Goal: Task Accomplishment & Management: Use online tool/utility

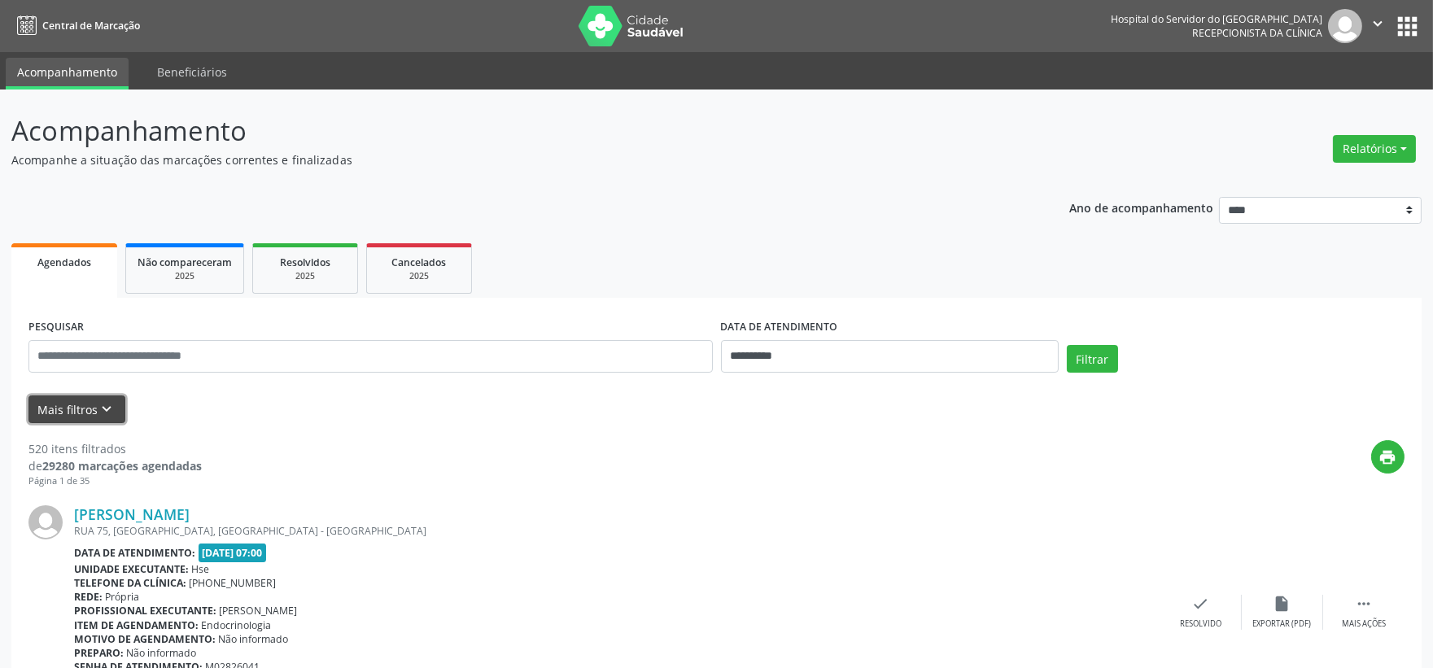
click at [100, 416] on icon "keyboard_arrow_down" at bounding box center [107, 409] width 18 height 18
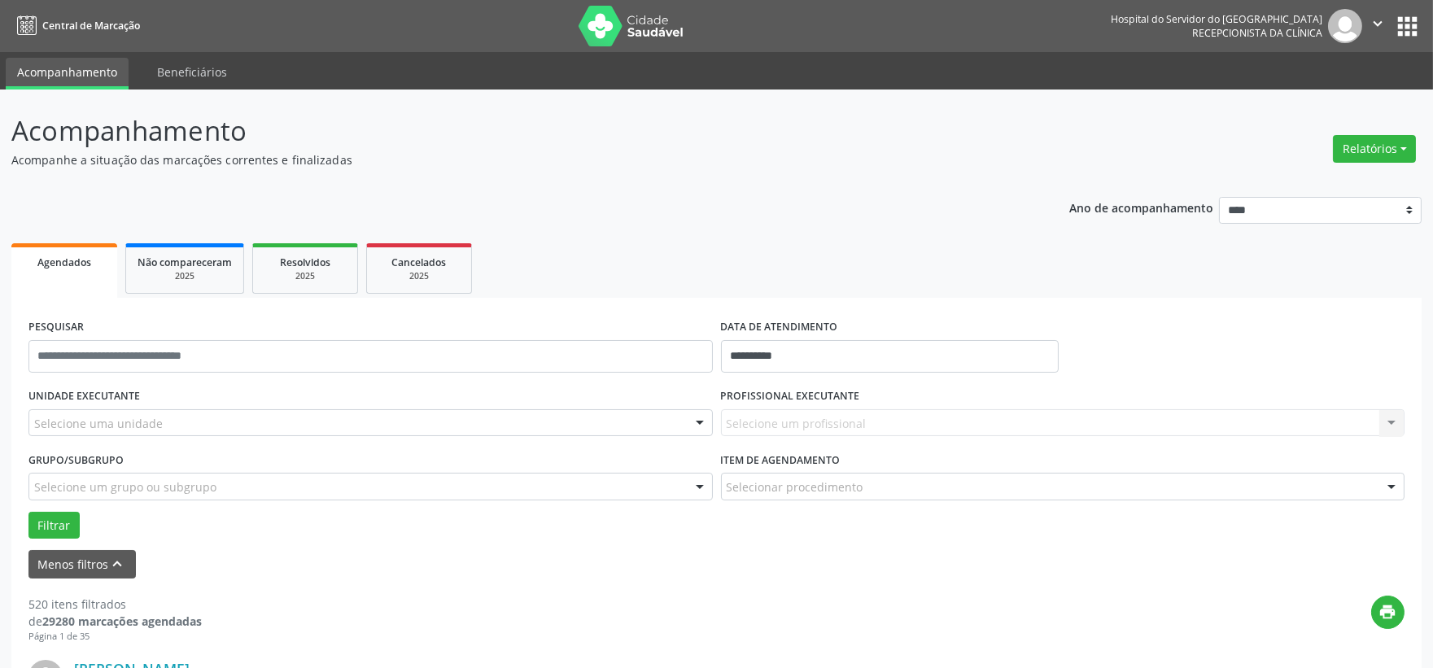
click at [196, 428] on div "Selecione uma unidade" at bounding box center [370, 423] width 684 height 28
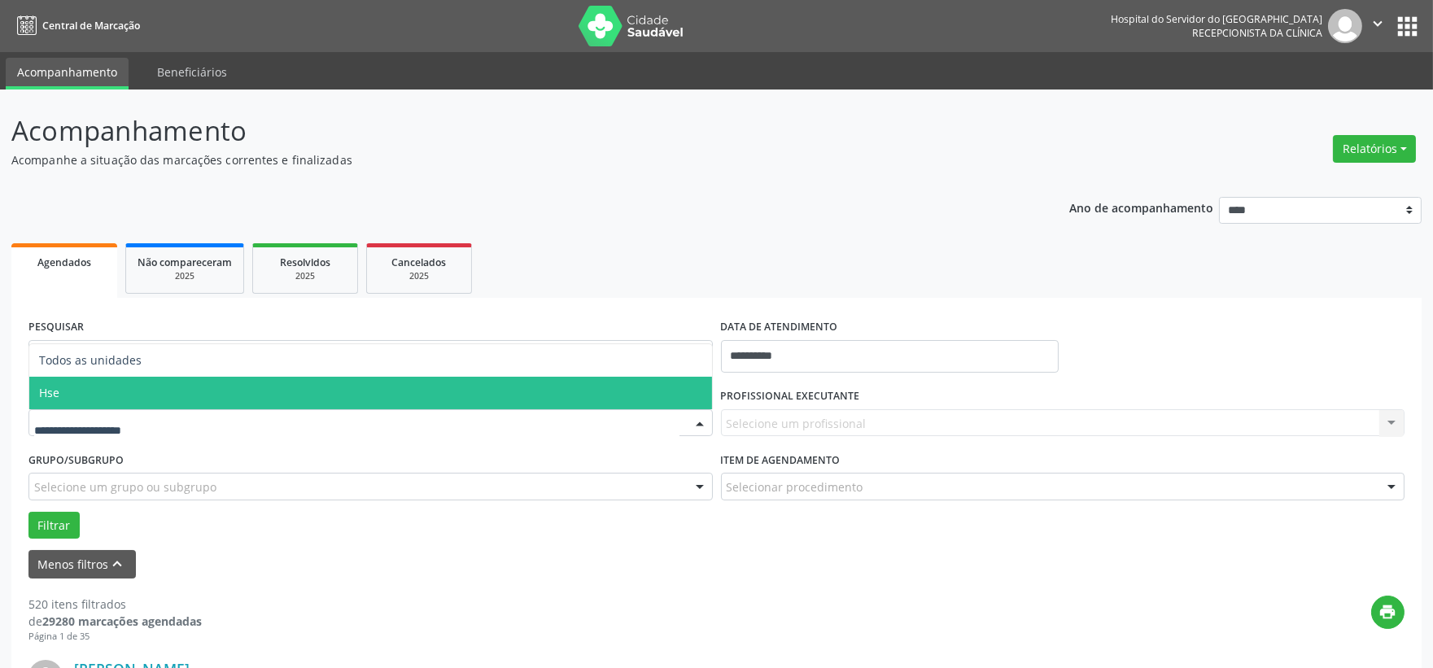
click at [108, 397] on span "Hse" at bounding box center [370, 393] width 683 height 33
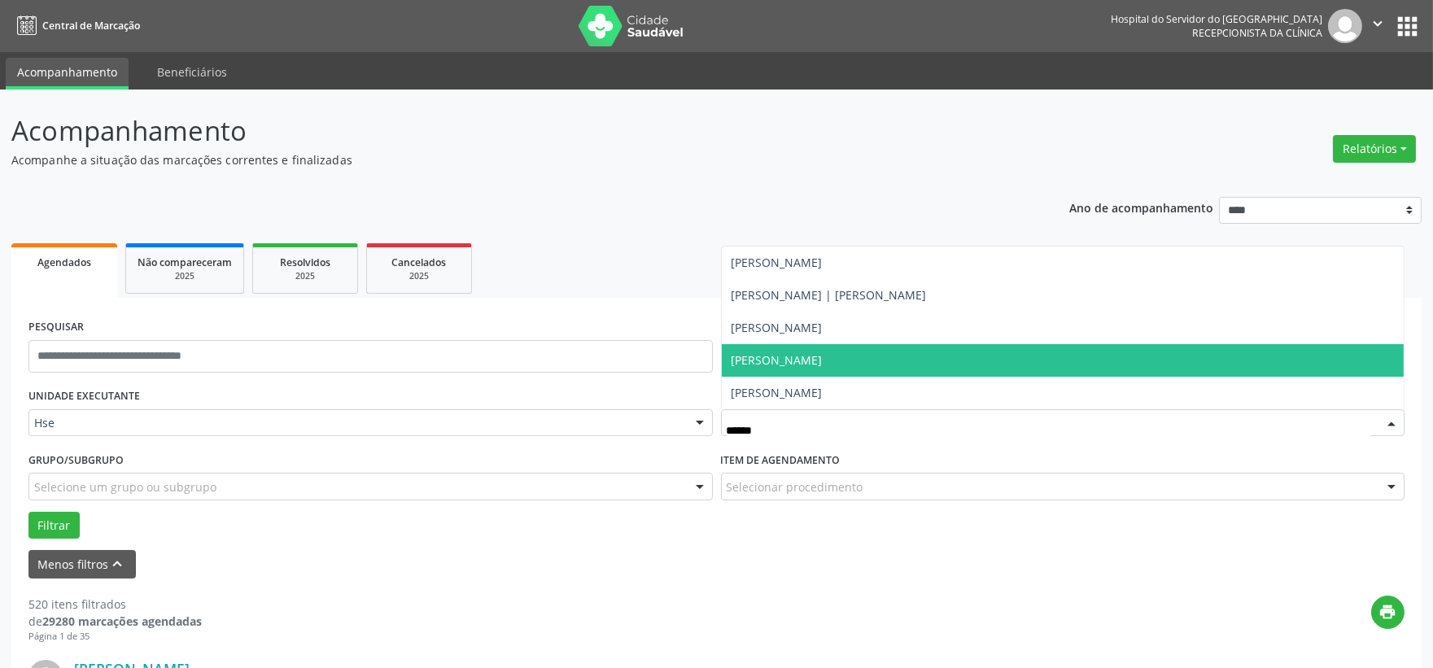
click at [823, 358] on span "[PERSON_NAME]" at bounding box center [777, 359] width 91 height 15
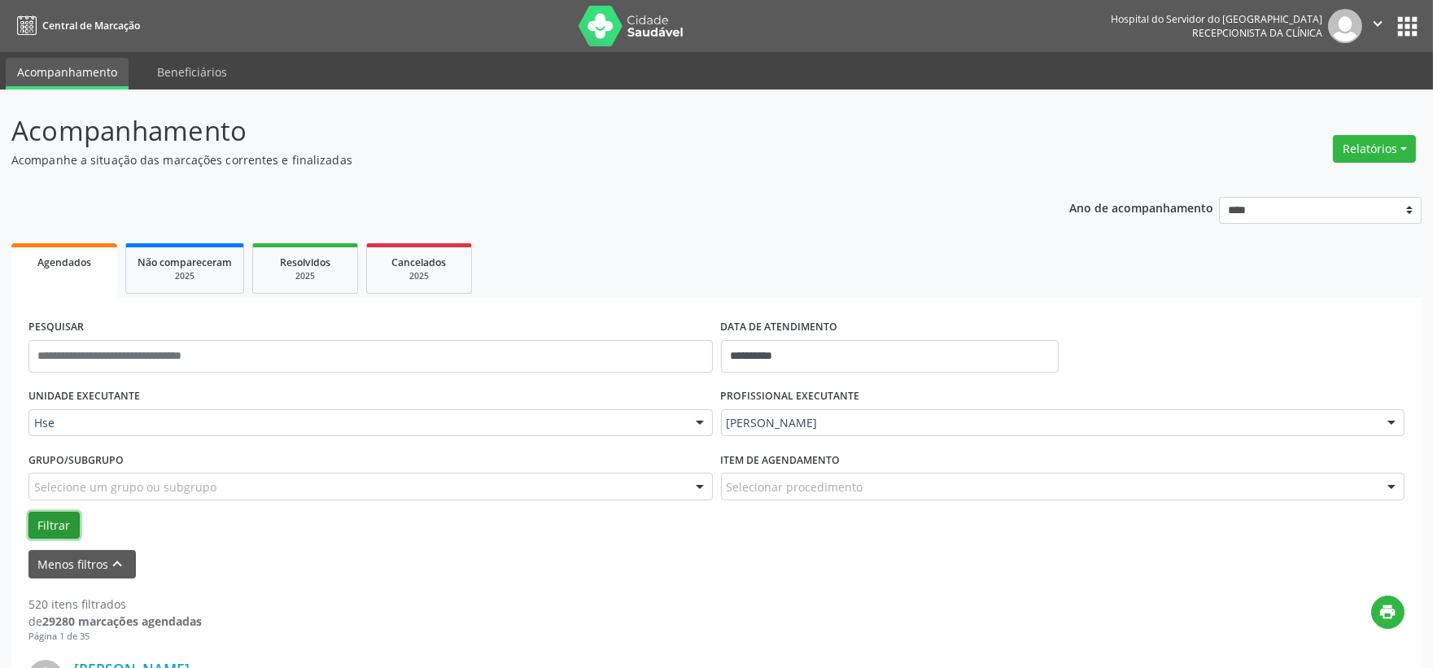
click at [59, 522] on button "Filtrar" at bounding box center [53, 526] width 51 height 28
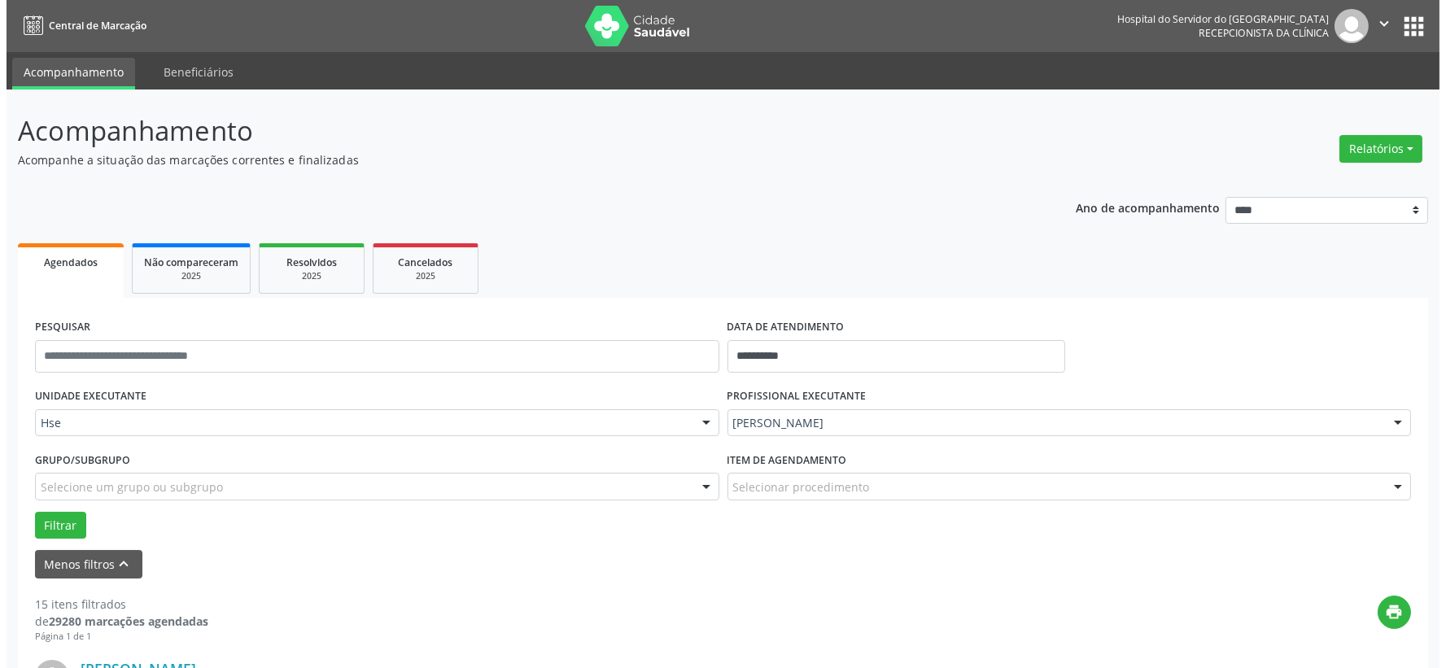
scroll to position [271, 0]
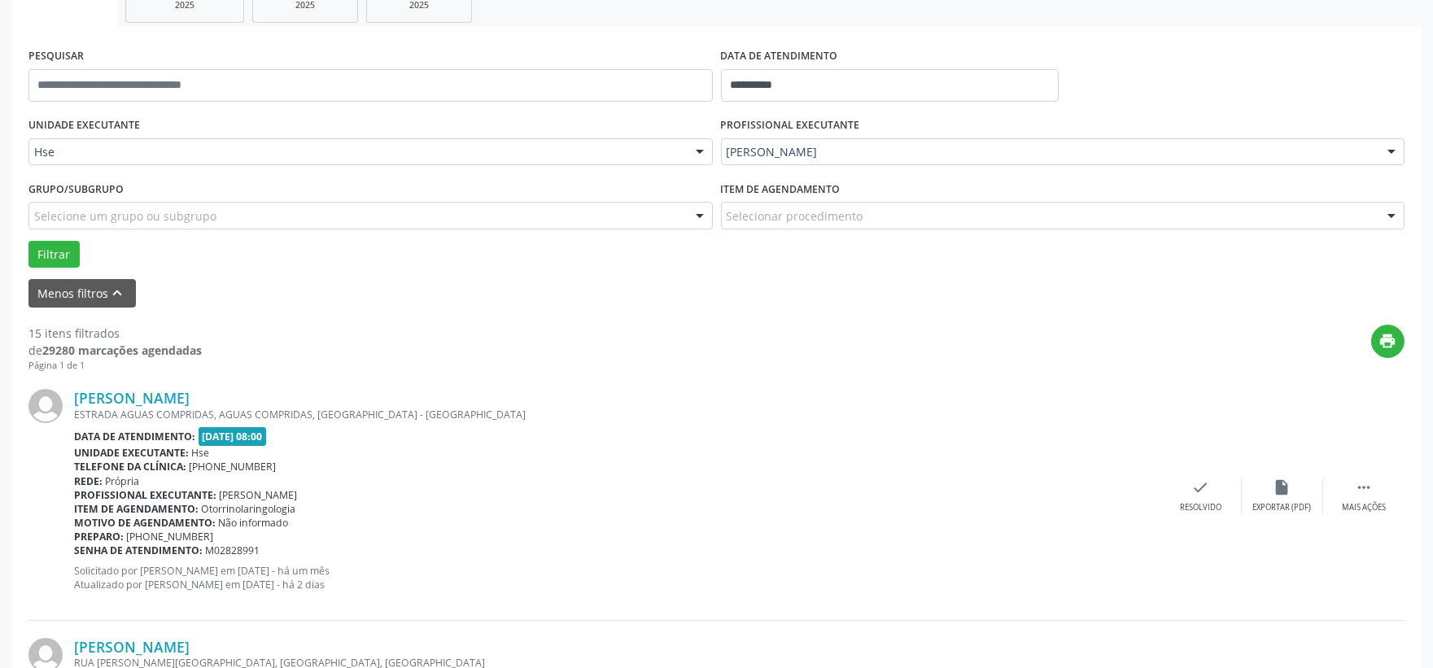
click at [1192, 513] on div "[PERSON_NAME] ESTRADA AGUAS COMPRIDAS, AGUAS COMPRIDAS, [GEOGRAPHIC_DATA] - [GE…" at bounding box center [716, 496] width 1376 height 248
click at [1211, 474] on div "[PERSON_NAME] ESTRADA AGUAS COMPRIDAS, AGUAS COMPRIDAS, [GEOGRAPHIC_DATA] - [GE…" at bounding box center [716, 496] width 1376 height 248
click at [1196, 493] on icon "check" at bounding box center [1201, 487] width 18 height 18
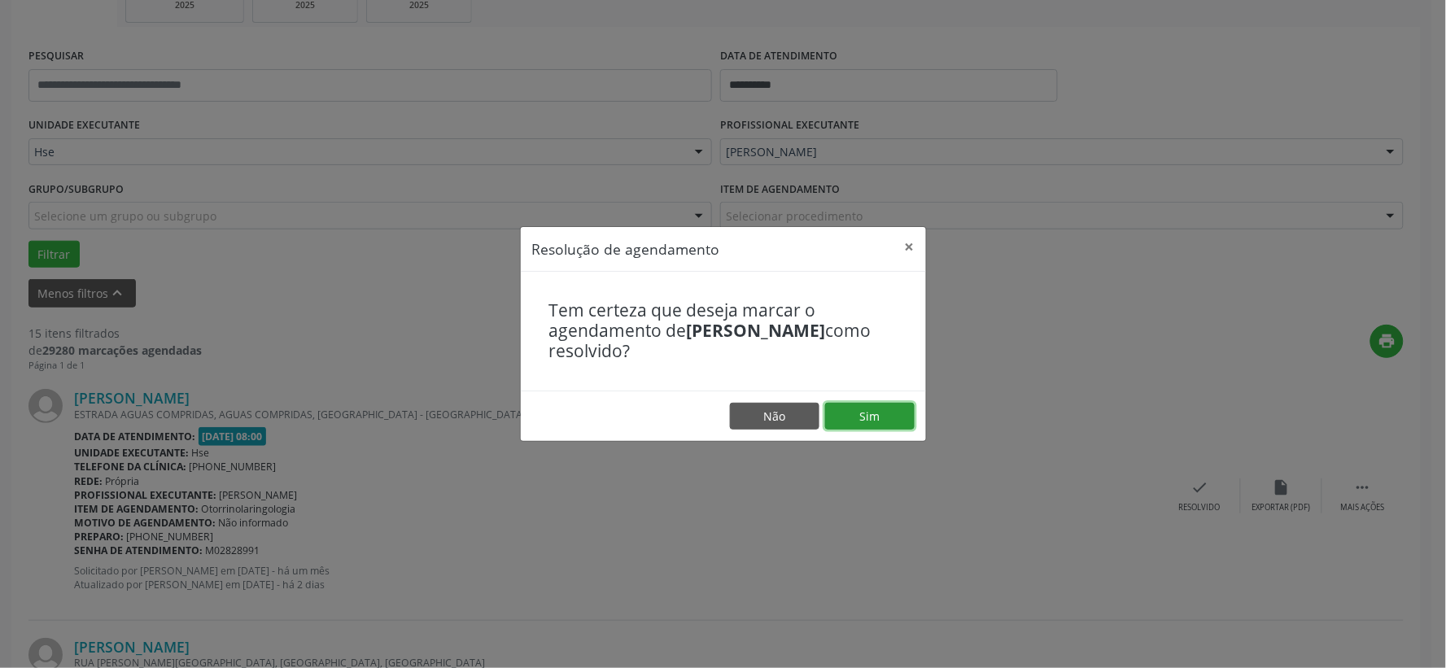
click at [863, 426] on button "Sim" at bounding box center [870, 417] width 90 height 28
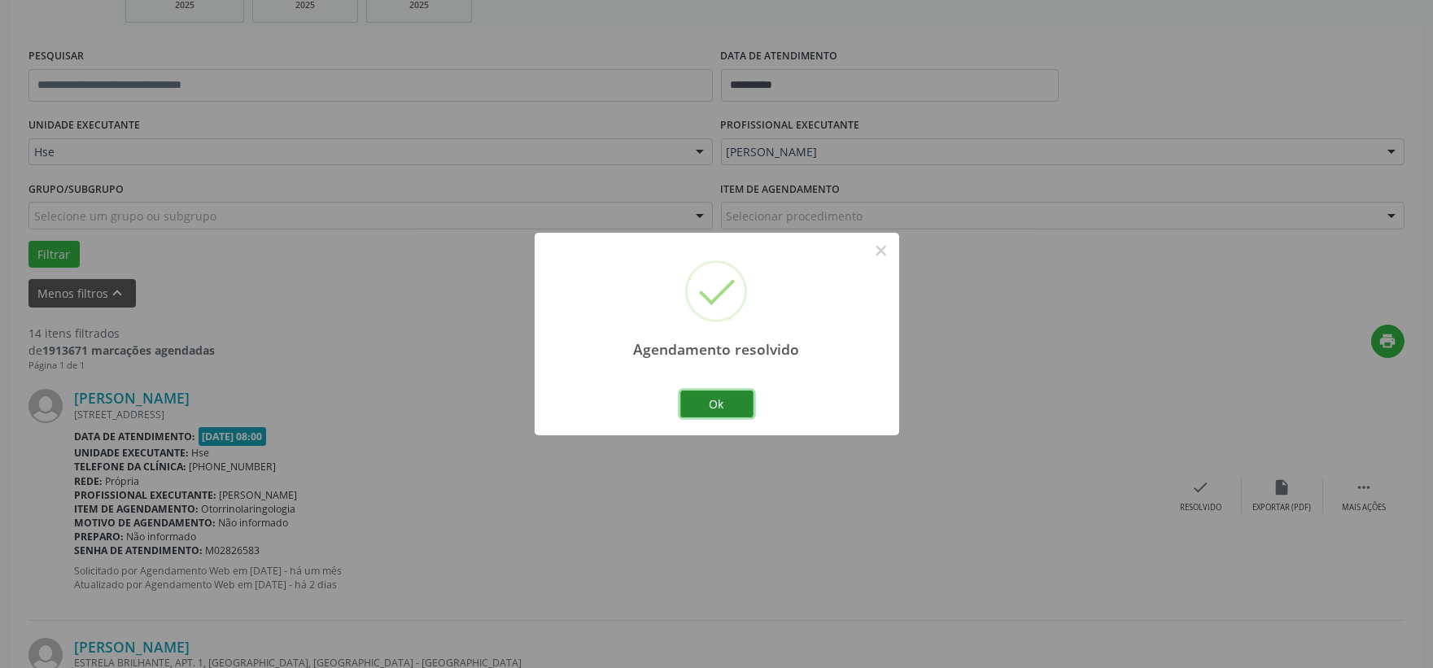
click at [736, 413] on button "Ok" at bounding box center [716, 405] width 73 height 28
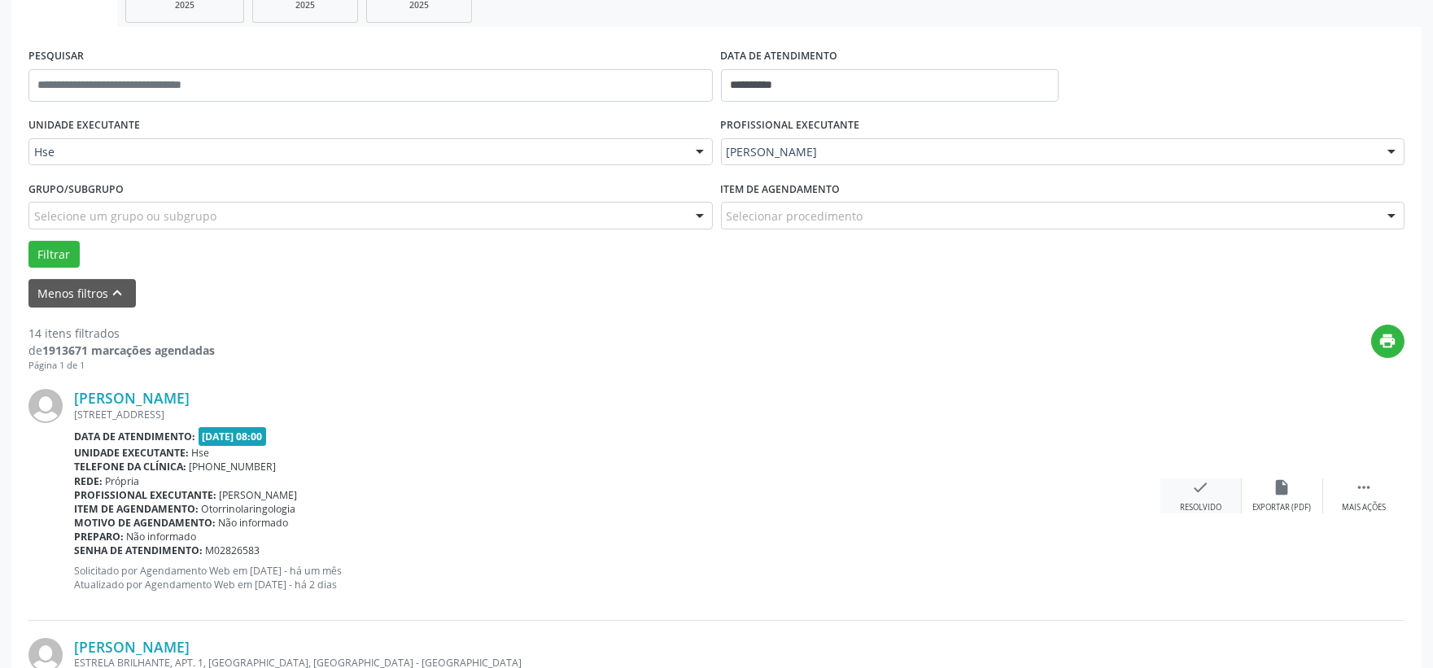
click at [1173, 497] on div "check Resolvido" at bounding box center [1200, 495] width 81 height 35
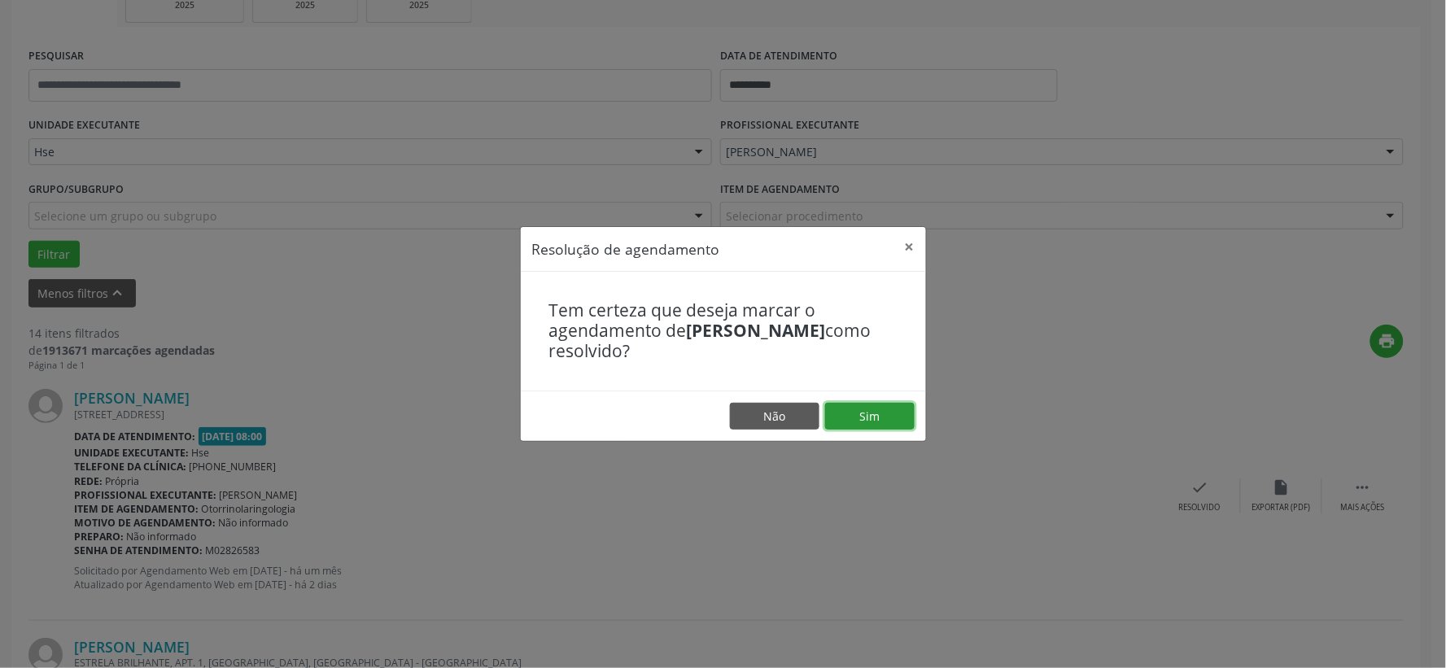
click at [877, 410] on button "Sim" at bounding box center [870, 417] width 90 height 28
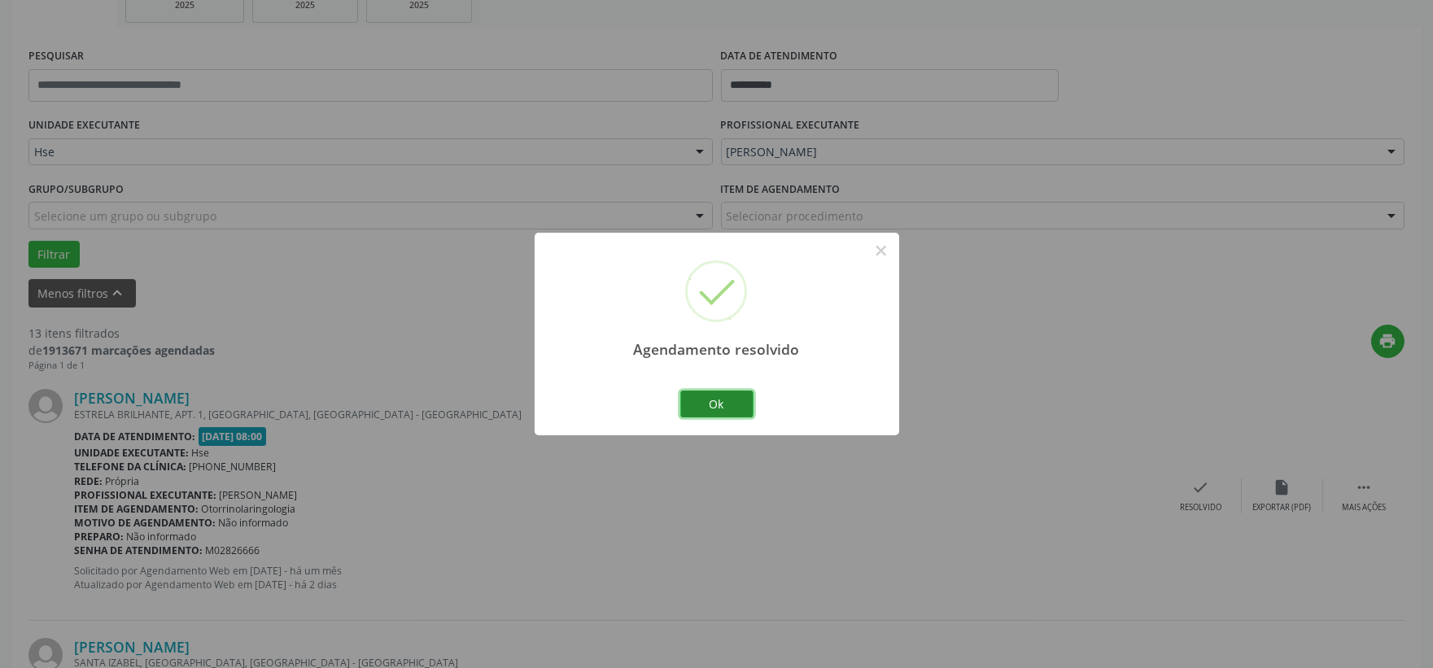
click at [736, 404] on button "Ok" at bounding box center [716, 405] width 73 height 28
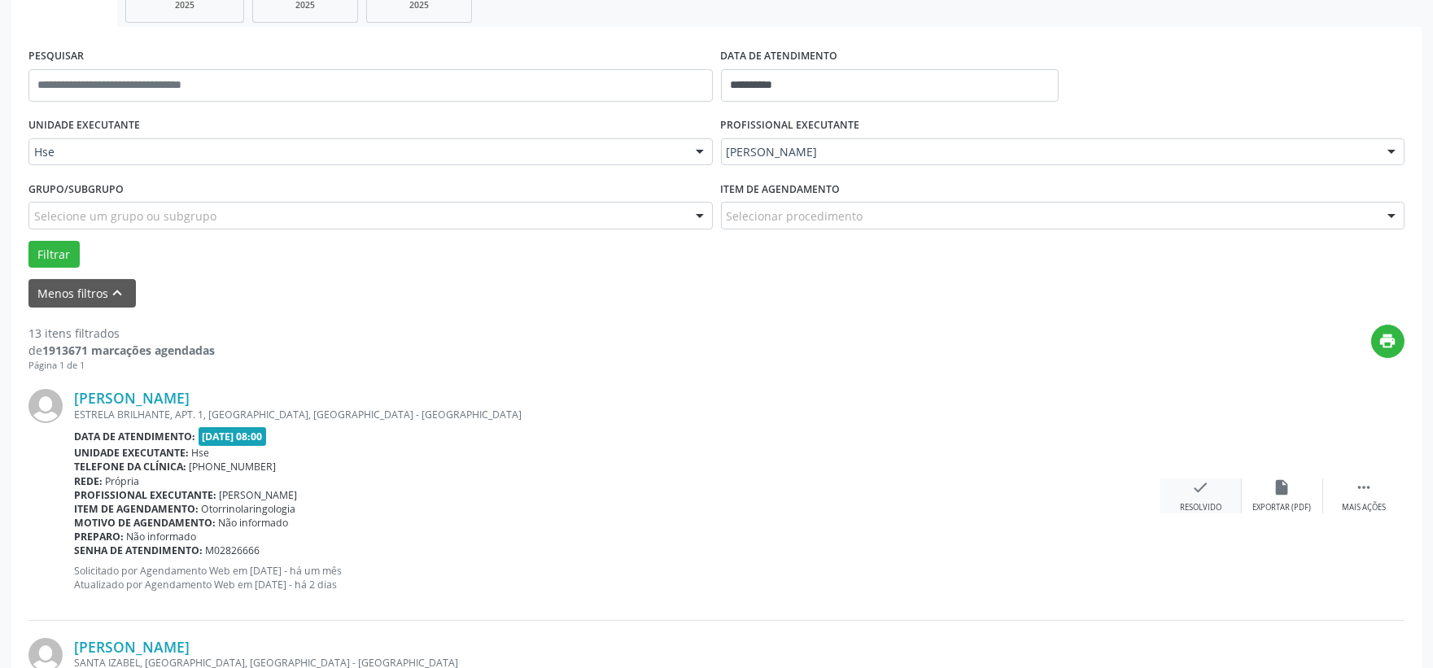
click at [1199, 496] on div "check Resolvido" at bounding box center [1200, 495] width 81 height 35
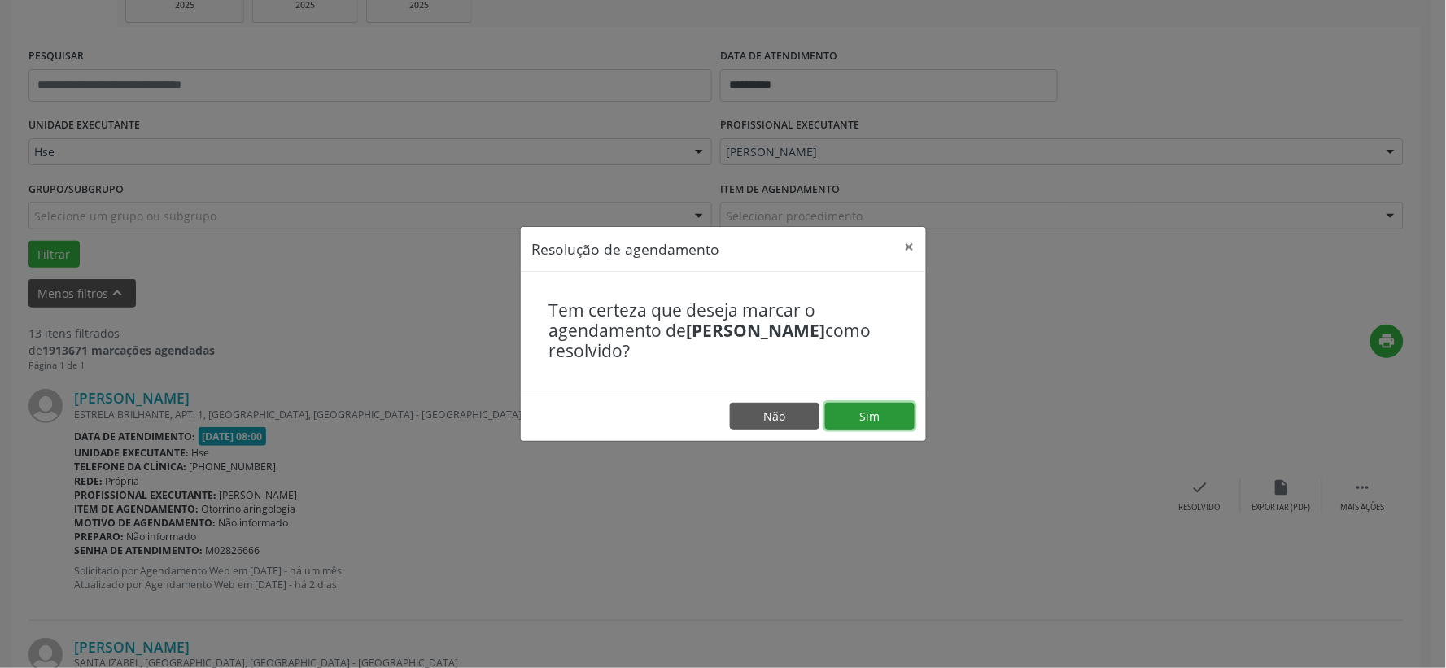
click at [846, 412] on button "Sim" at bounding box center [870, 417] width 90 height 28
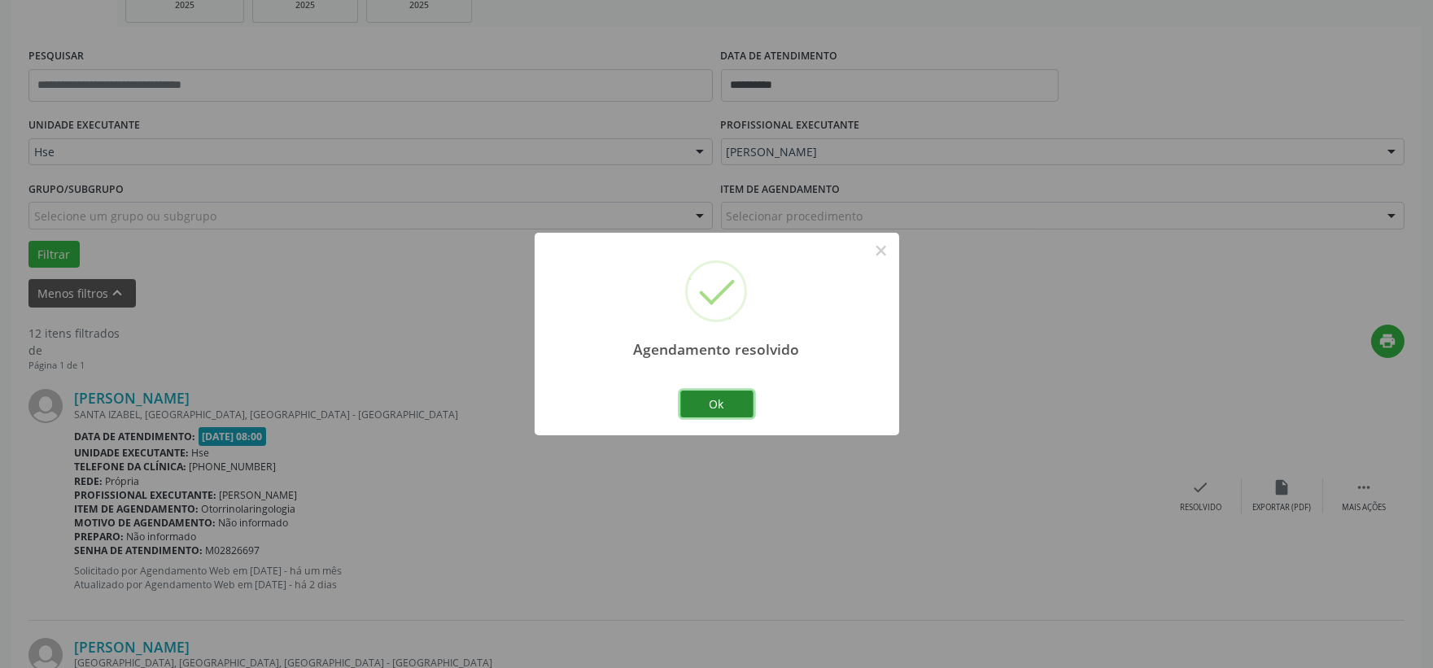
click at [724, 404] on button "Ok" at bounding box center [716, 405] width 73 height 28
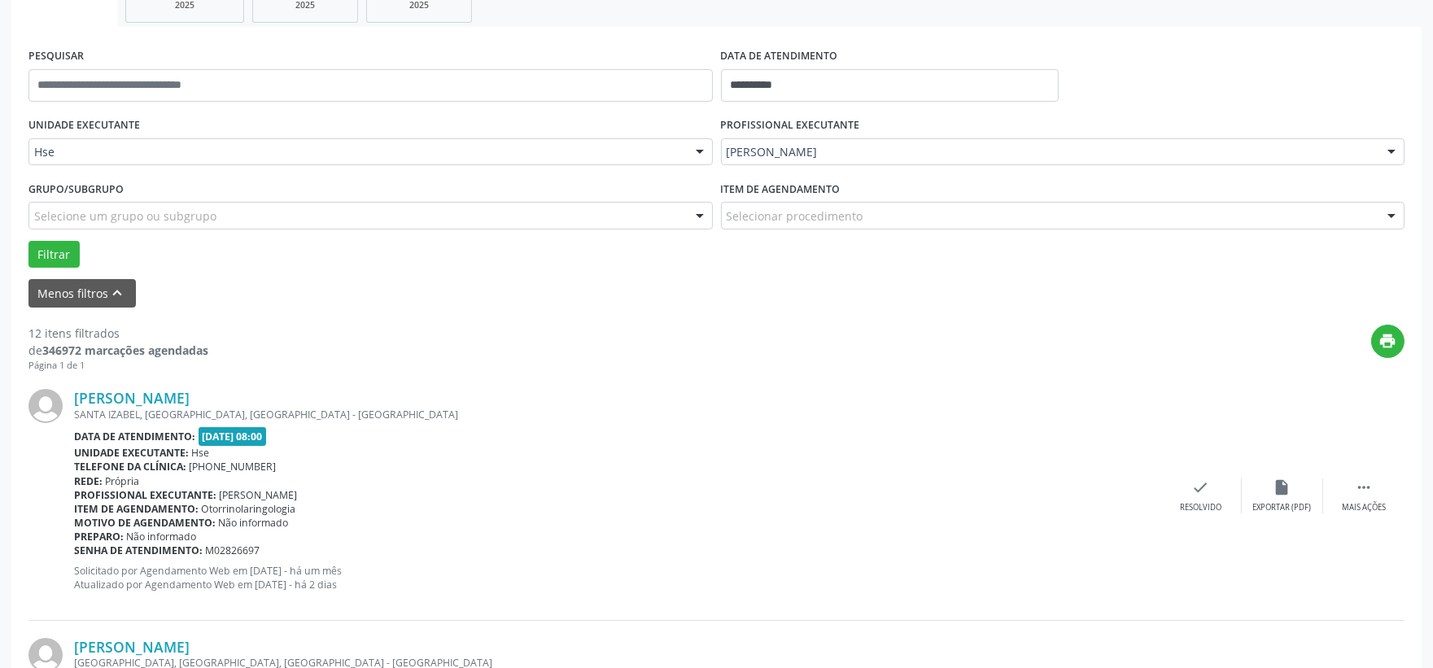
scroll to position [361, 0]
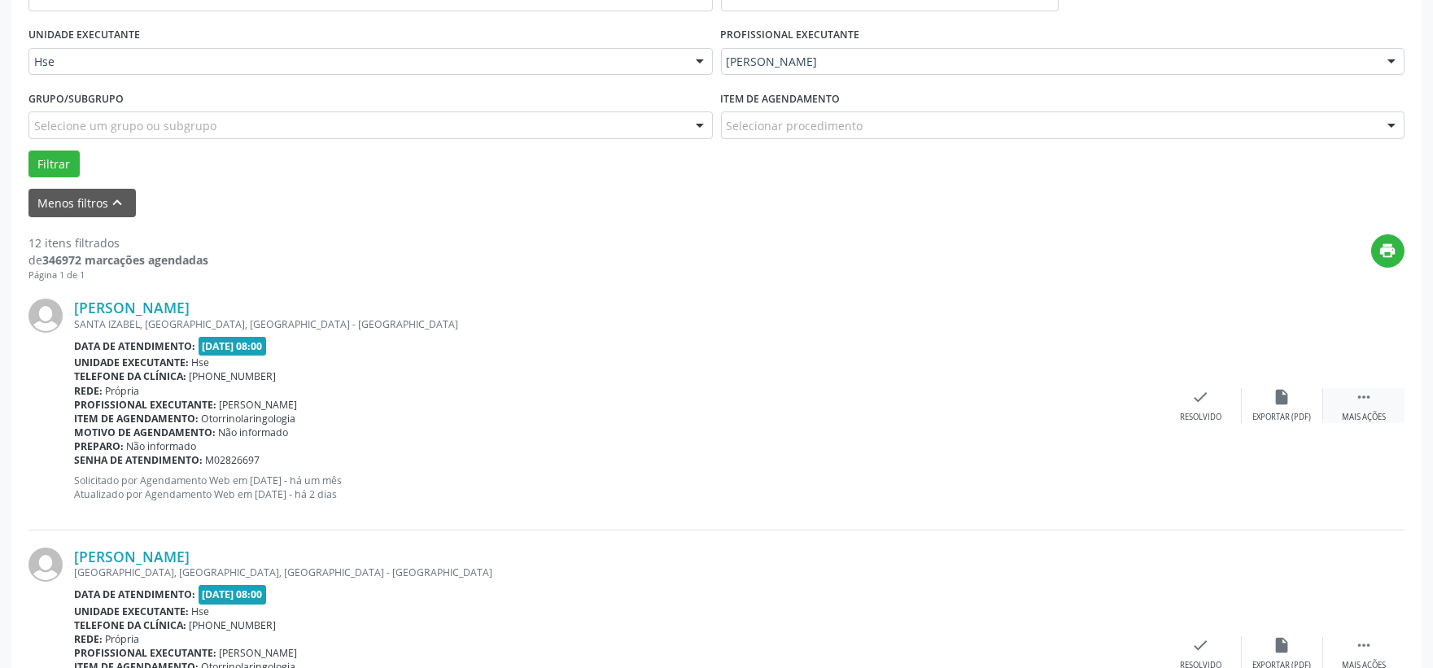
drag, startPoint x: 1356, startPoint y: 417, endPoint x: 1339, endPoint y: 417, distance: 17.1
click at [1357, 417] on div "Mais ações" at bounding box center [1364, 417] width 44 height 11
click at [1292, 408] on div "alarm_off Não compareceu" at bounding box center [1282, 405] width 81 height 35
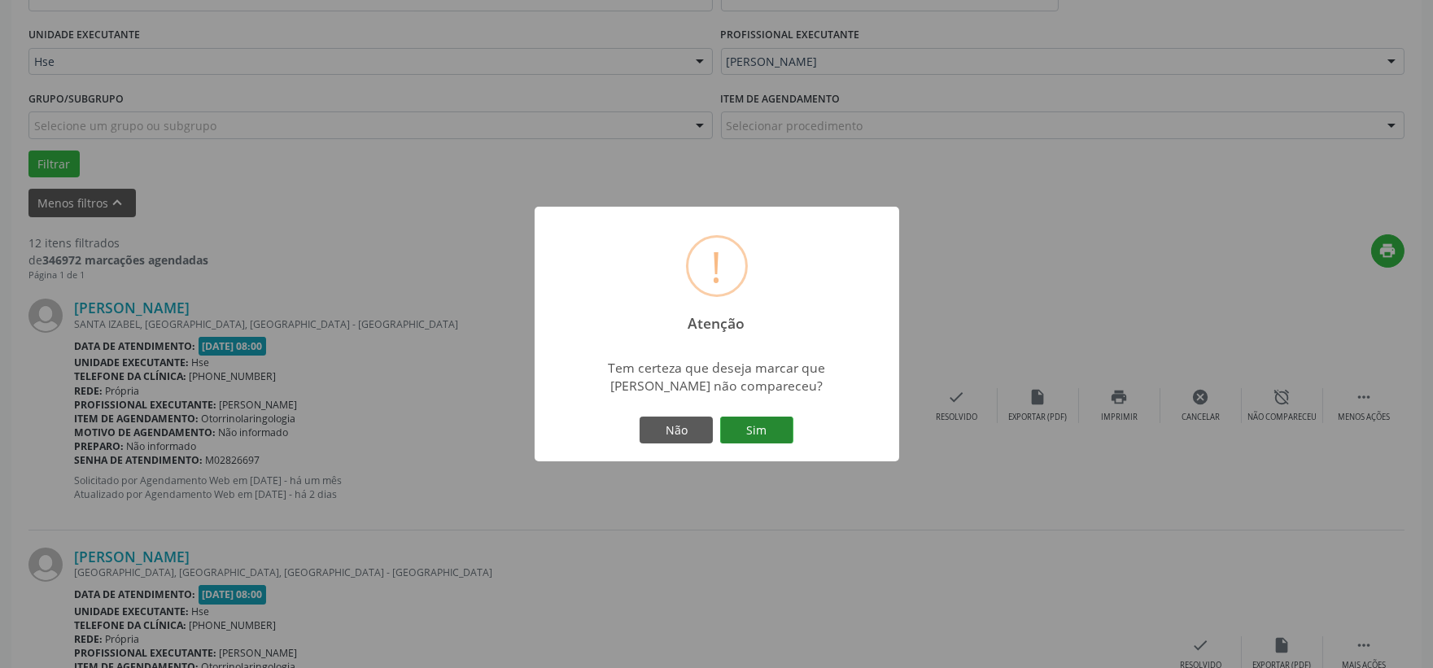
click at [746, 432] on button "Sim" at bounding box center [756, 431] width 73 height 28
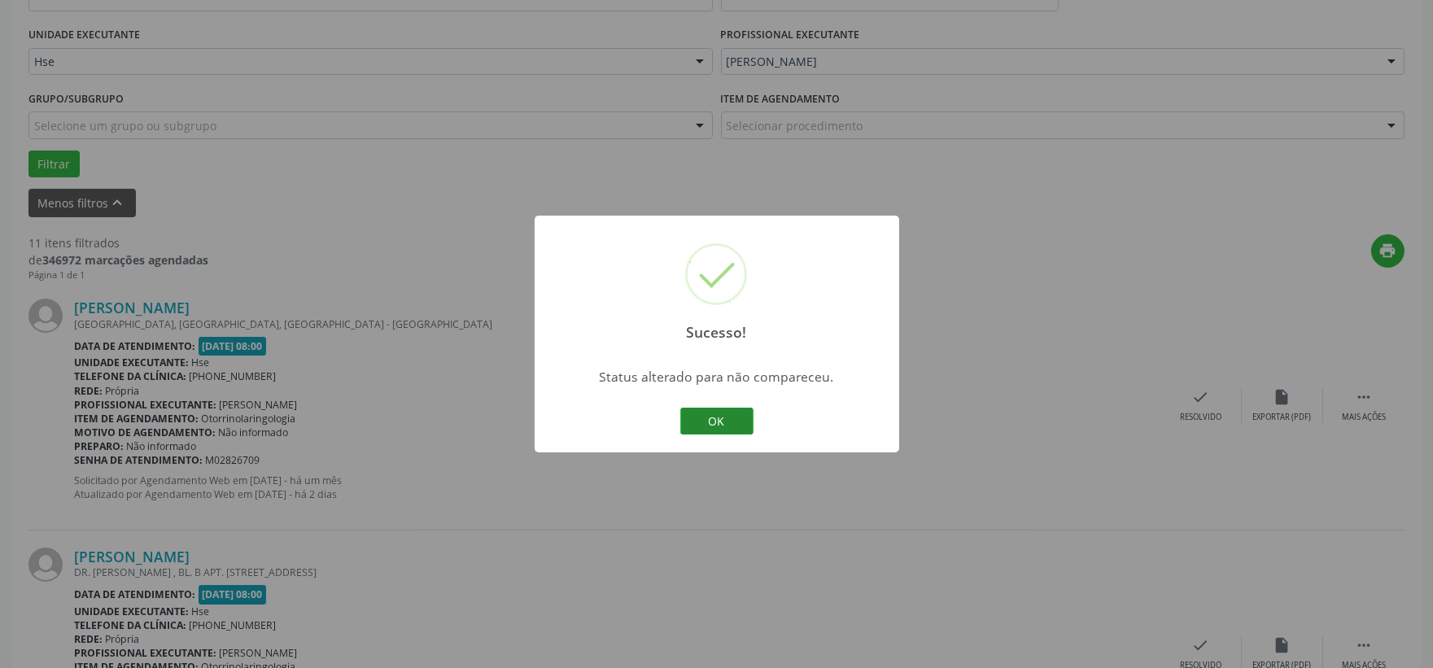
click at [709, 411] on button "OK" at bounding box center [716, 422] width 73 height 28
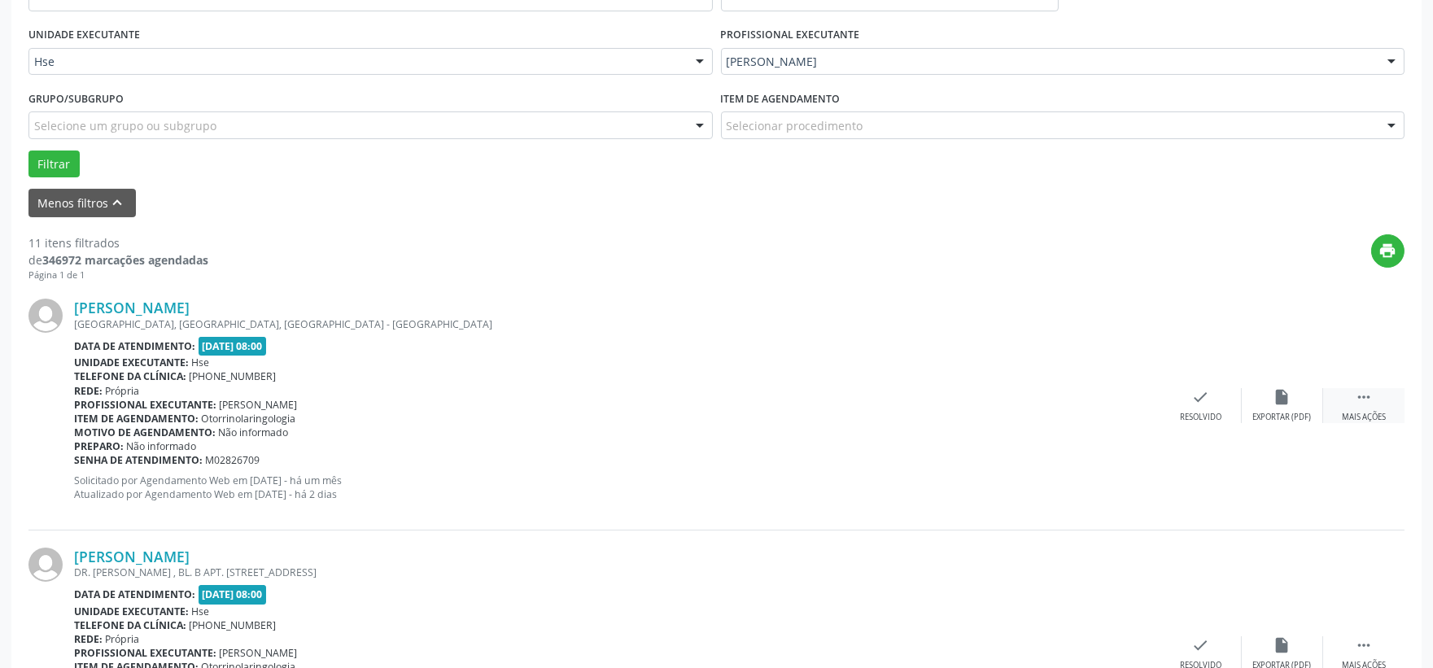
click at [1361, 400] on icon "" at bounding box center [1364, 397] width 18 height 18
click at [1296, 408] on div "alarm_off Não compareceu" at bounding box center [1282, 405] width 81 height 35
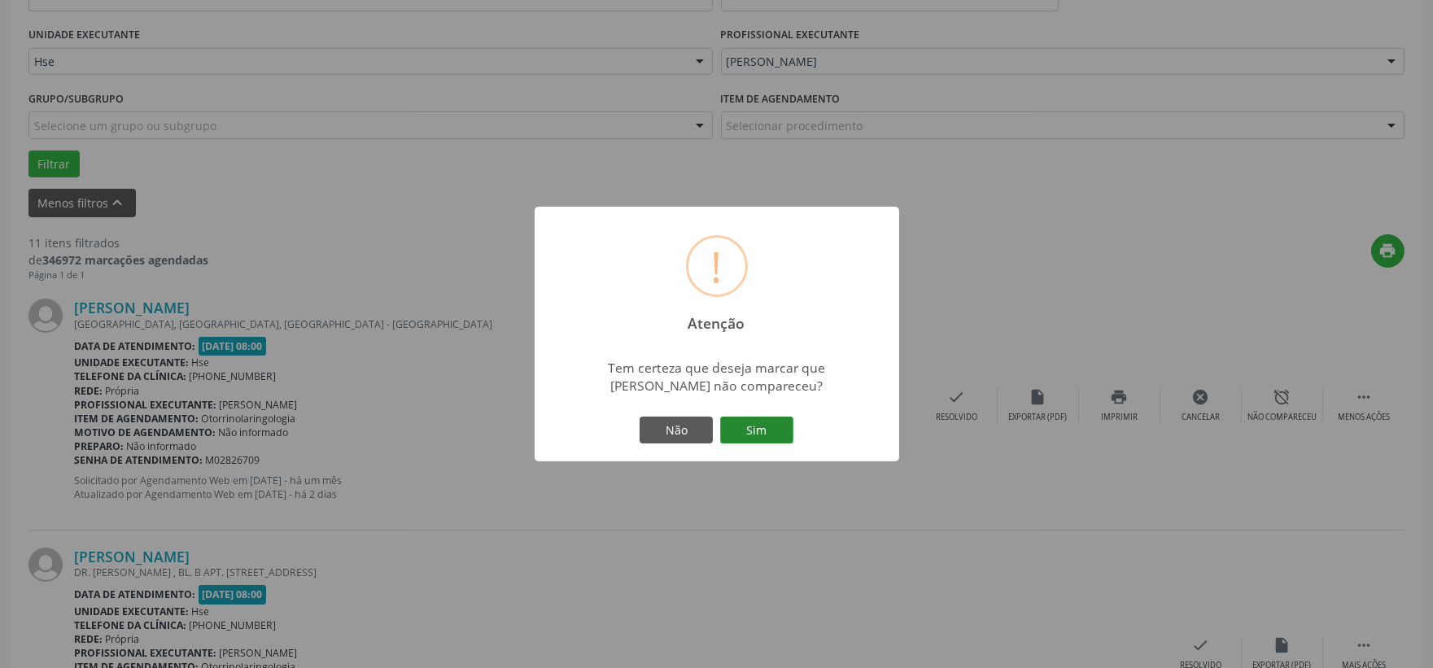
click at [761, 417] on button "Sim" at bounding box center [756, 431] width 73 height 28
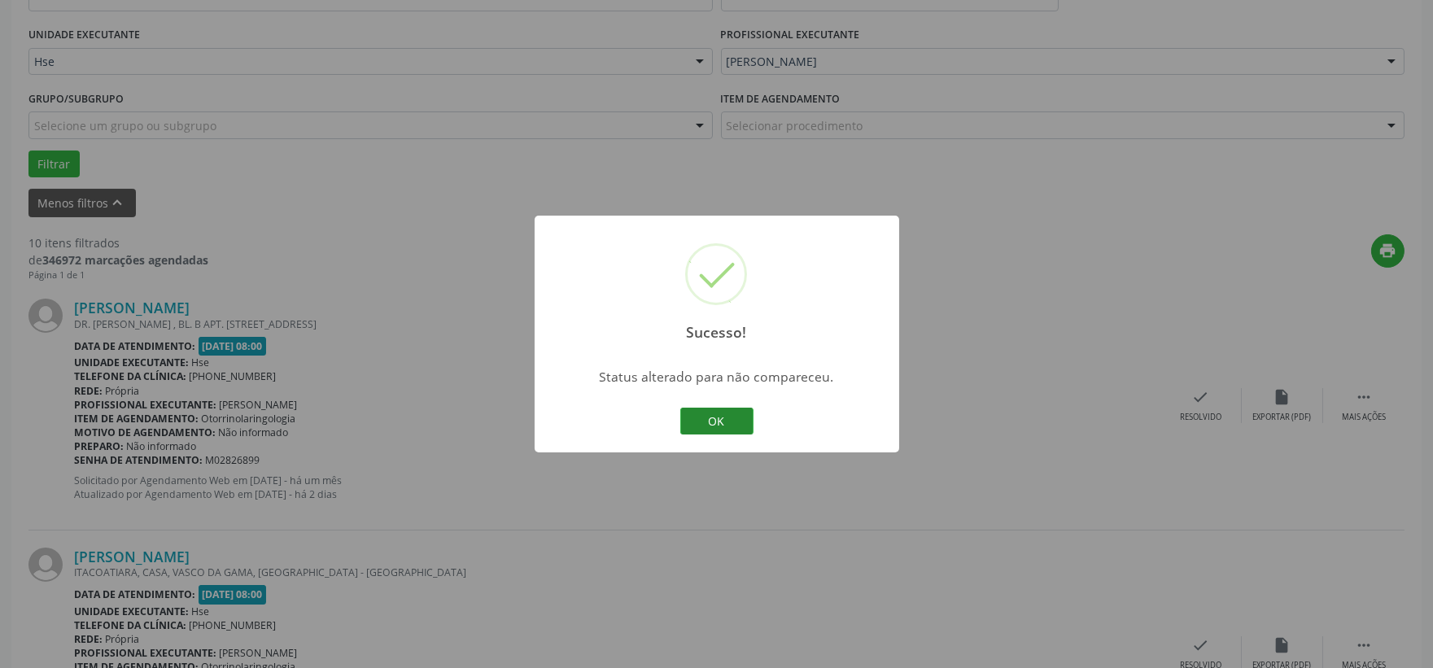
click at [741, 413] on button "OK" at bounding box center [716, 422] width 73 height 28
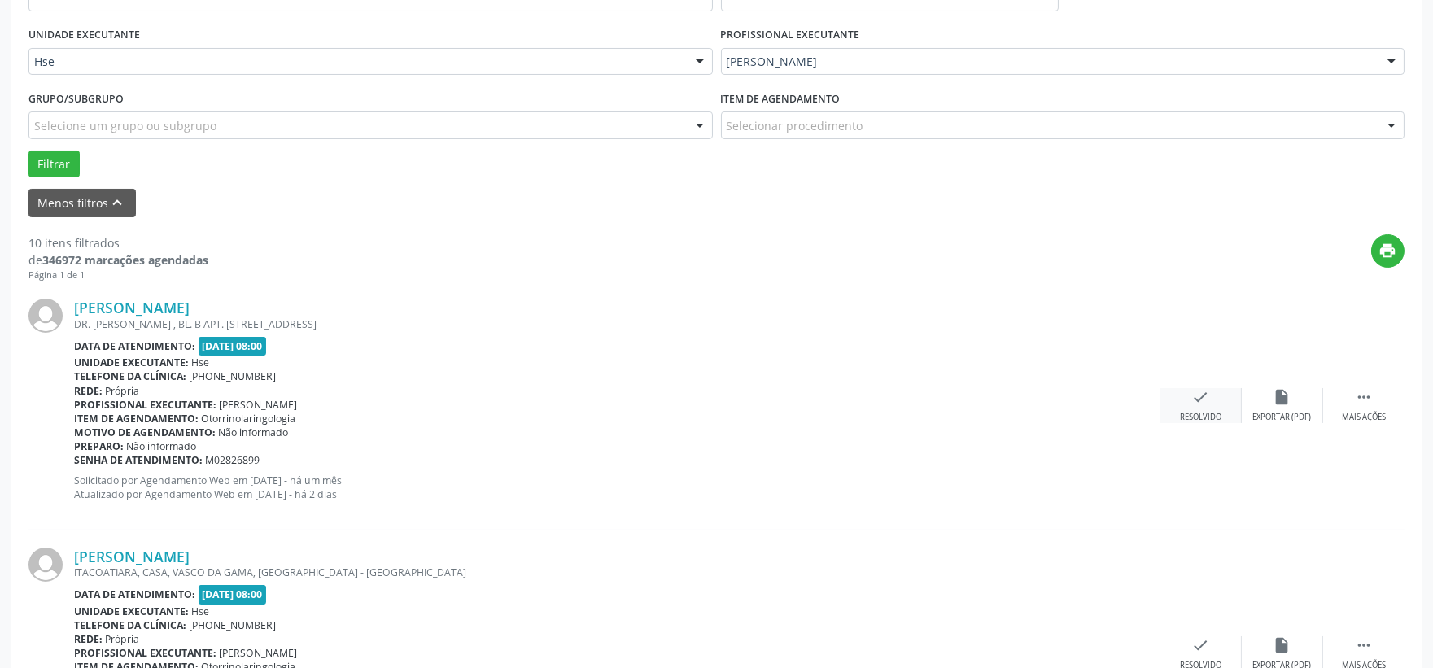
click at [1188, 393] on div "check Resolvido" at bounding box center [1200, 405] width 81 height 35
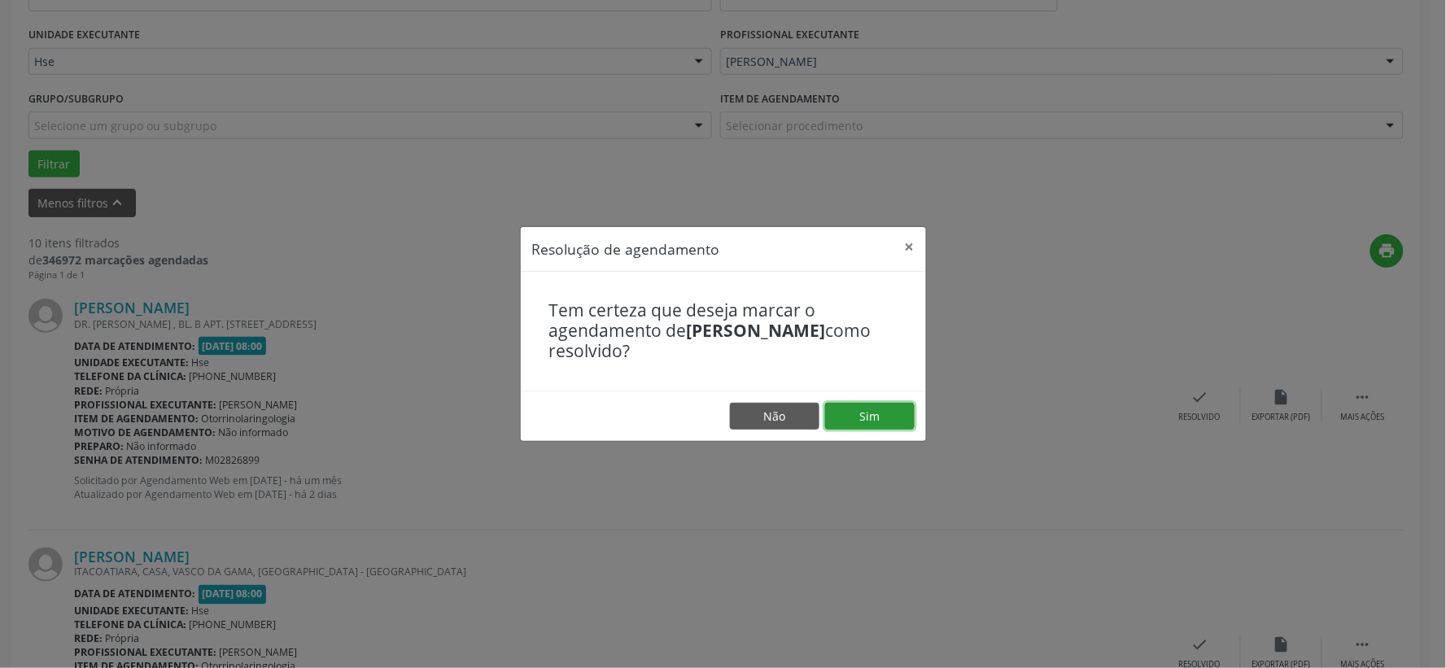
click at [875, 426] on button "Sim" at bounding box center [870, 417] width 90 height 28
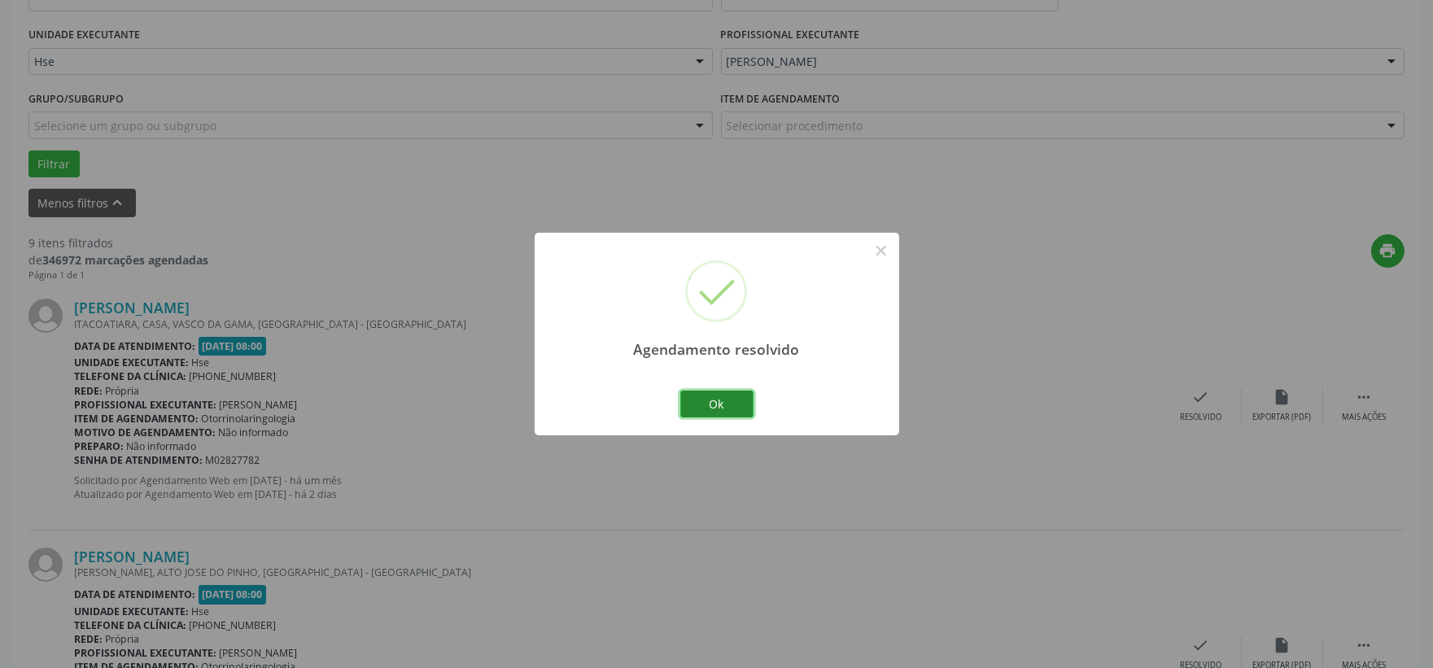
click at [716, 413] on button "Ok" at bounding box center [716, 405] width 73 height 28
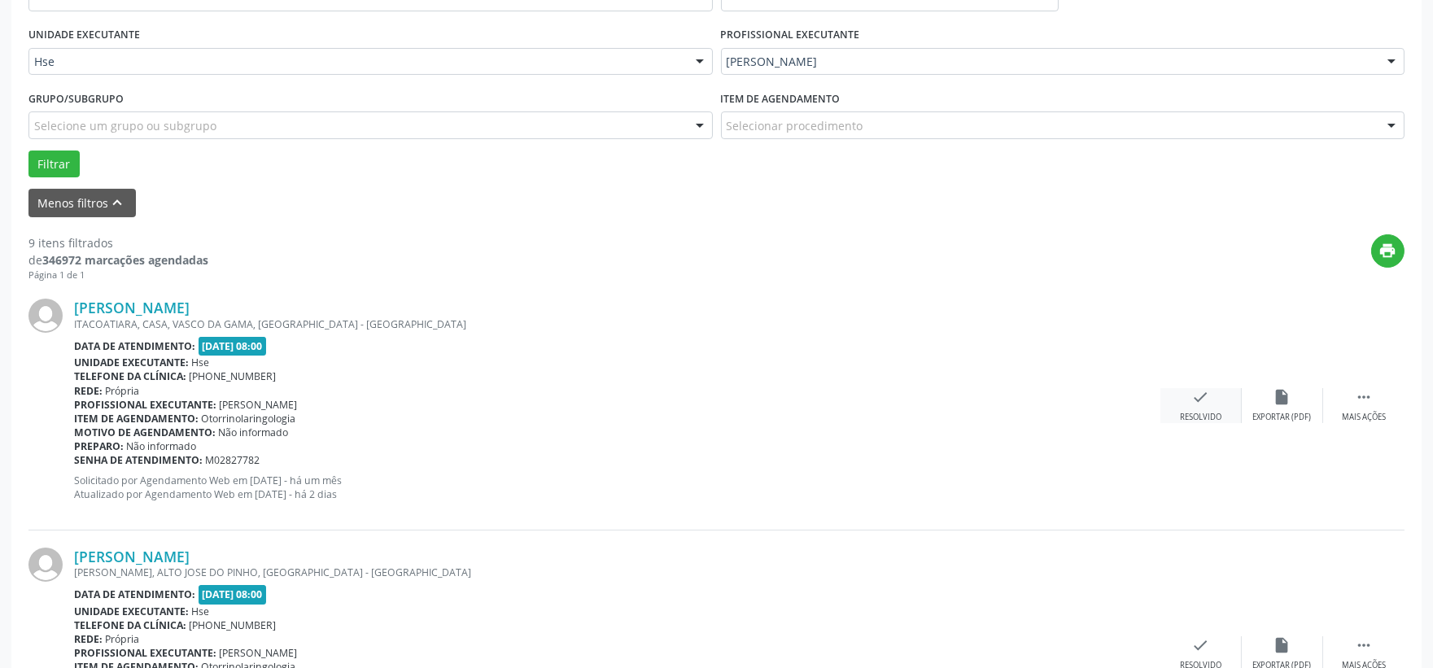
click at [1202, 404] on icon "check" at bounding box center [1201, 397] width 18 height 18
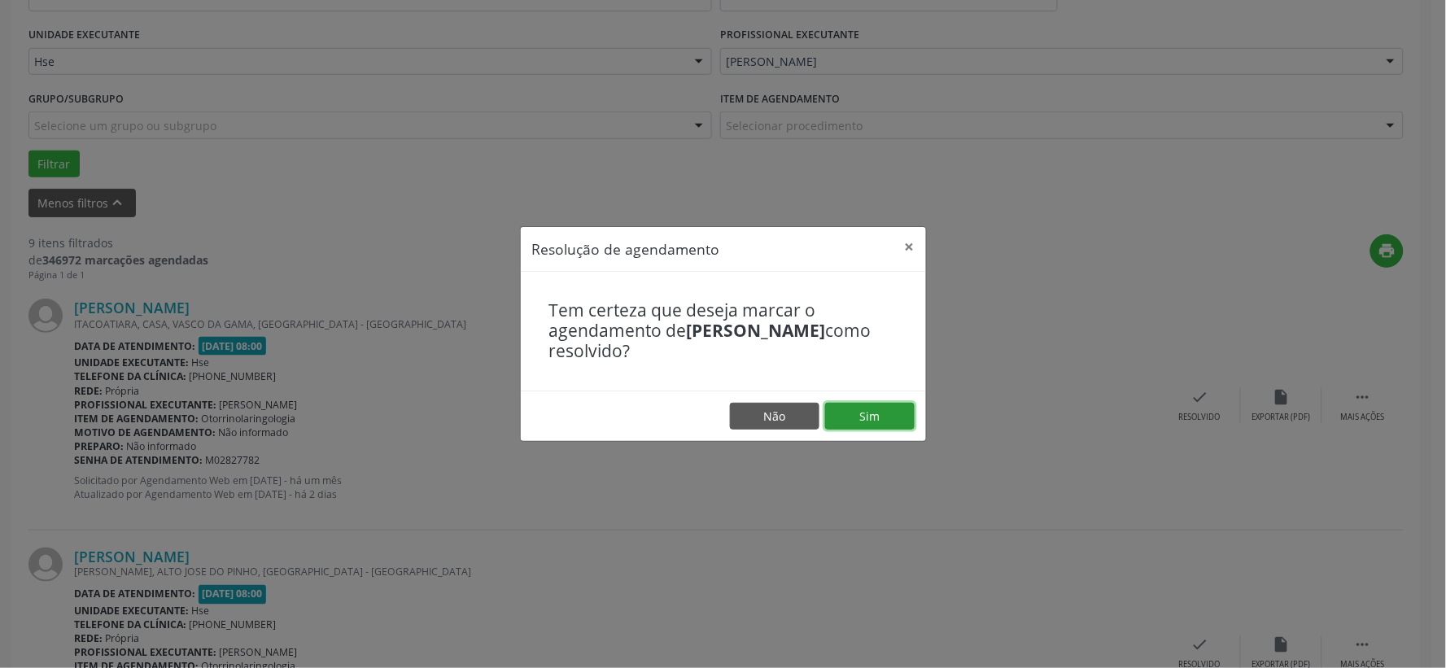
click at [905, 408] on button "Sim" at bounding box center [870, 417] width 90 height 28
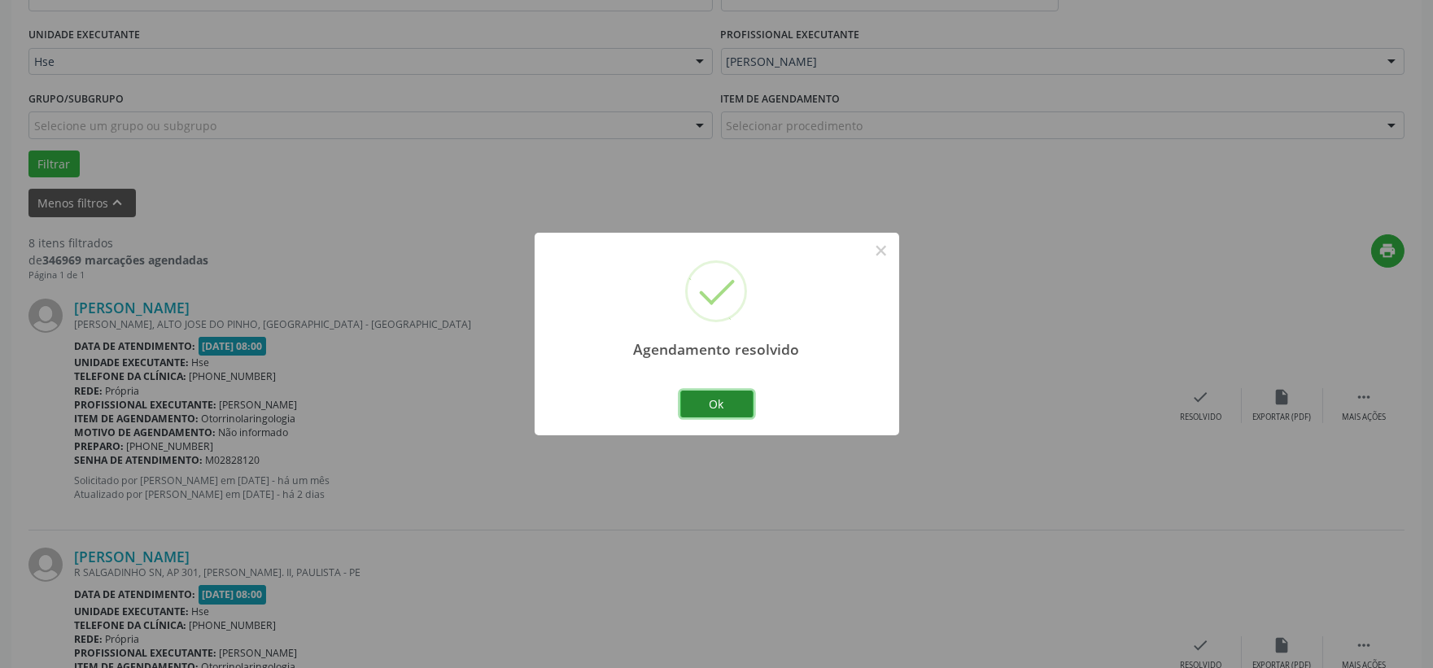
click at [737, 401] on button "Ok" at bounding box center [716, 405] width 73 height 28
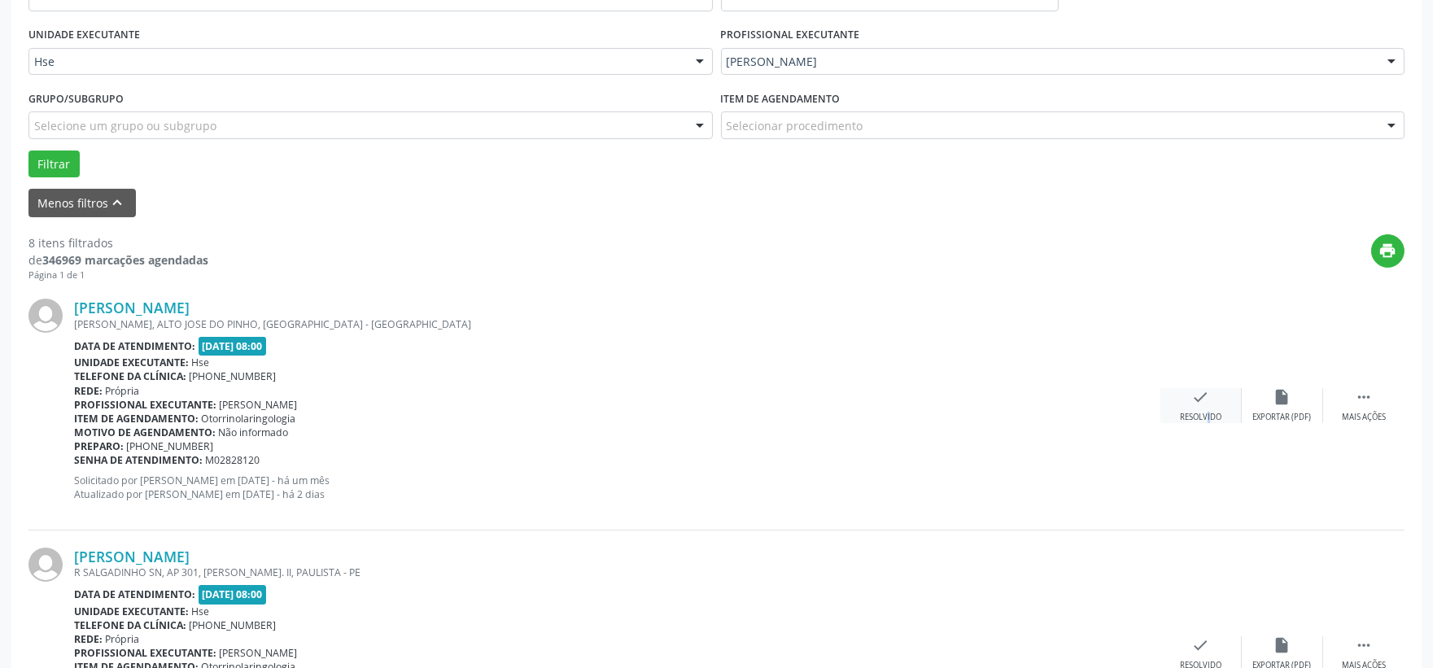
click at [1196, 412] on div "Resolvido" at bounding box center [1201, 417] width 42 height 11
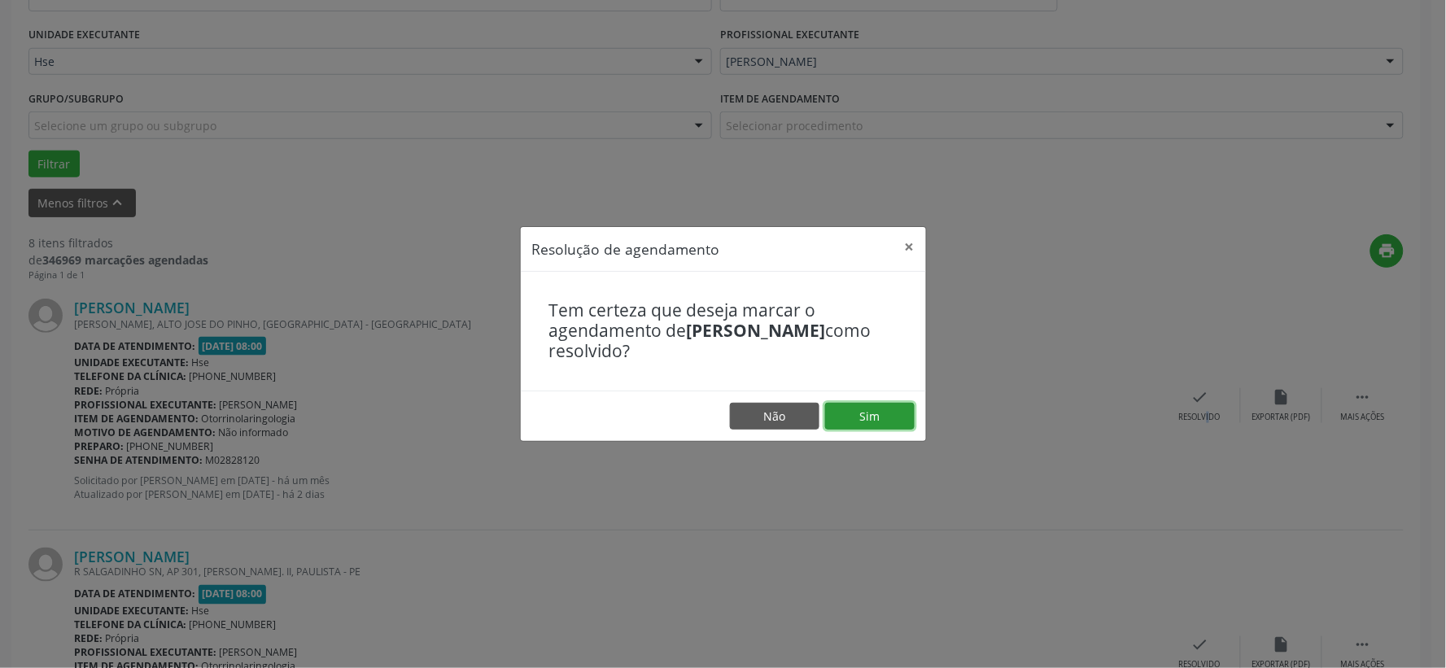
click at [856, 421] on button "Sim" at bounding box center [870, 417] width 90 height 28
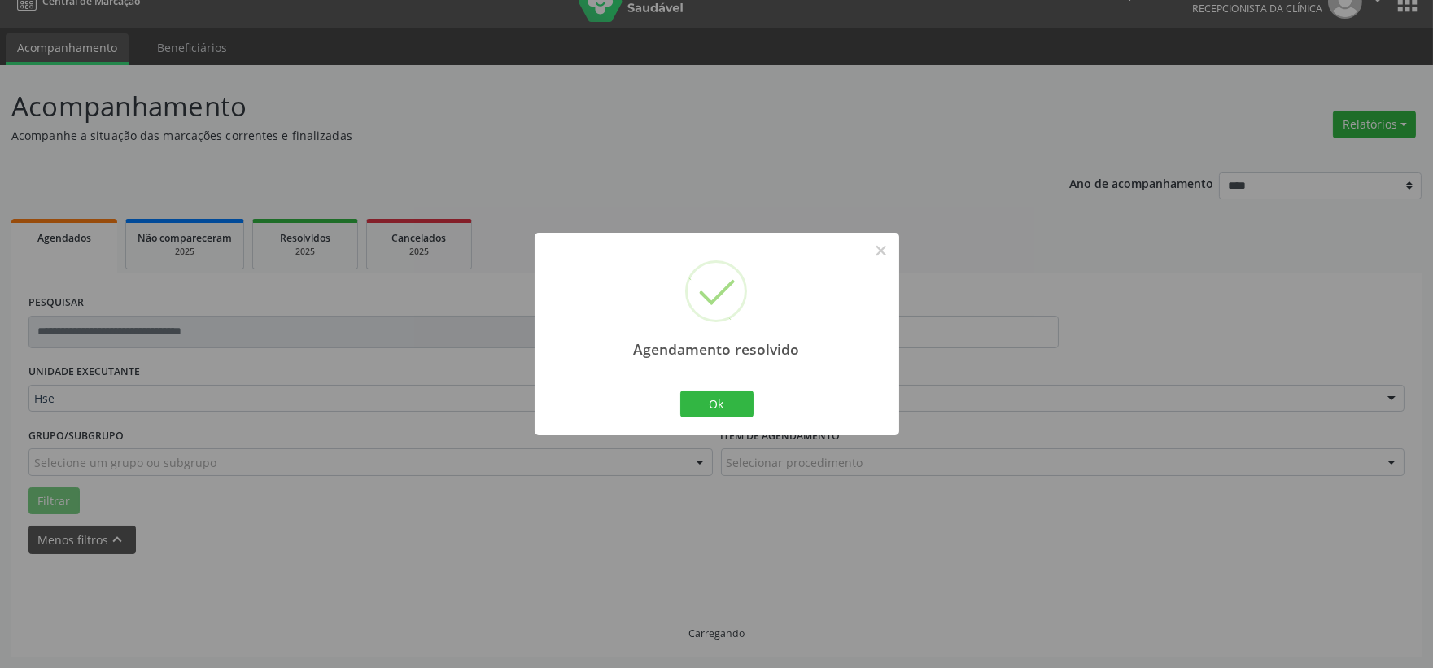
scroll to position [42, 0]
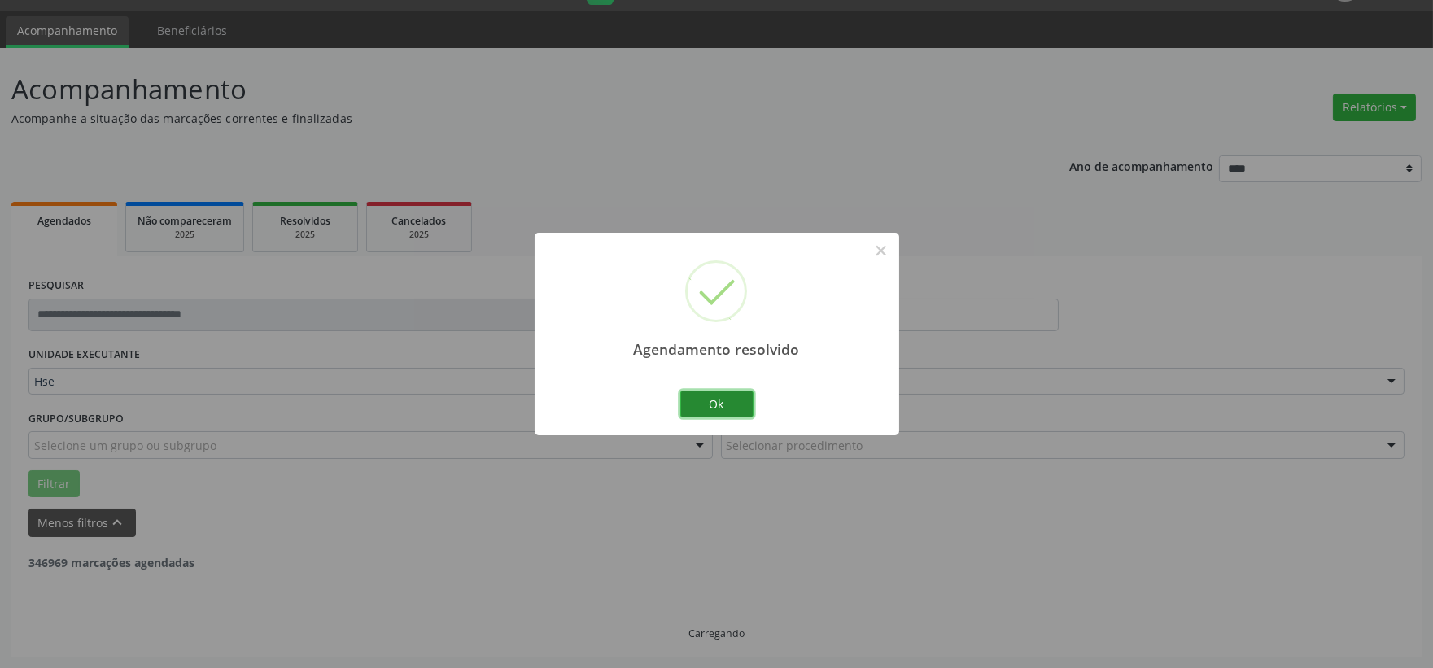
click at [726, 407] on button "Ok" at bounding box center [716, 405] width 73 height 28
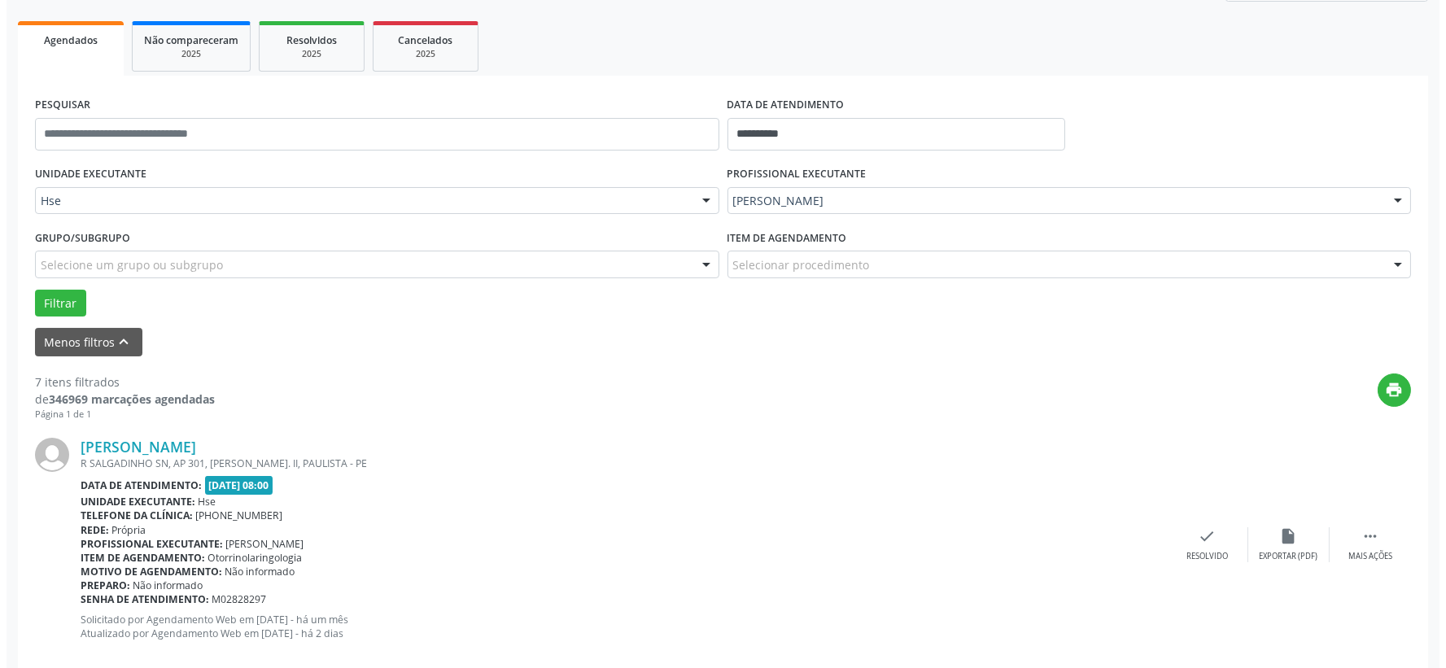
scroll to position [312, 0]
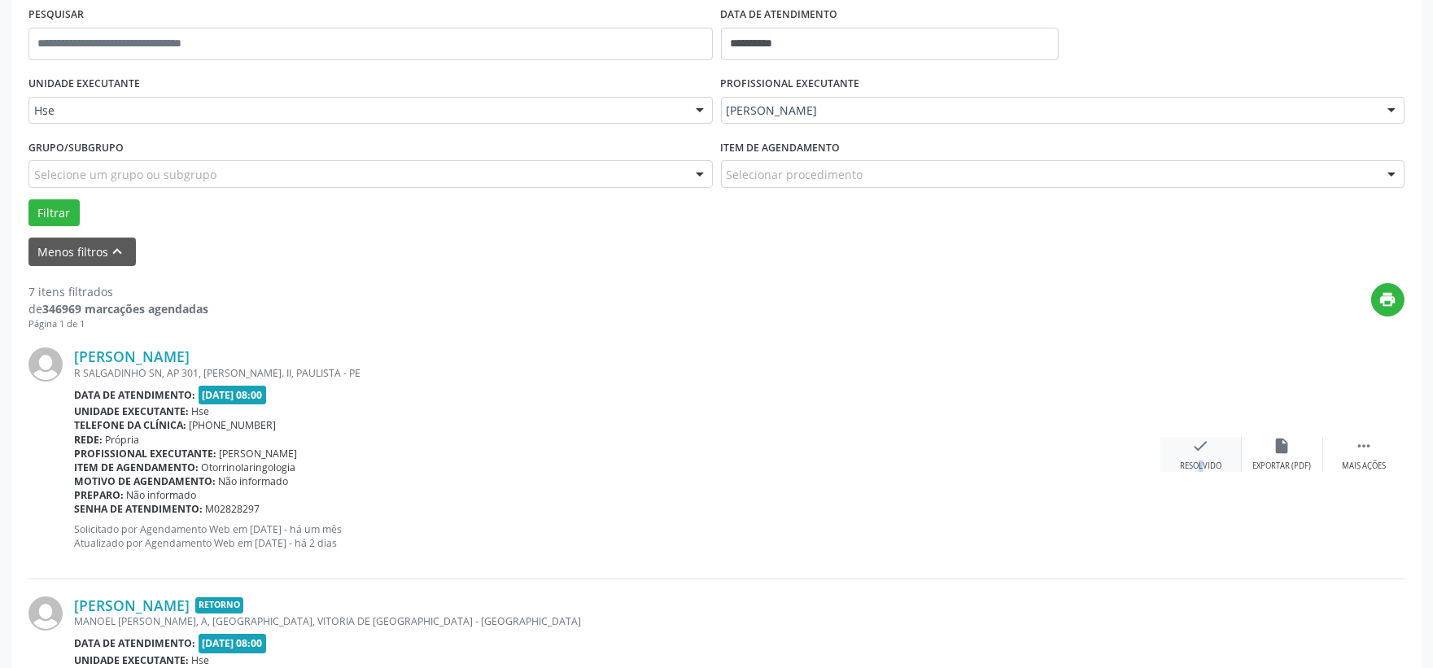
click at [1182, 457] on div "check Resolvido" at bounding box center [1200, 454] width 81 height 35
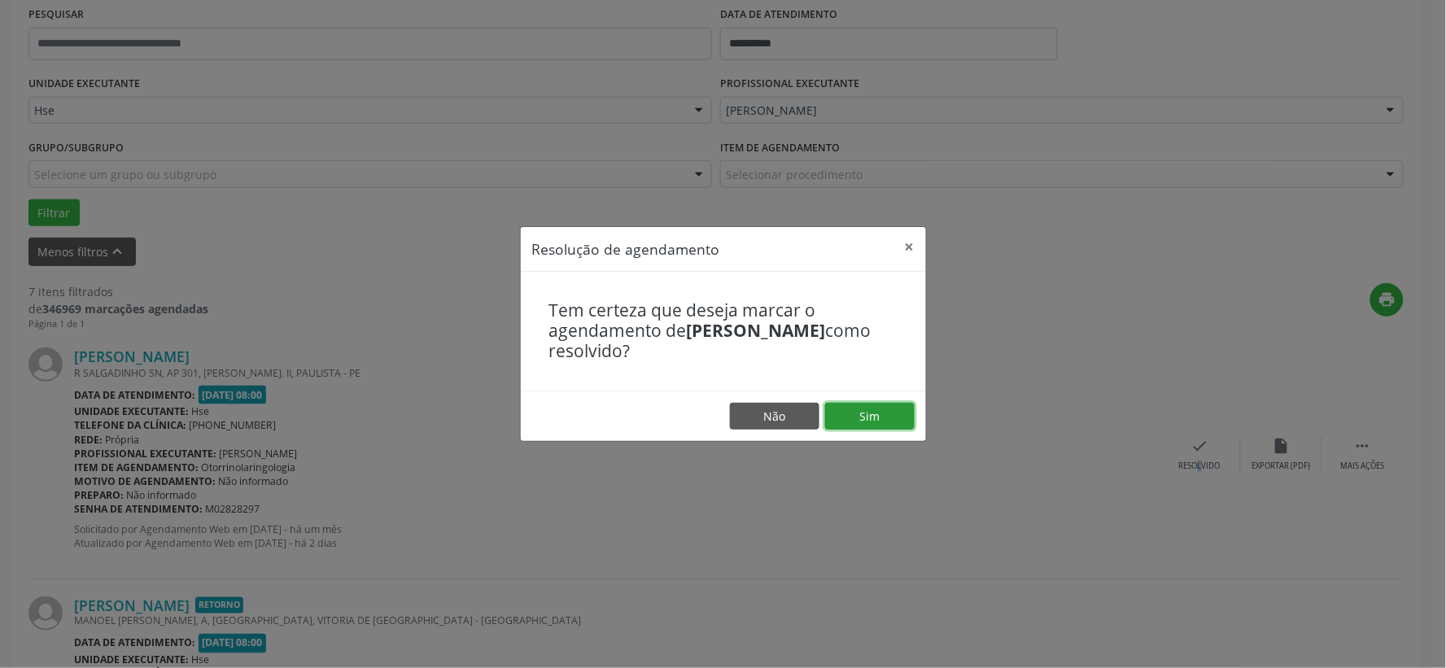
click at [890, 415] on button "Sim" at bounding box center [870, 417] width 90 height 28
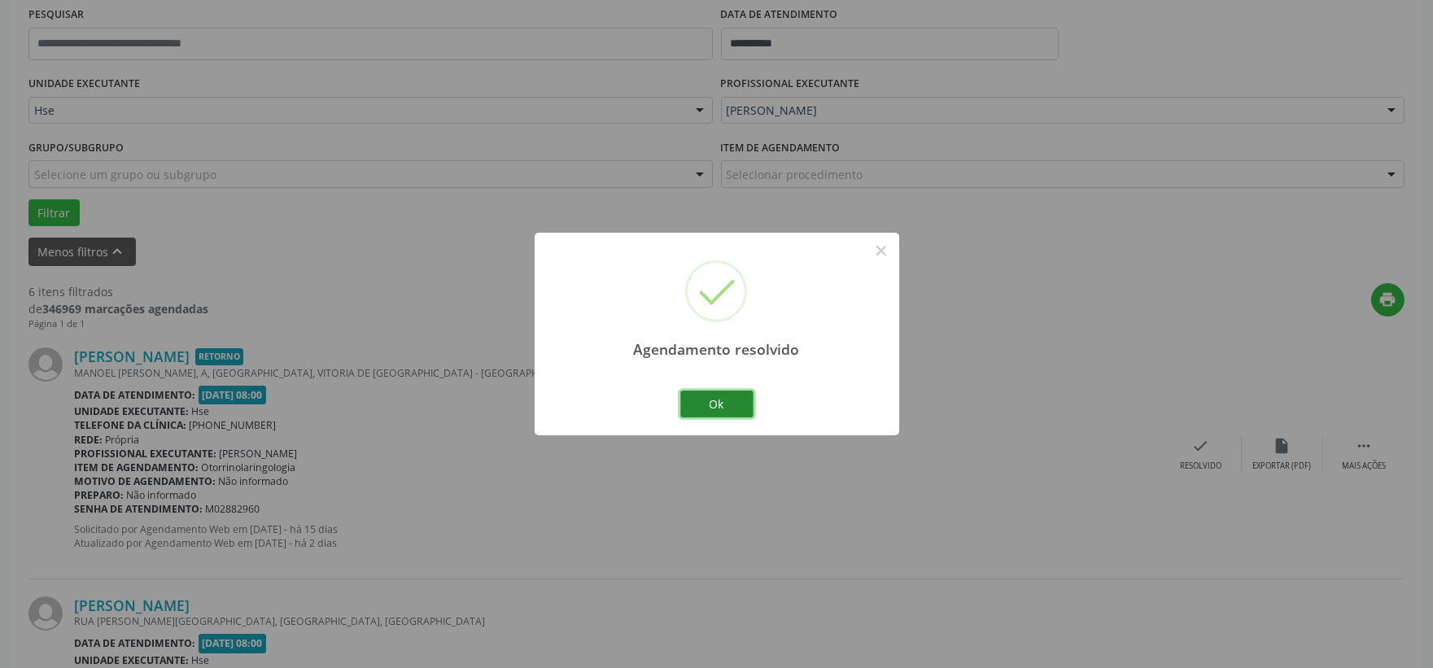
click at [714, 407] on button "Ok" at bounding box center [716, 405] width 73 height 28
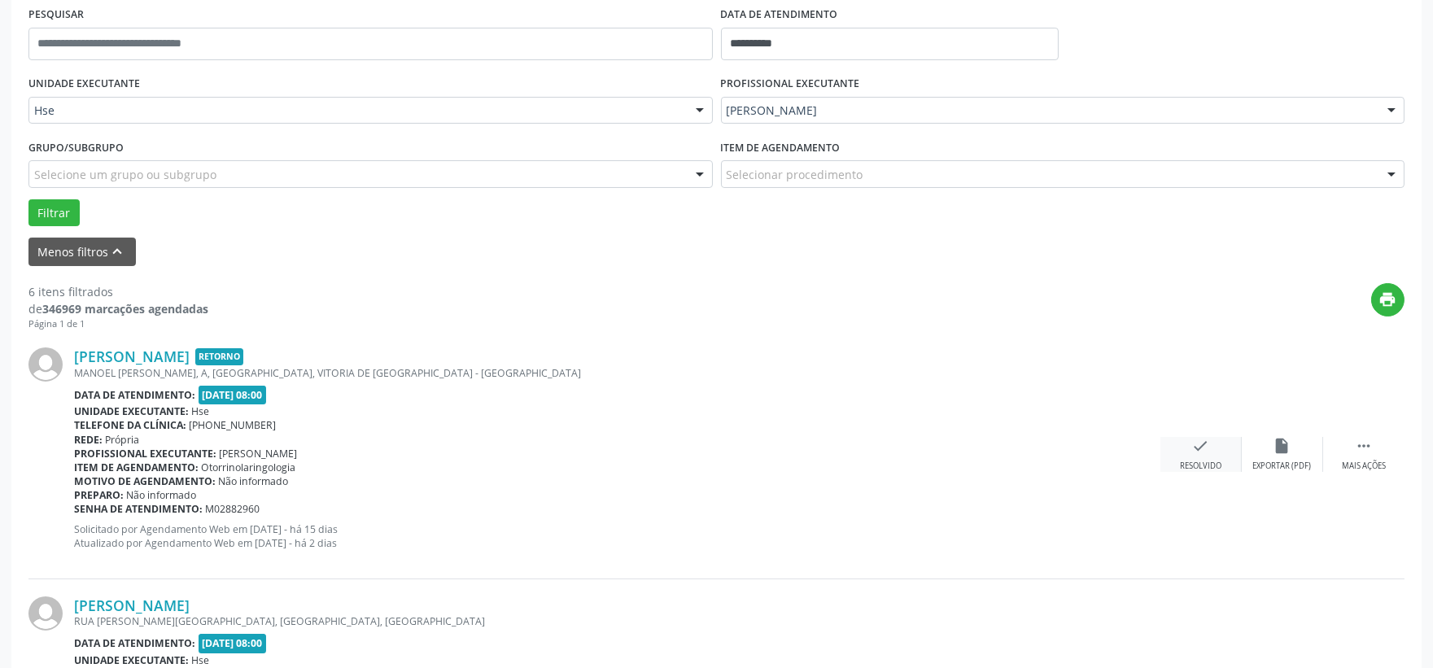
click at [1189, 445] on div "check Resolvido" at bounding box center [1200, 454] width 81 height 35
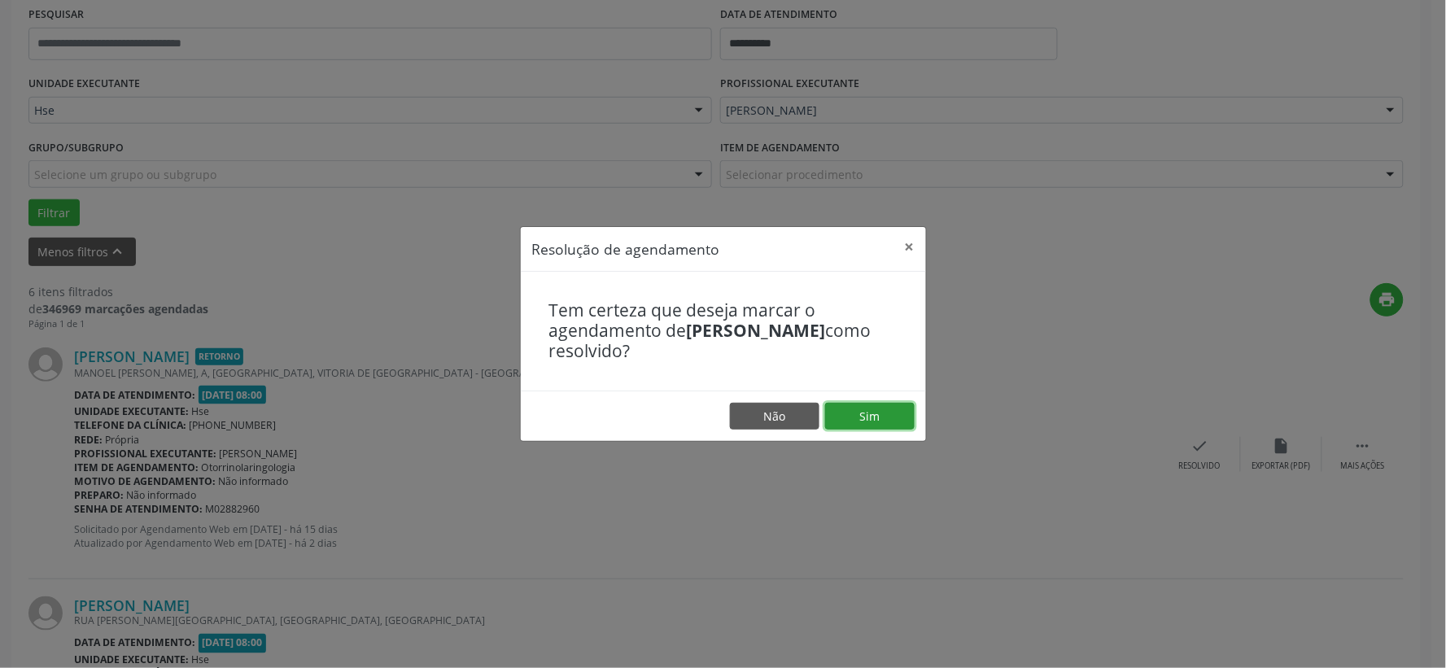
click at [900, 412] on button "Sim" at bounding box center [870, 417] width 90 height 28
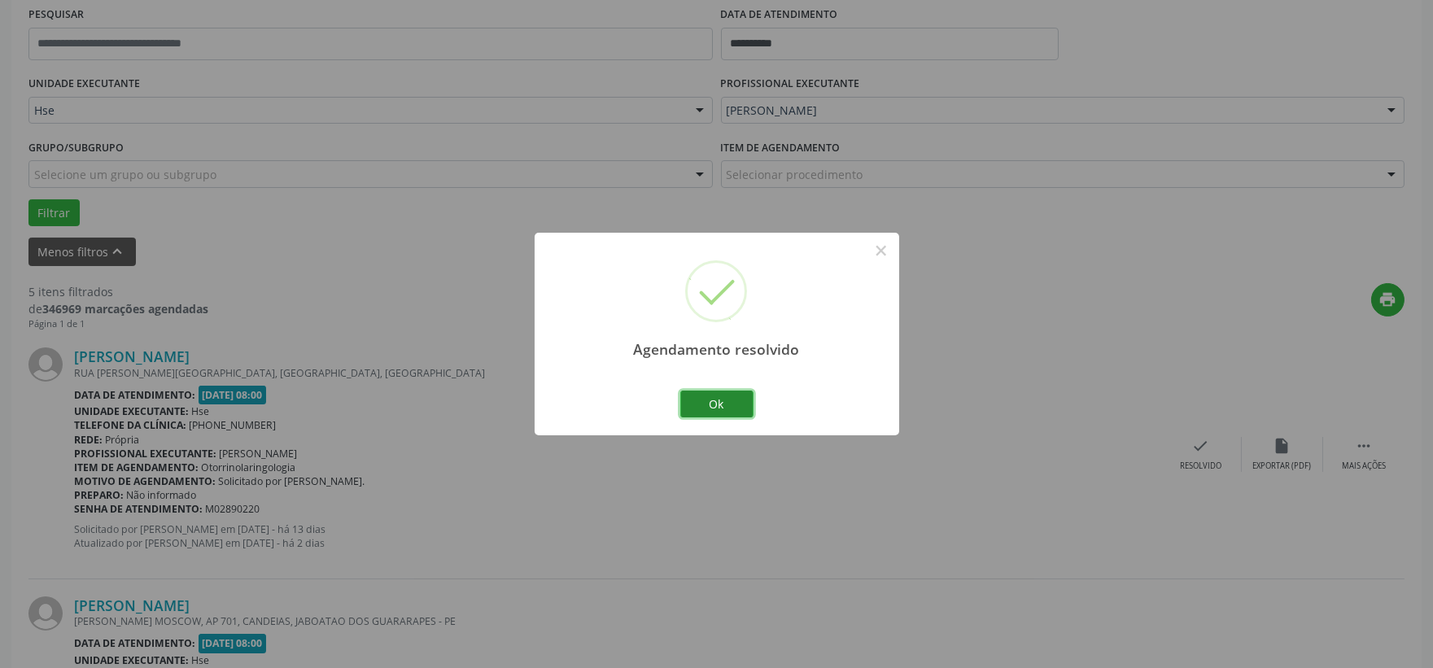
click at [730, 408] on button "Ok" at bounding box center [716, 405] width 73 height 28
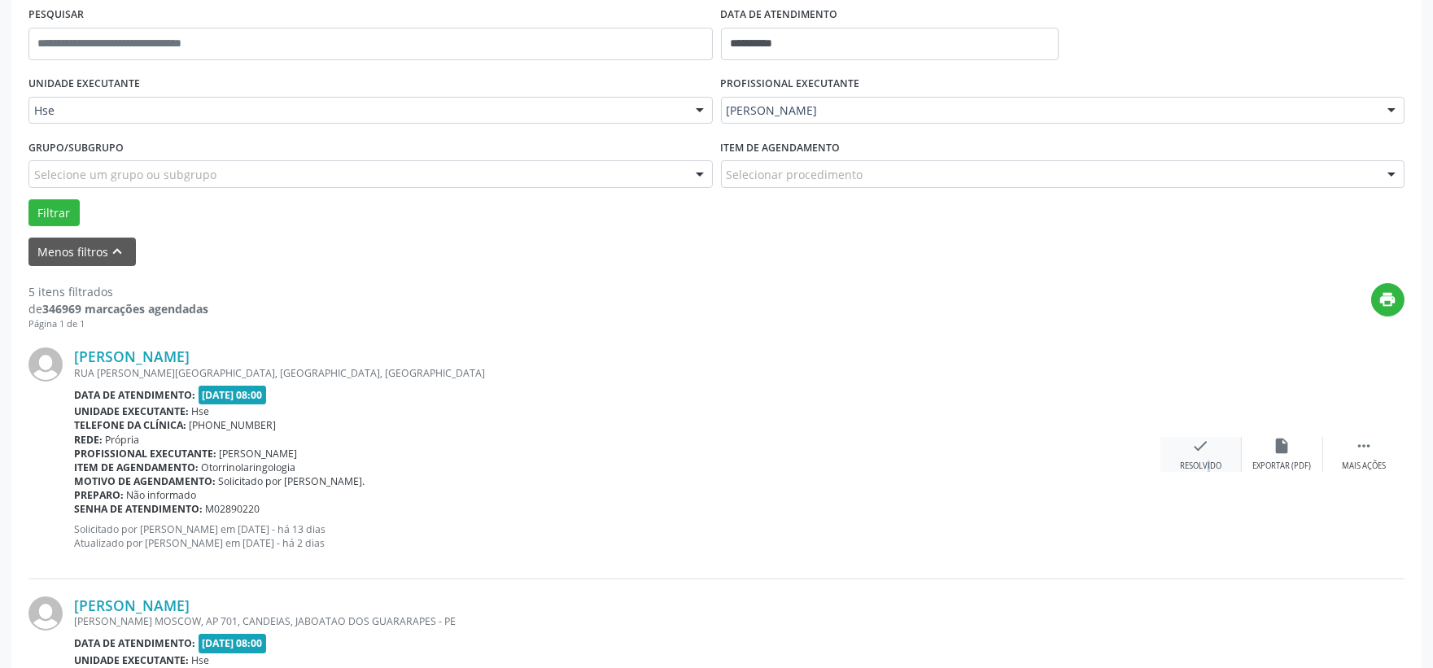
click at [1196, 464] on div "Resolvido" at bounding box center [1201, 466] width 42 height 11
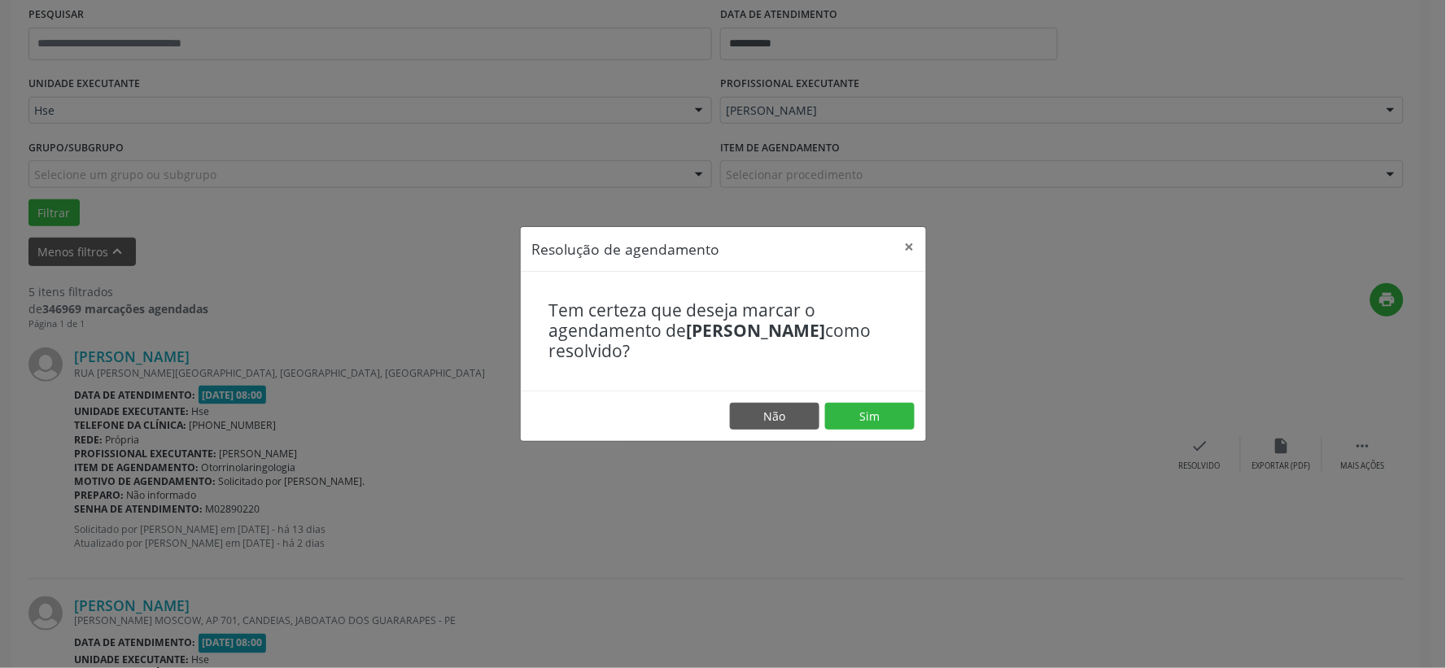
click at [841, 399] on footer "Não Sim" at bounding box center [723, 416] width 405 height 51
click at [844, 408] on button "Sim" at bounding box center [870, 417] width 90 height 28
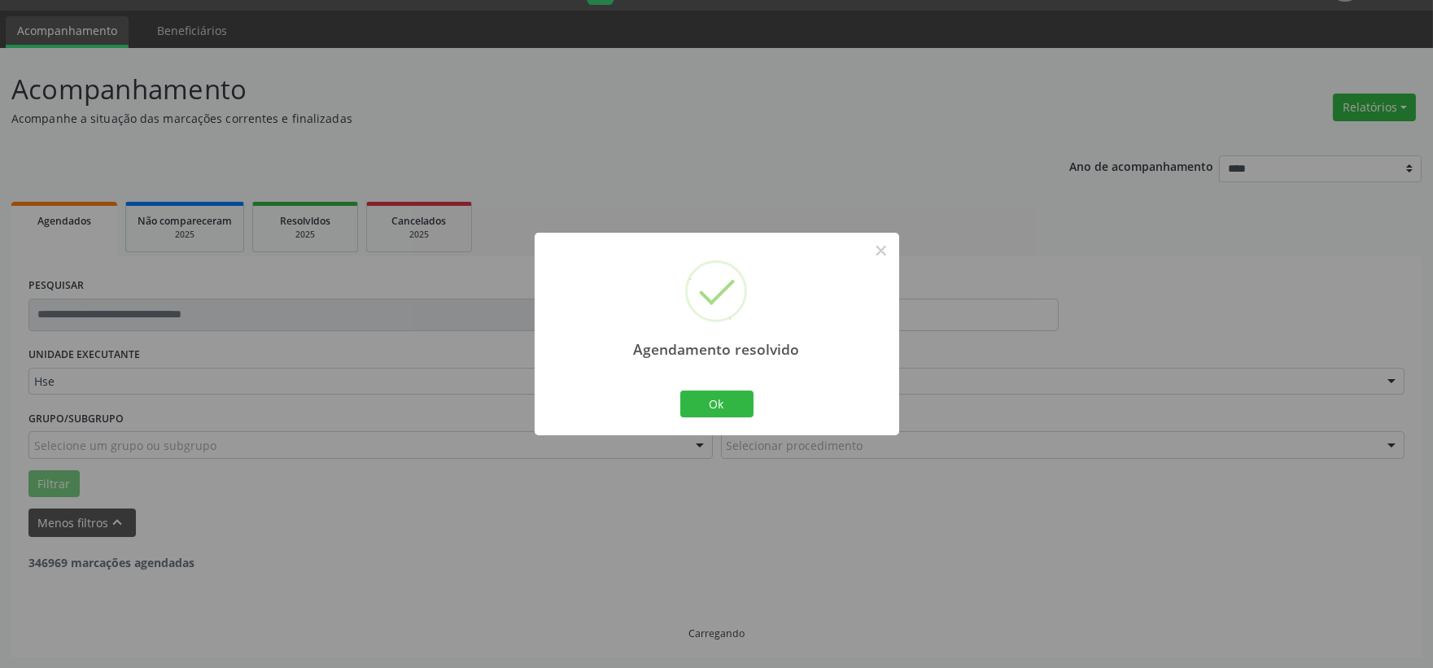
click at [706, 388] on div "Ok Cancel" at bounding box center [716, 404] width 81 height 34
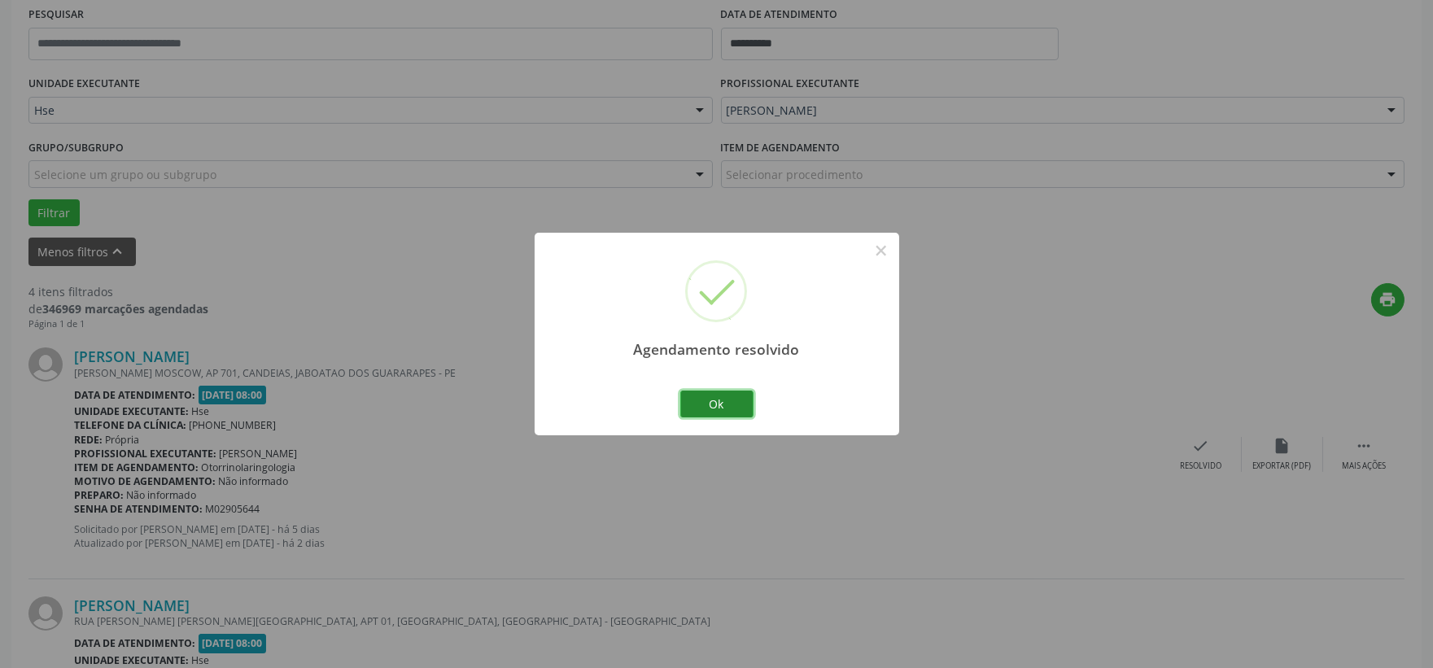
click at [705, 401] on button "Ok" at bounding box center [716, 405] width 73 height 28
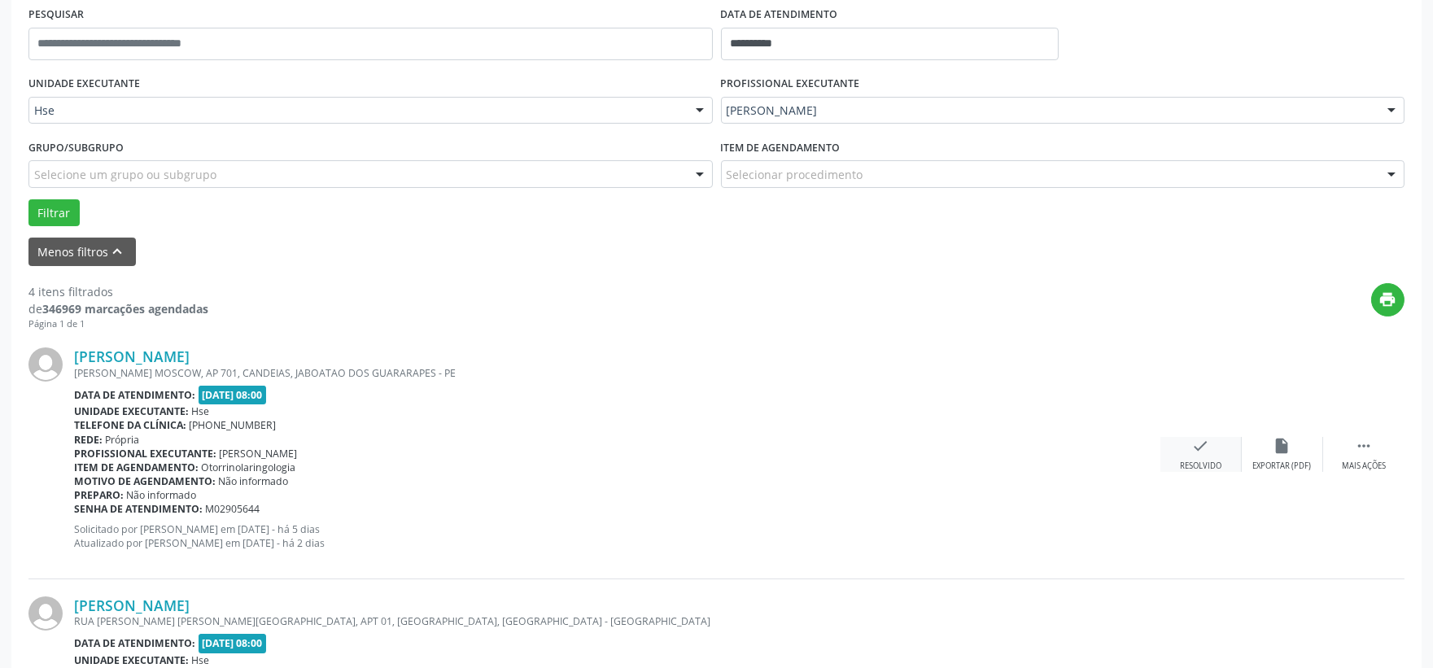
click at [1188, 453] on div "check Resolvido" at bounding box center [1200, 454] width 81 height 35
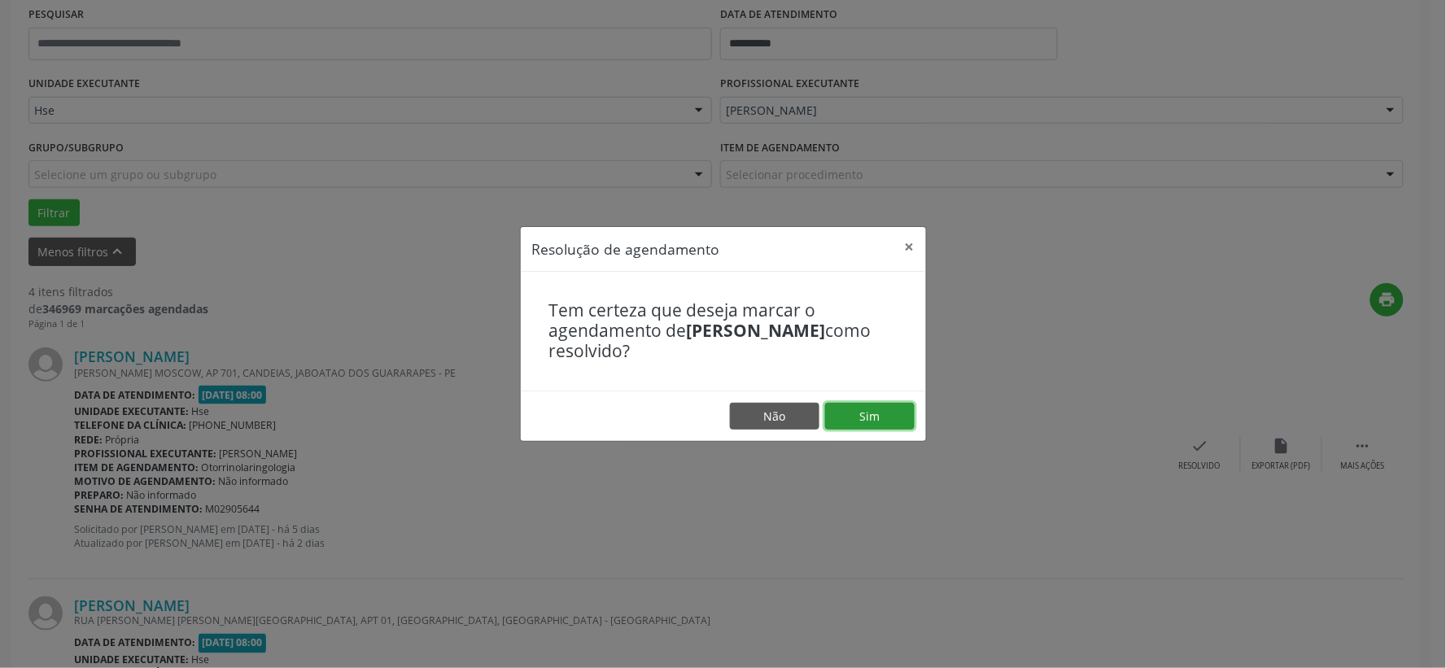
click at [848, 405] on button "Sim" at bounding box center [870, 417] width 90 height 28
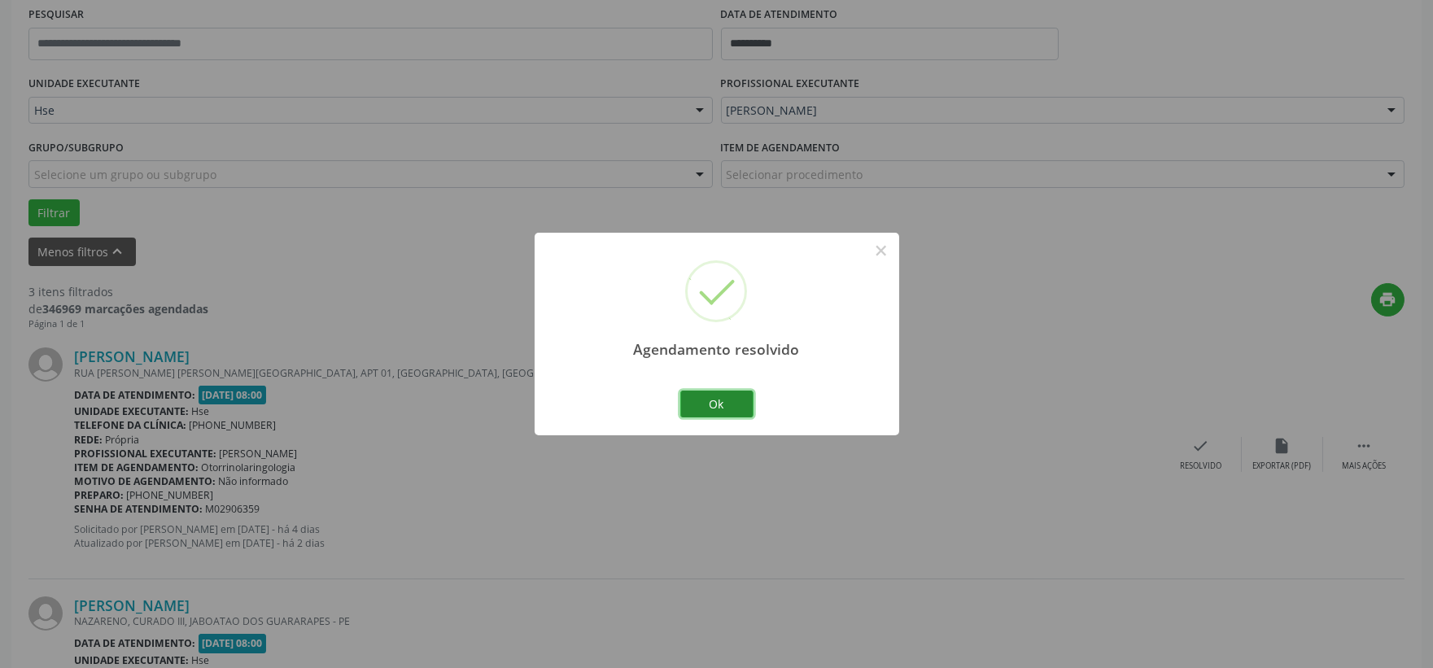
click at [718, 397] on button "Ok" at bounding box center [716, 405] width 73 height 28
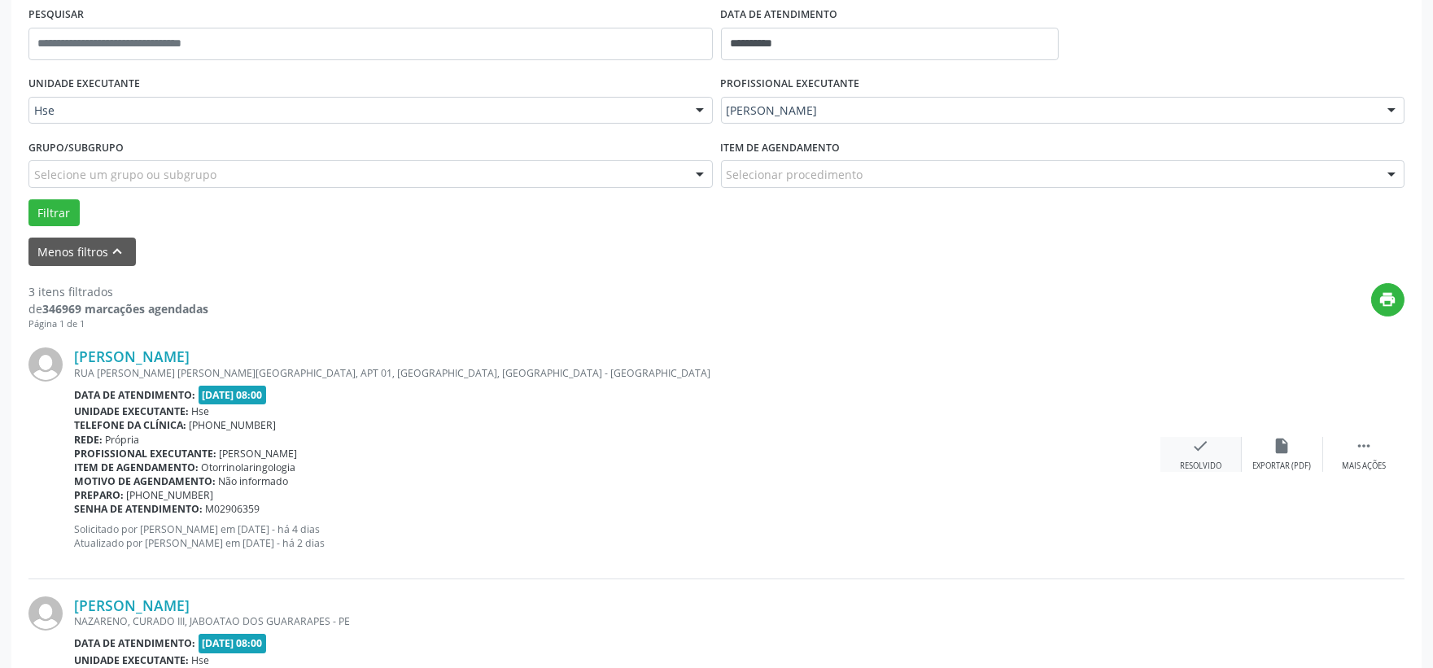
click at [1184, 452] on div "check Resolvido" at bounding box center [1200, 454] width 81 height 35
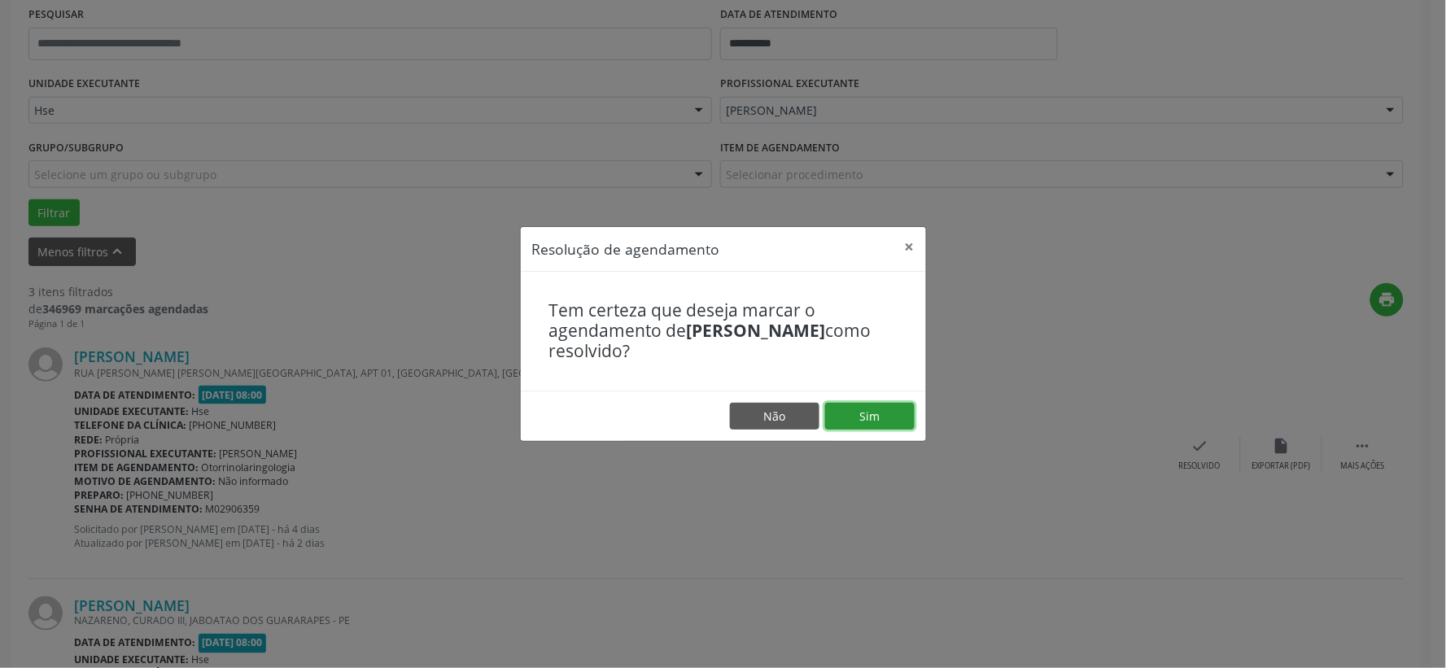
click at [888, 412] on button "Sim" at bounding box center [870, 417] width 90 height 28
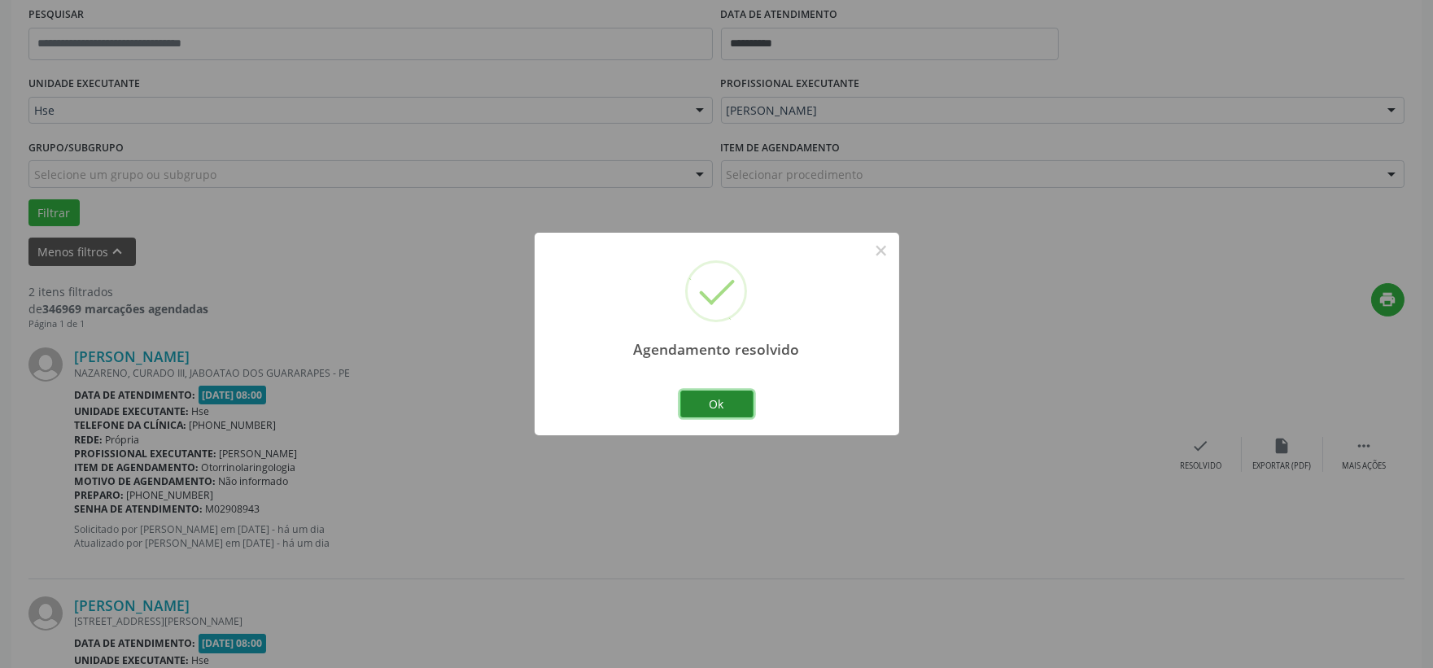
click at [718, 399] on button "Ok" at bounding box center [716, 405] width 73 height 28
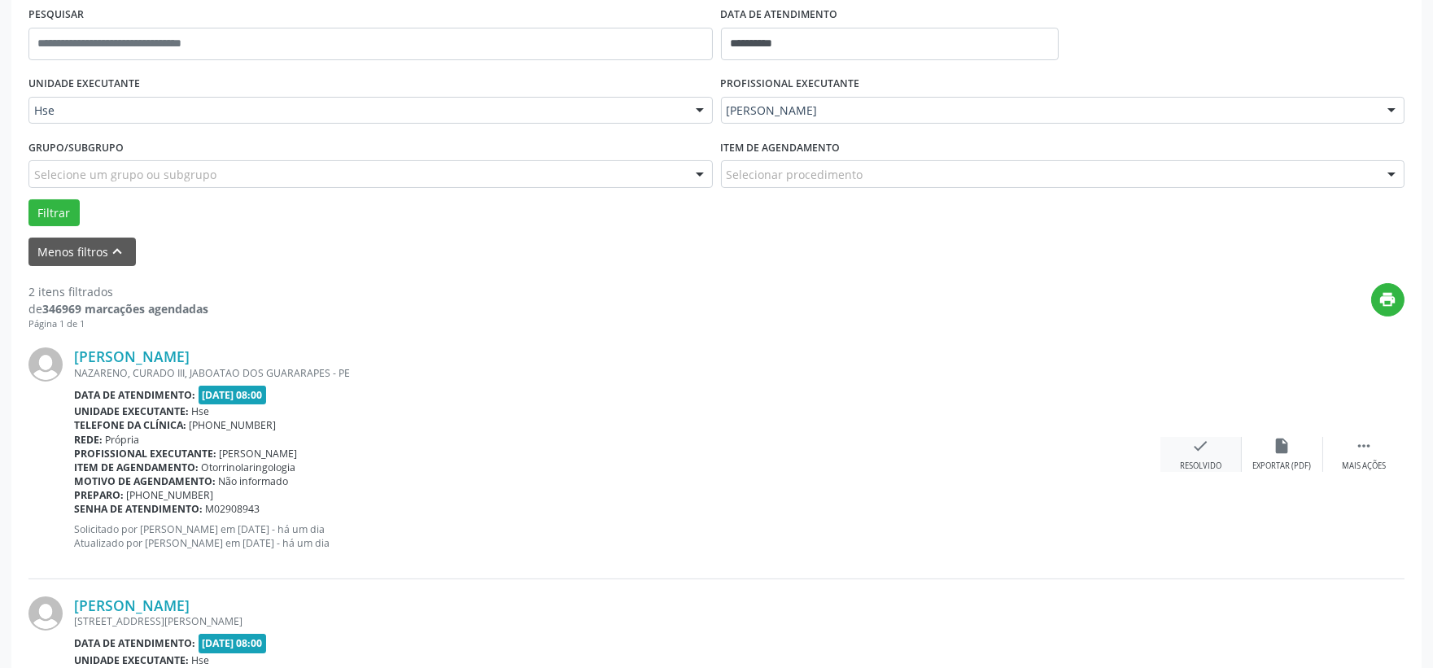
click at [1191, 451] on div "check Resolvido" at bounding box center [1200, 454] width 81 height 35
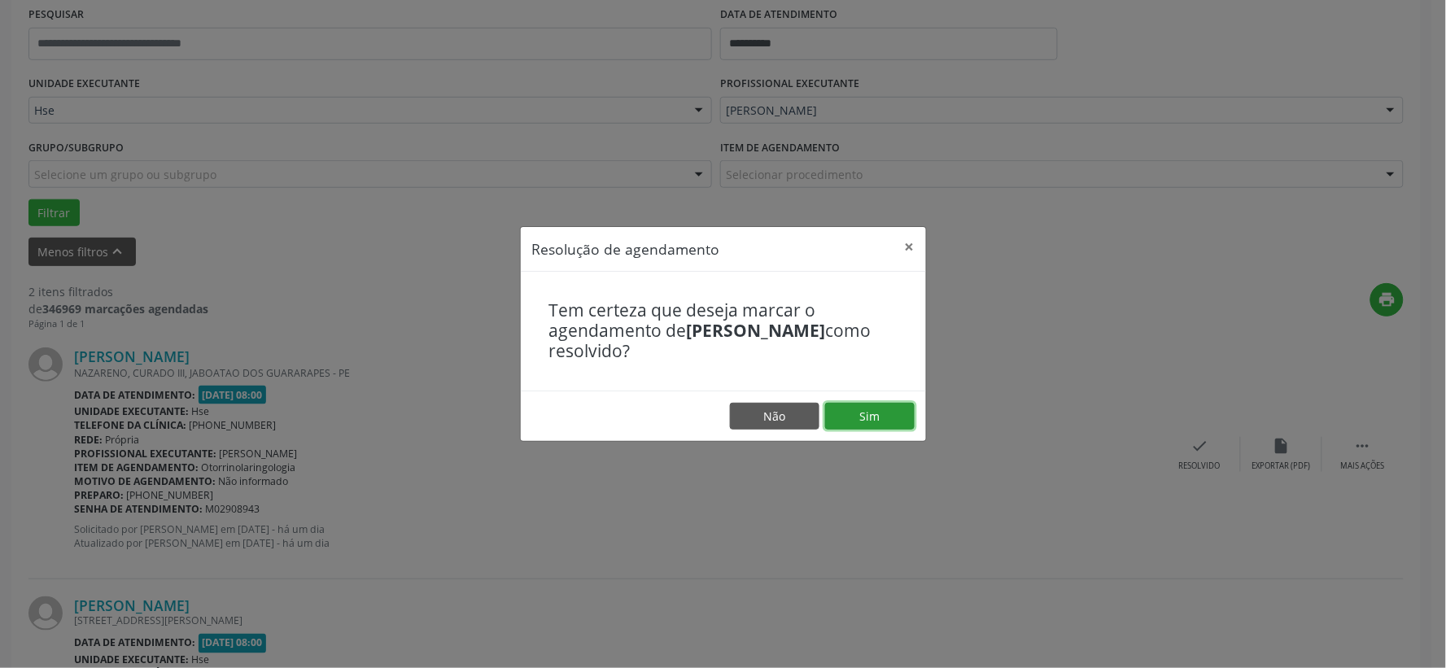
click at [880, 411] on button "Sim" at bounding box center [870, 417] width 90 height 28
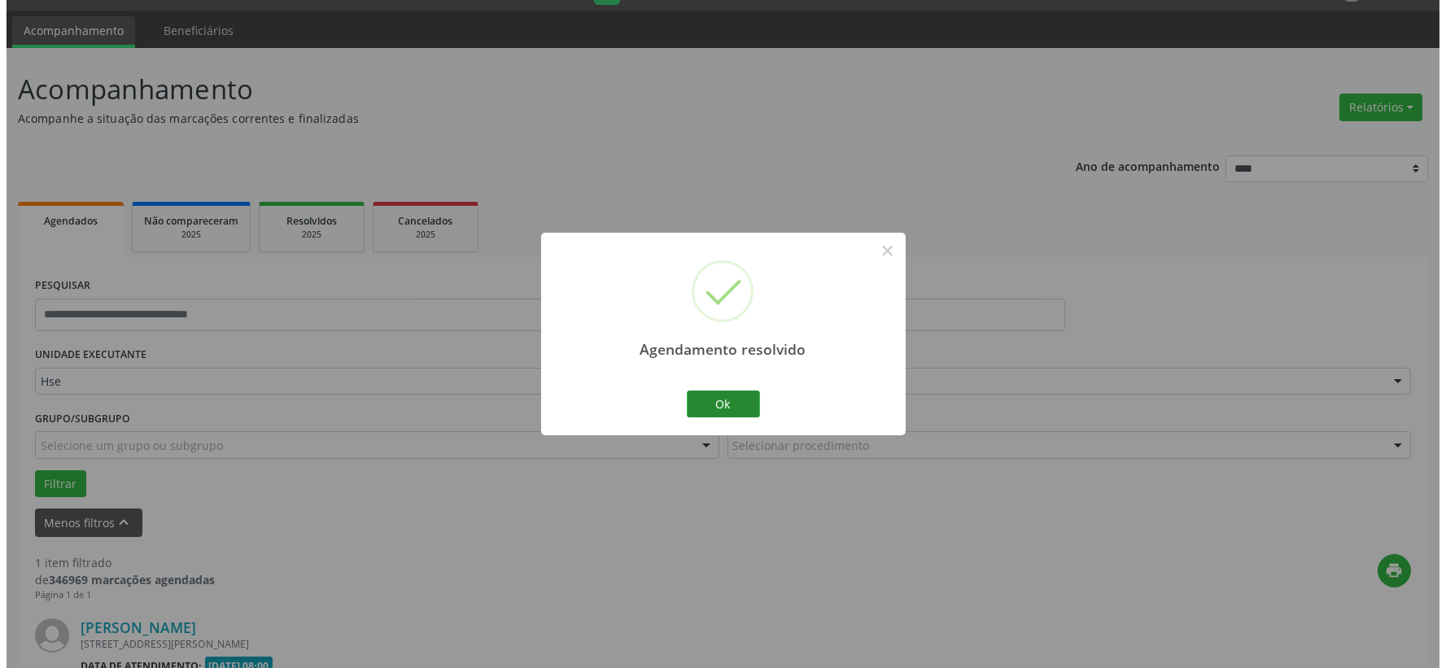
scroll to position [250, 0]
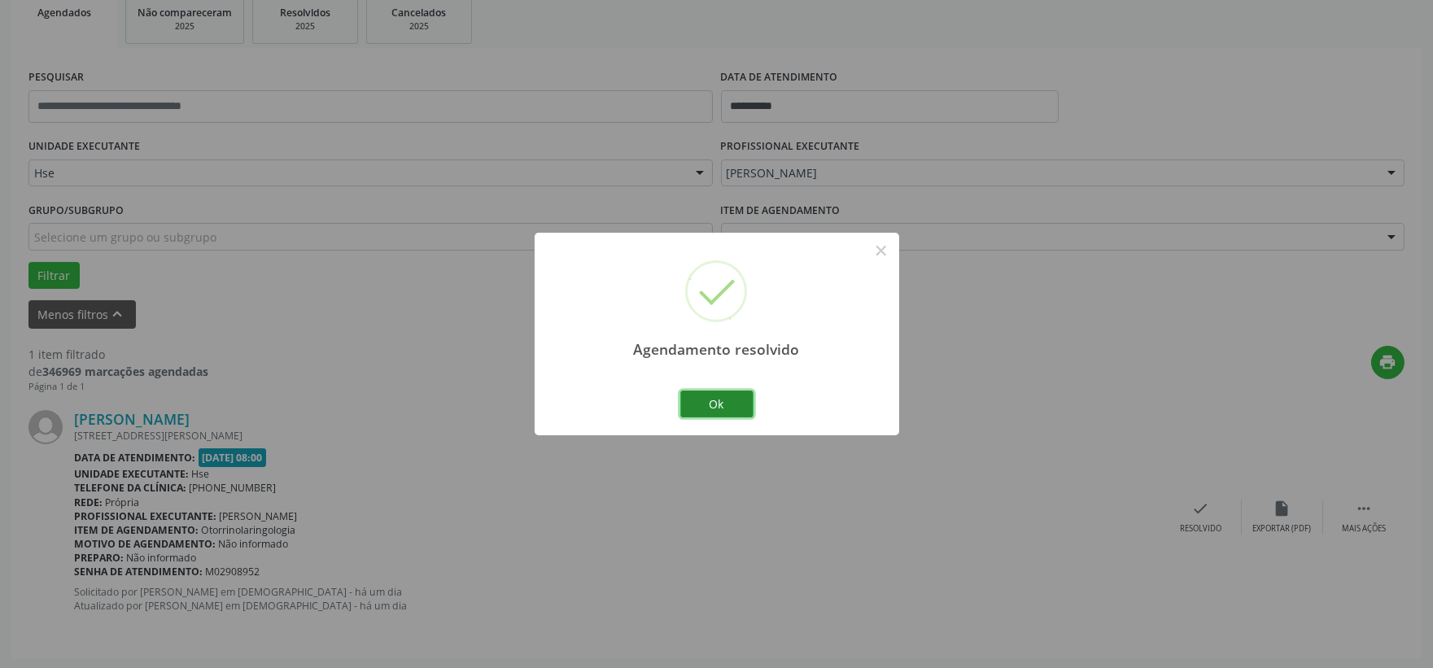
click at [732, 404] on button "Ok" at bounding box center [716, 405] width 73 height 28
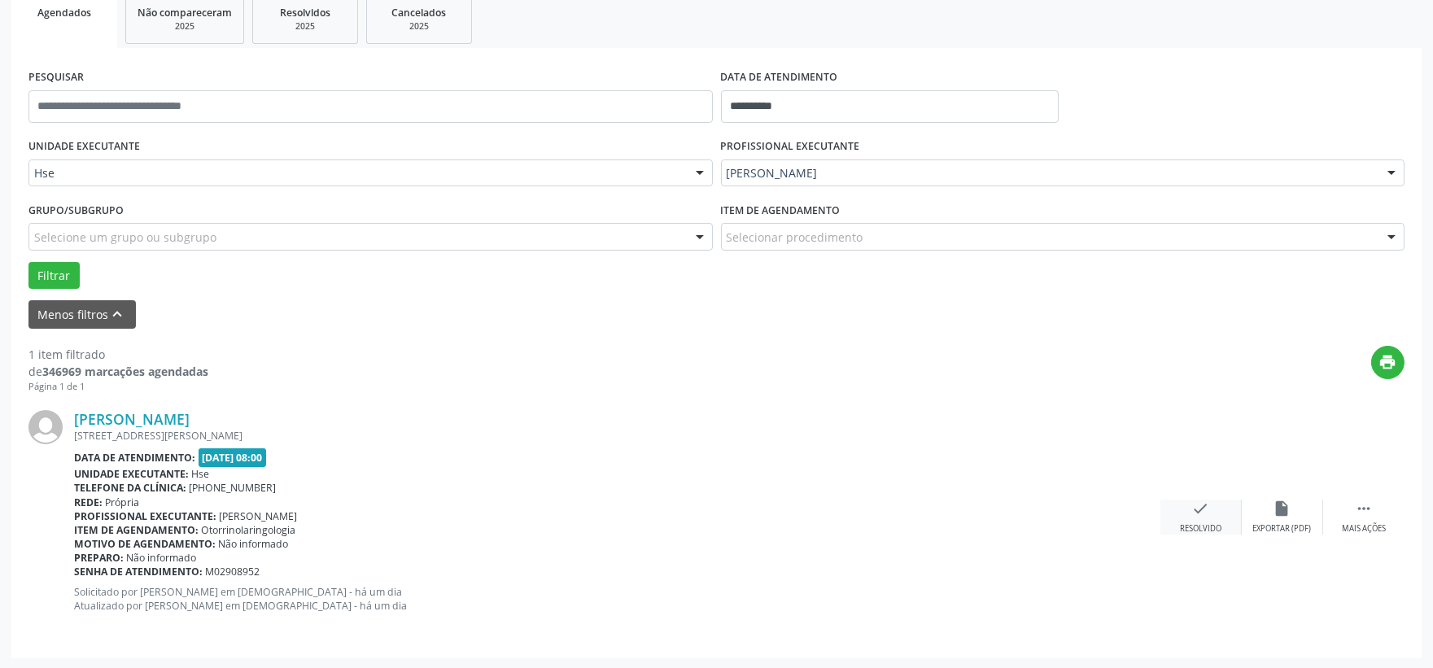
click at [1207, 518] on div "check Resolvido" at bounding box center [1200, 517] width 81 height 35
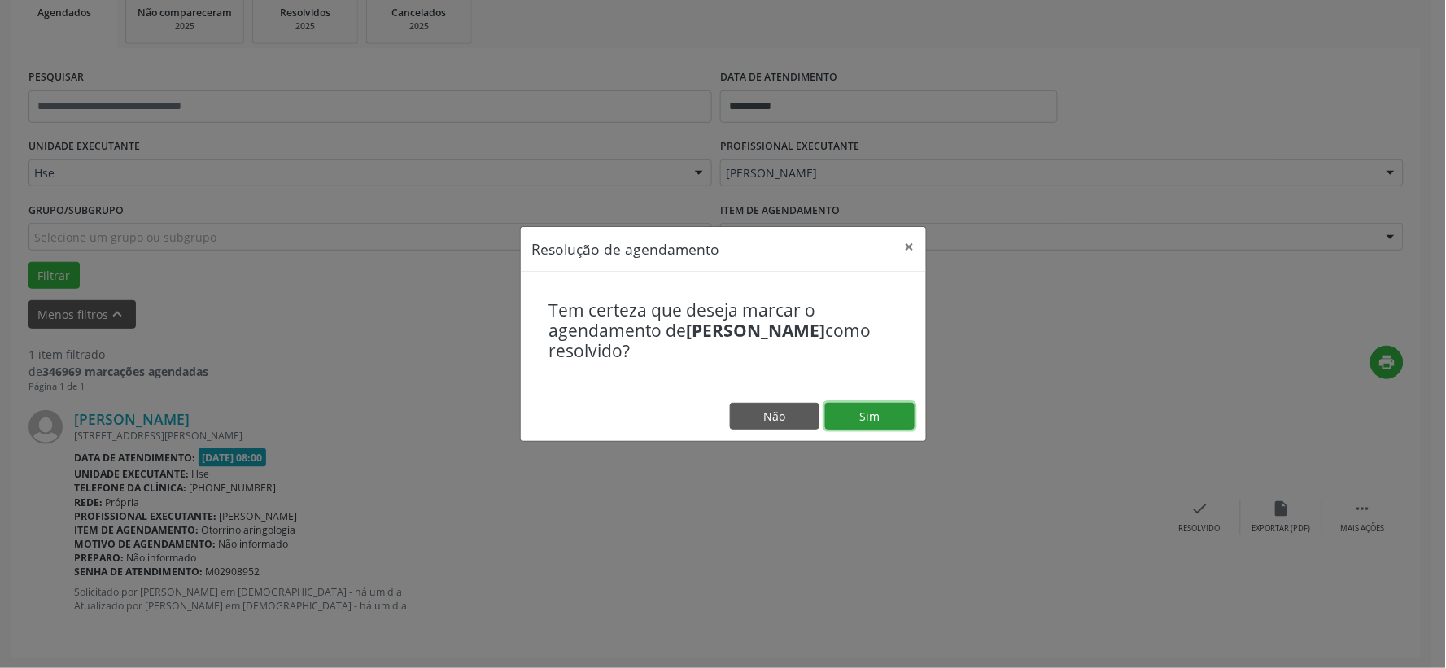
click at [860, 413] on button "Sim" at bounding box center [870, 417] width 90 height 28
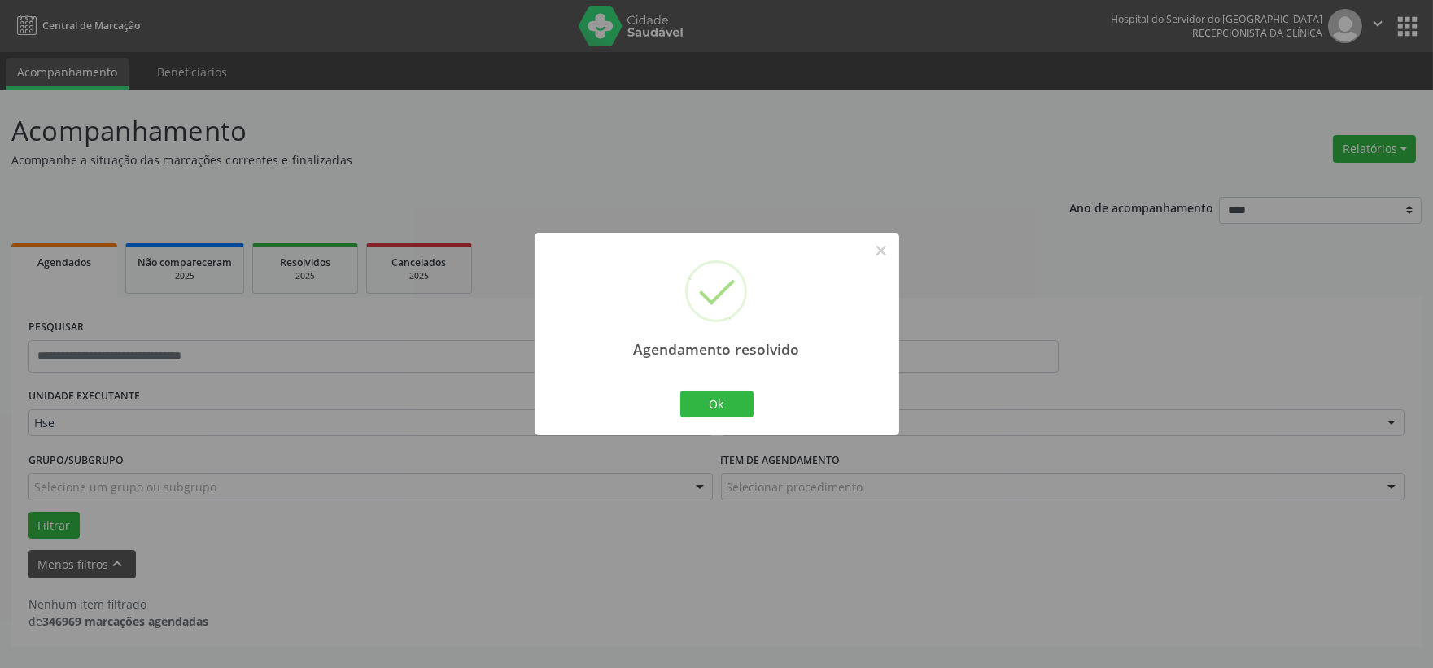
scroll to position [0, 0]
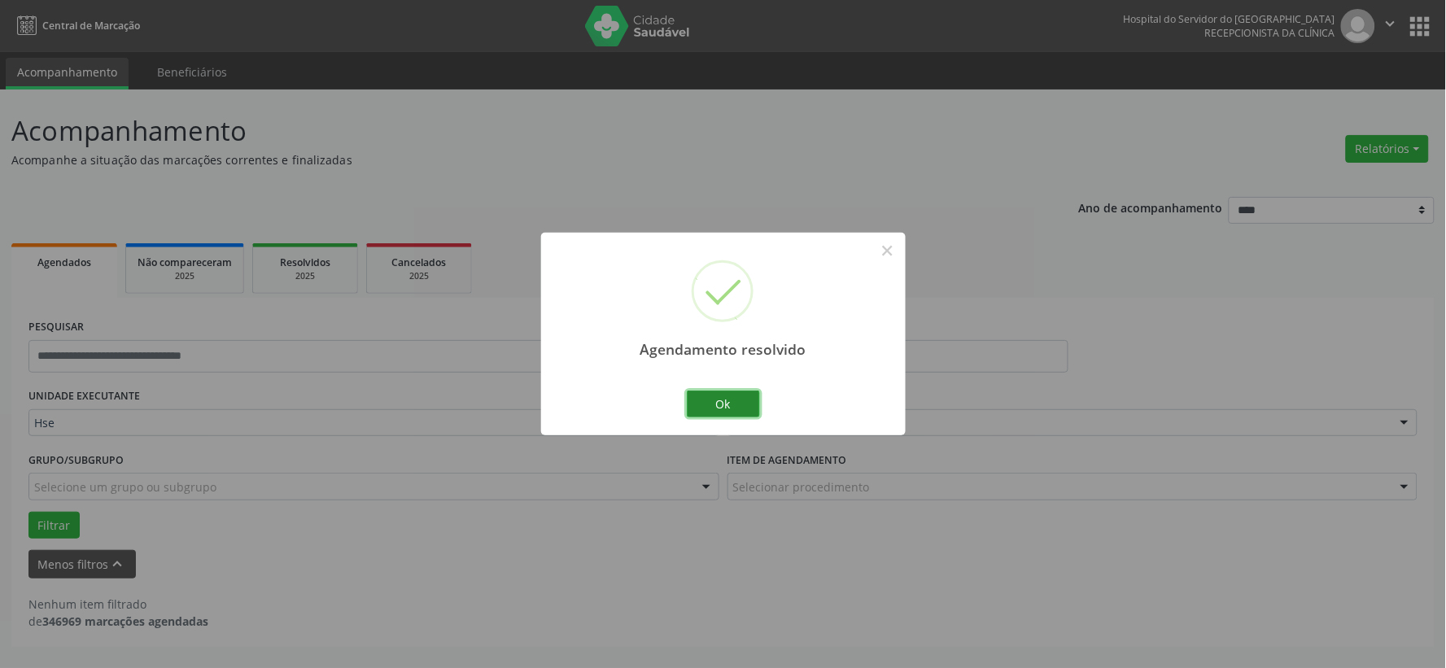
click at [732, 405] on button "Ok" at bounding box center [723, 405] width 73 height 28
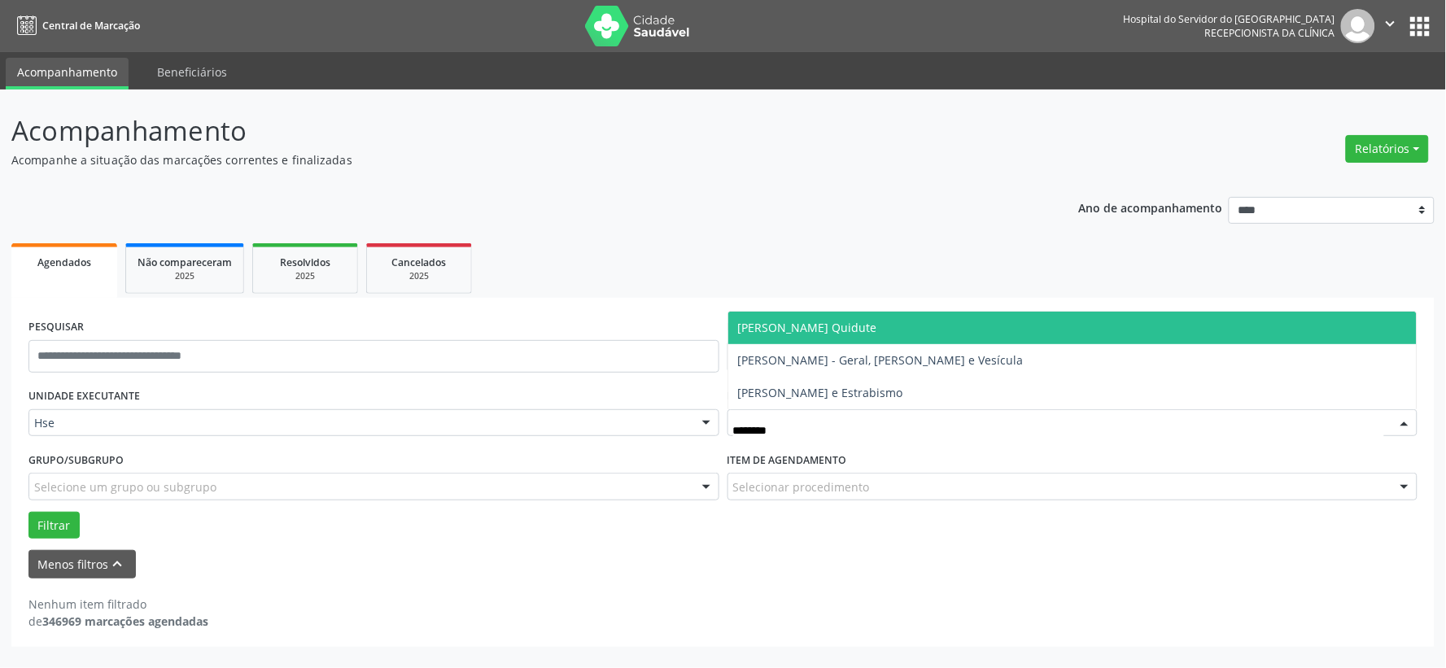
click at [817, 312] on span "[PERSON_NAME] Quidute" at bounding box center [1072, 328] width 689 height 33
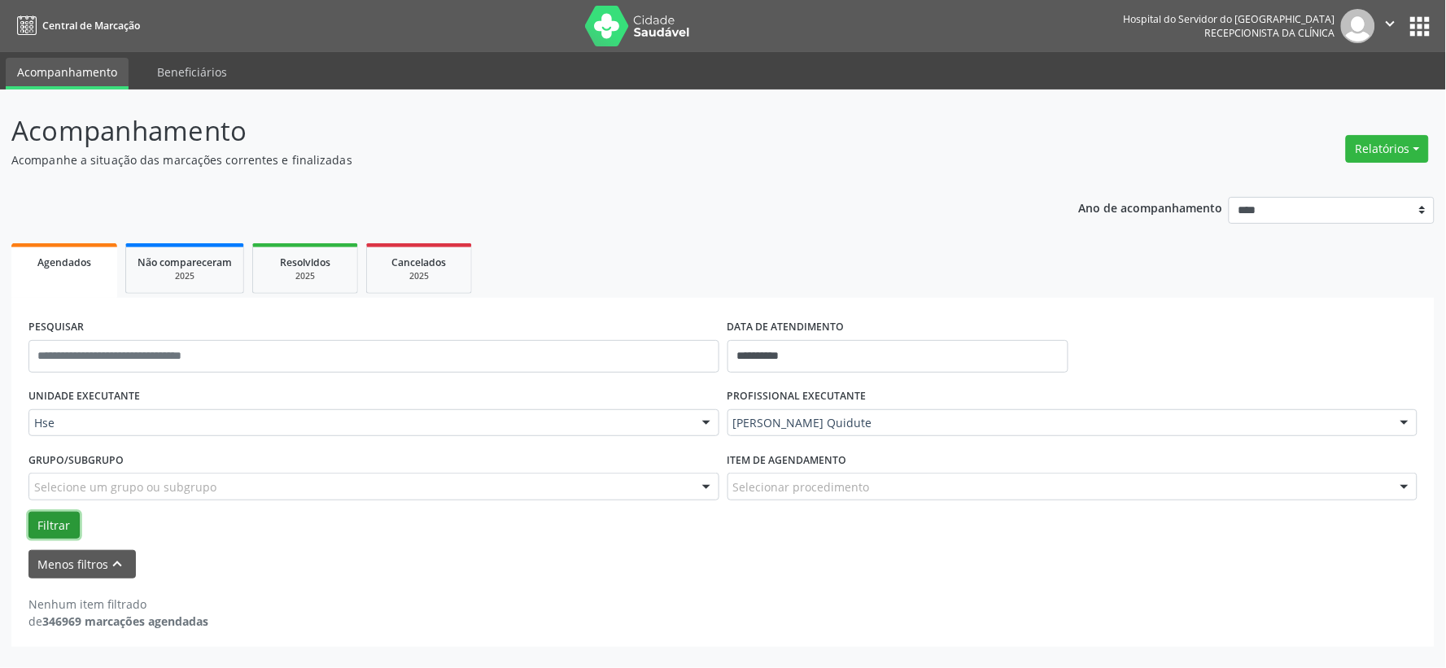
click at [41, 521] on button "Filtrar" at bounding box center [53, 526] width 51 height 28
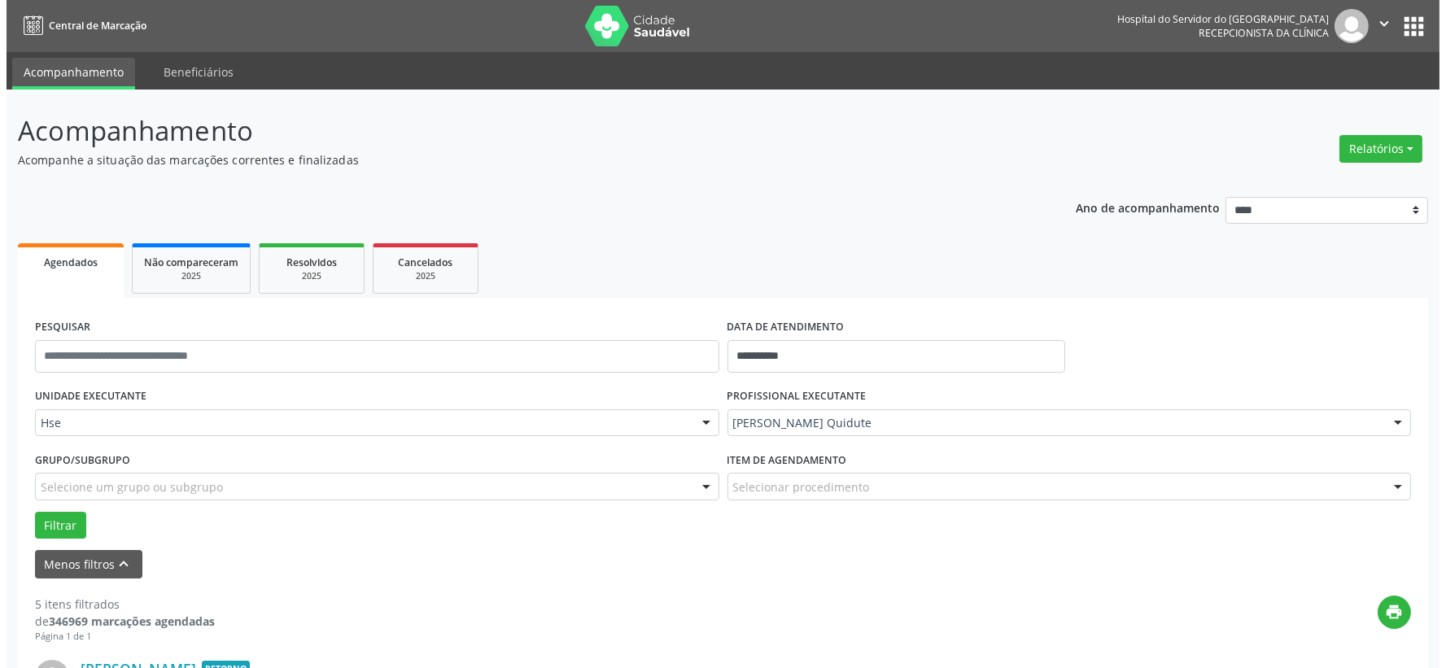
scroll to position [181, 0]
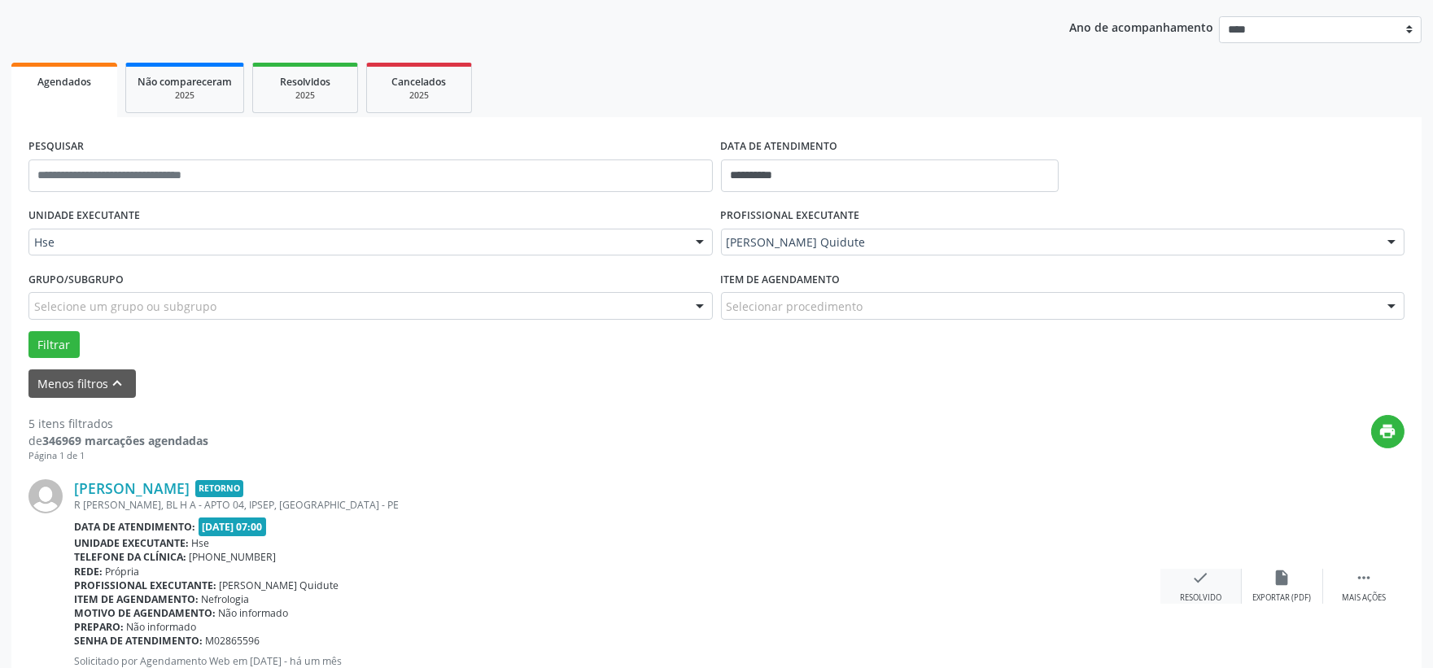
click at [1182, 581] on div "check Resolvido" at bounding box center [1200, 586] width 81 height 35
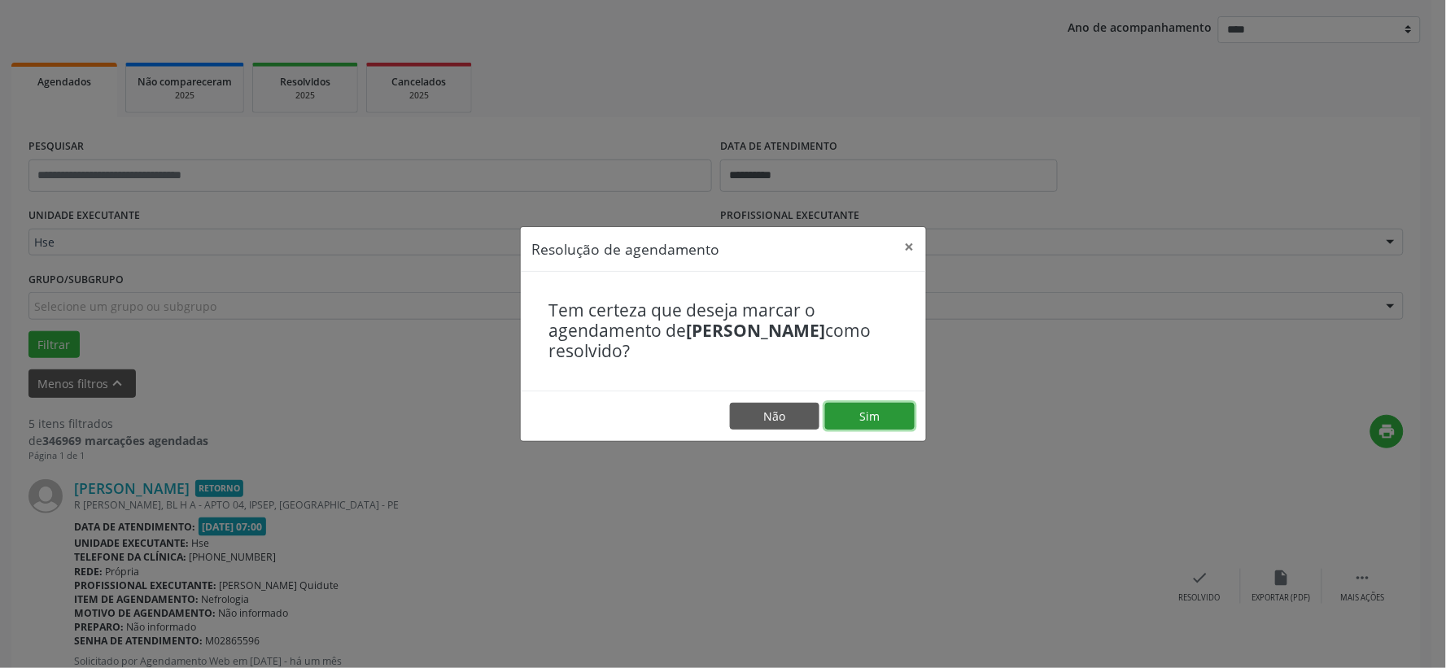
click at [867, 421] on button "Sim" at bounding box center [870, 417] width 90 height 28
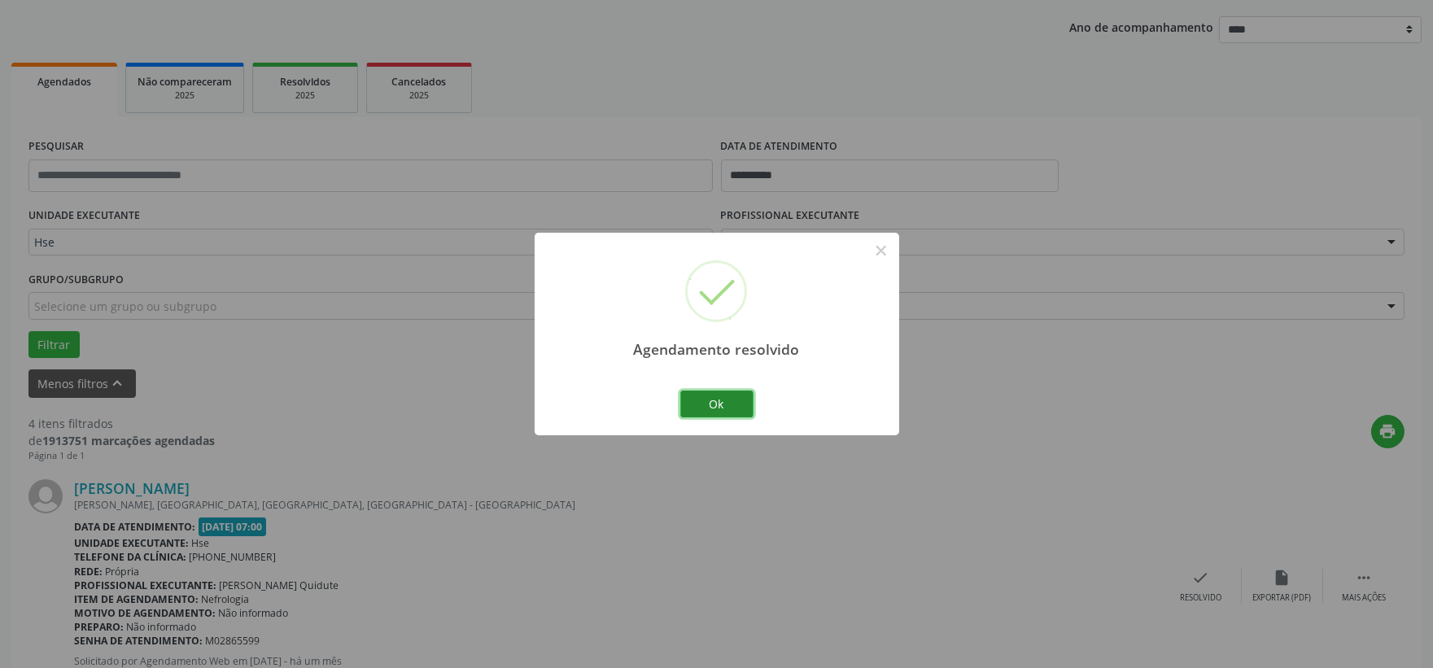
click at [712, 404] on button "Ok" at bounding box center [716, 405] width 73 height 28
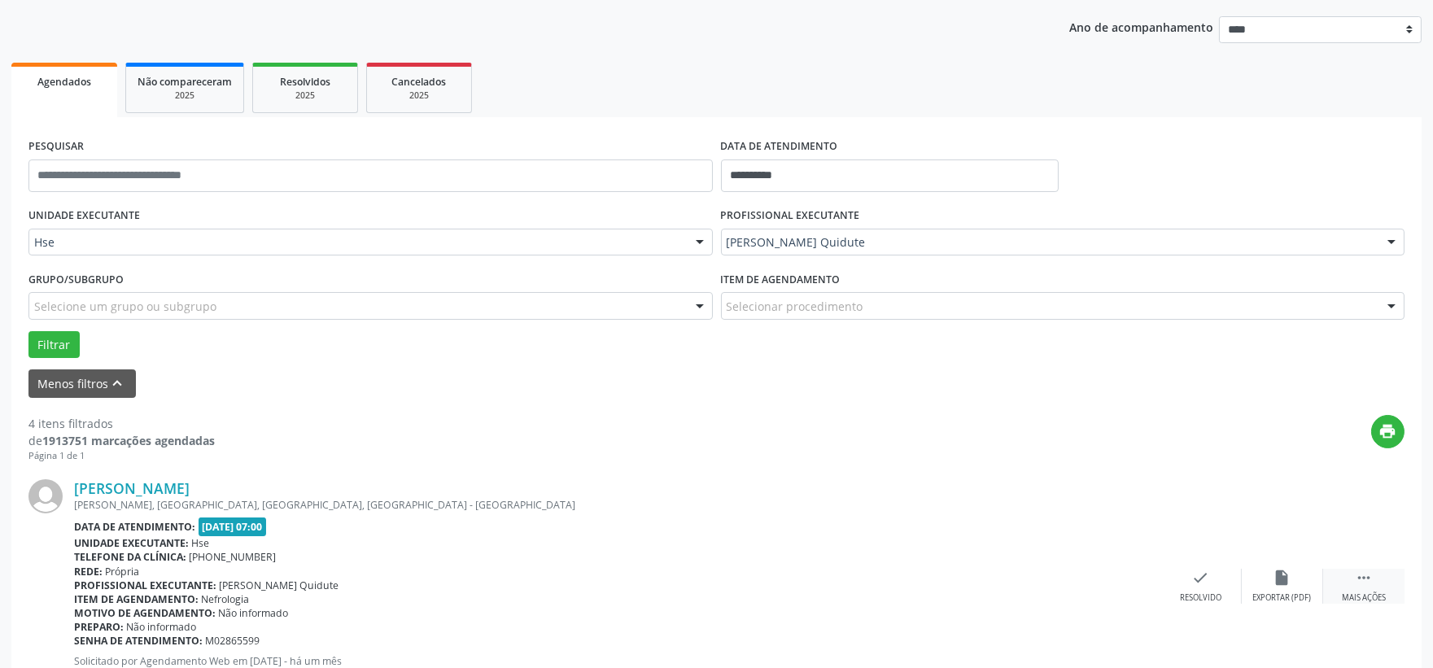
click at [1349, 580] on div " Mais ações" at bounding box center [1363, 586] width 81 height 35
click at [1292, 589] on div "alarm_off Não compareceu" at bounding box center [1282, 586] width 81 height 35
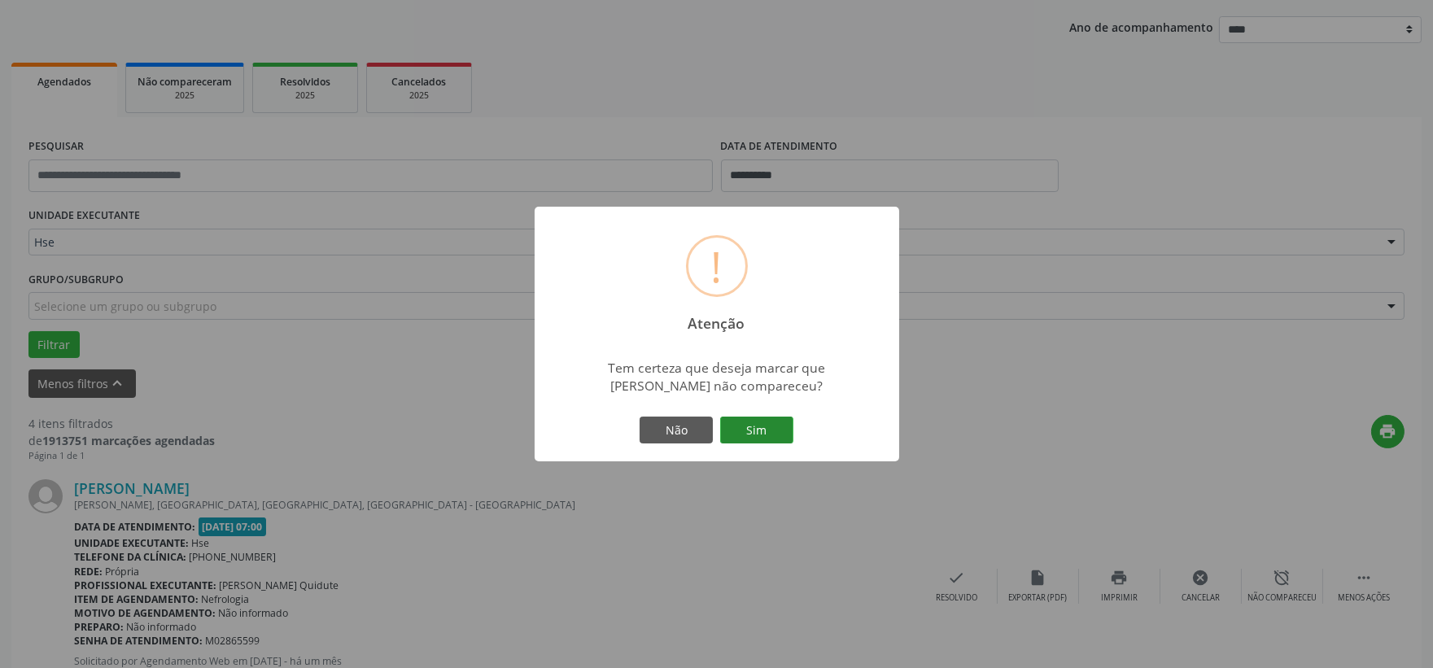
click at [763, 434] on button "Sim" at bounding box center [756, 431] width 73 height 28
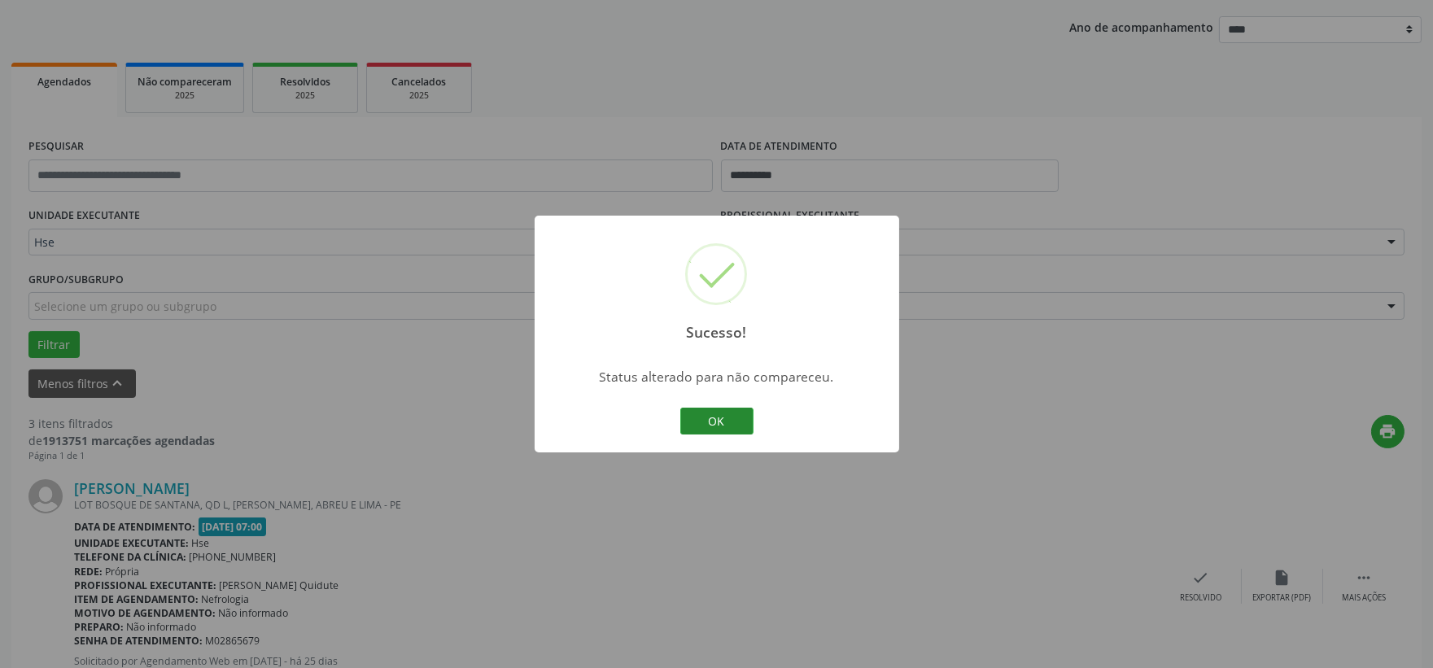
click at [741, 424] on button "OK" at bounding box center [716, 422] width 73 height 28
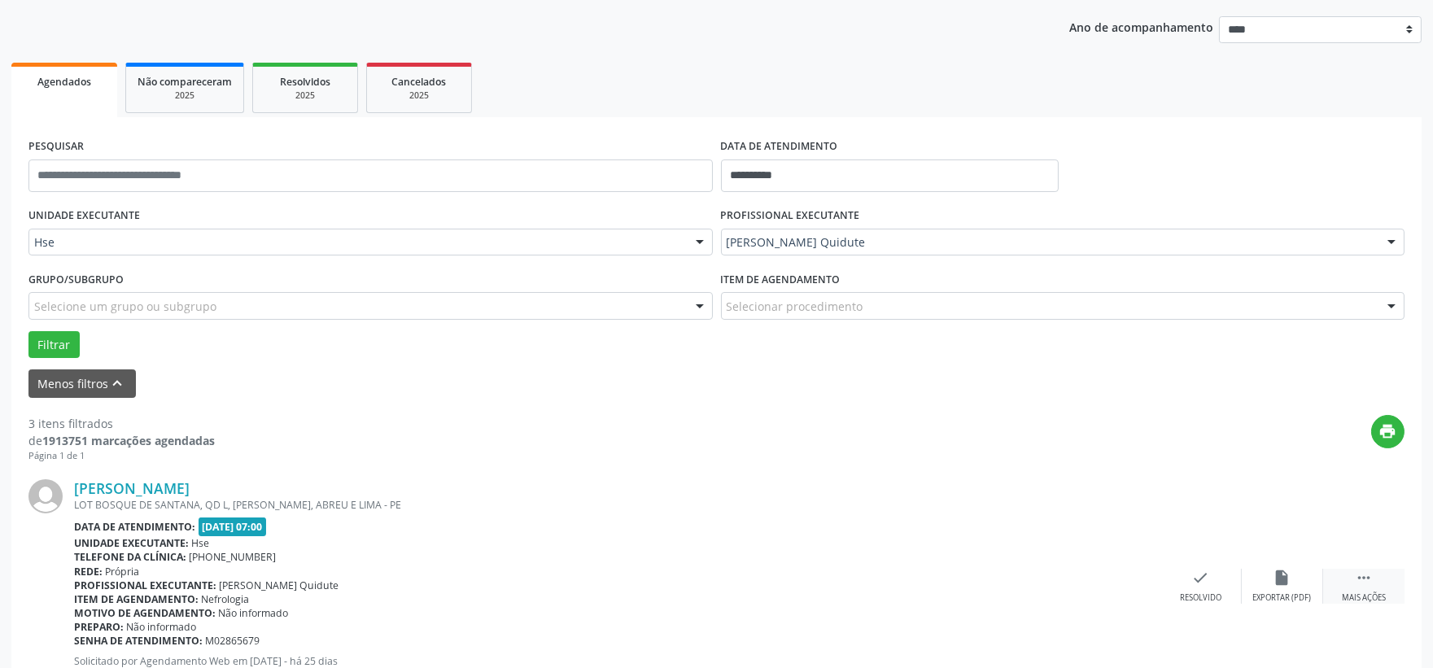
click at [1362, 571] on icon "" at bounding box center [1364, 578] width 18 height 18
click at [1294, 579] on div "alarm_off Não compareceu" at bounding box center [1282, 586] width 81 height 35
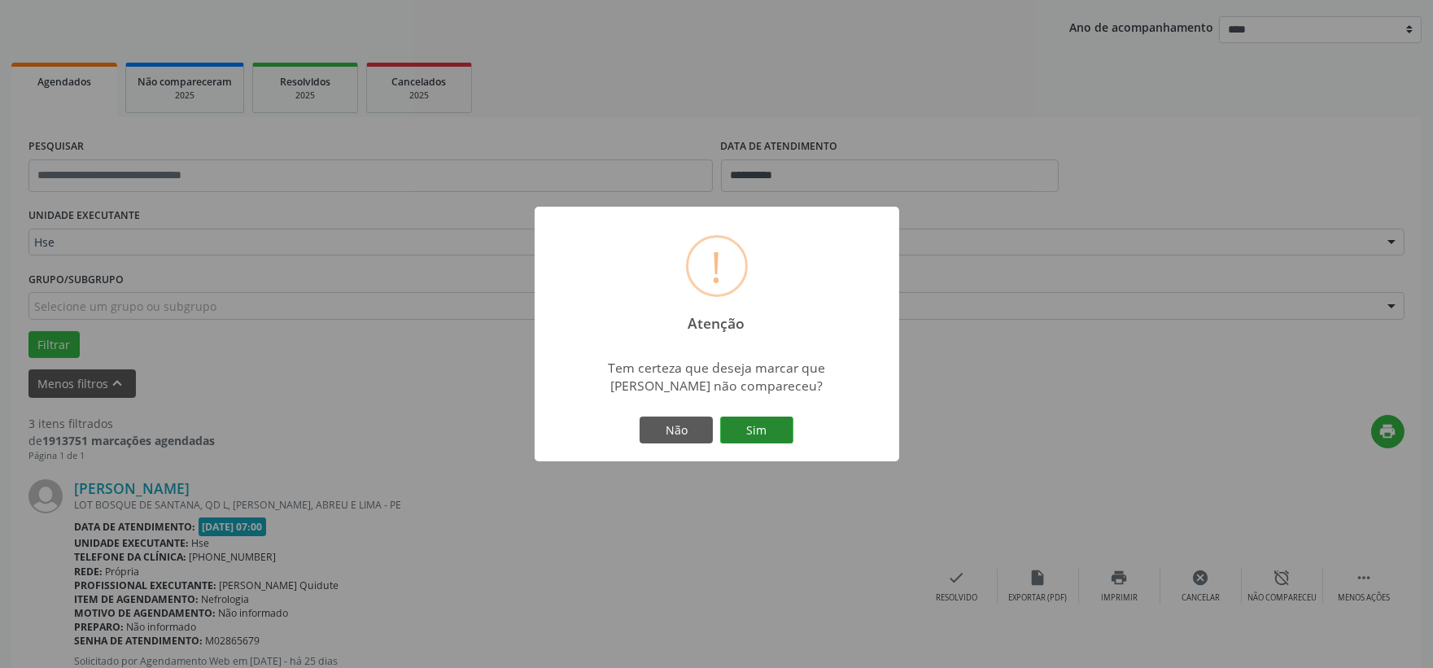
click at [773, 437] on button "Sim" at bounding box center [756, 431] width 73 height 28
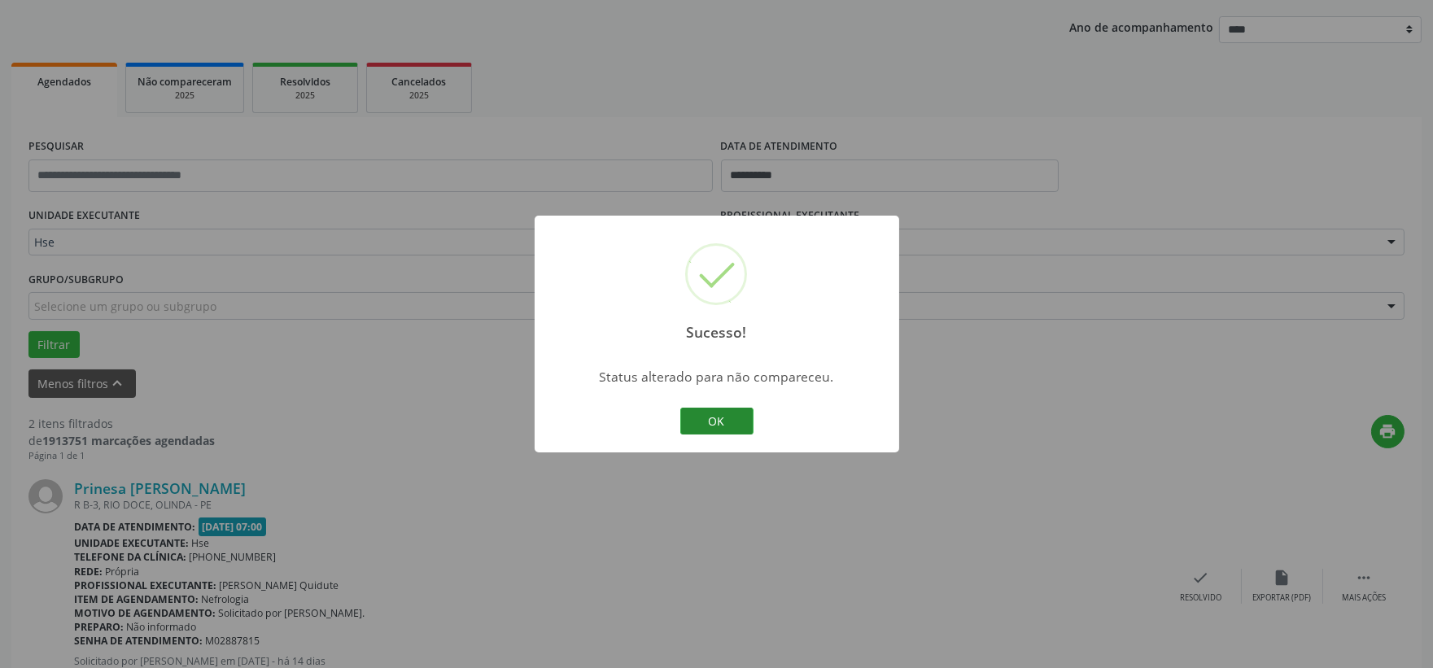
click at [708, 420] on button "OK" at bounding box center [716, 422] width 73 height 28
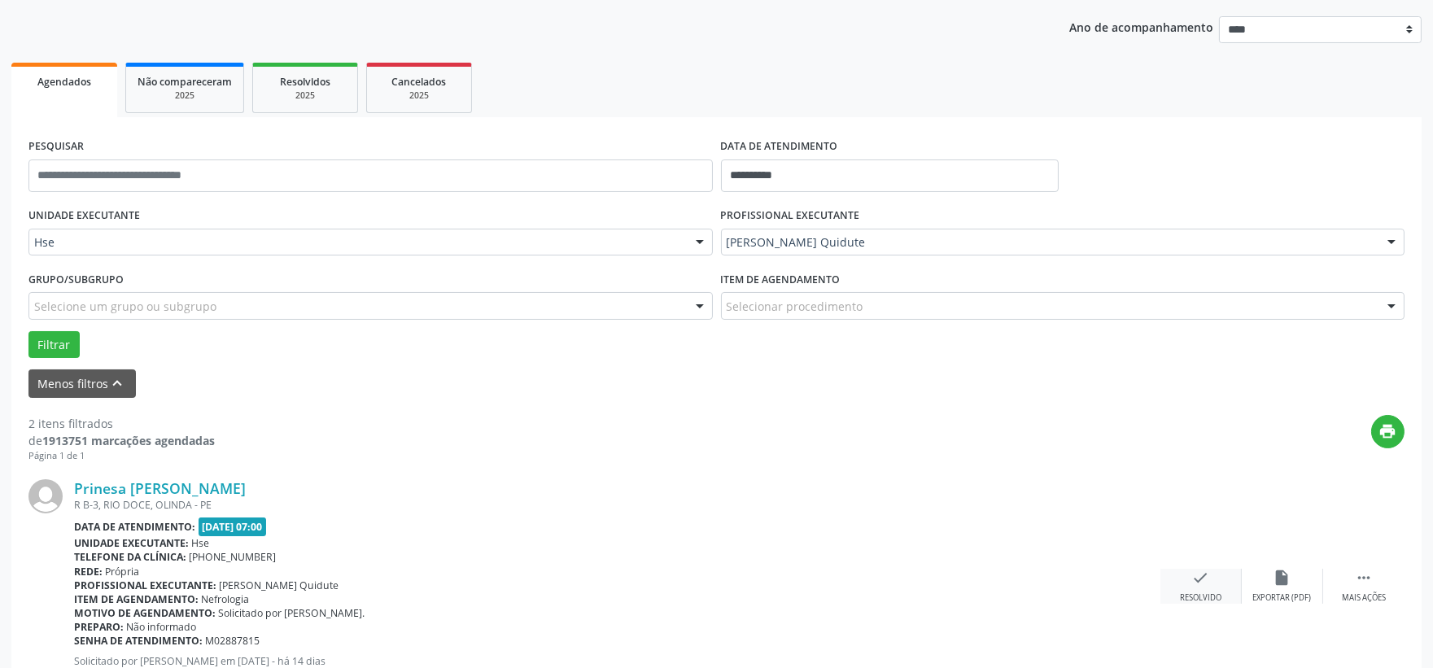
click at [1195, 579] on icon "check" at bounding box center [1201, 578] width 18 height 18
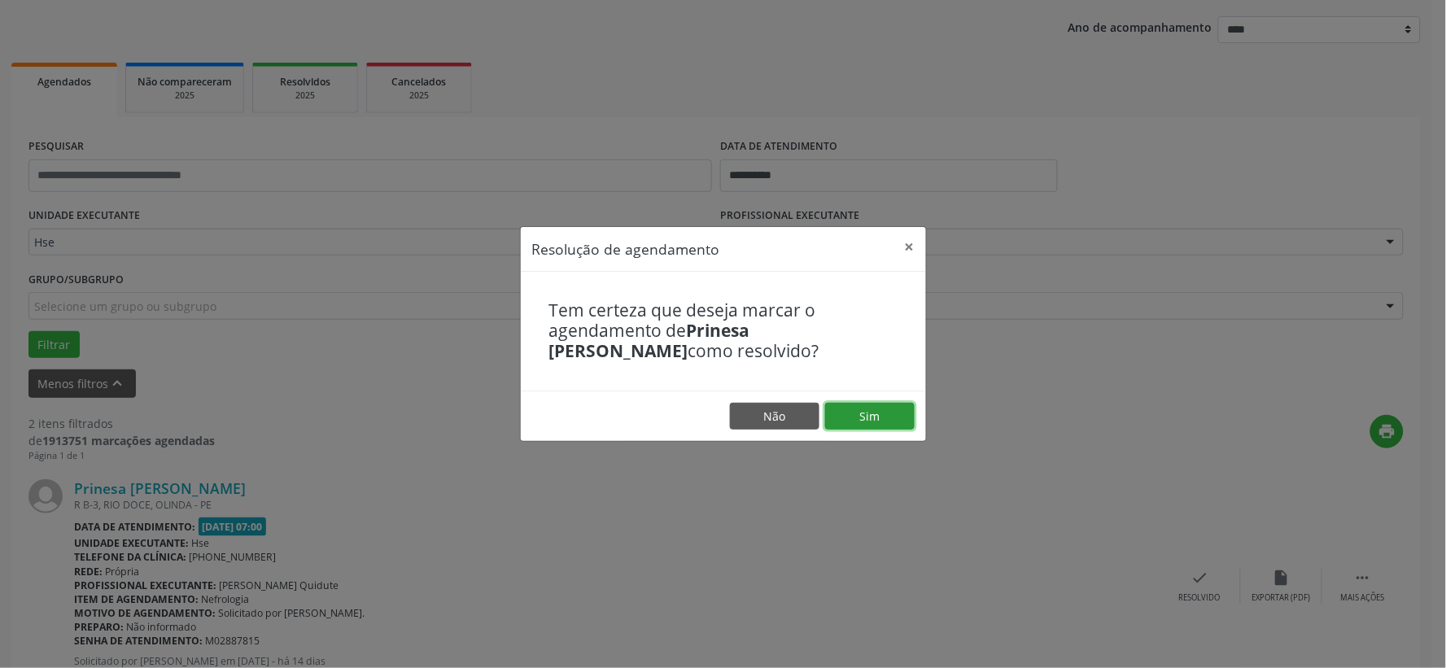
click at [877, 423] on button "Sim" at bounding box center [870, 417] width 90 height 28
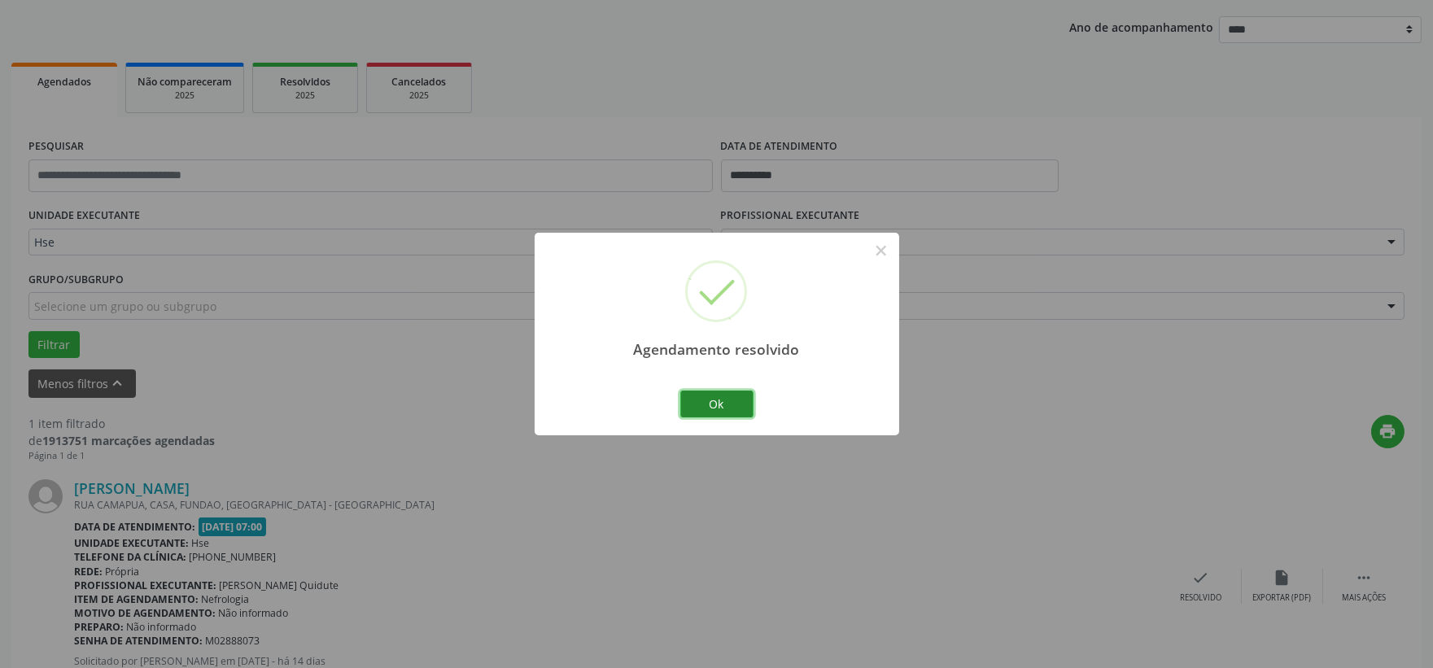
click at [701, 393] on button "Ok" at bounding box center [716, 405] width 73 height 28
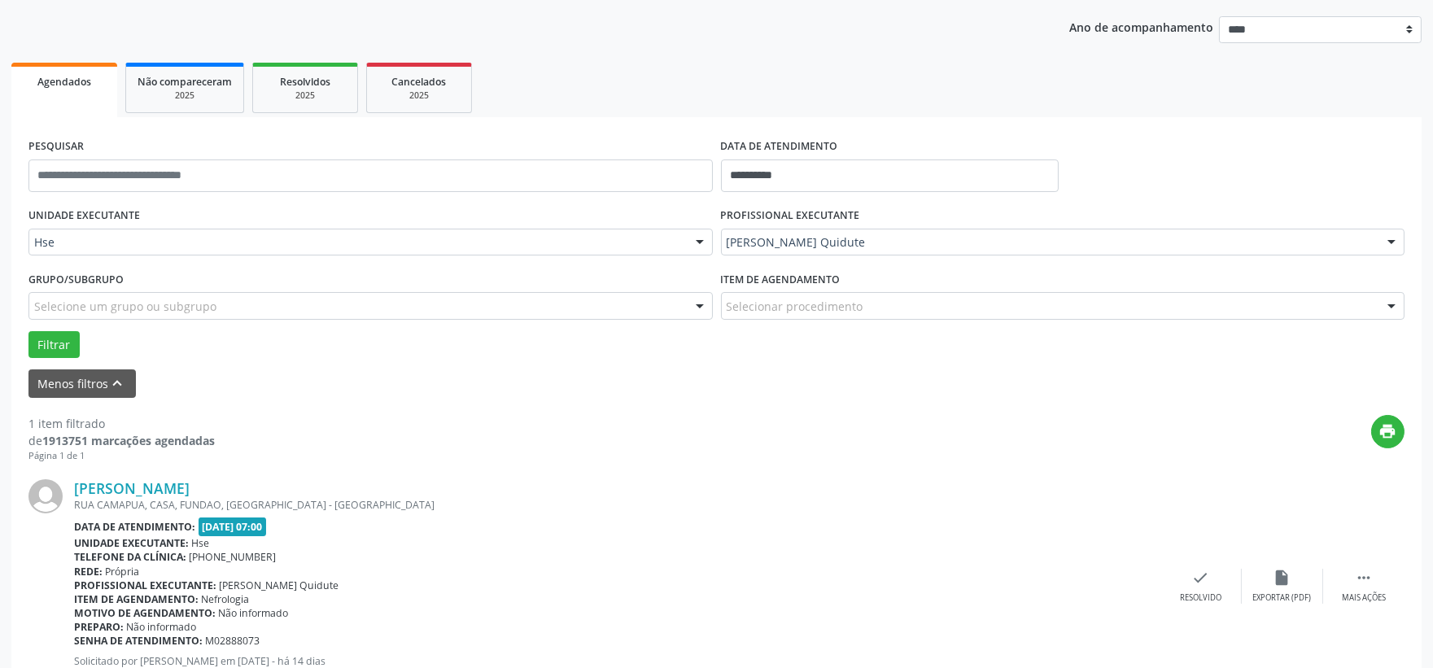
scroll to position [250, 0]
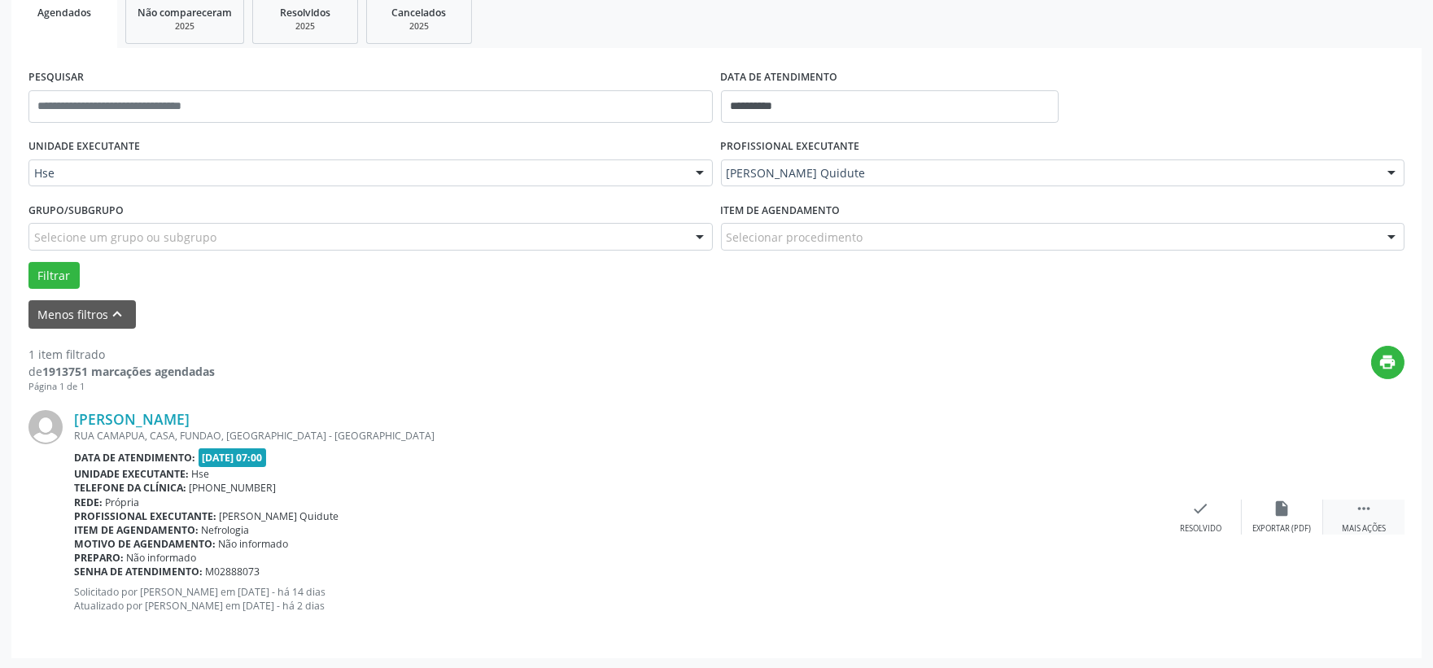
click at [1335, 522] on div " Mais ações" at bounding box center [1363, 517] width 81 height 35
click at [1247, 527] on div "Não compareceu" at bounding box center [1281, 528] width 69 height 11
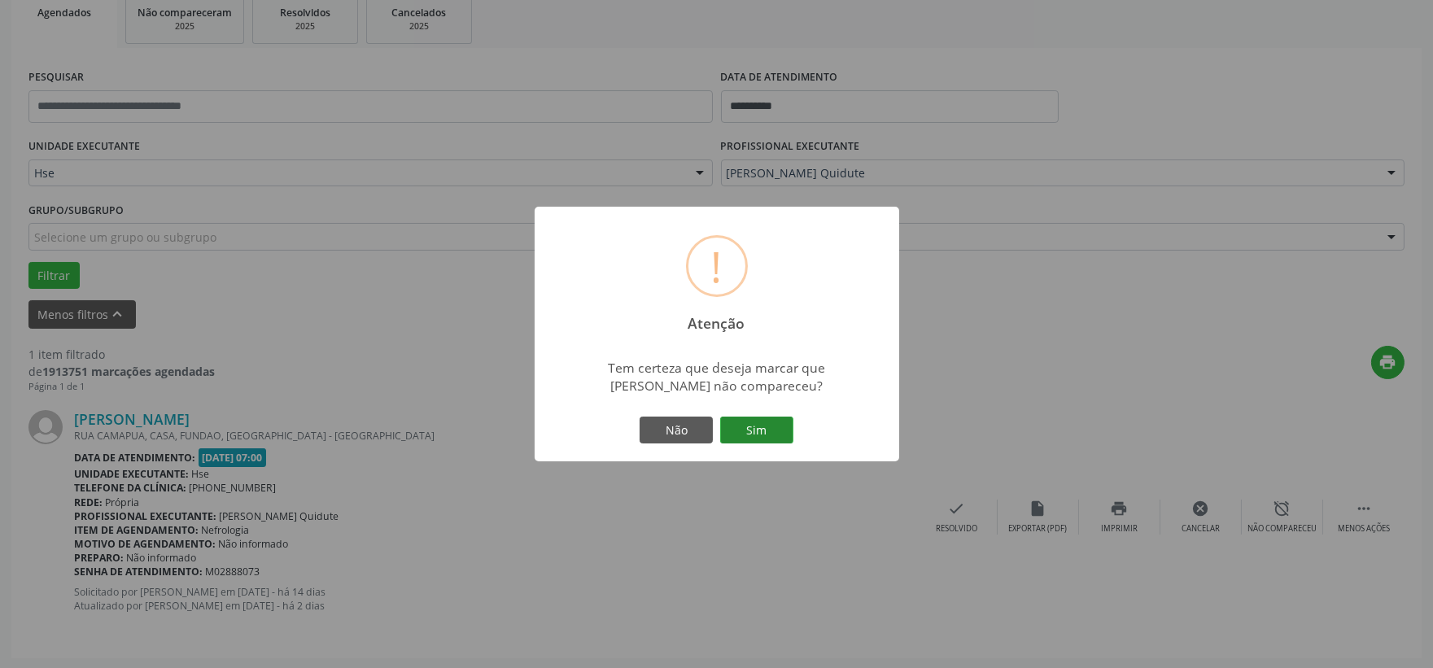
click at [753, 430] on button "Sim" at bounding box center [756, 431] width 73 height 28
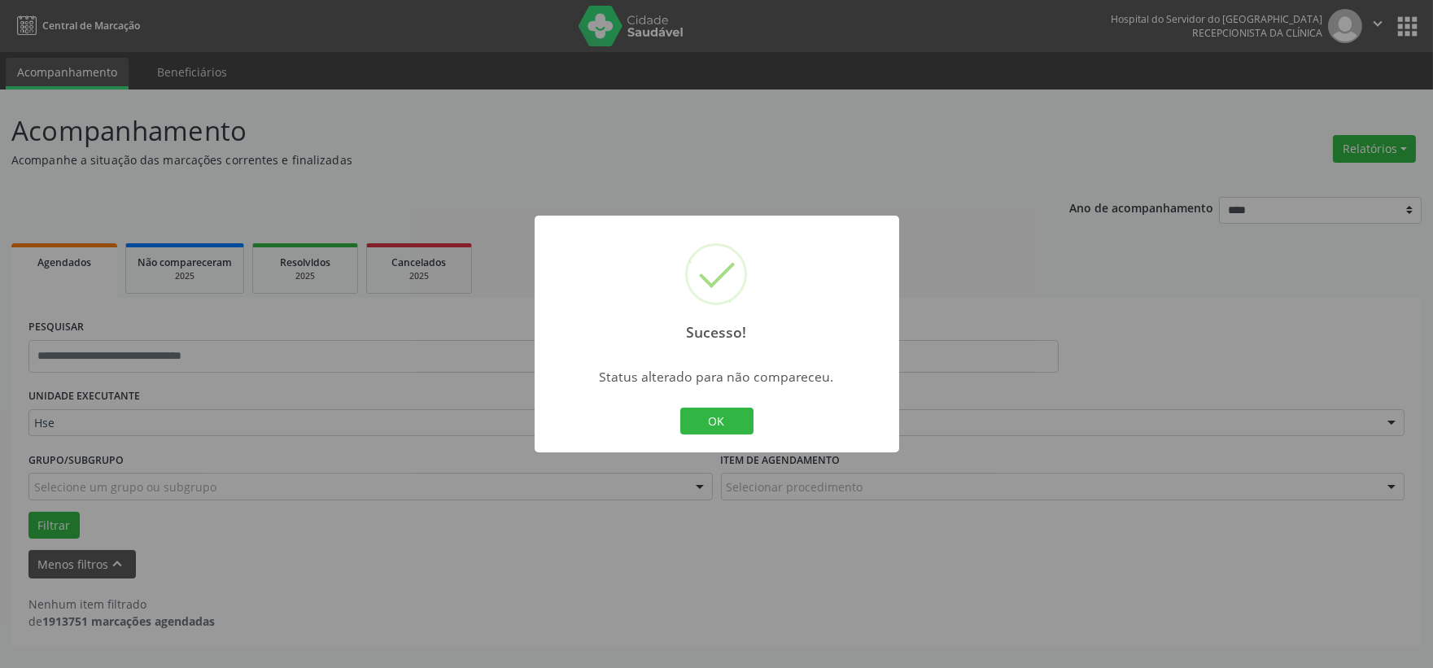
scroll to position [0, 0]
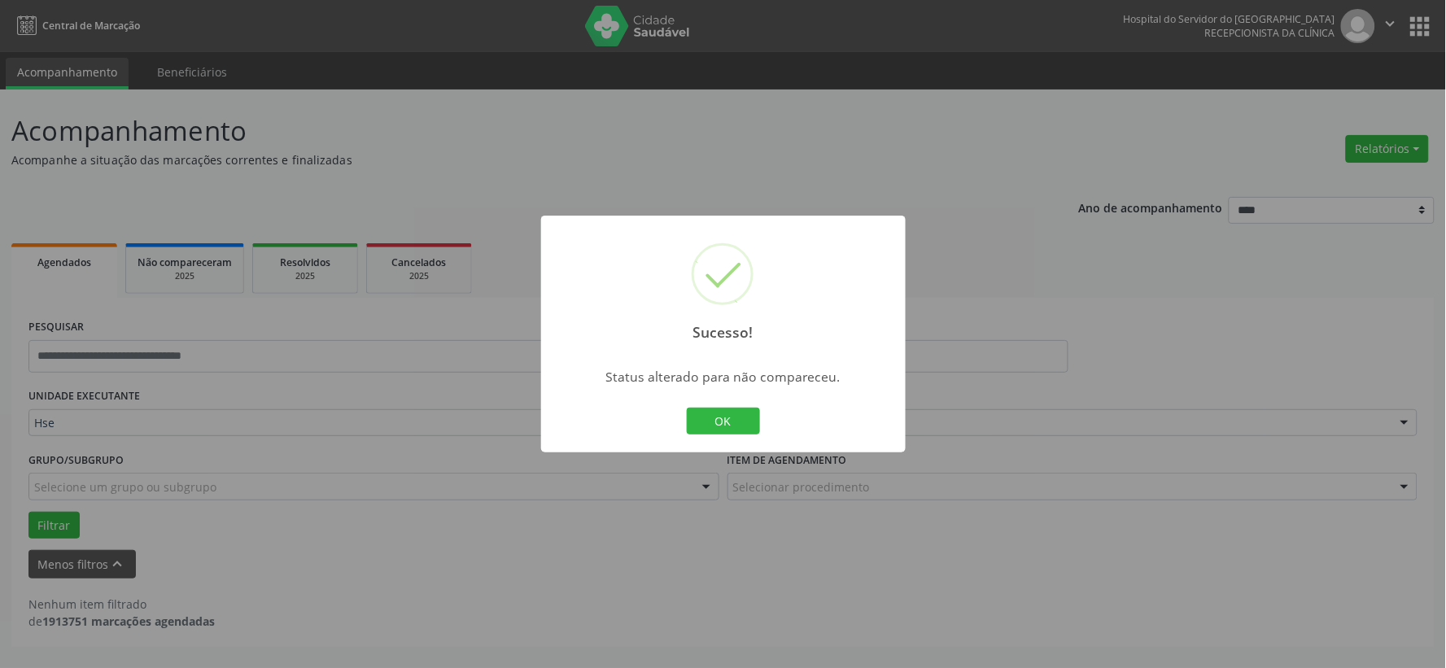
click at [745, 430] on button "OK" at bounding box center [723, 422] width 73 height 28
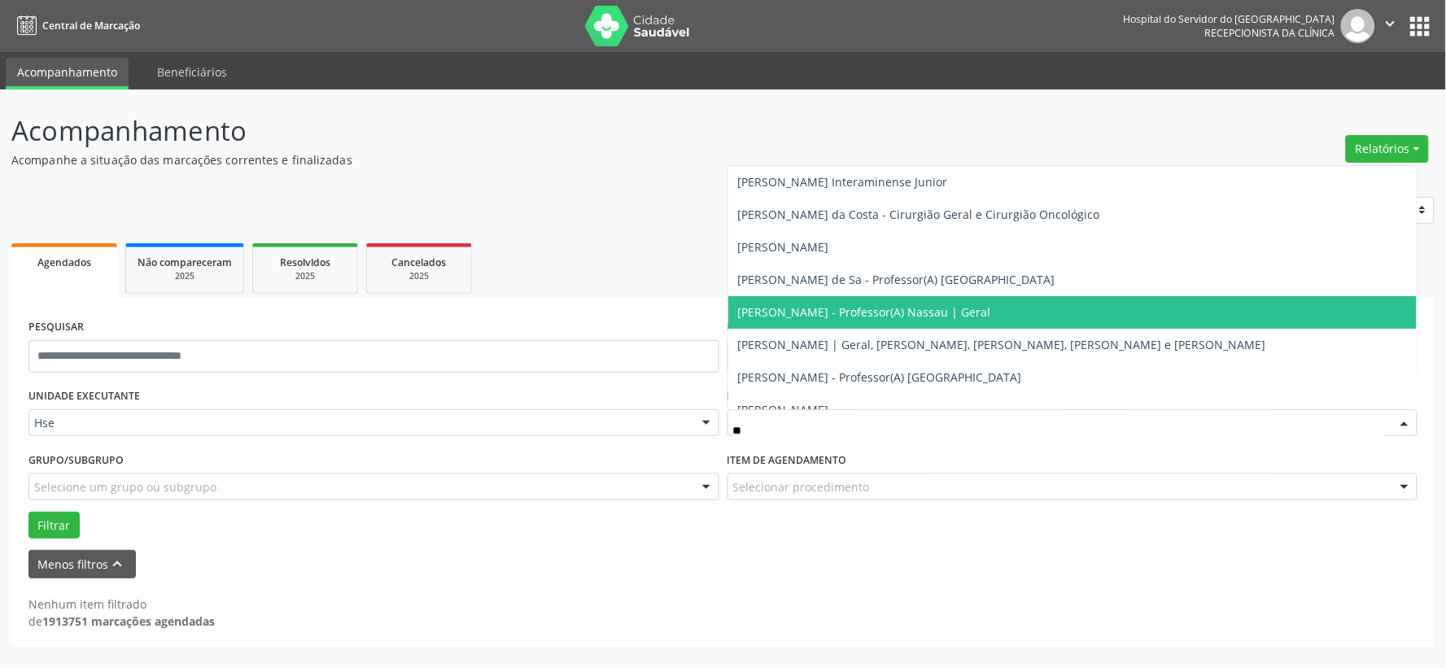
type input "***"
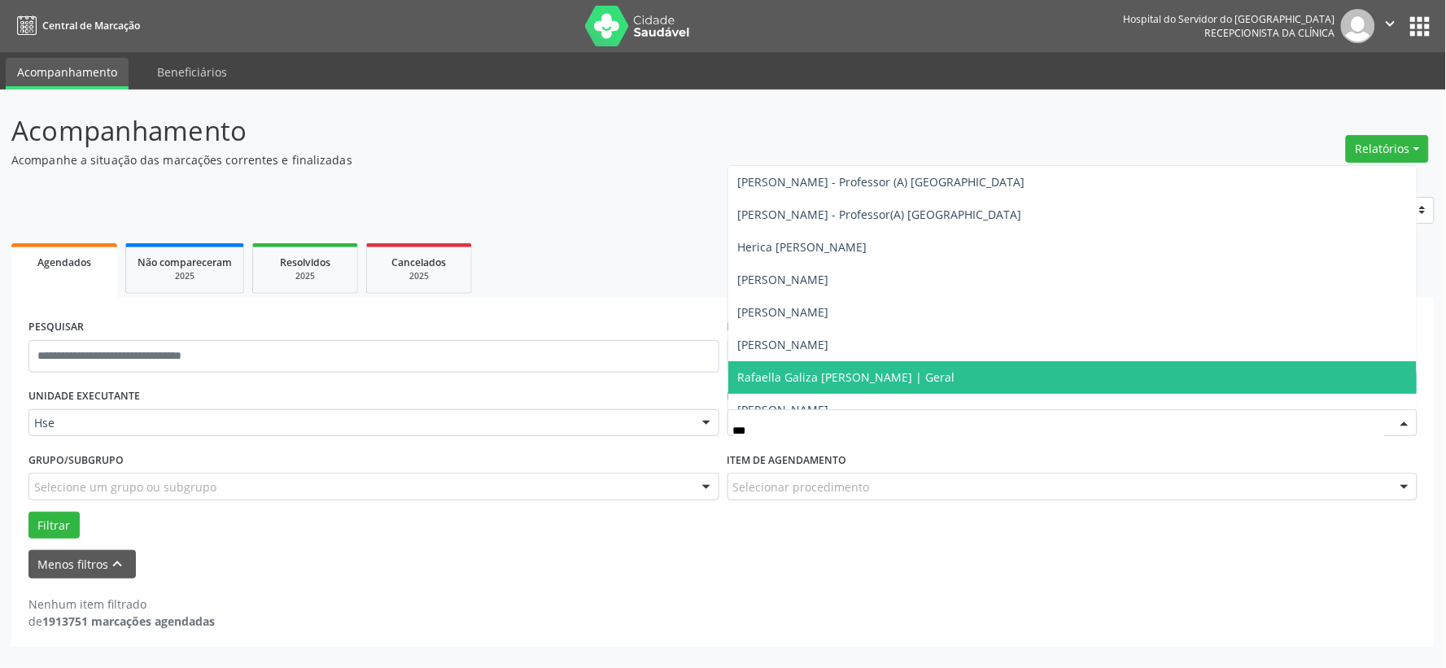
click at [854, 376] on span "Rafaella Galiza [PERSON_NAME] | Geral" at bounding box center [846, 376] width 217 height 15
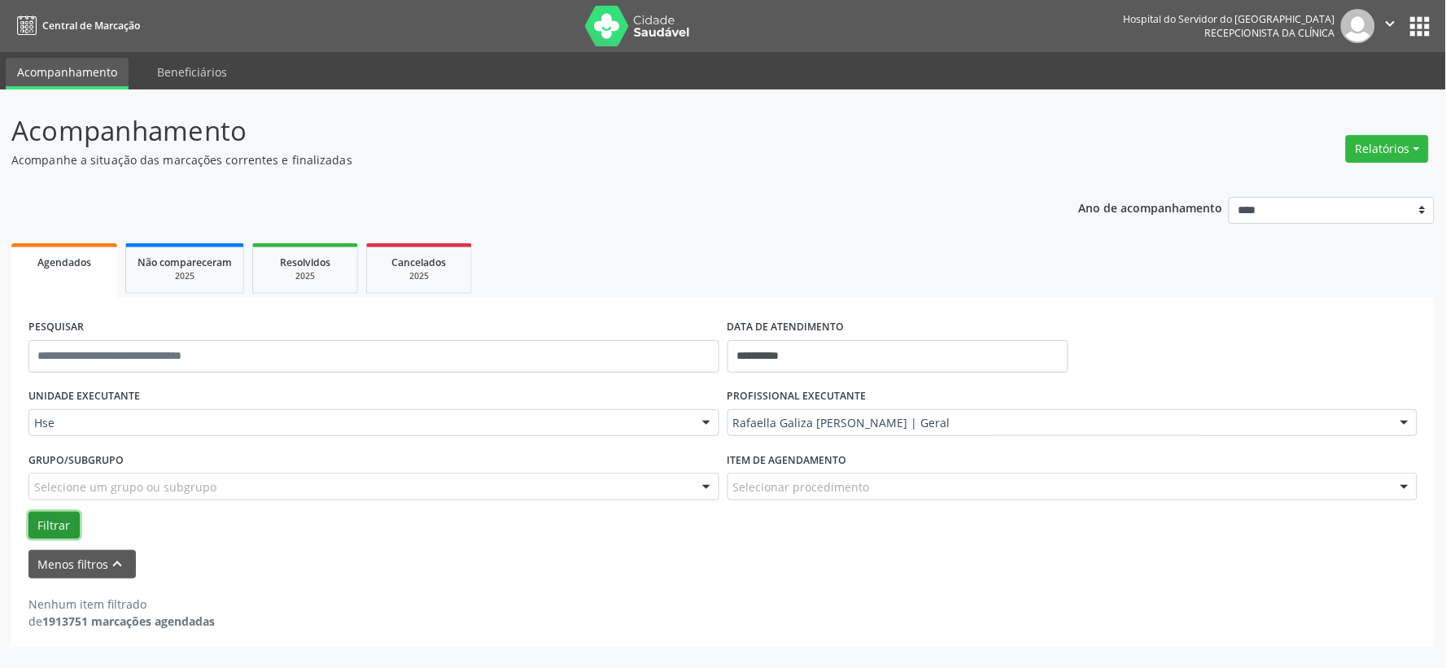
click at [50, 518] on button "Filtrar" at bounding box center [53, 526] width 51 height 28
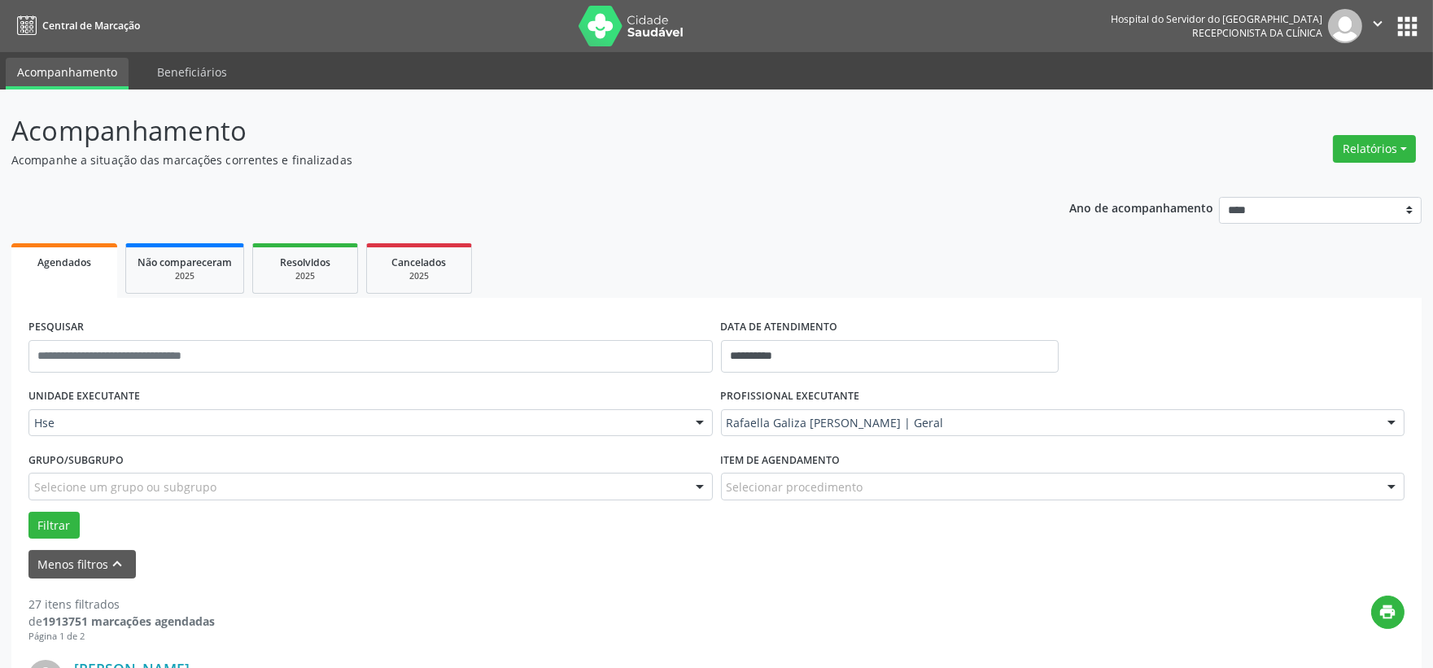
scroll to position [271, 0]
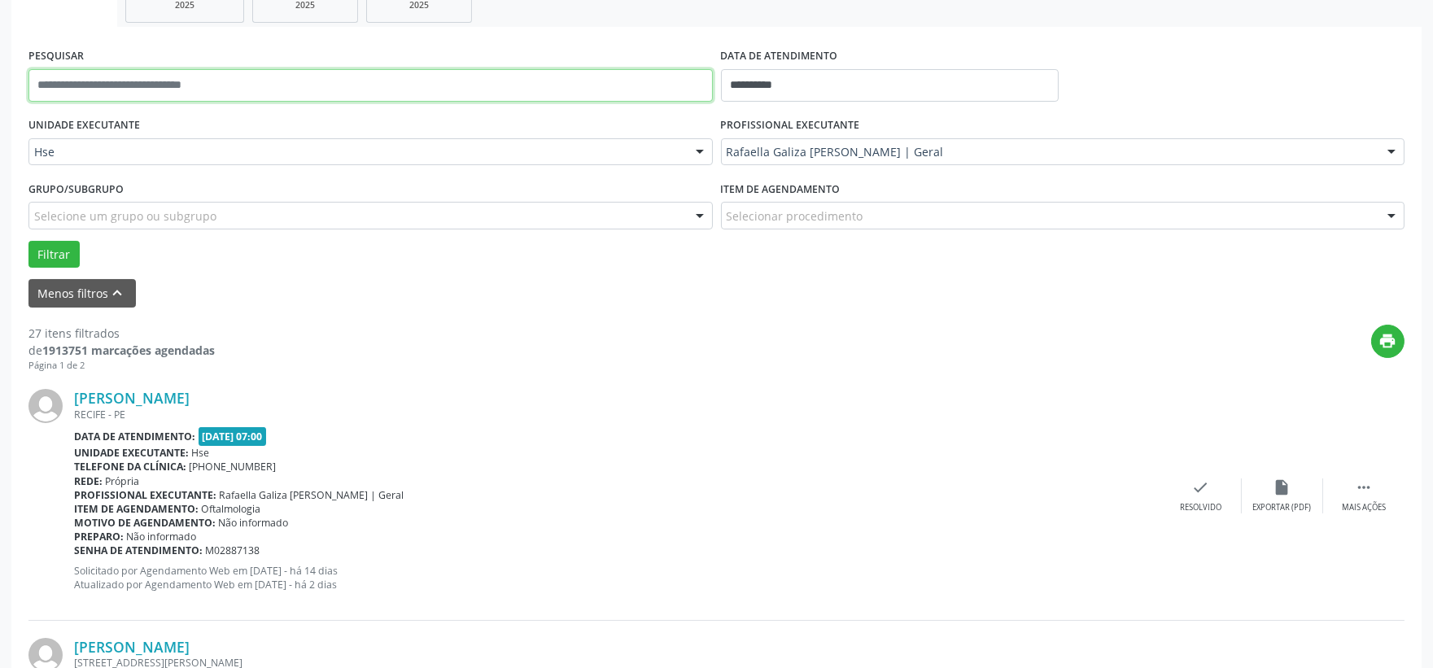
click at [205, 98] on input "text" at bounding box center [370, 85] width 684 height 33
click at [28, 241] on button "Filtrar" at bounding box center [53, 255] width 51 height 28
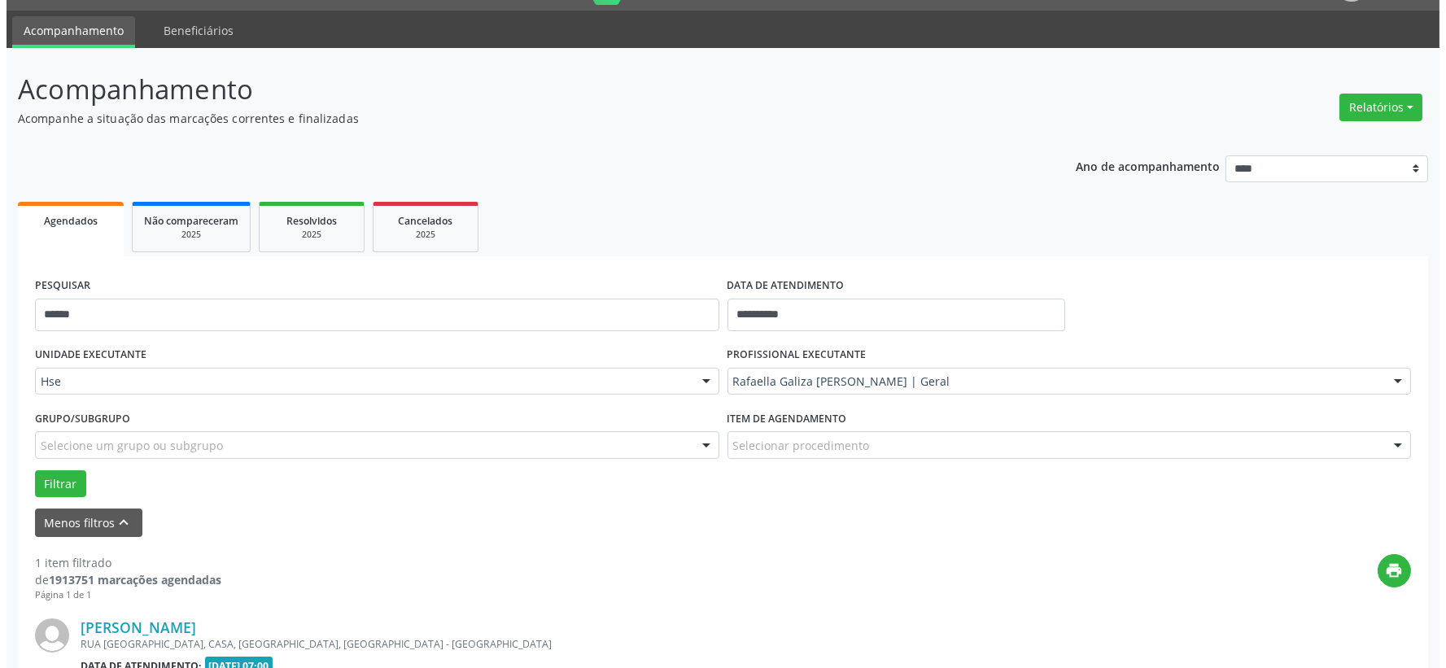
scroll to position [250, 0]
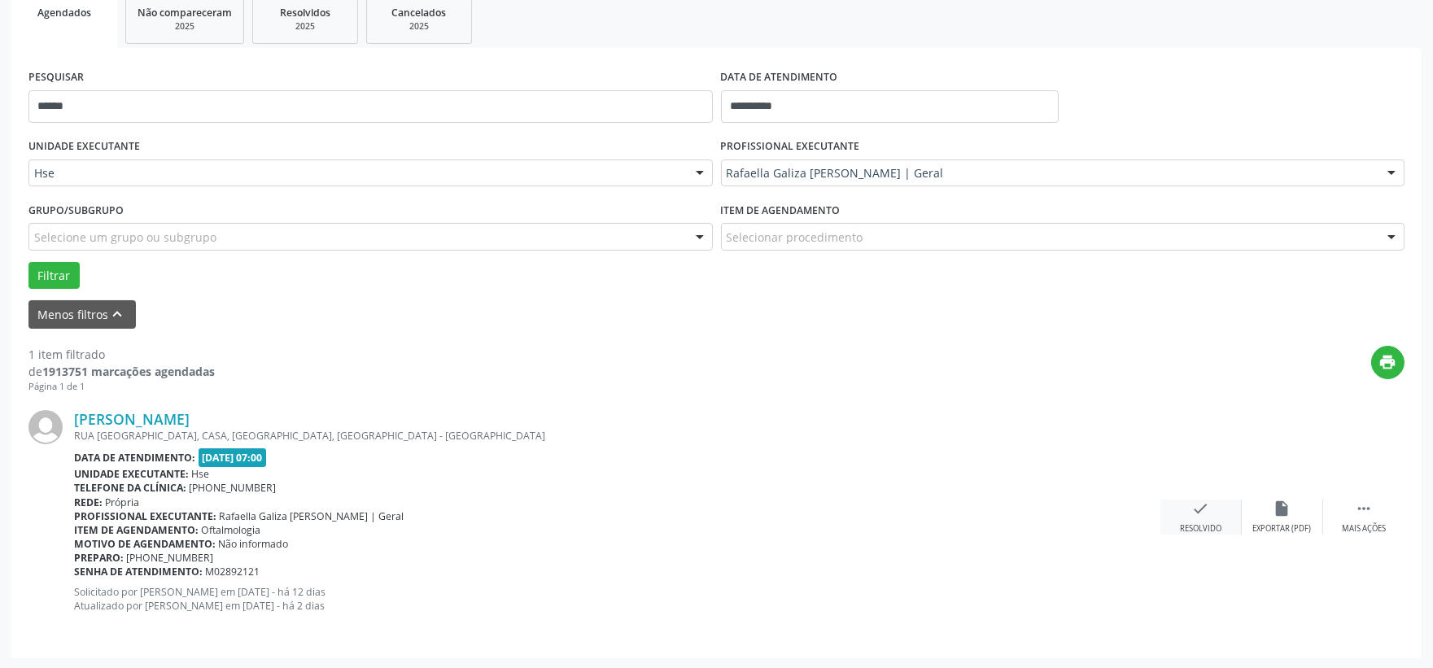
click at [1193, 500] on icon "check" at bounding box center [1201, 509] width 18 height 18
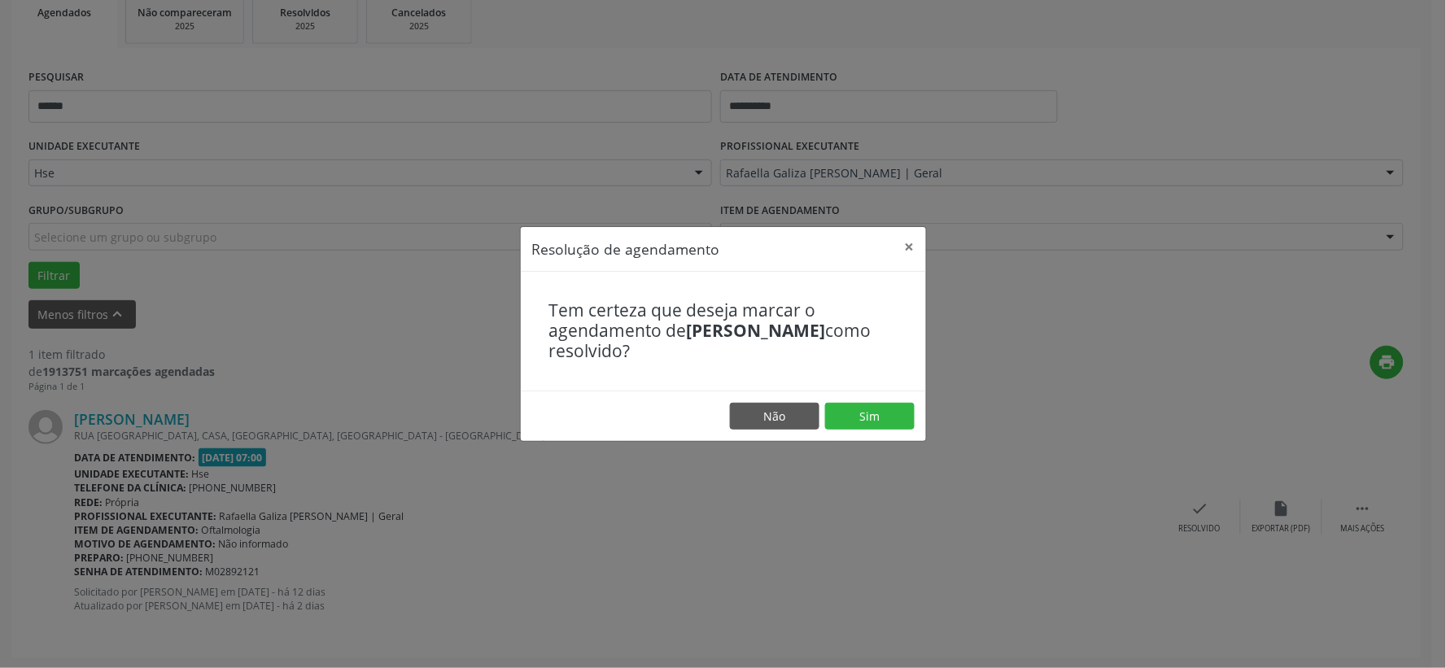
click at [877, 430] on footer "Não Sim" at bounding box center [723, 416] width 405 height 51
click at [877, 428] on button "Sim" at bounding box center [870, 417] width 90 height 28
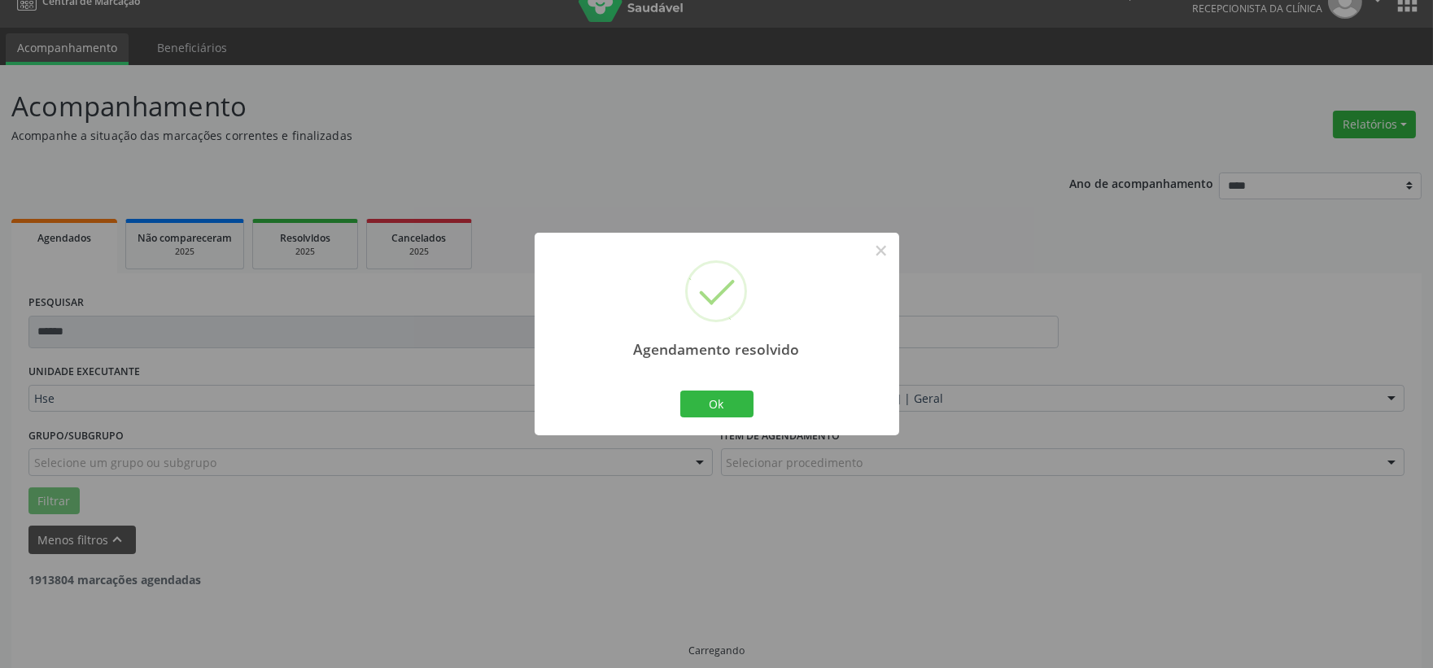
scroll to position [42, 0]
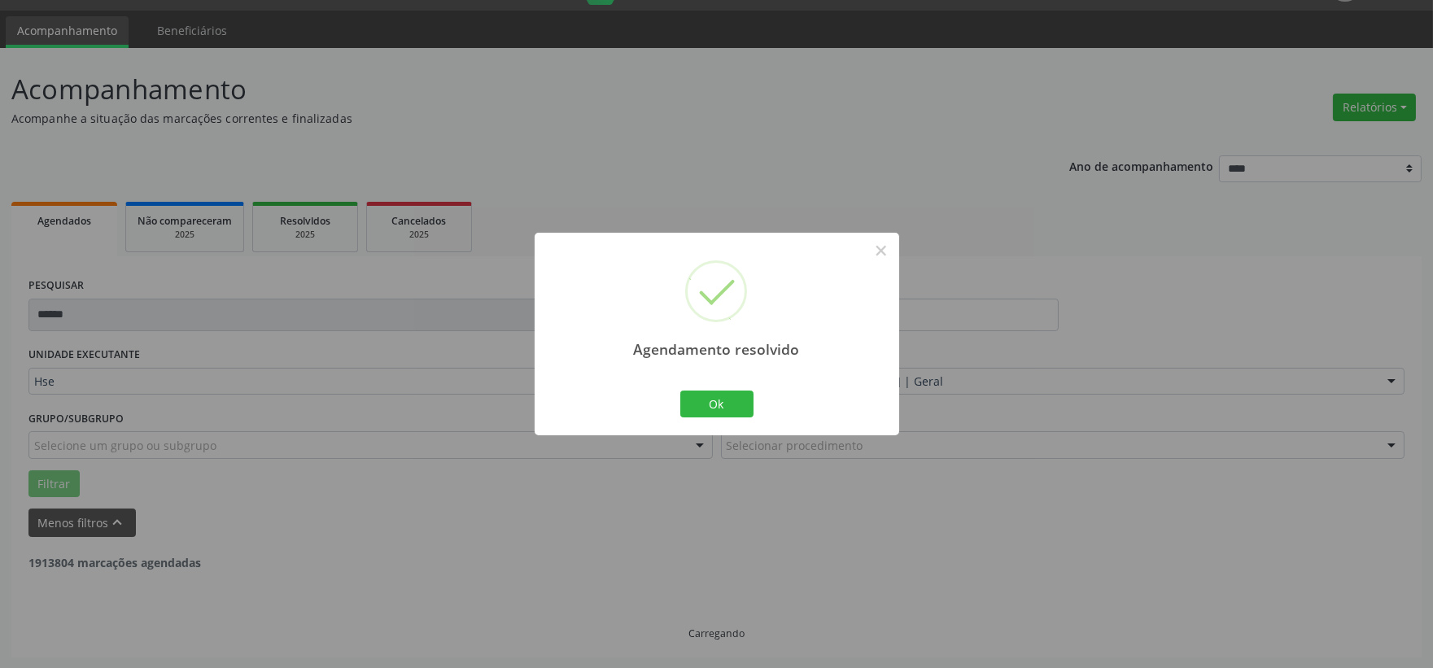
click at [762, 383] on div "Agendamento resolvido × Ok Cancel" at bounding box center [717, 334] width 365 height 203
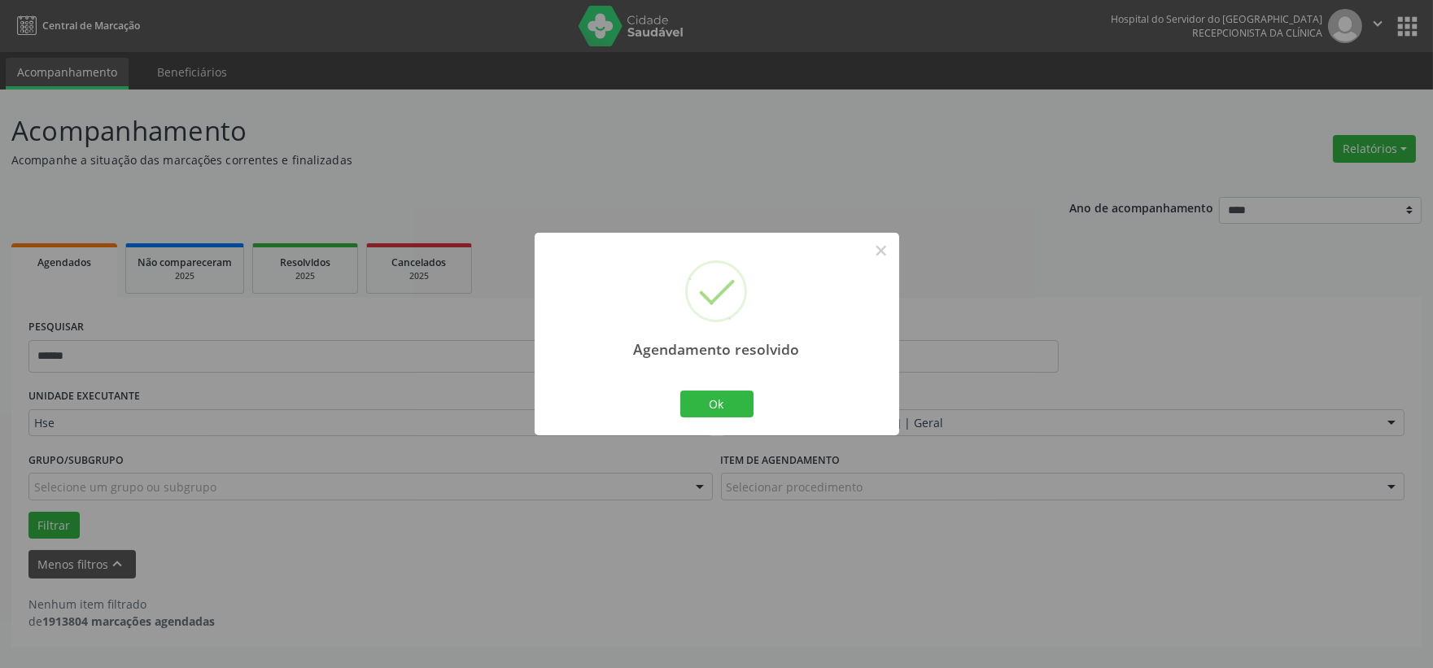
scroll to position [0, 0]
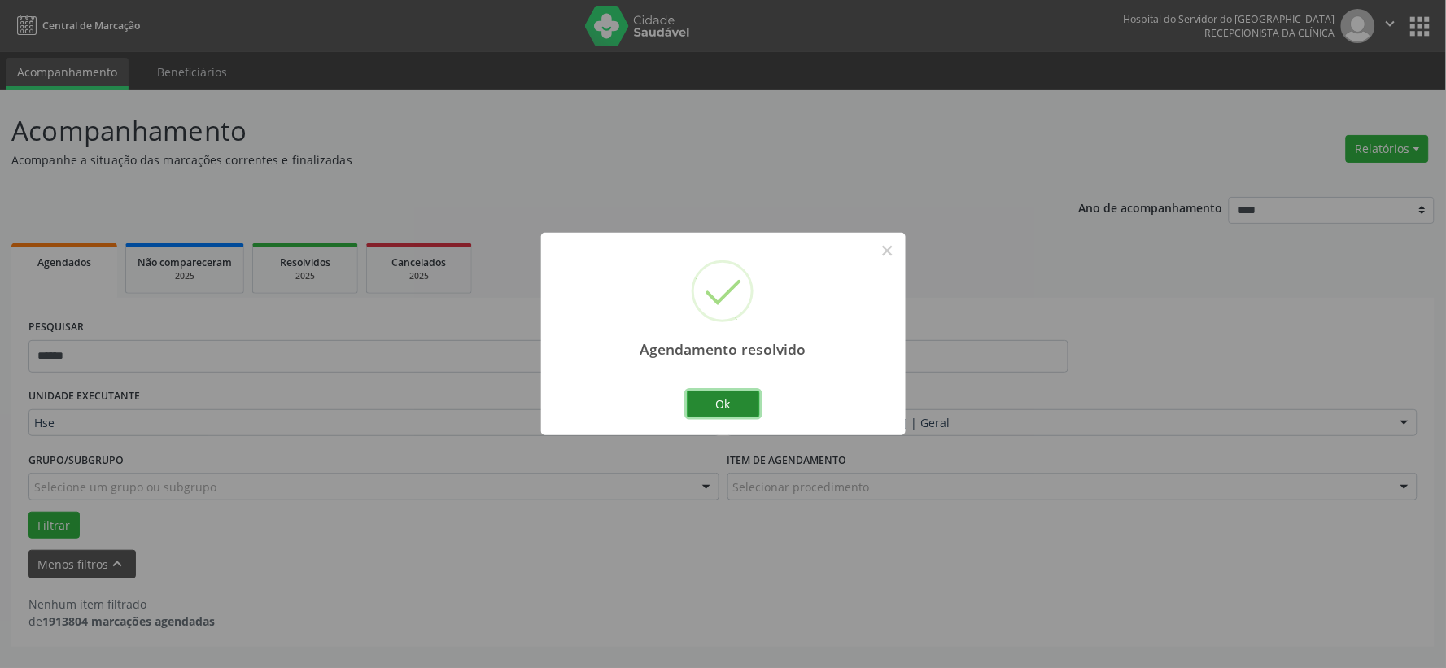
click at [719, 400] on button "Ok" at bounding box center [723, 405] width 73 height 28
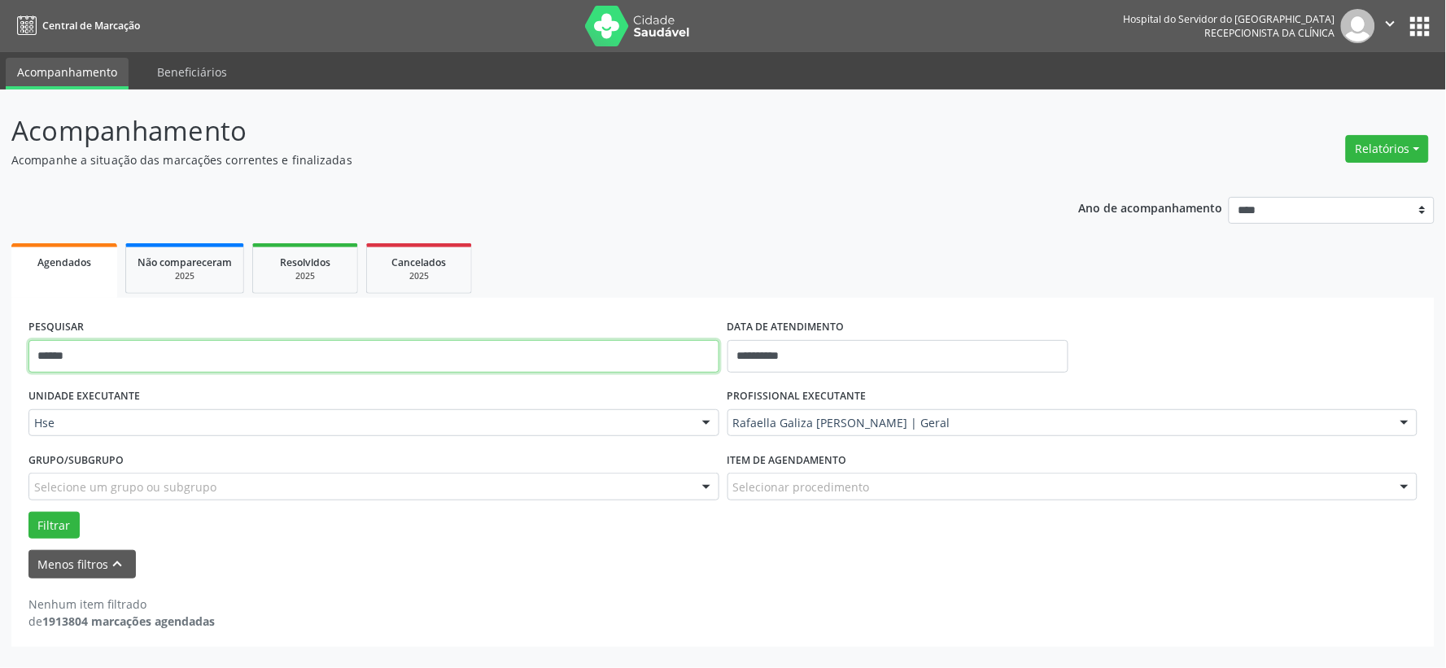
click at [639, 360] on input "******" at bounding box center [373, 356] width 691 height 33
click at [658, 360] on input "******" at bounding box center [373, 356] width 691 height 33
click at [660, 359] on input "******" at bounding box center [373, 356] width 691 height 33
click at [28, 512] on button "Filtrar" at bounding box center [53, 526] width 51 height 28
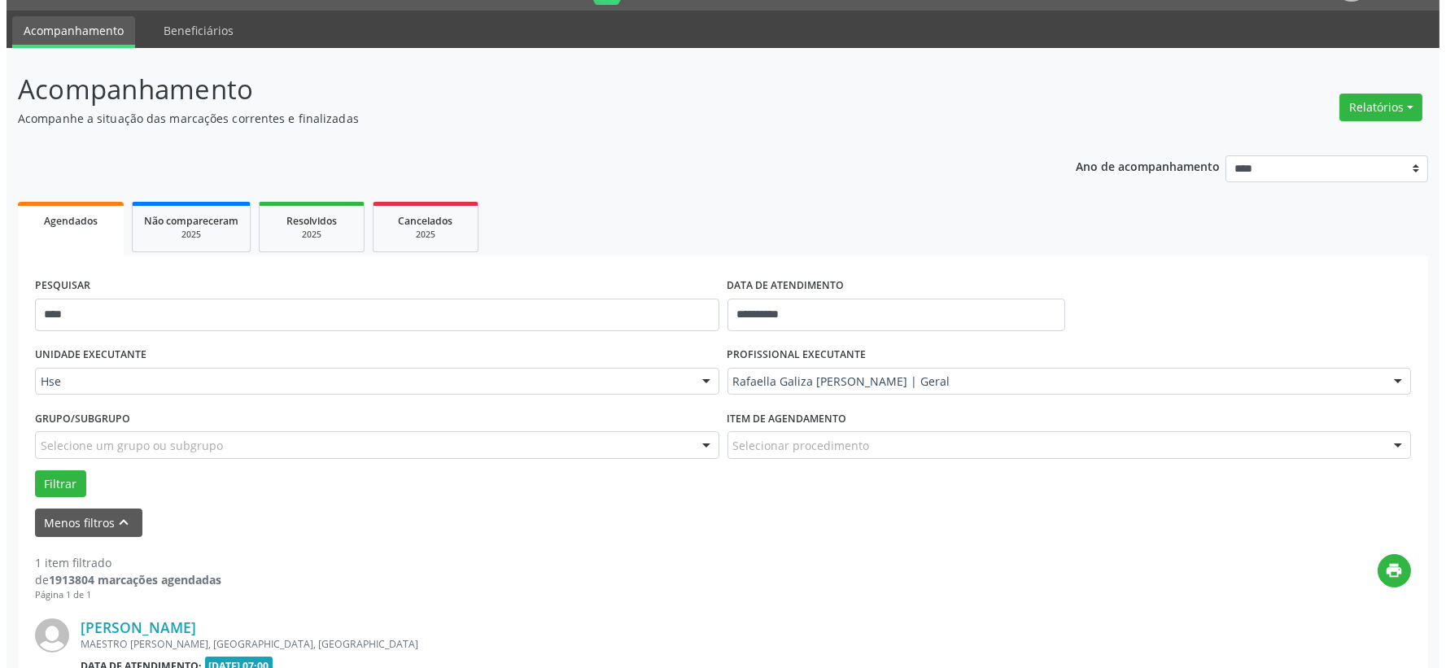
scroll to position [250, 0]
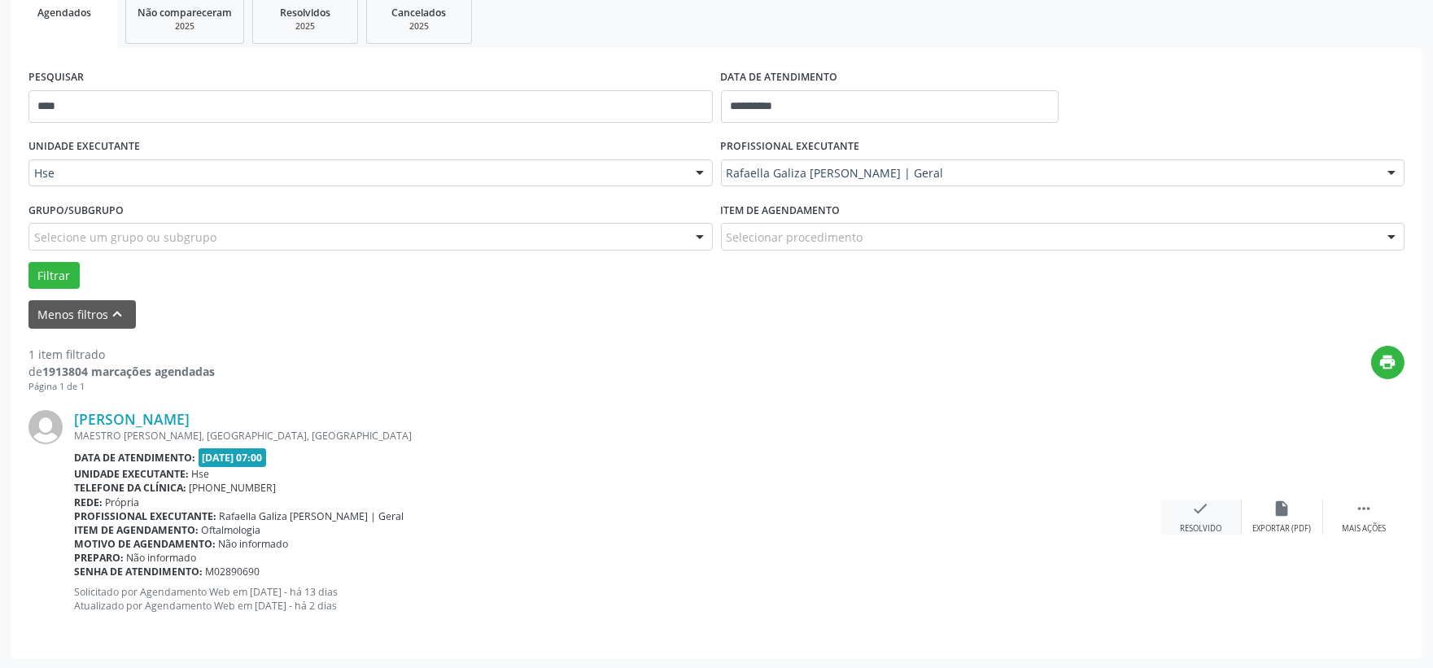
click at [1184, 505] on div "check Resolvido" at bounding box center [1200, 517] width 81 height 35
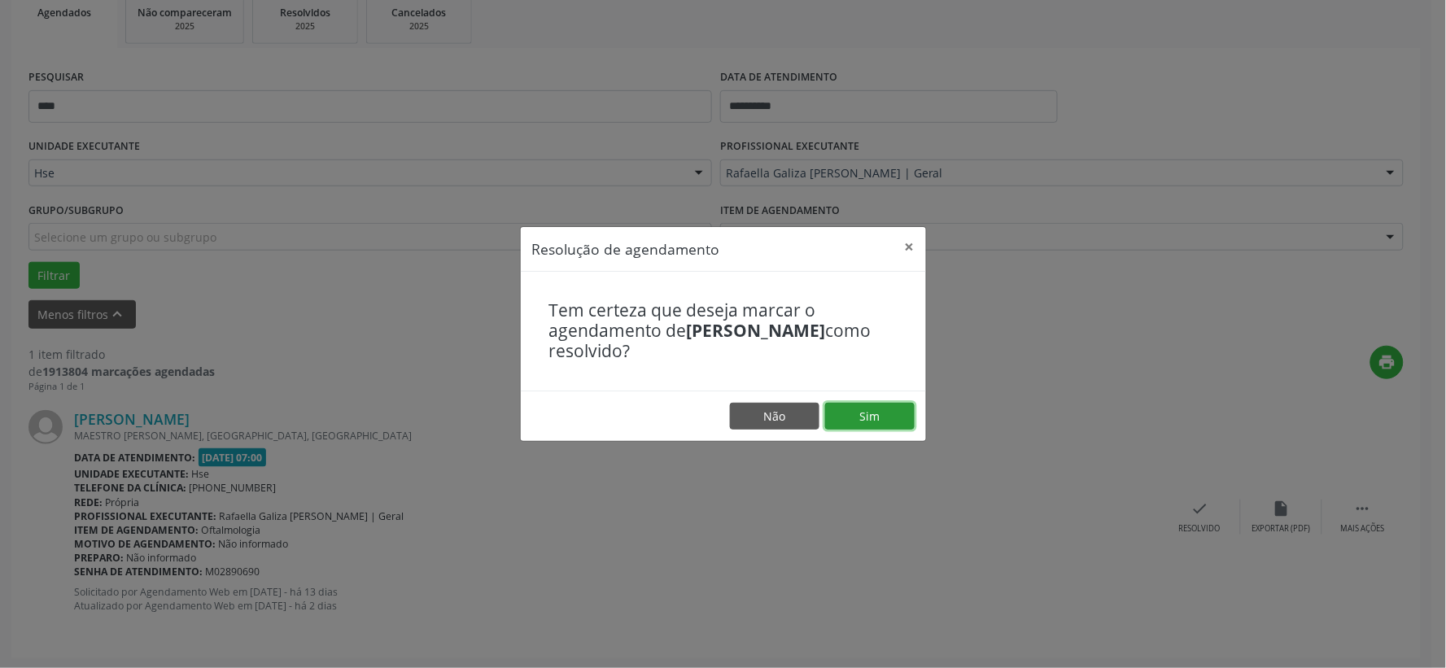
click at [866, 421] on button "Sim" at bounding box center [870, 417] width 90 height 28
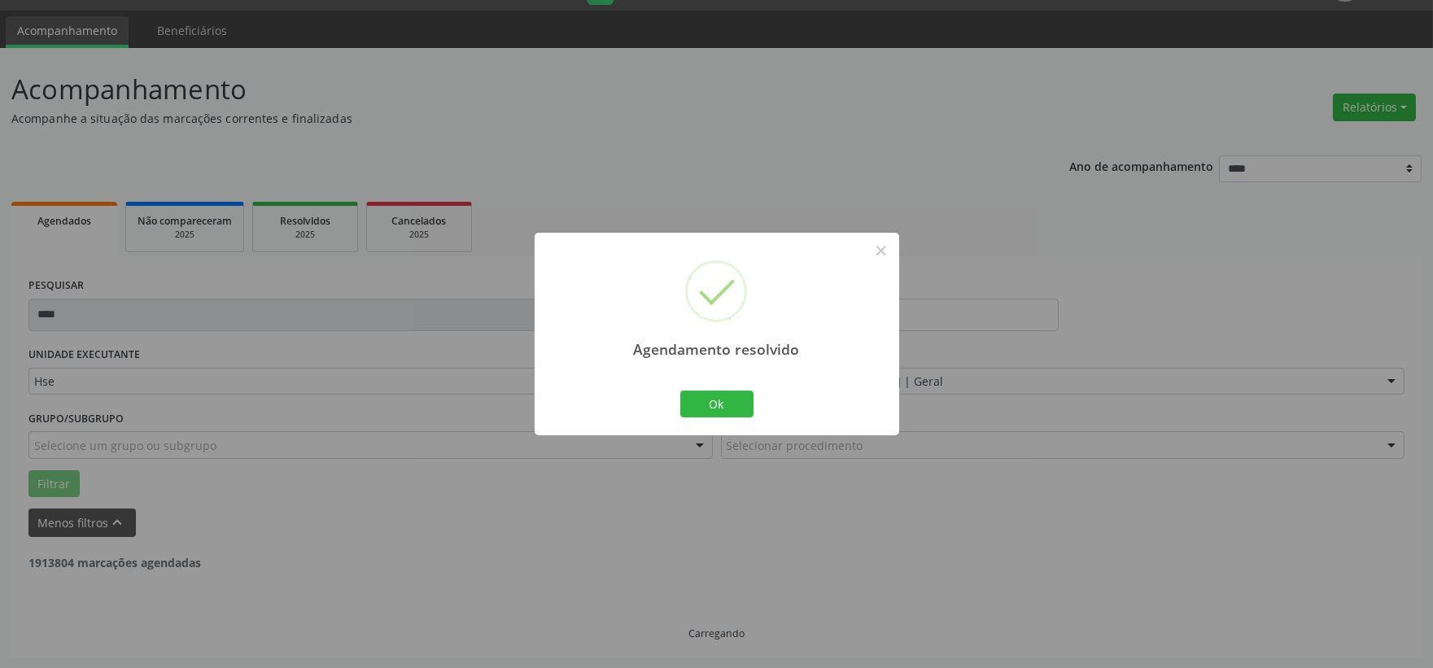
scroll to position [0, 0]
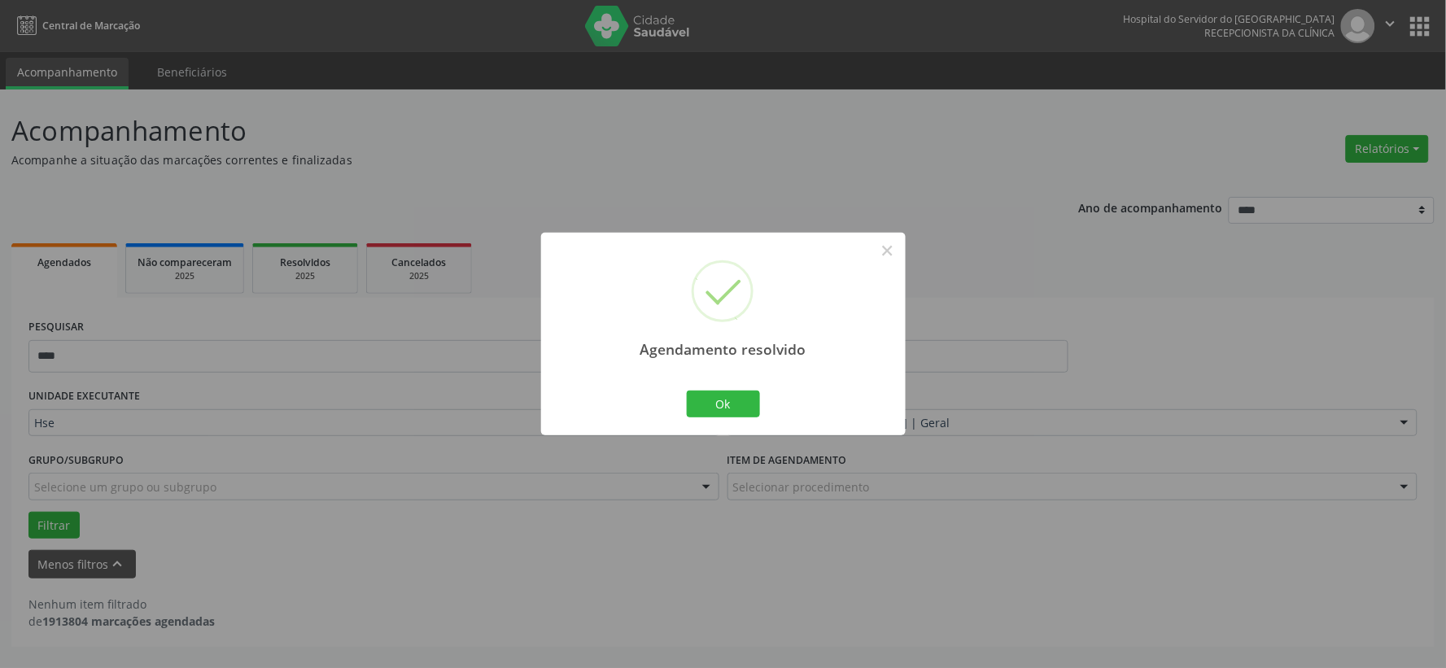
click at [721, 388] on div "Ok Cancel" at bounding box center [723, 404] width 81 height 34
click at [725, 394] on button "Ok" at bounding box center [723, 405] width 73 height 28
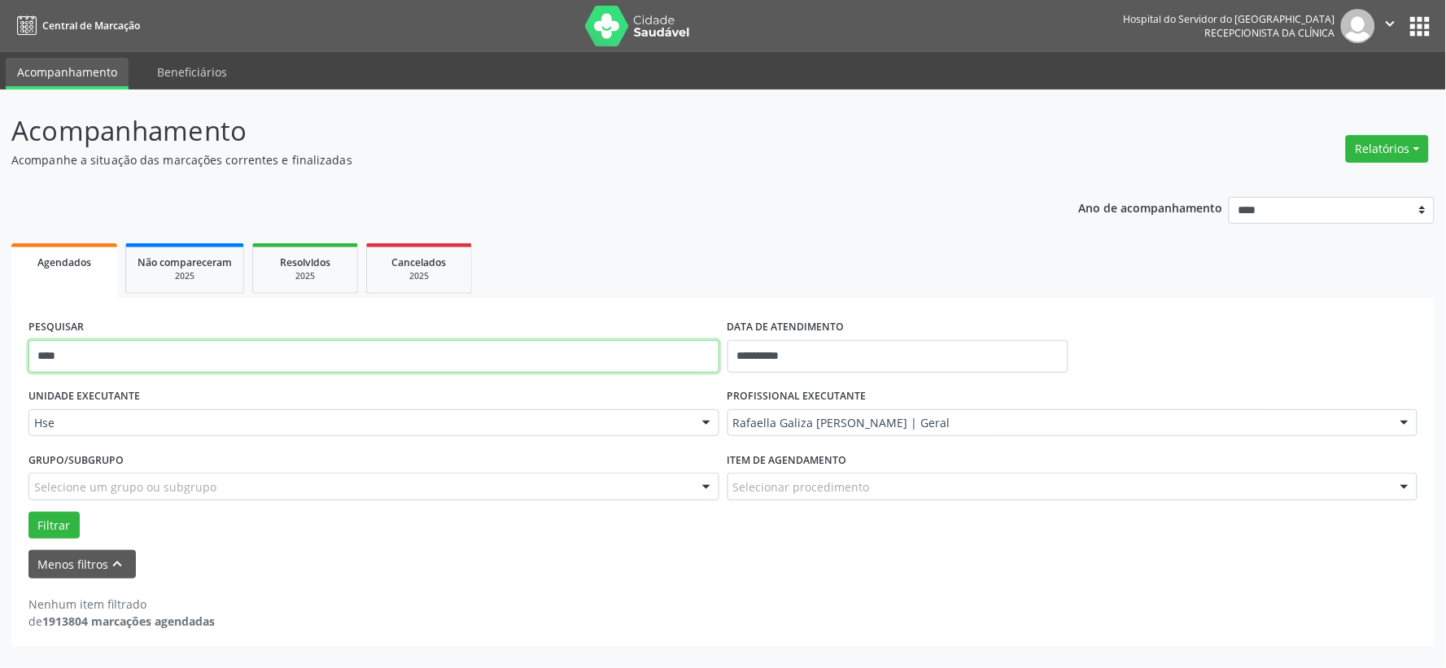
click at [605, 369] on input "****" at bounding box center [373, 356] width 691 height 33
click at [28, 512] on button "Filtrar" at bounding box center [53, 526] width 51 height 28
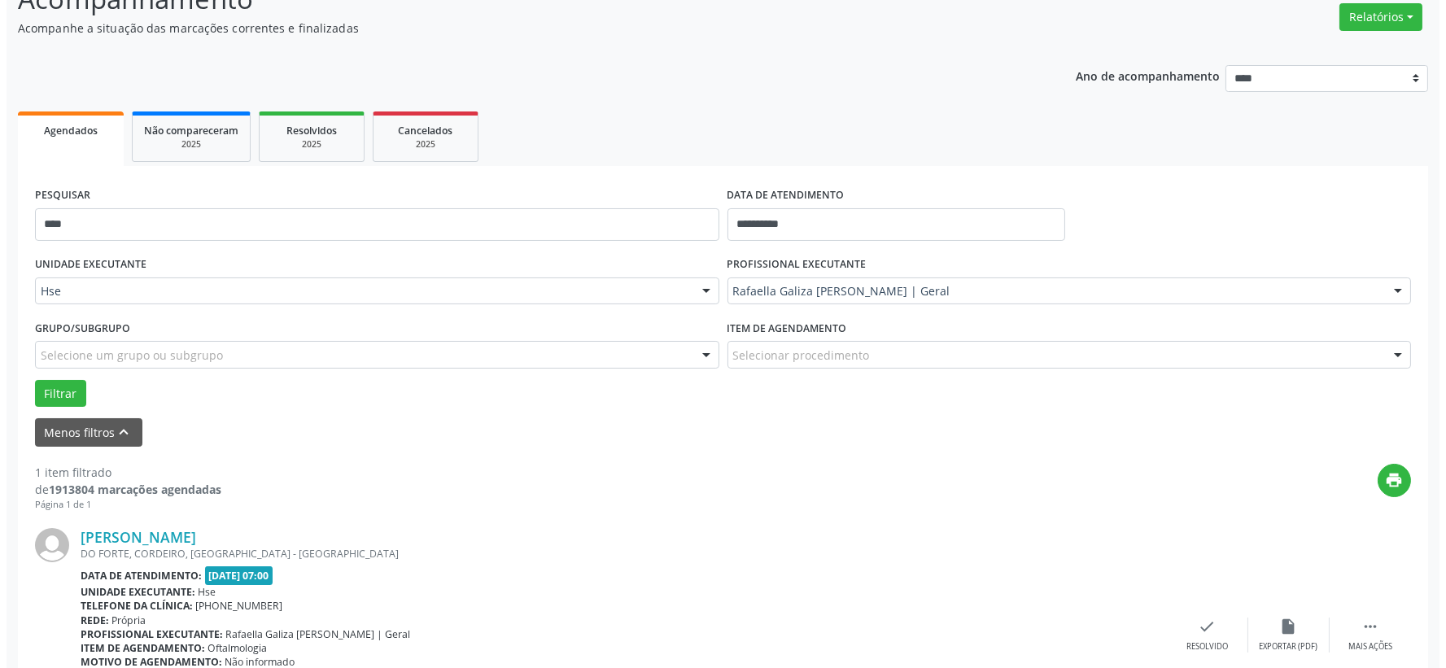
scroll to position [250, 0]
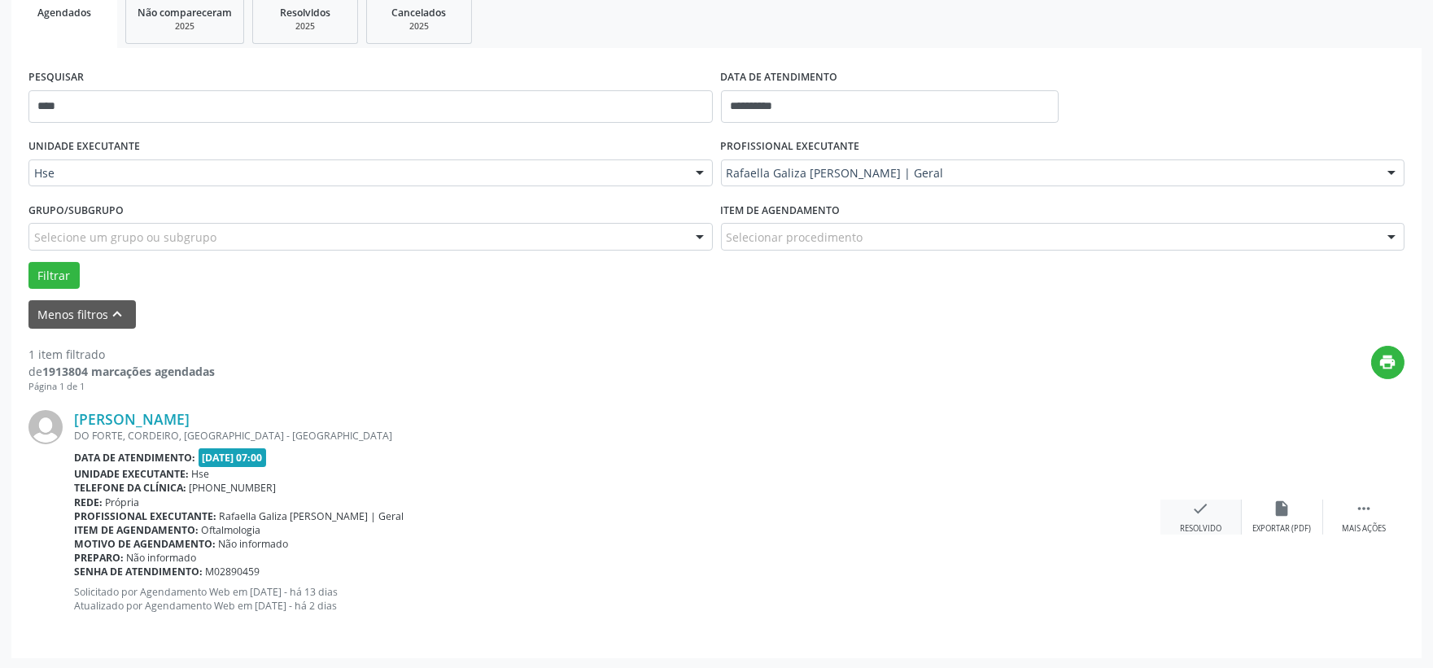
click at [1193, 523] on div "Resolvido" at bounding box center [1201, 528] width 42 height 11
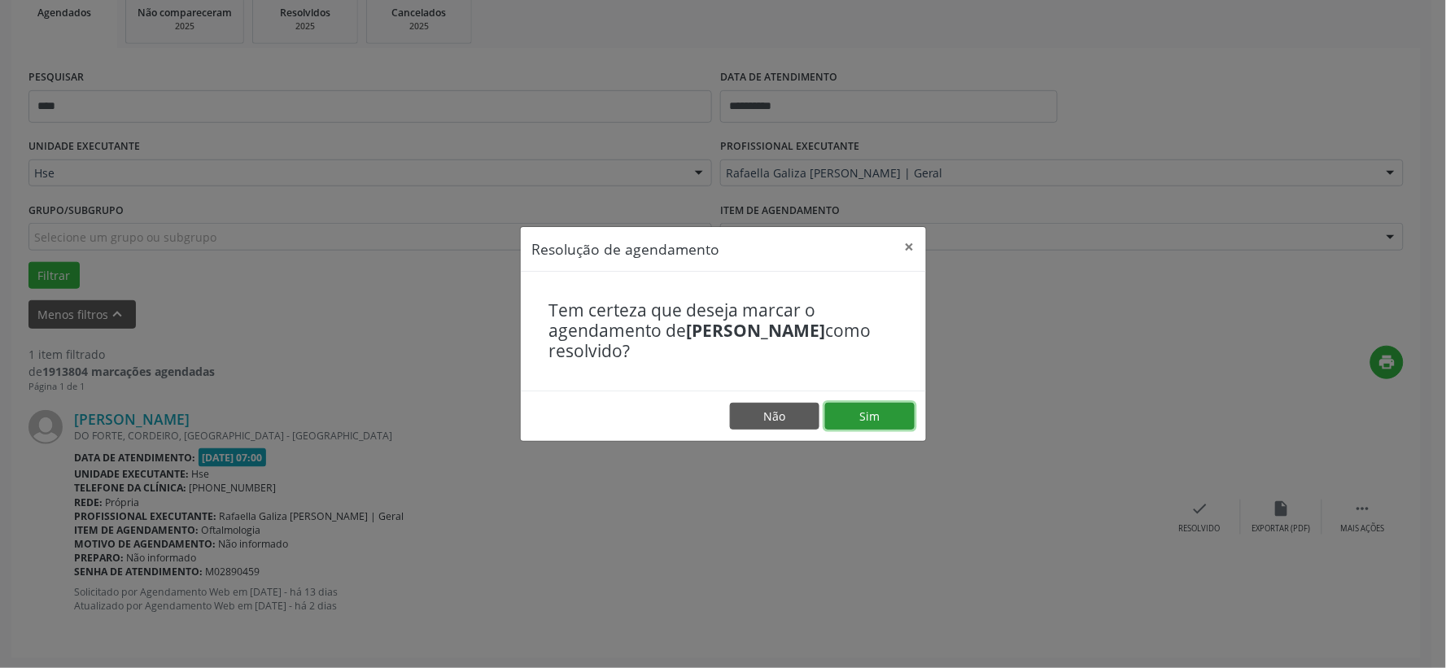
click at [864, 420] on button "Sim" at bounding box center [870, 417] width 90 height 28
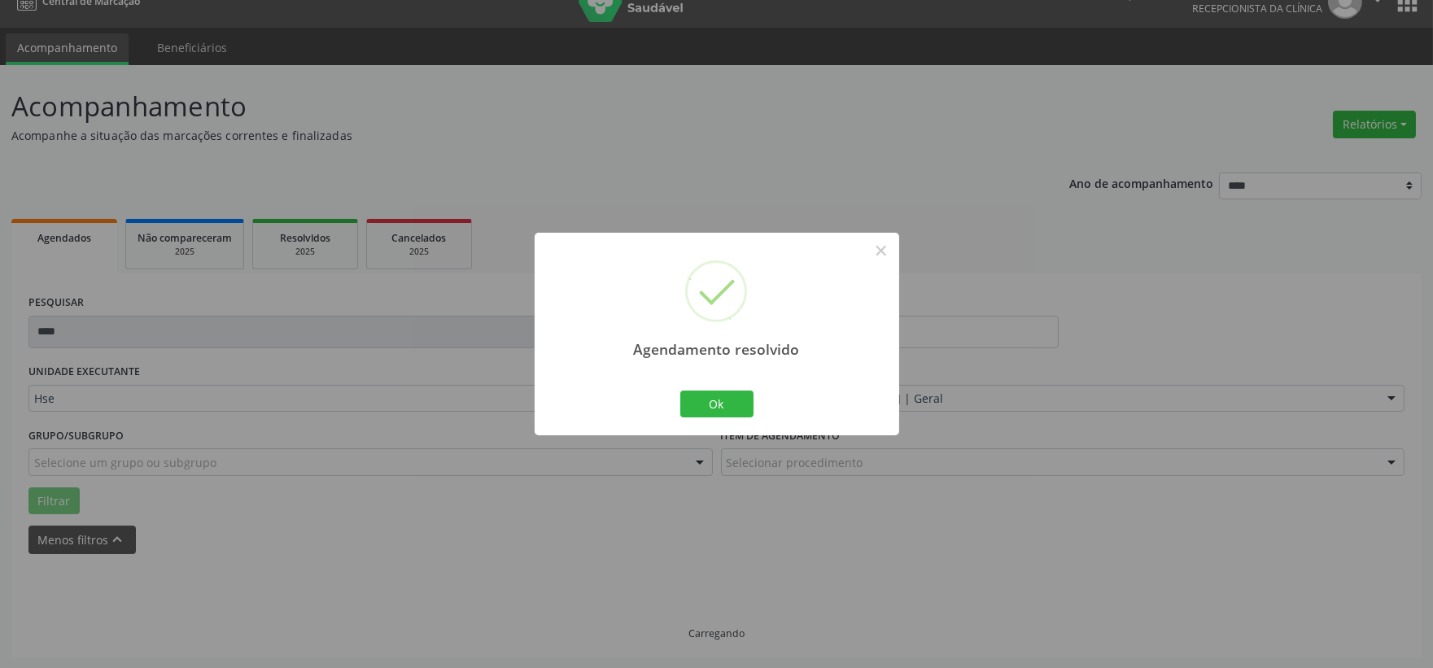
scroll to position [42, 0]
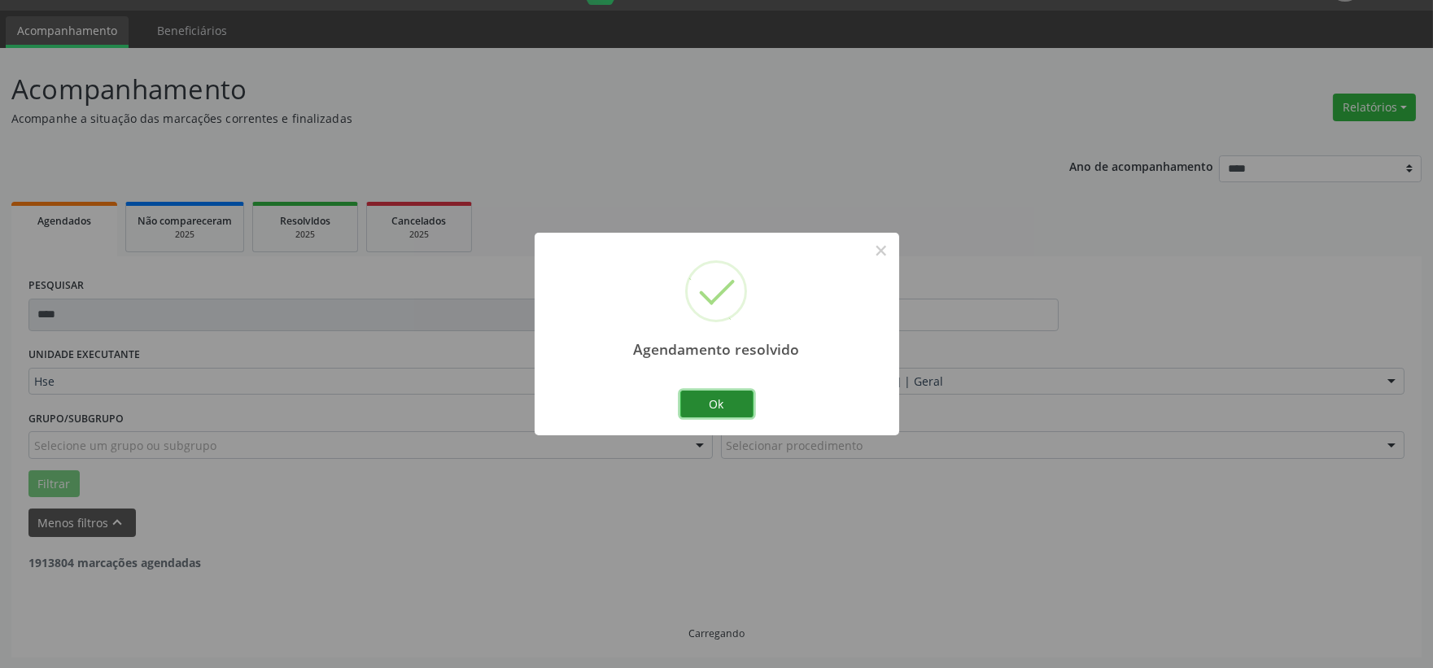
click at [734, 412] on button "Ok" at bounding box center [716, 405] width 73 height 28
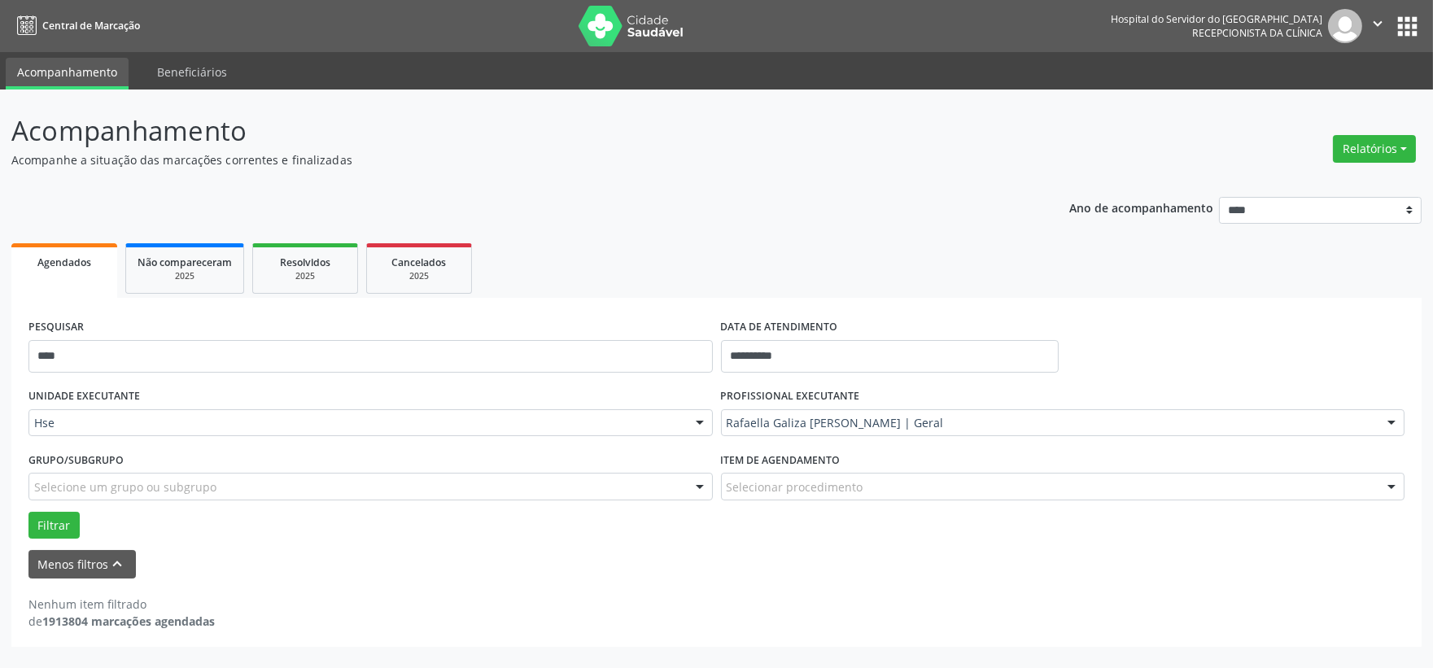
scroll to position [0, 0]
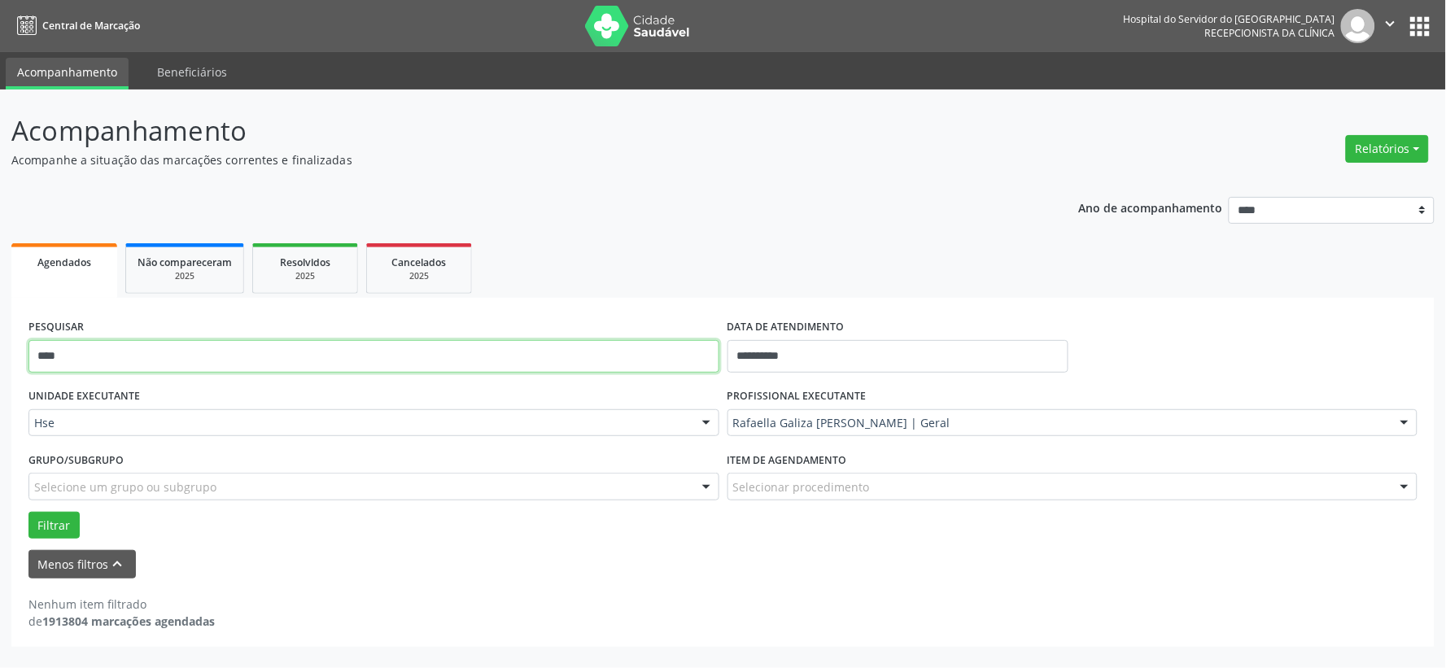
click at [483, 340] on input "****" at bounding box center [373, 356] width 691 height 33
type input "******"
click at [28, 512] on button "Filtrar" at bounding box center [53, 526] width 51 height 28
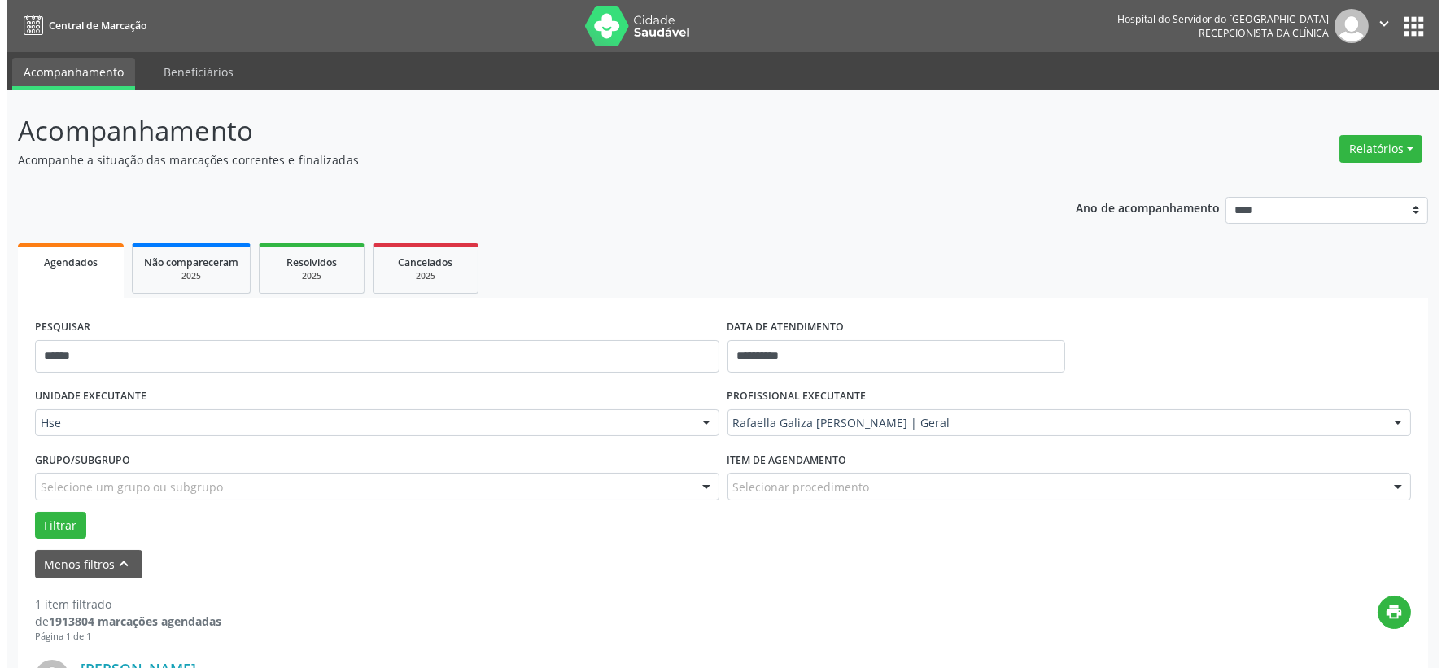
scroll to position [250, 0]
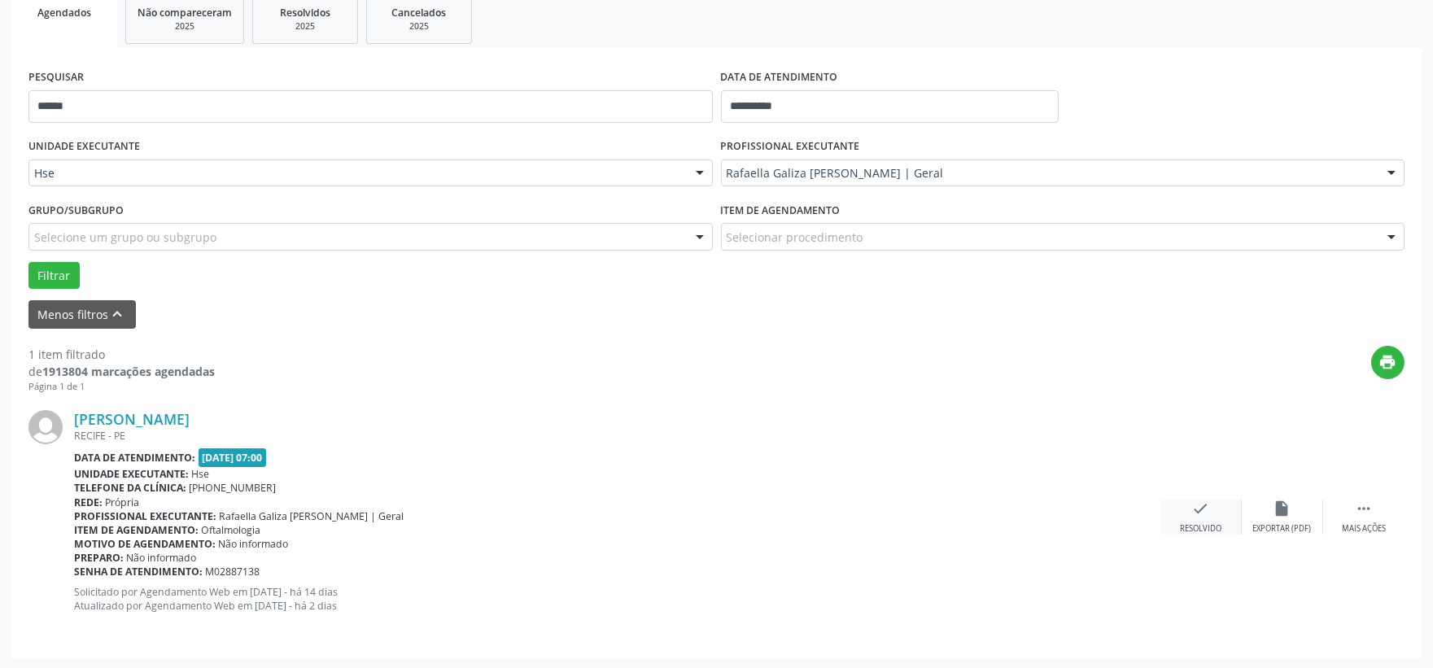
click at [1193, 505] on icon "check" at bounding box center [1201, 509] width 18 height 18
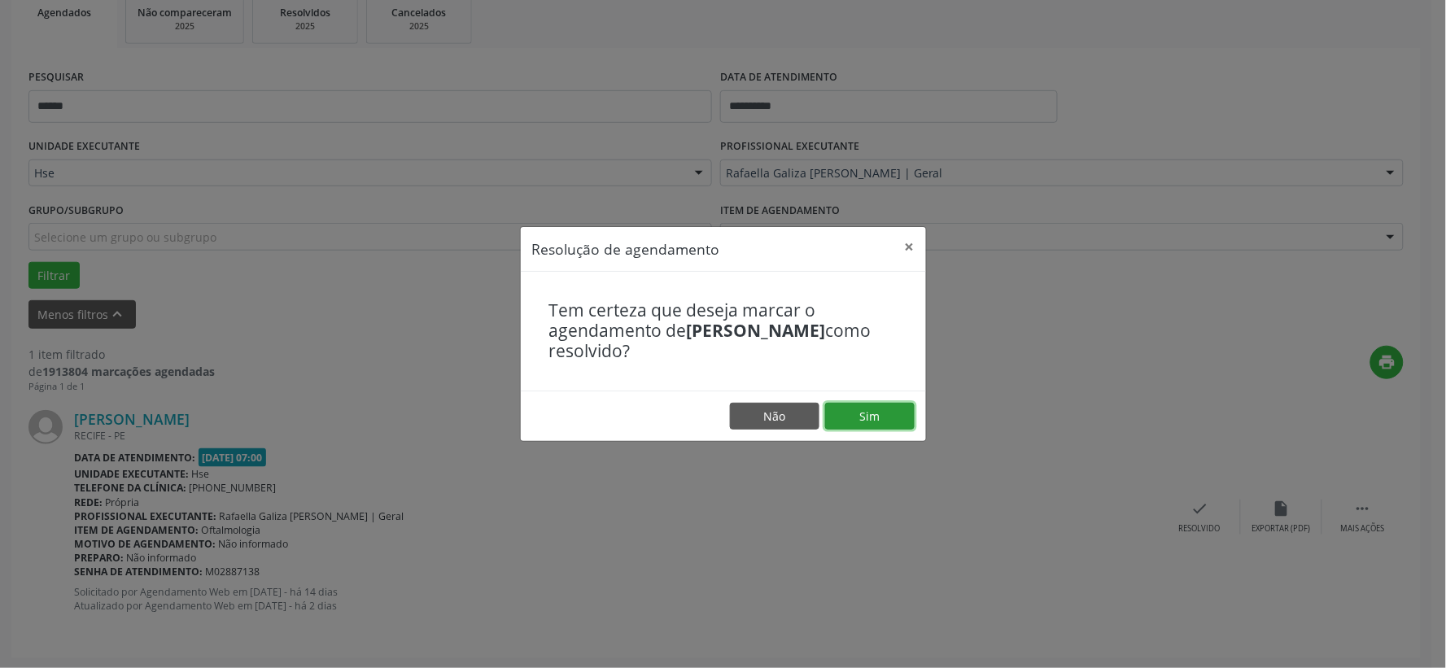
click at [876, 422] on button "Sim" at bounding box center [870, 417] width 90 height 28
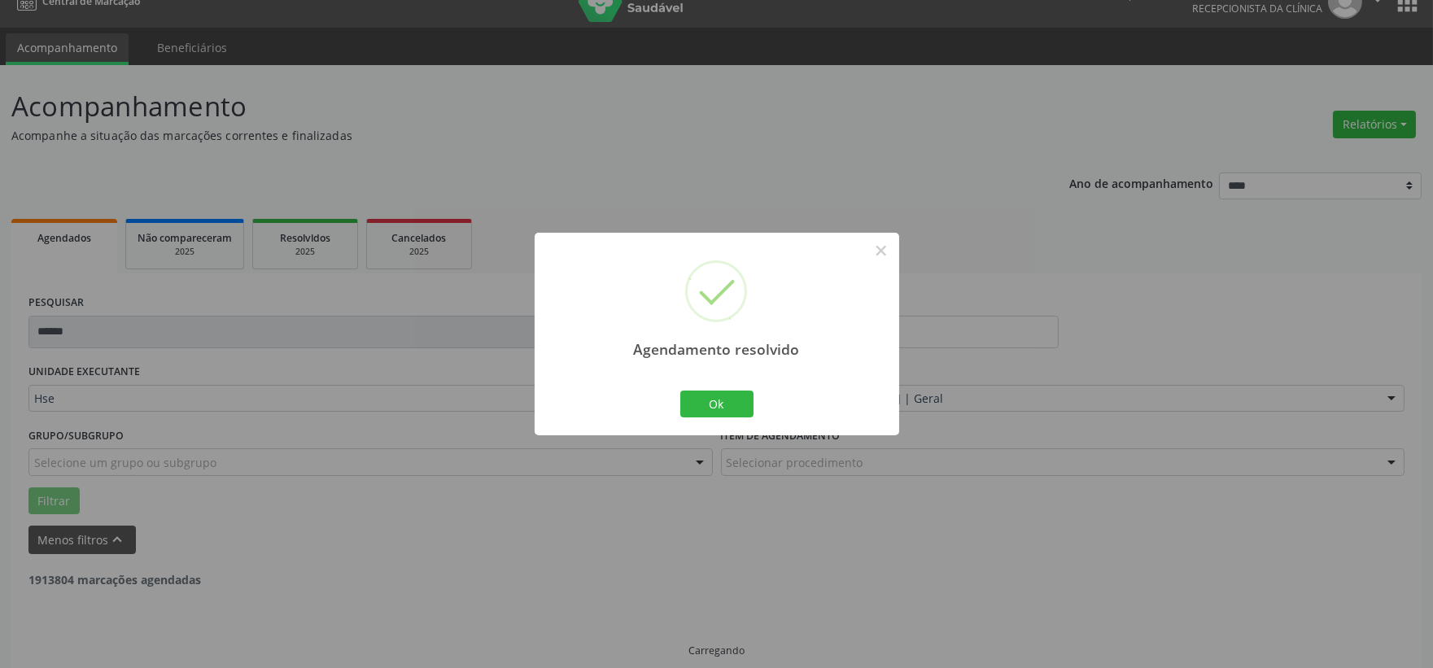
scroll to position [42, 0]
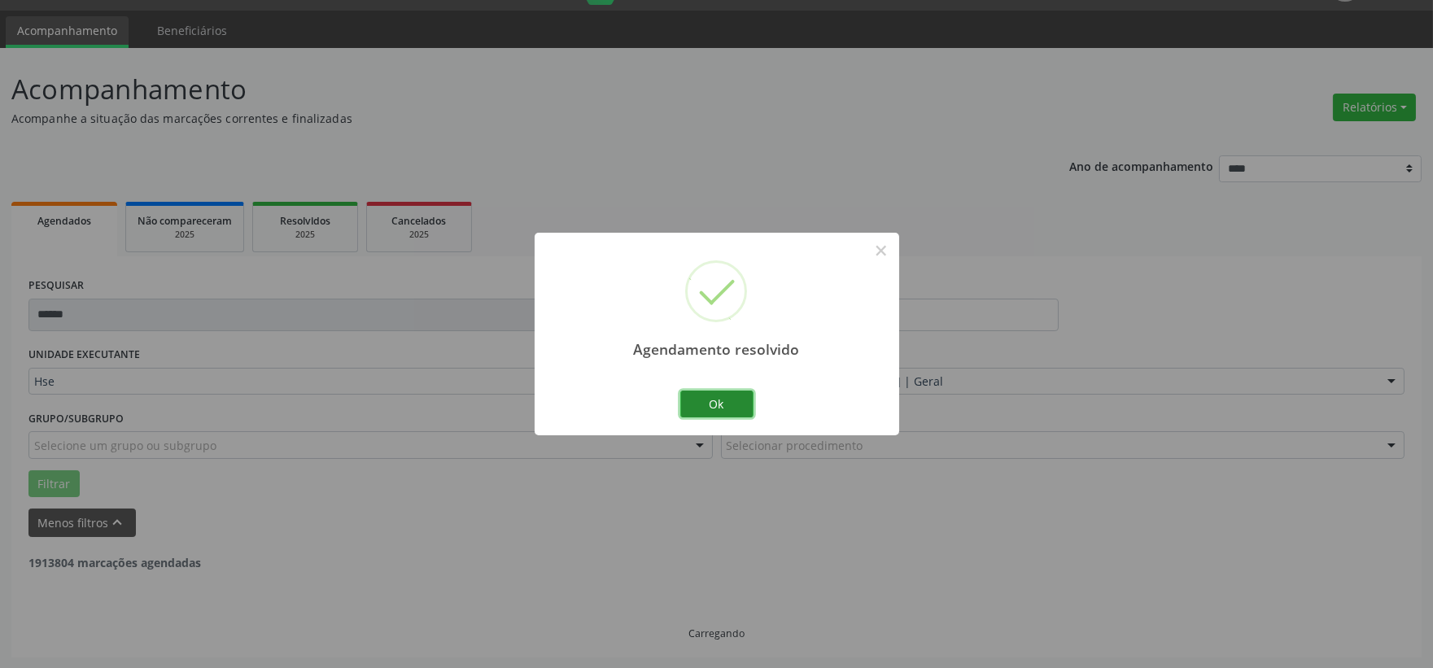
click at [702, 408] on button "Ok" at bounding box center [716, 405] width 73 height 28
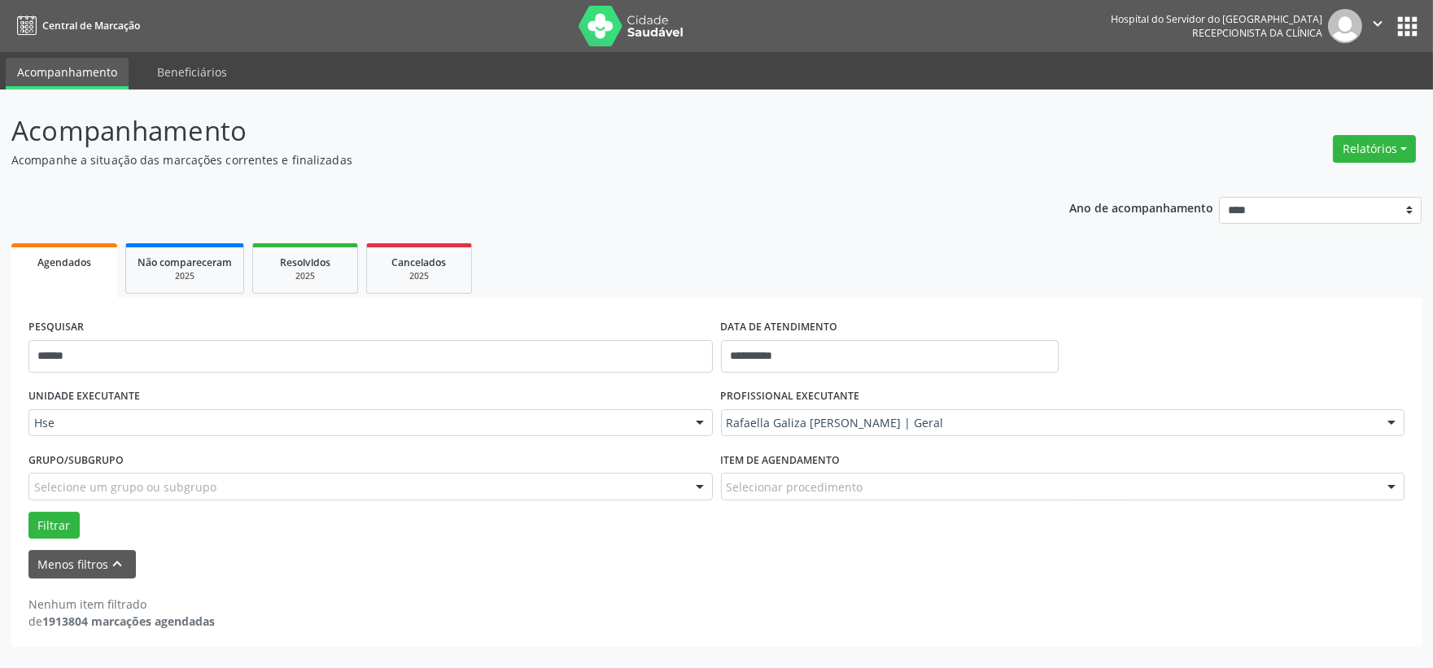
scroll to position [0, 0]
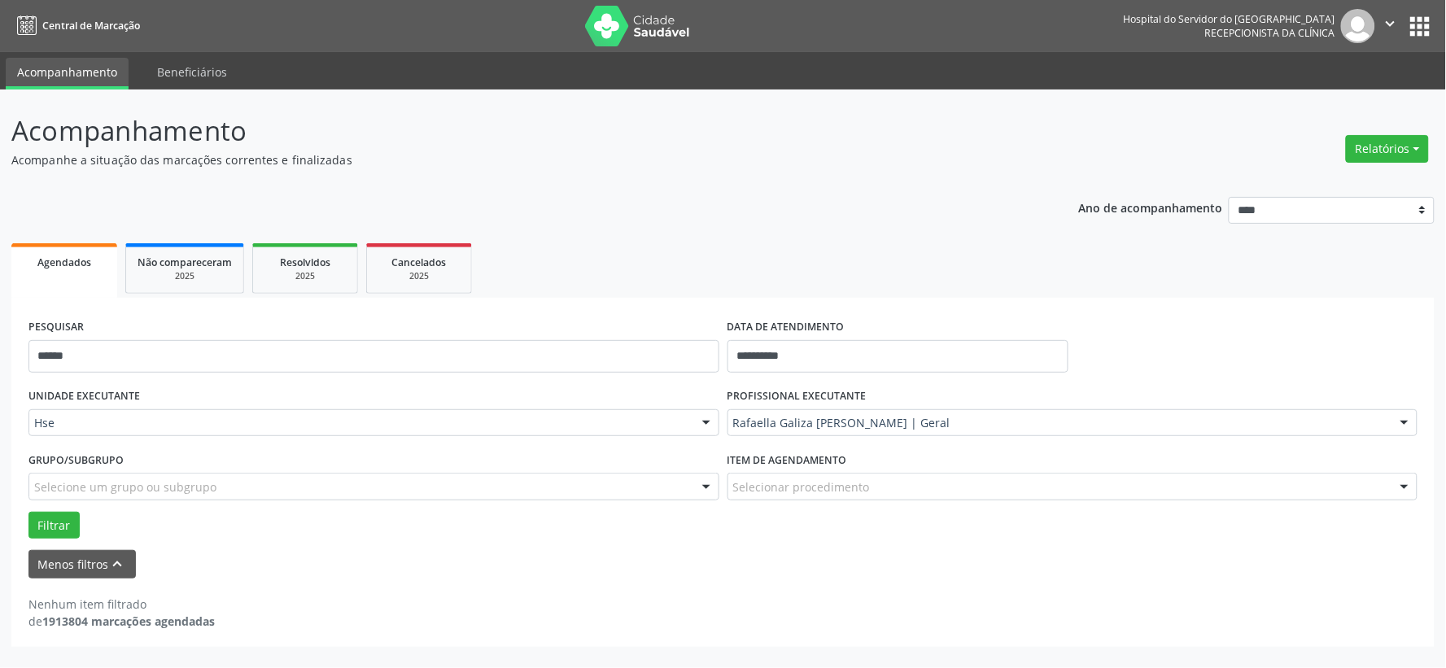
click at [457, 316] on div "PESQUISAR ******" at bounding box center [373, 349] width 699 height 69
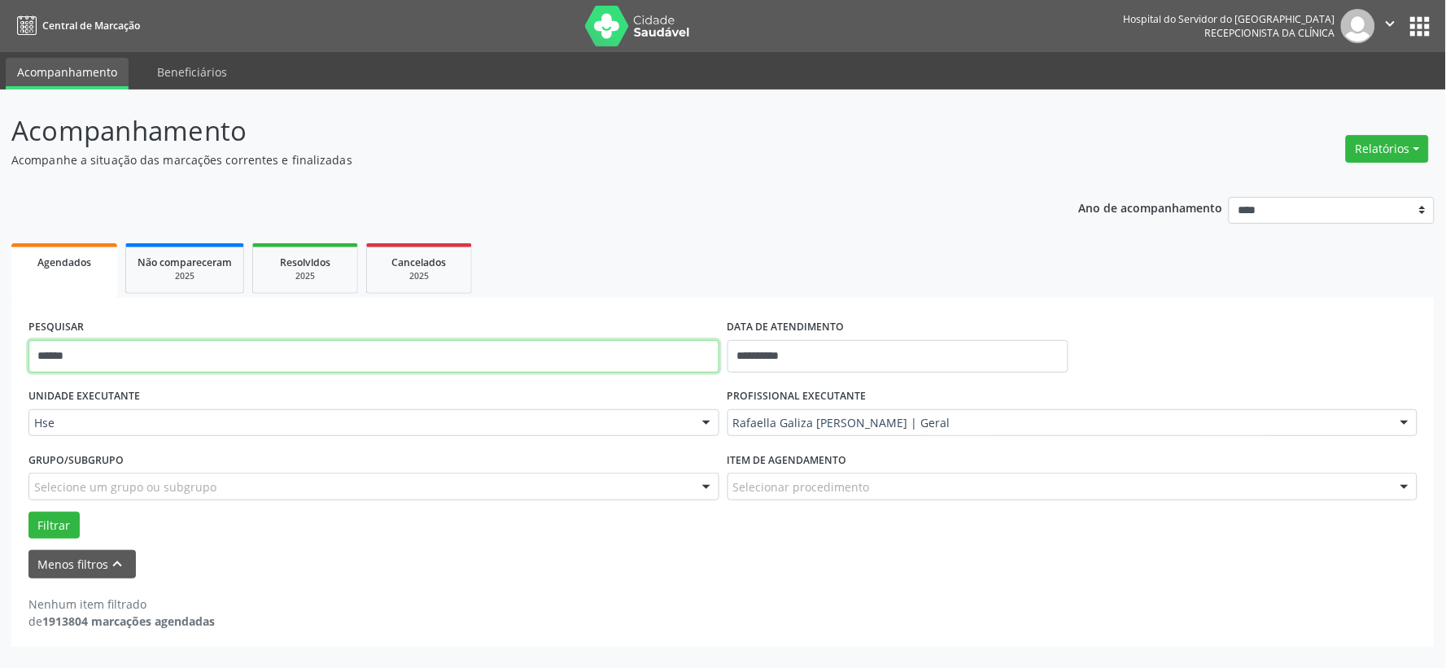
click at [452, 344] on input "******" at bounding box center [373, 356] width 691 height 33
click at [28, 512] on button "Filtrar" at bounding box center [53, 526] width 51 height 28
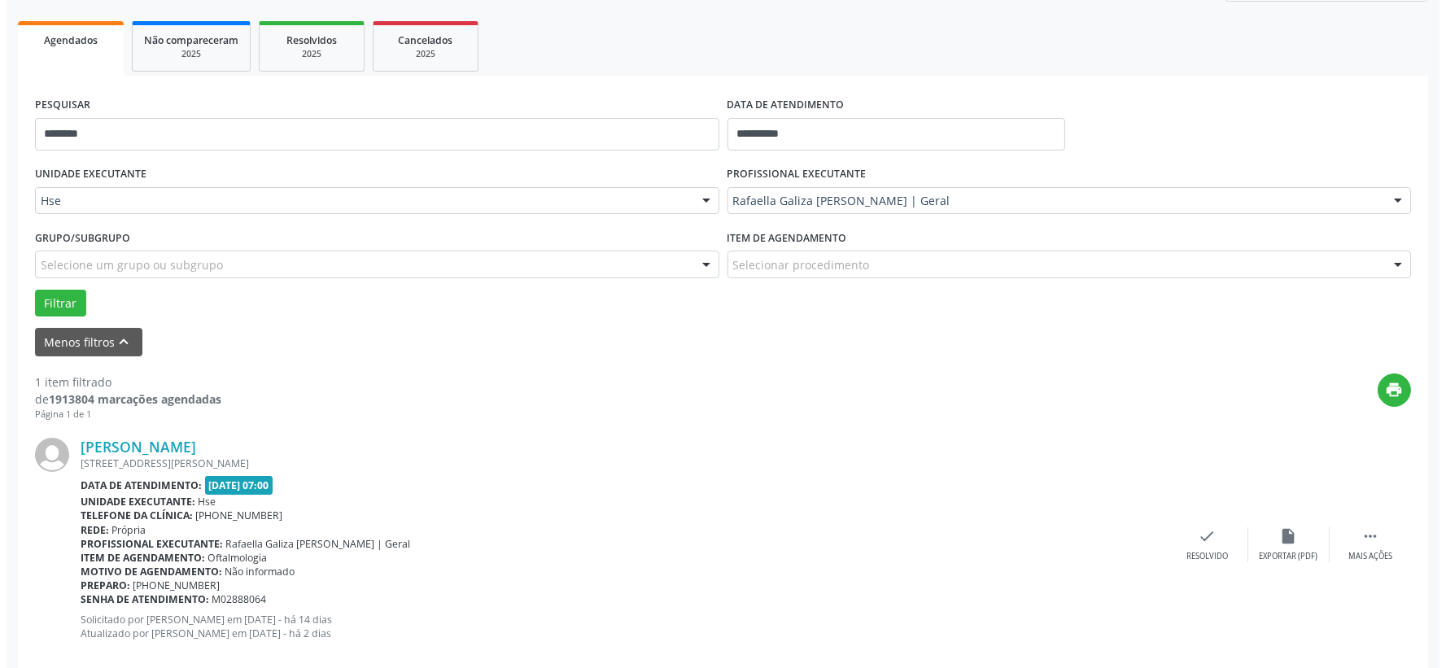
scroll to position [250, 0]
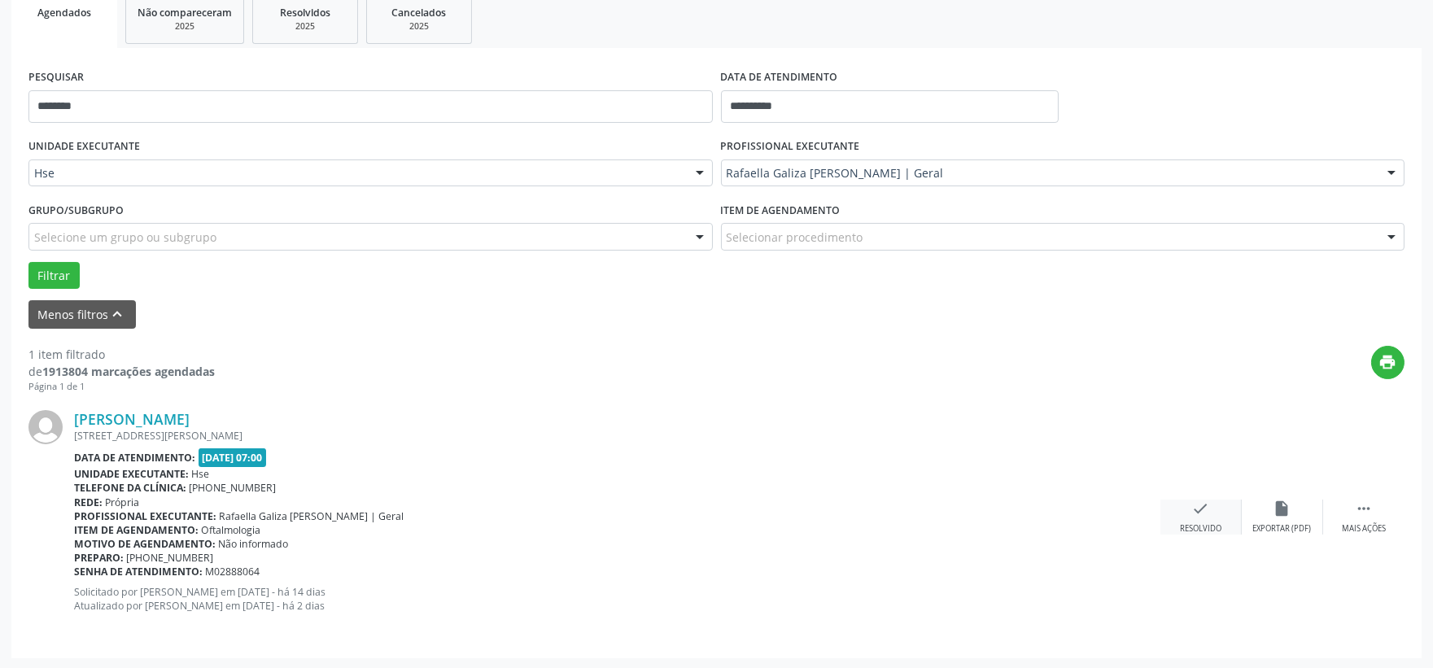
click at [1208, 527] on div "Resolvido" at bounding box center [1201, 528] width 42 height 11
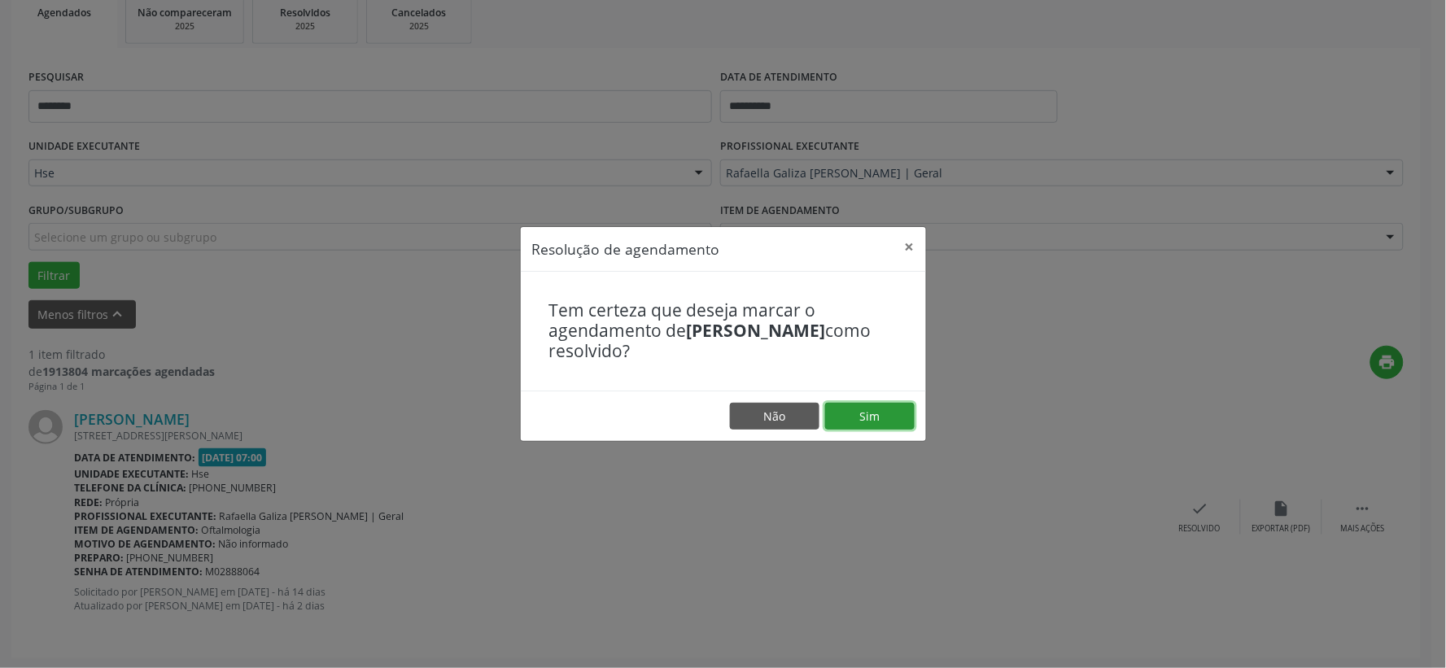
click at [868, 408] on button "Sim" at bounding box center [870, 417] width 90 height 28
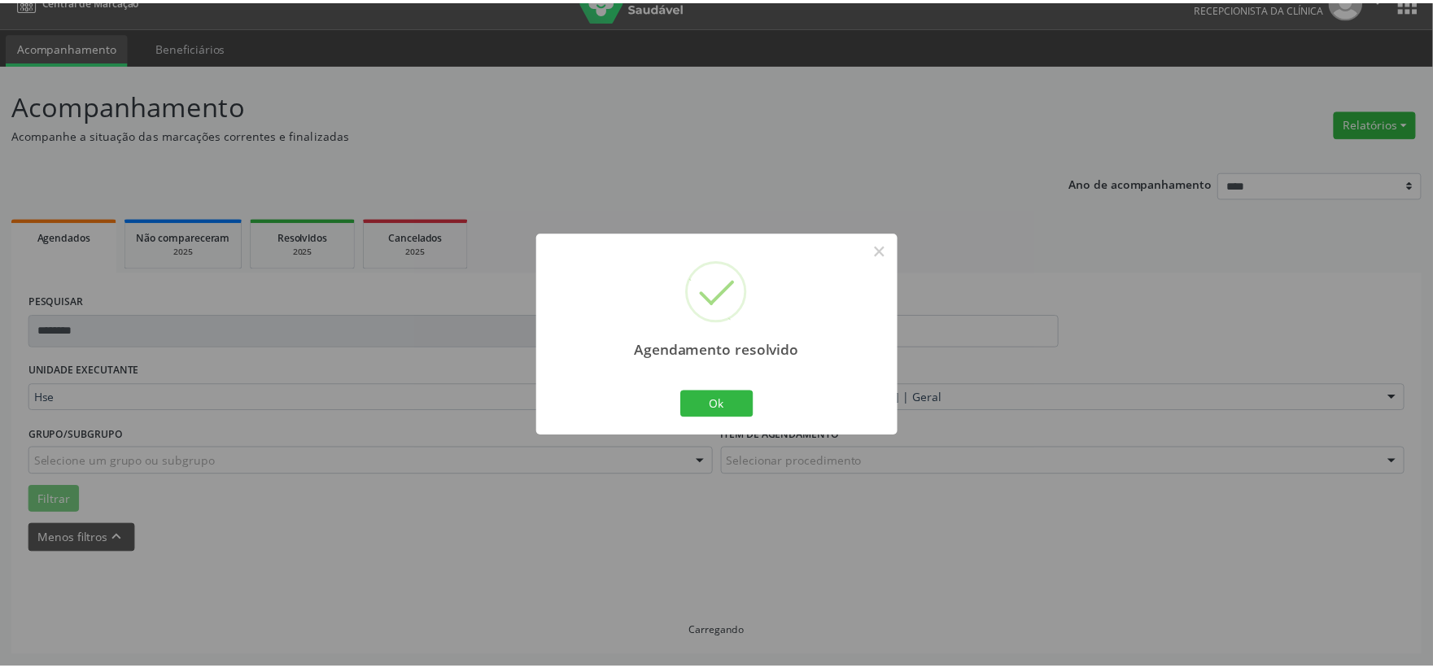
scroll to position [24, 0]
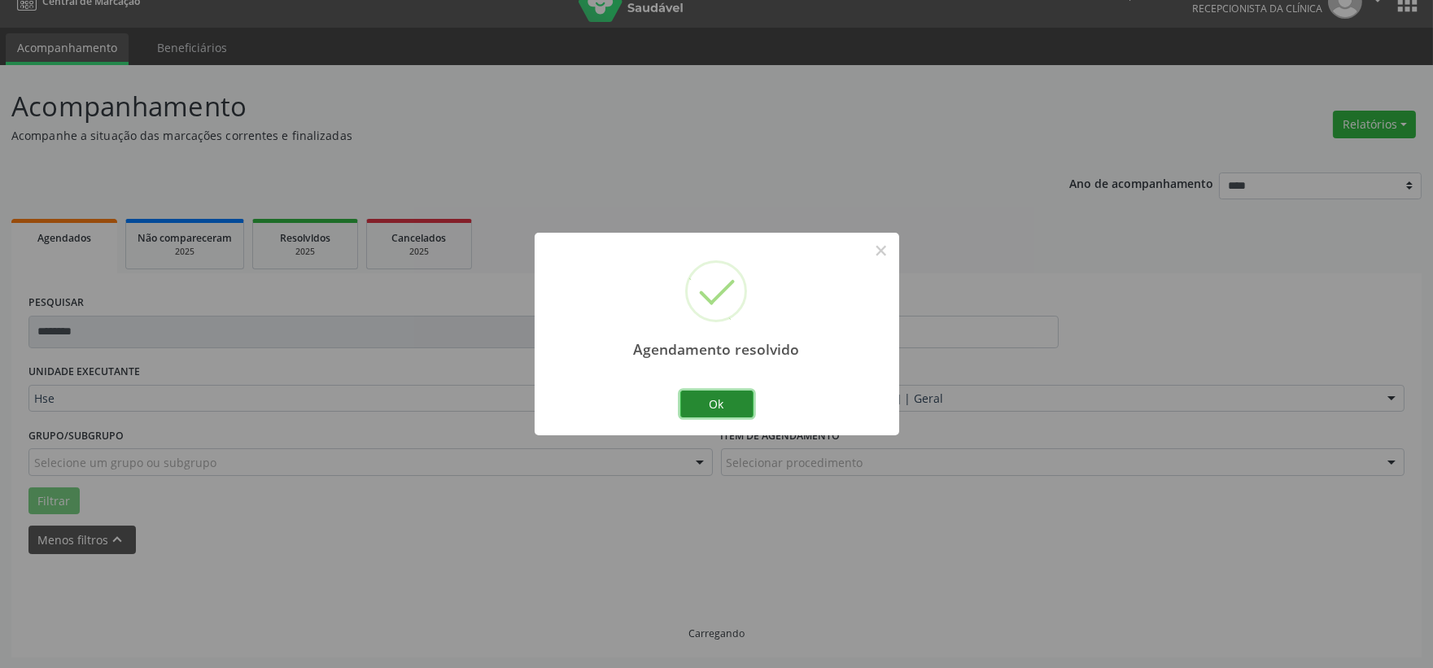
click at [706, 408] on button "Ok" at bounding box center [716, 405] width 73 height 28
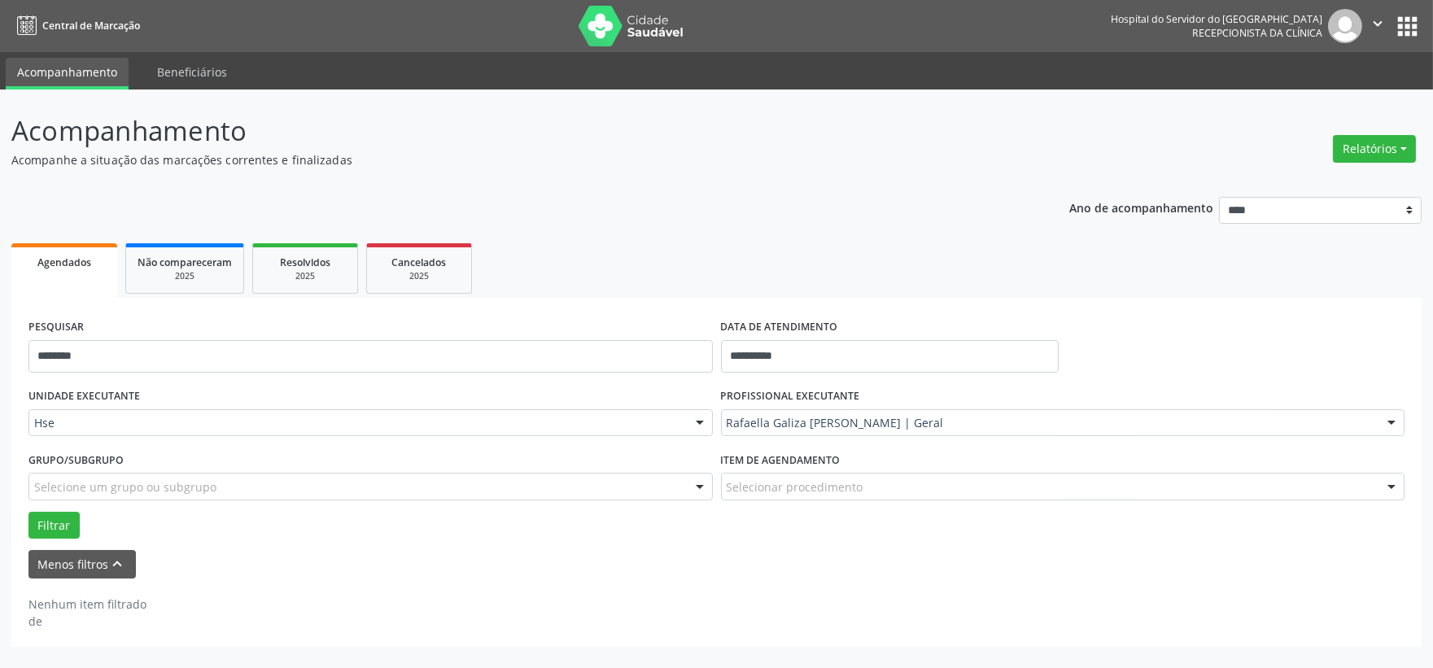
scroll to position [0, 0]
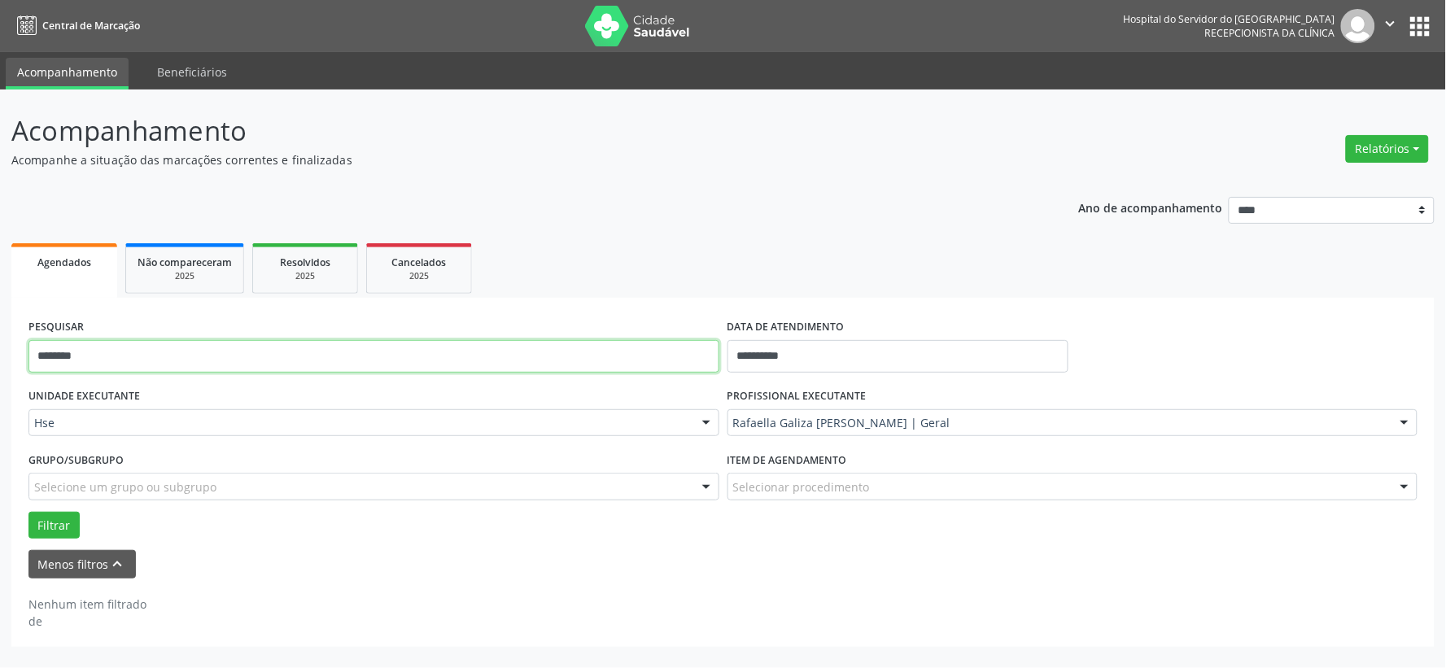
click at [491, 346] on input "********" at bounding box center [373, 356] width 691 height 33
click at [28, 512] on button "Filtrar" at bounding box center [53, 526] width 51 height 28
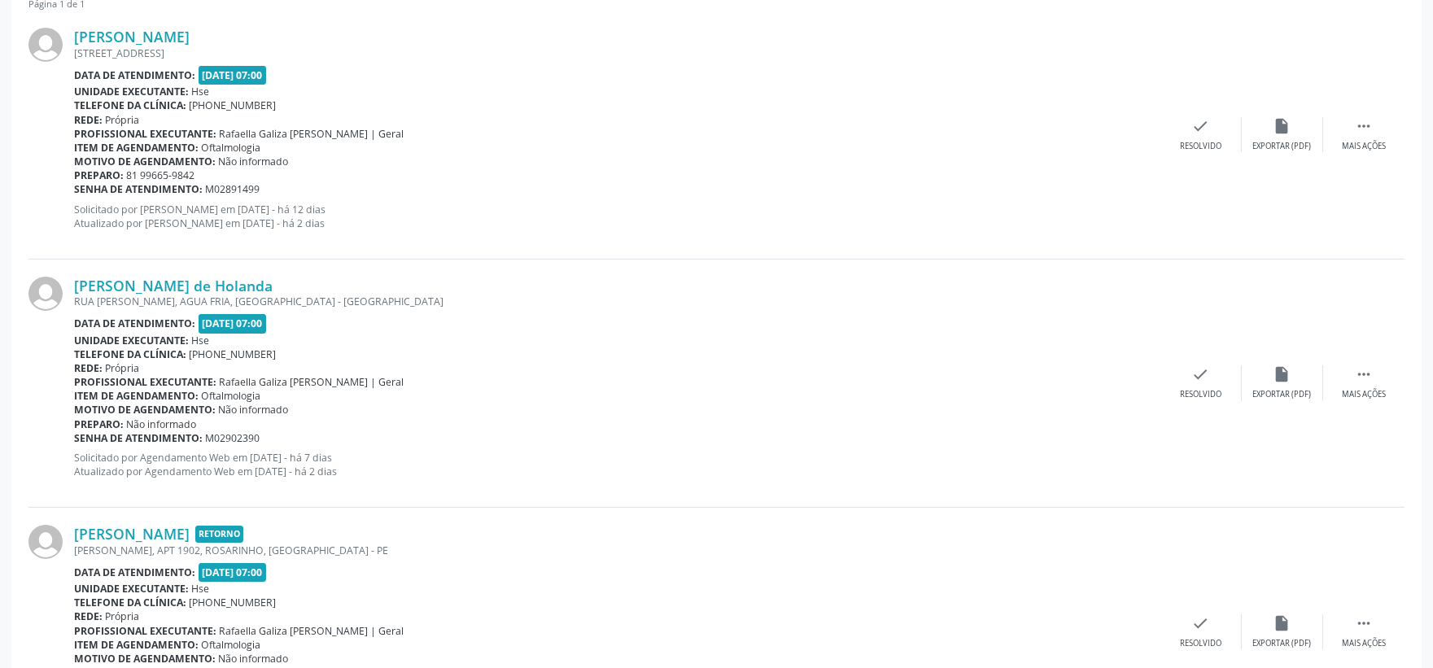
scroll to position [271, 0]
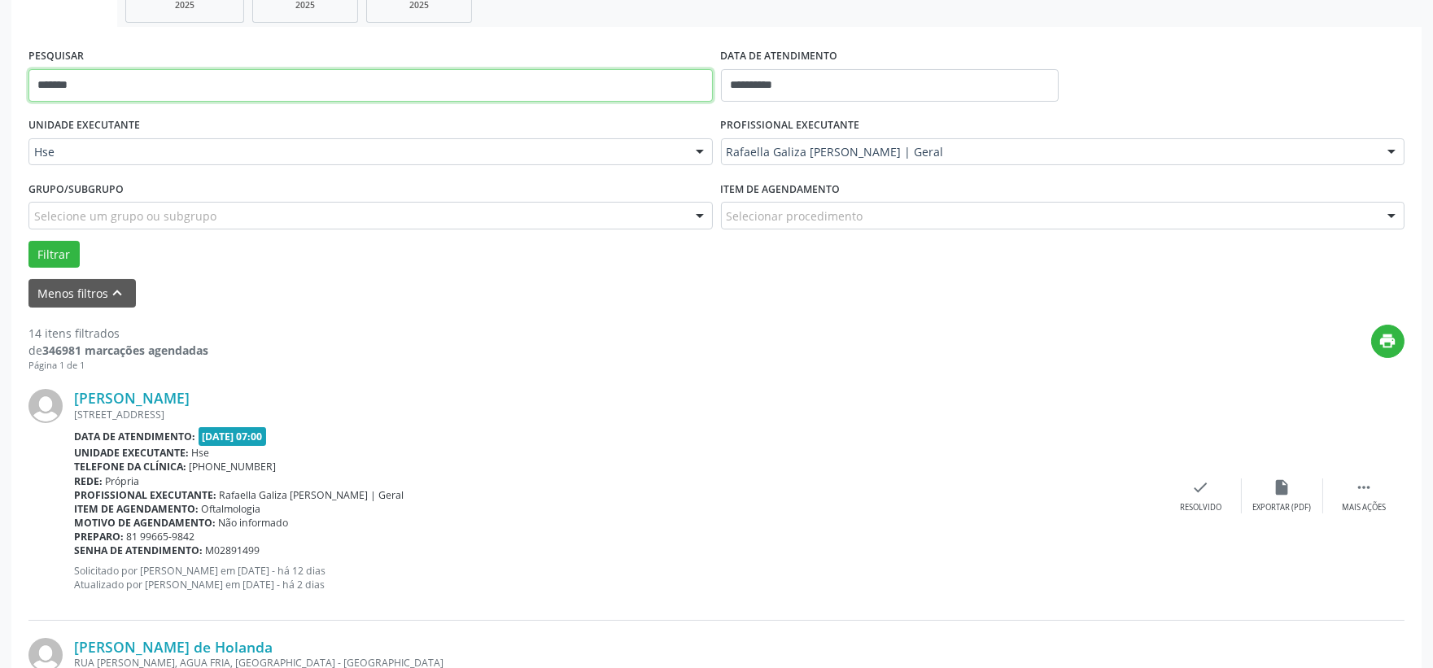
click at [45, 85] on input "*******" at bounding box center [370, 85] width 684 height 33
click at [28, 241] on button "Filtrar" at bounding box center [53, 255] width 51 height 28
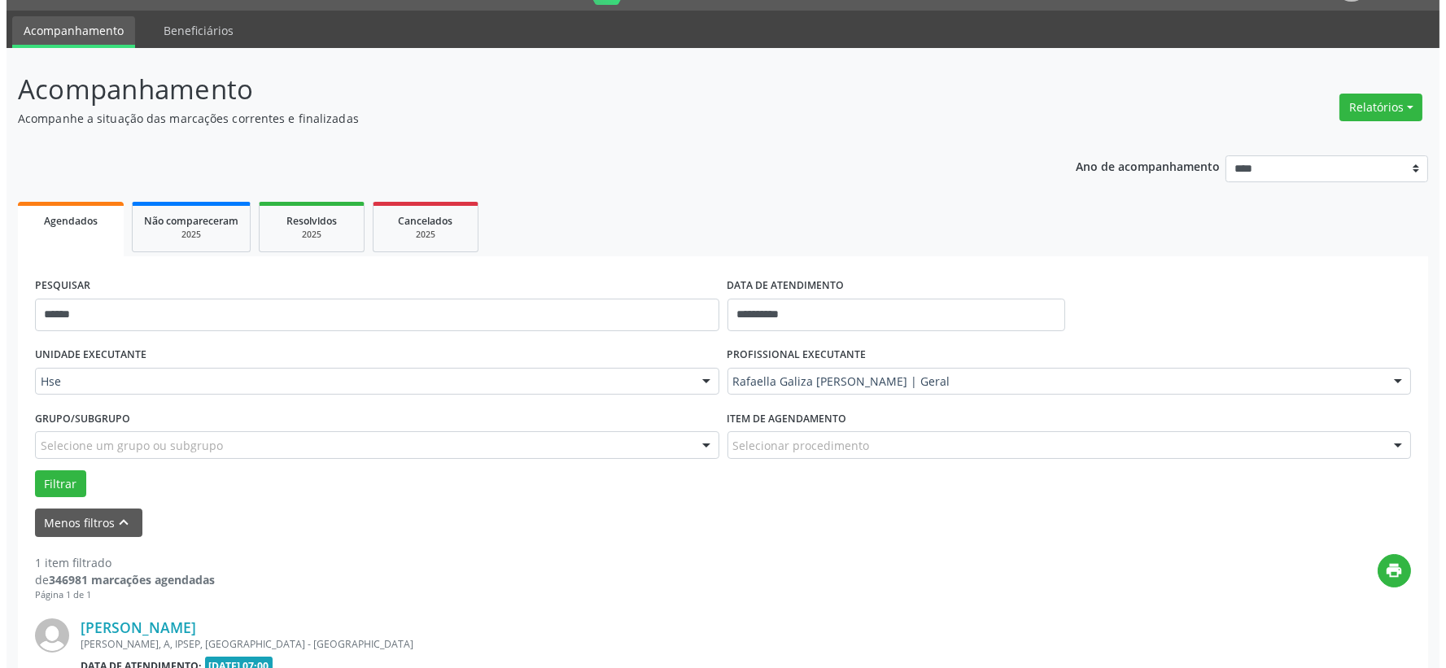
scroll to position [250, 0]
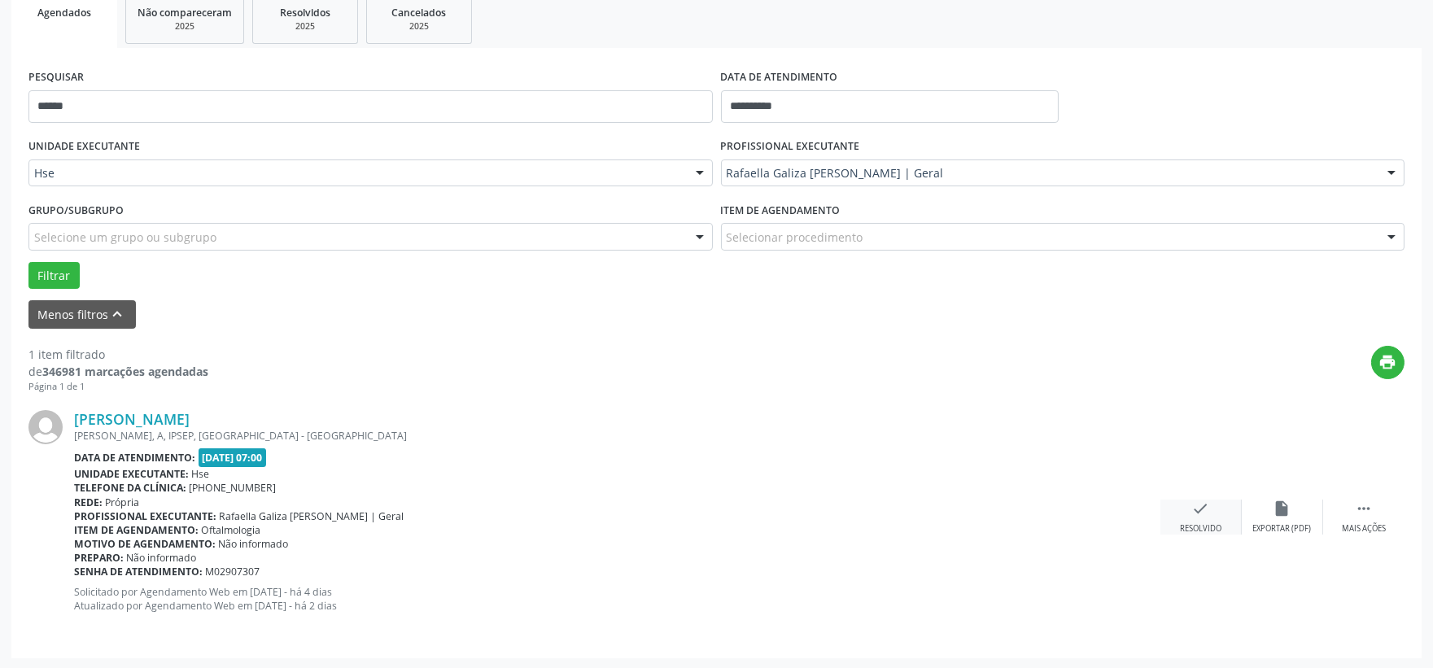
click at [1183, 506] on div "check Resolvido" at bounding box center [1200, 517] width 81 height 35
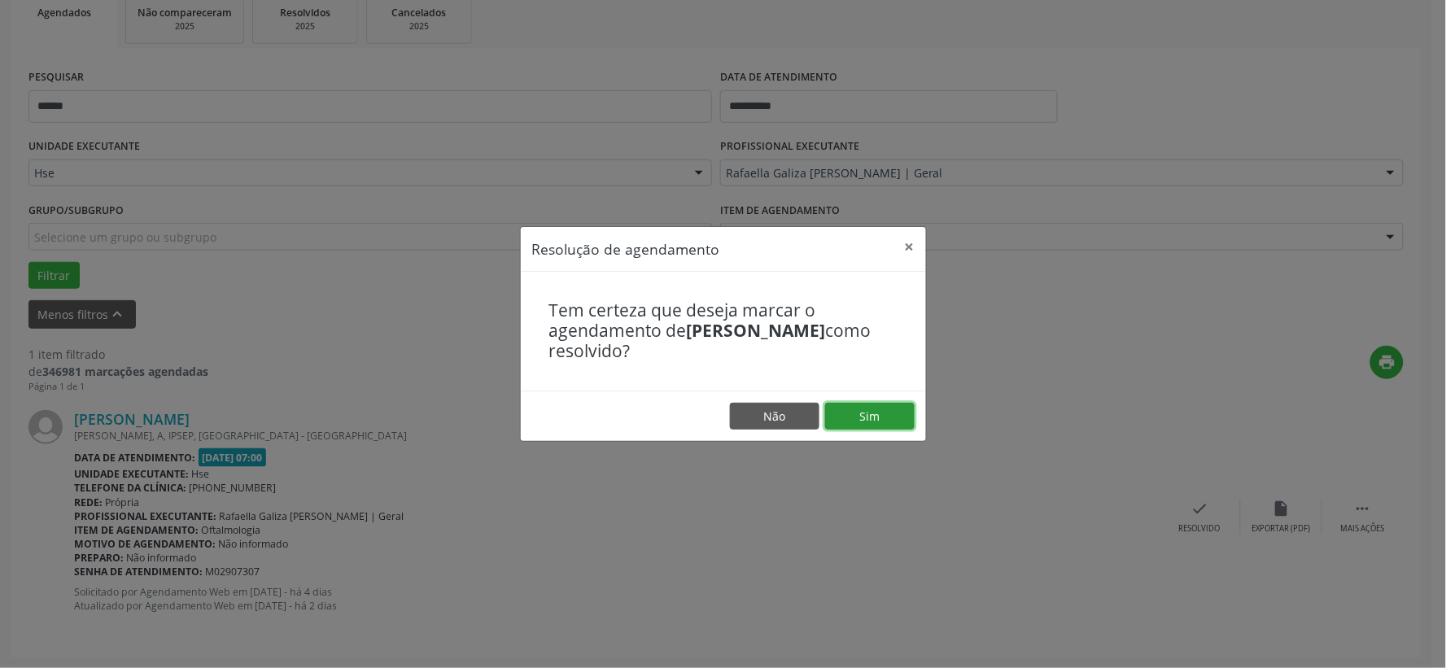
click at [876, 415] on button "Sim" at bounding box center [870, 417] width 90 height 28
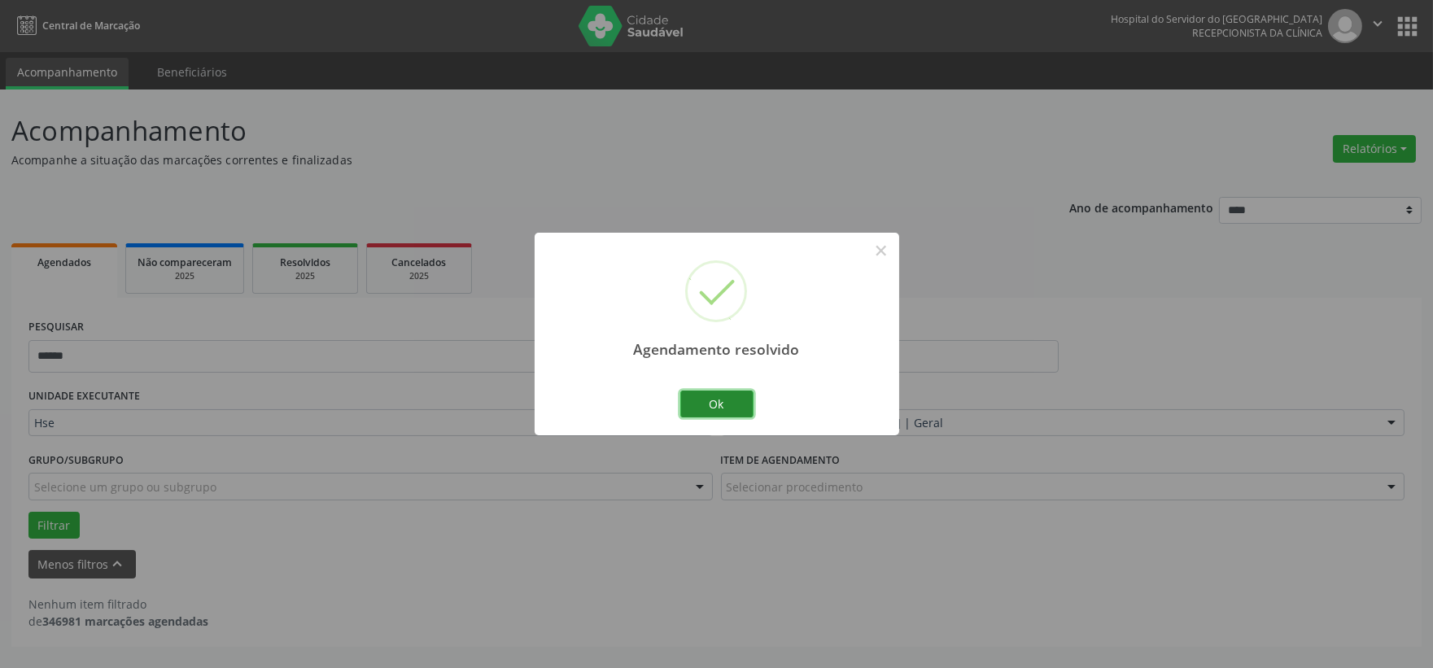
scroll to position [0, 0]
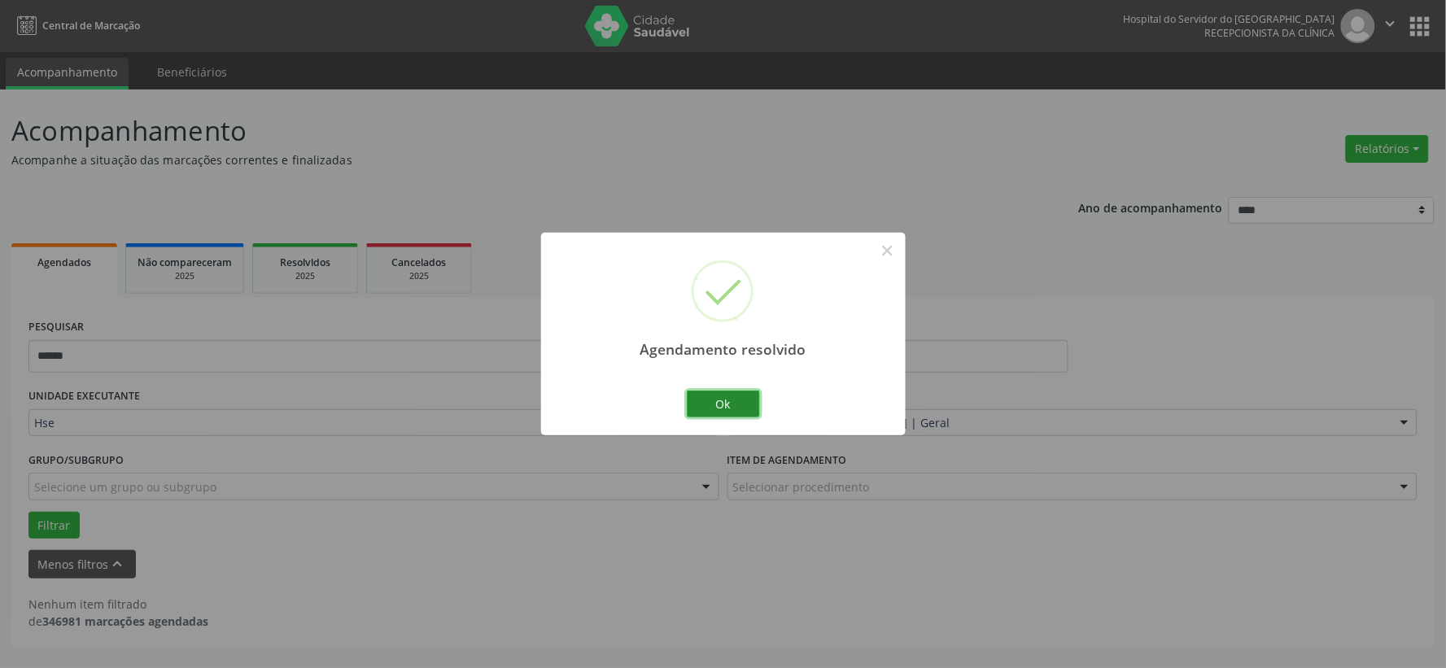
click at [734, 416] on button "Ok" at bounding box center [723, 405] width 73 height 28
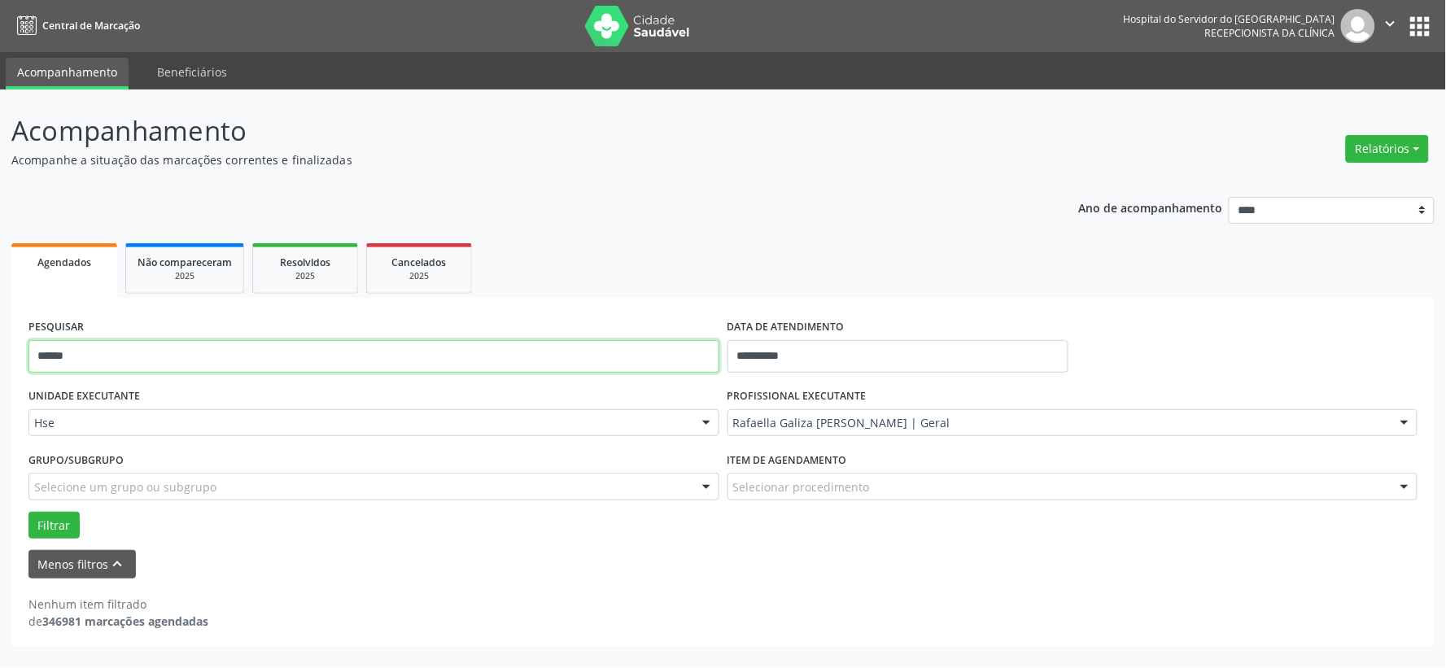
click at [579, 352] on input "******" at bounding box center [373, 356] width 691 height 33
click at [28, 512] on button "Filtrar" at bounding box center [53, 526] width 51 height 28
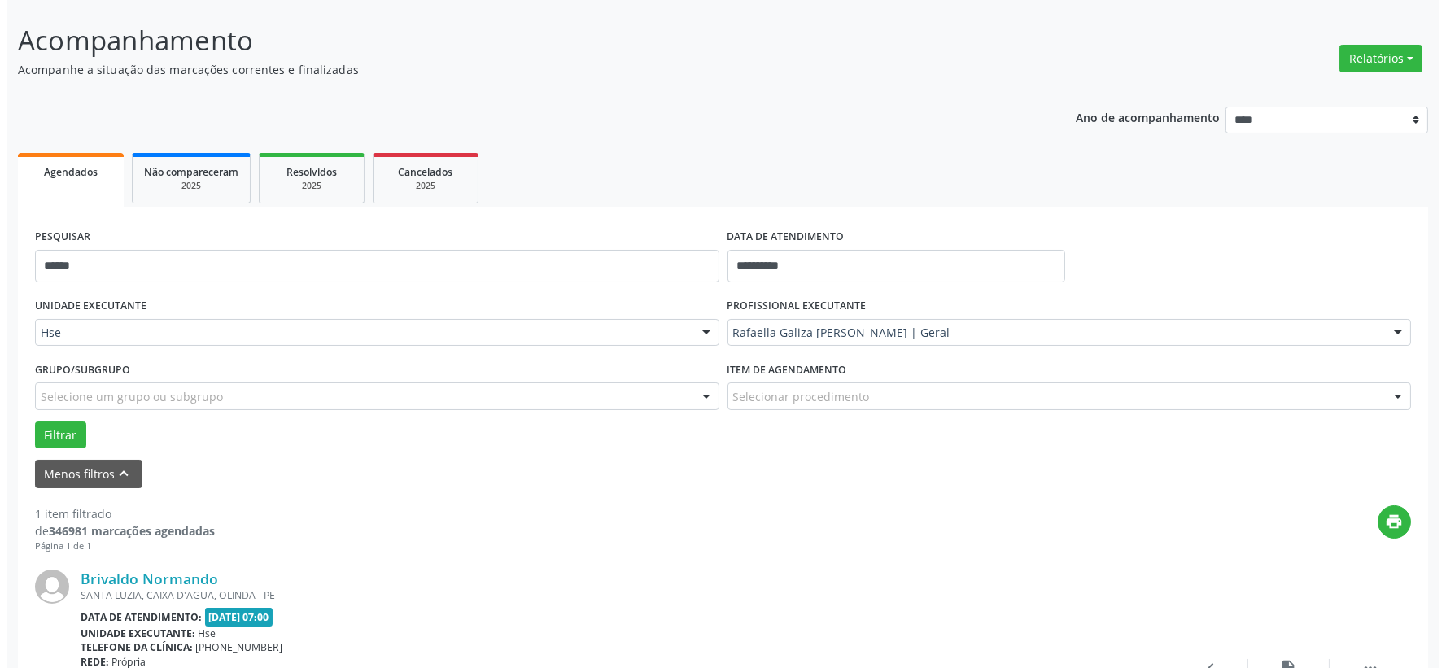
scroll to position [250, 0]
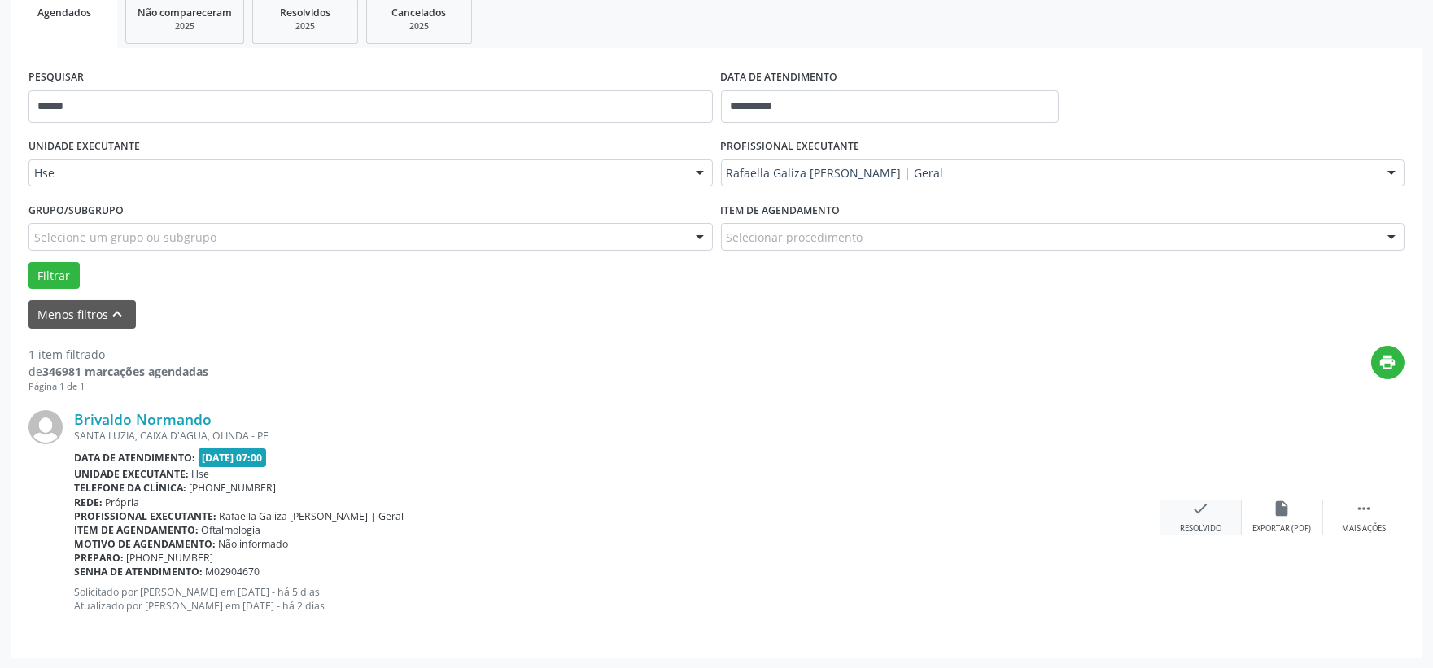
click at [1183, 503] on div "check Resolvido" at bounding box center [1200, 517] width 81 height 35
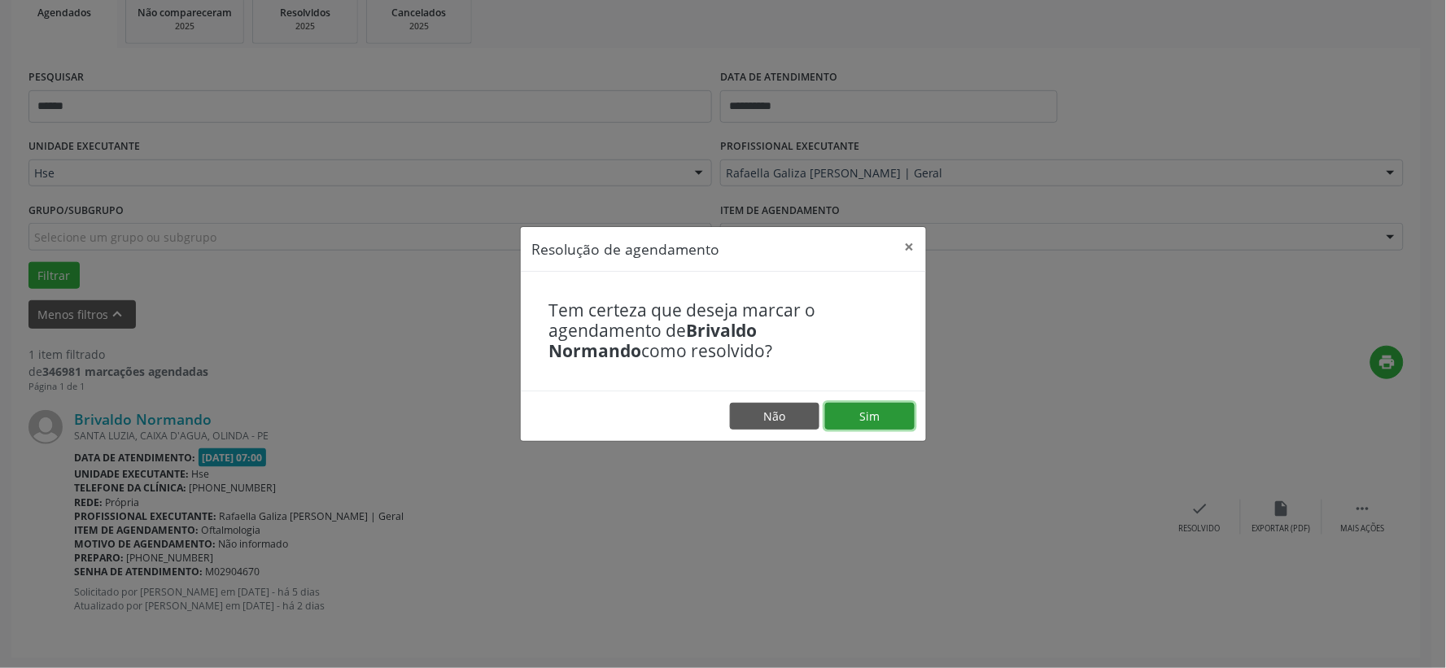
click at [880, 427] on button "Sim" at bounding box center [870, 417] width 90 height 28
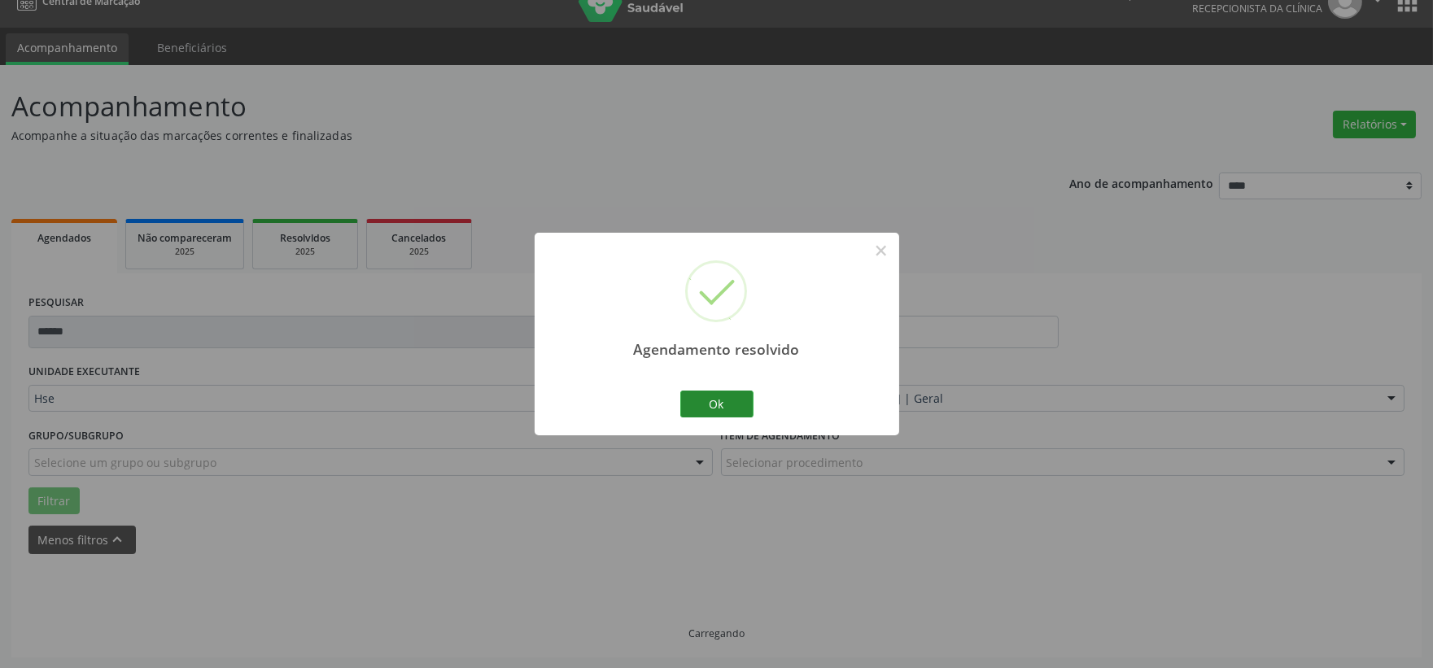
scroll to position [42, 0]
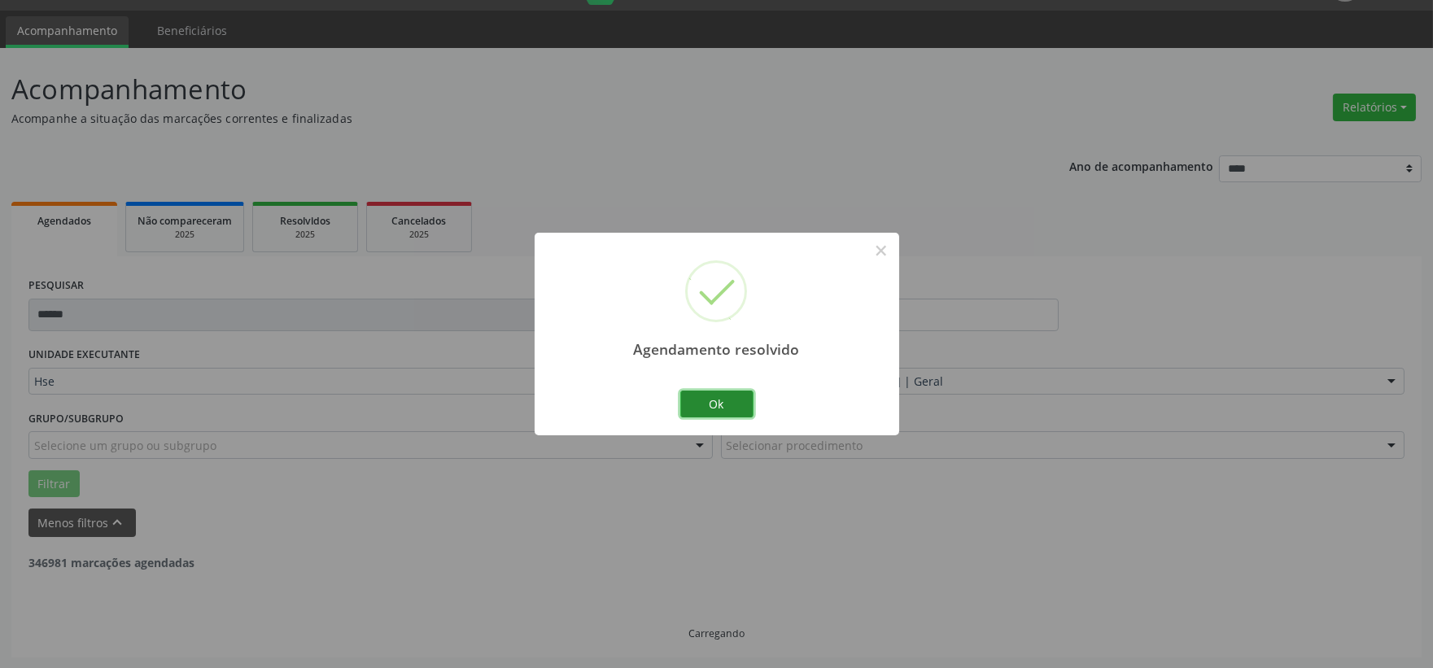
click at [702, 401] on button "Ok" at bounding box center [716, 405] width 73 height 28
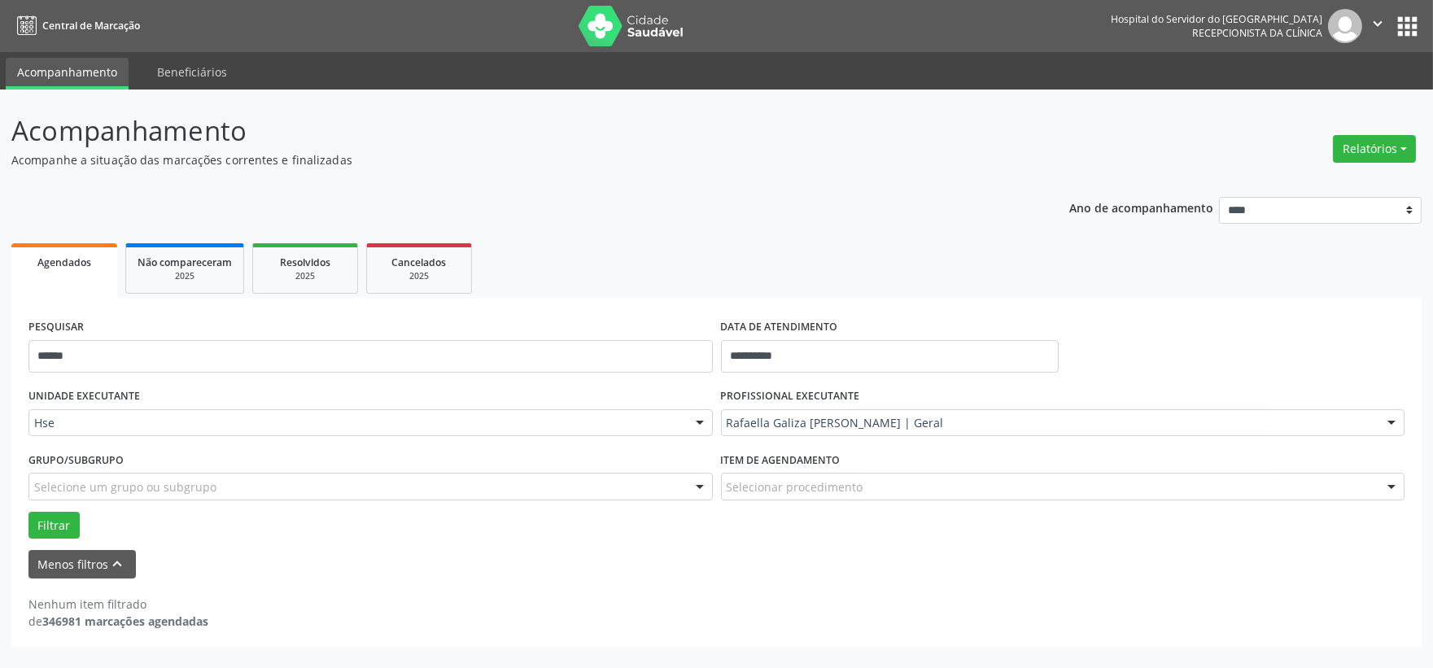
scroll to position [0, 0]
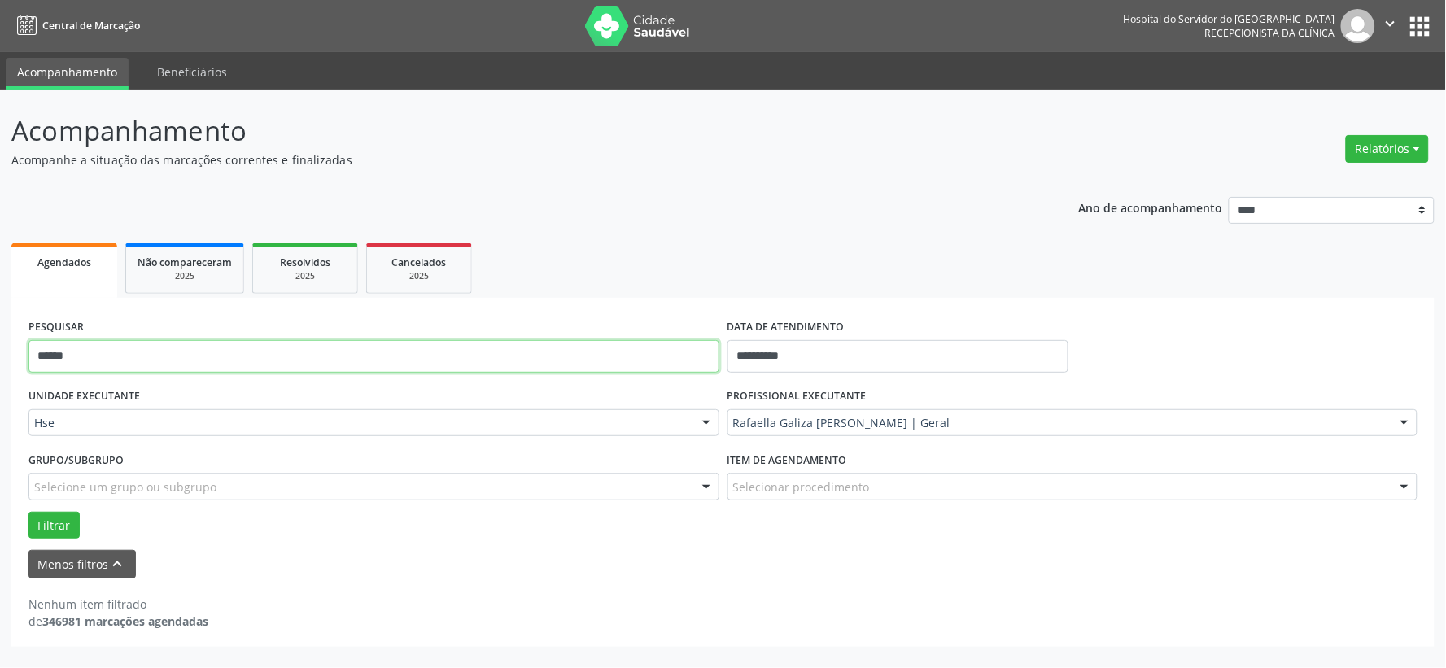
click at [598, 348] on input "******" at bounding box center [373, 356] width 691 height 33
click at [28, 512] on button "Filtrar" at bounding box center [53, 526] width 51 height 28
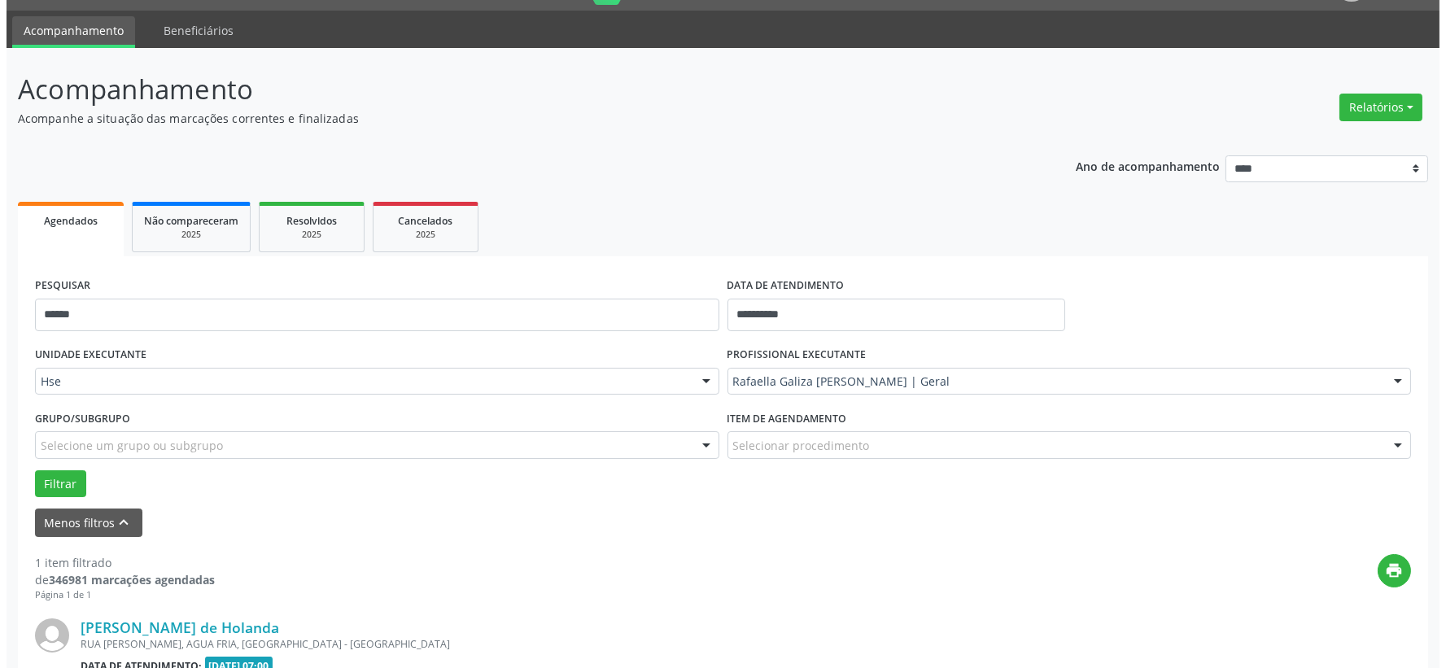
scroll to position [250, 0]
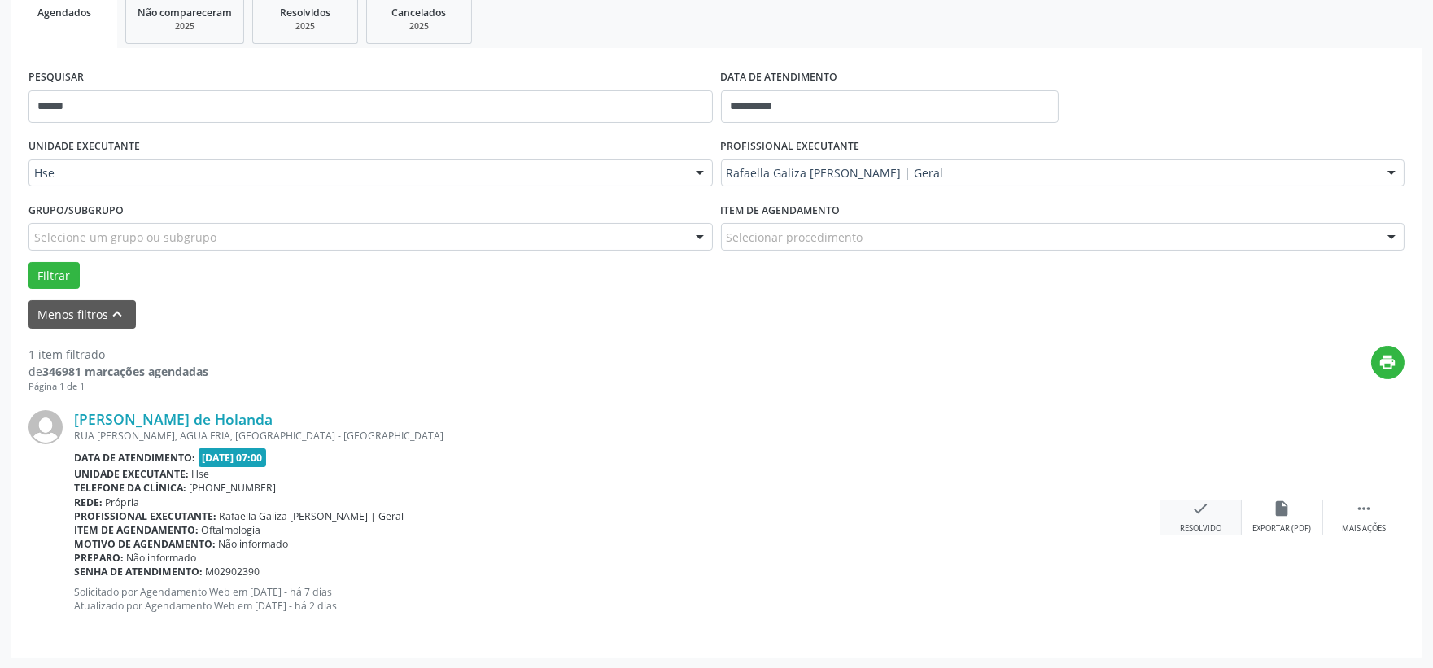
click at [1189, 508] on div "check Resolvido" at bounding box center [1200, 517] width 81 height 35
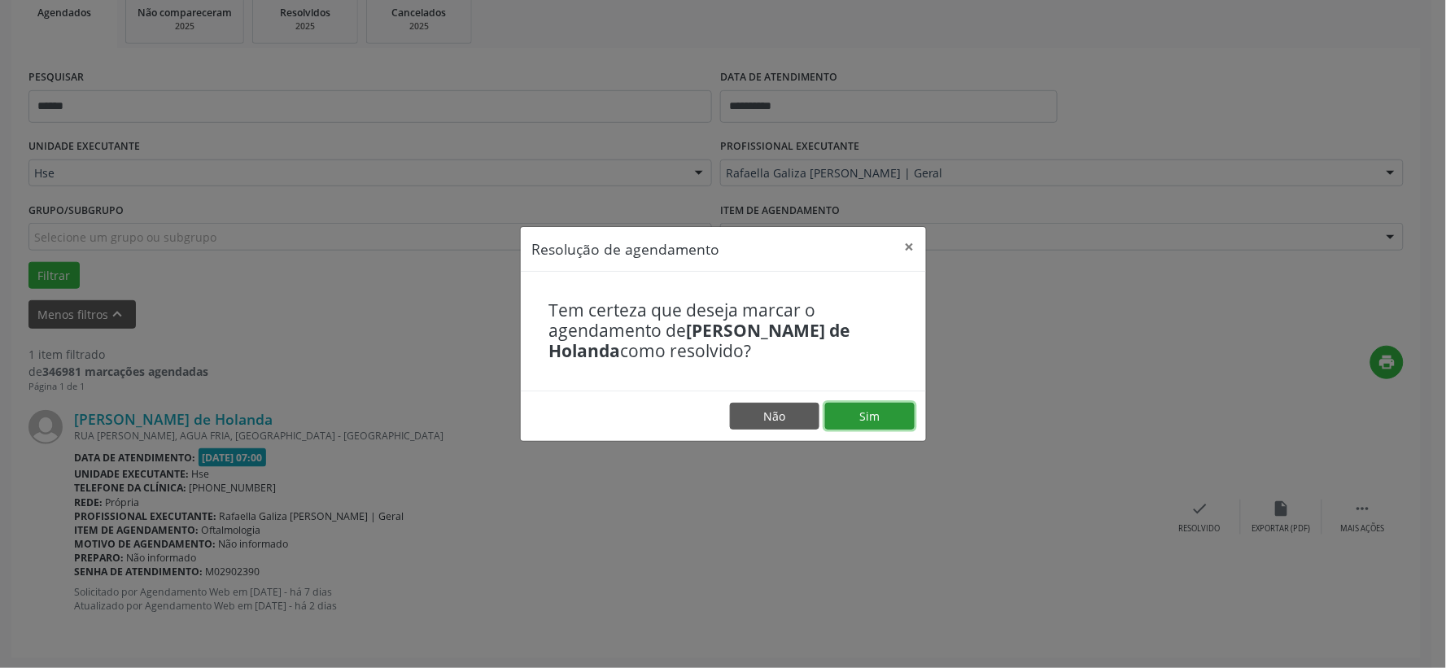
click at [888, 404] on button "Sim" at bounding box center [870, 417] width 90 height 28
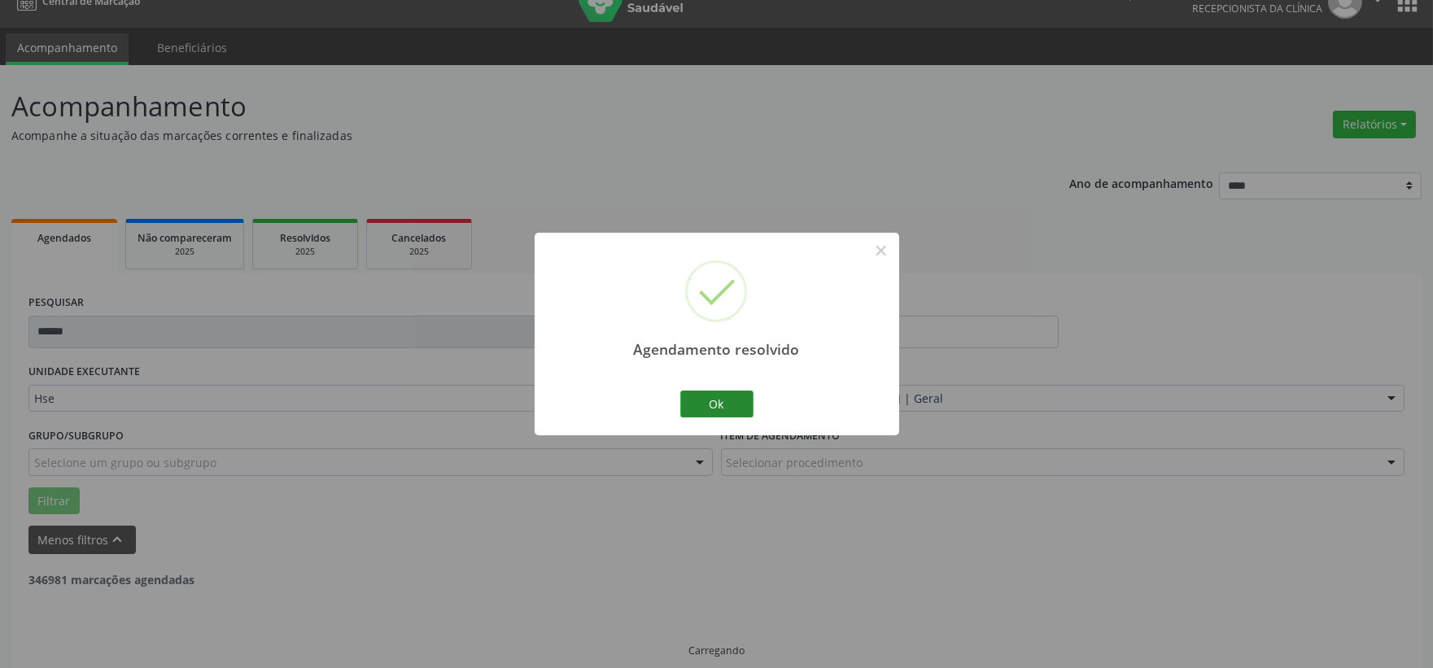
scroll to position [42, 0]
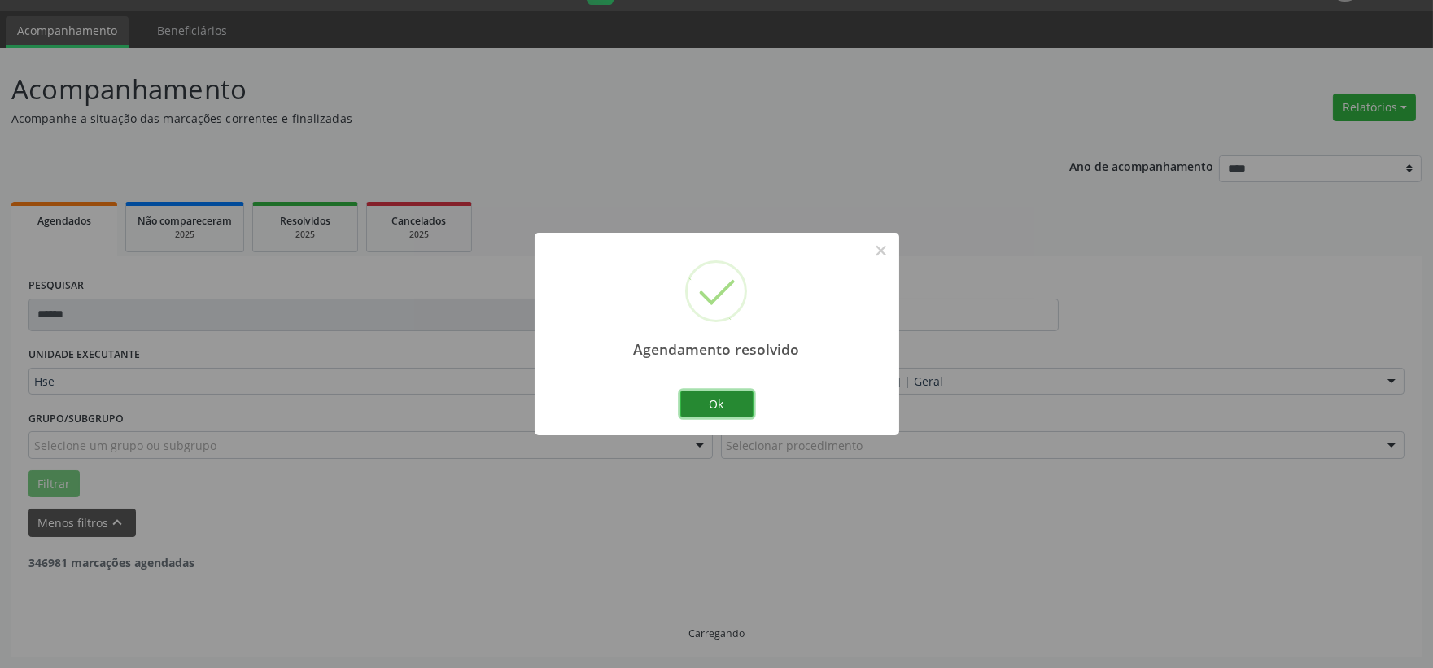
click at [702, 413] on button "Ok" at bounding box center [716, 405] width 73 height 28
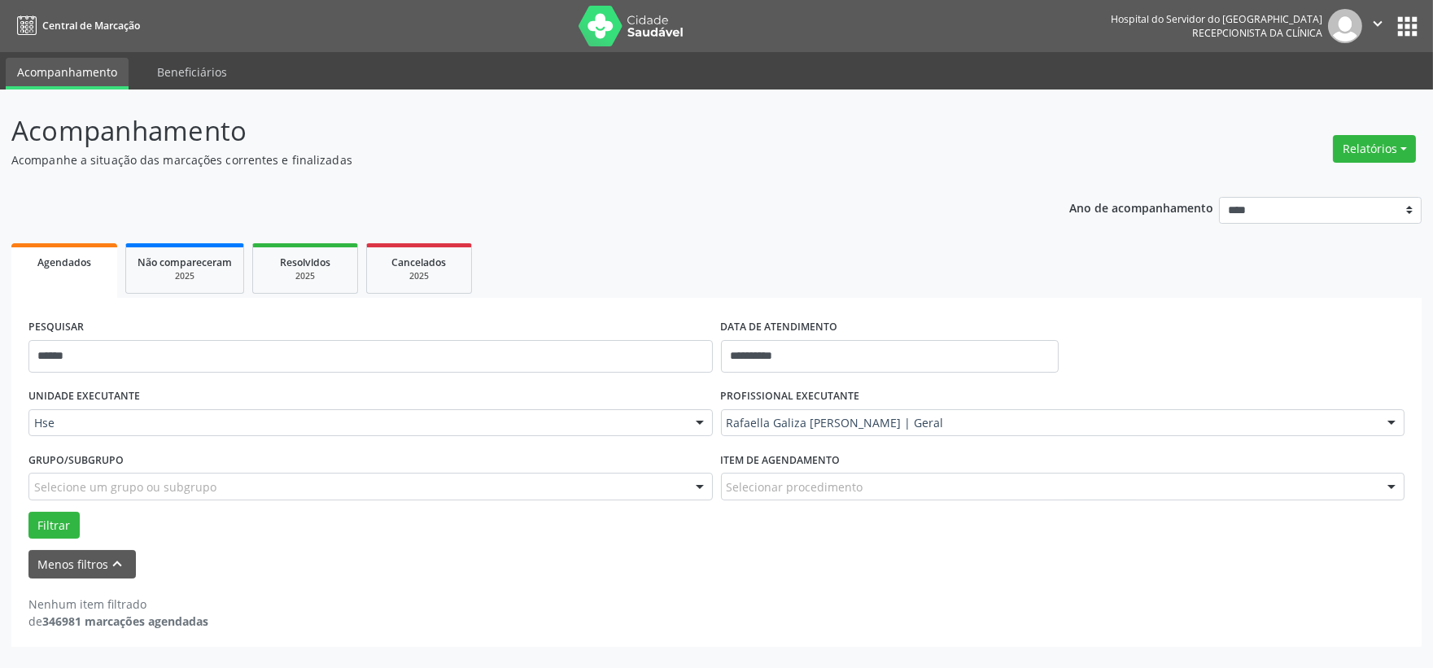
scroll to position [0, 0]
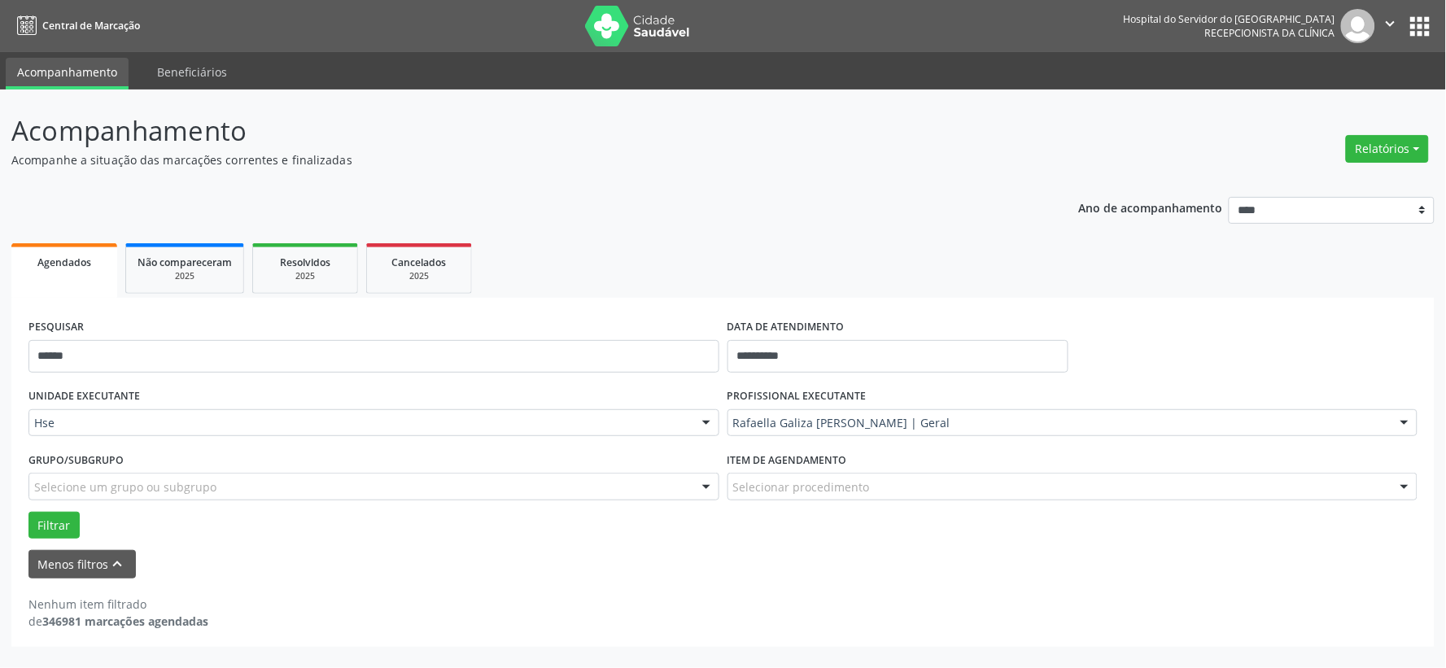
click at [469, 323] on div "PESQUISAR ******" at bounding box center [373, 349] width 699 height 69
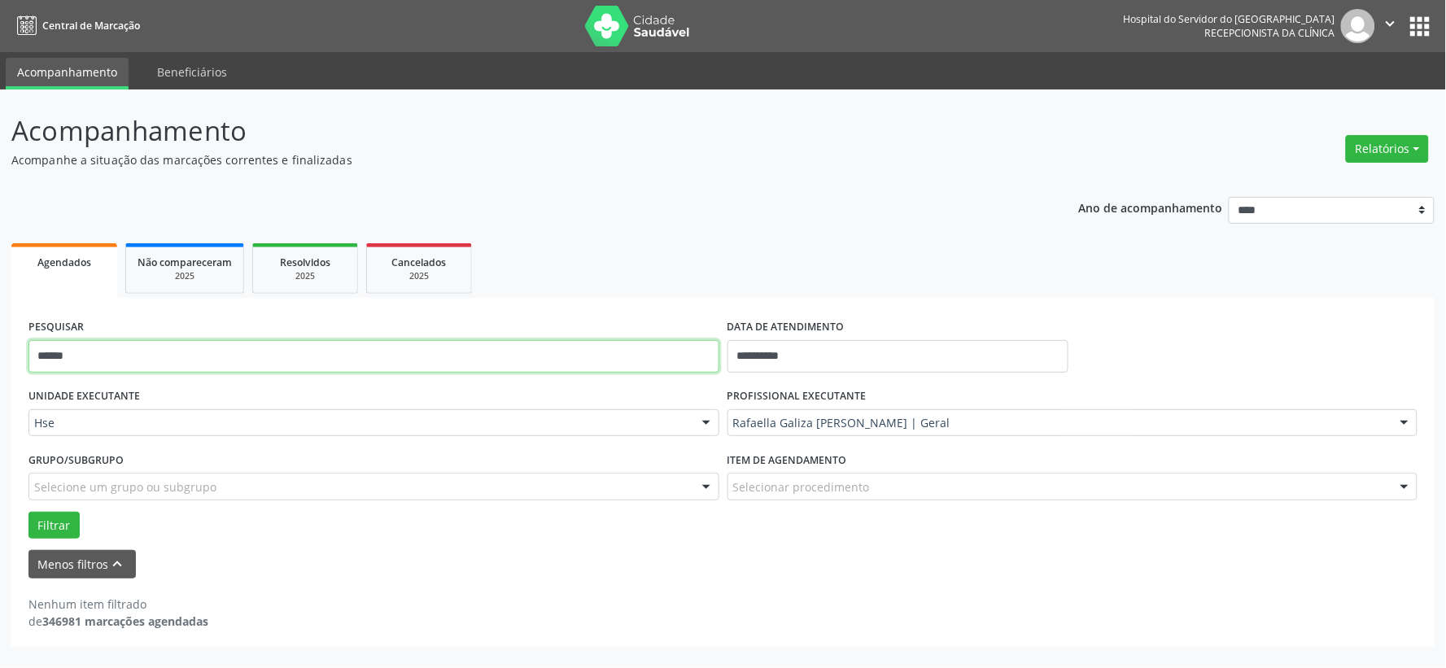
click at [481, 345] on input "******" at bounding box center [373, 356] width 691 height 33
click at [482, 345] on input "******" at bounding box center [373, 356] width 691 height 33
click at [28, 512] on button "Filtrar" at bounding box center [53, 526] width 51 height 28
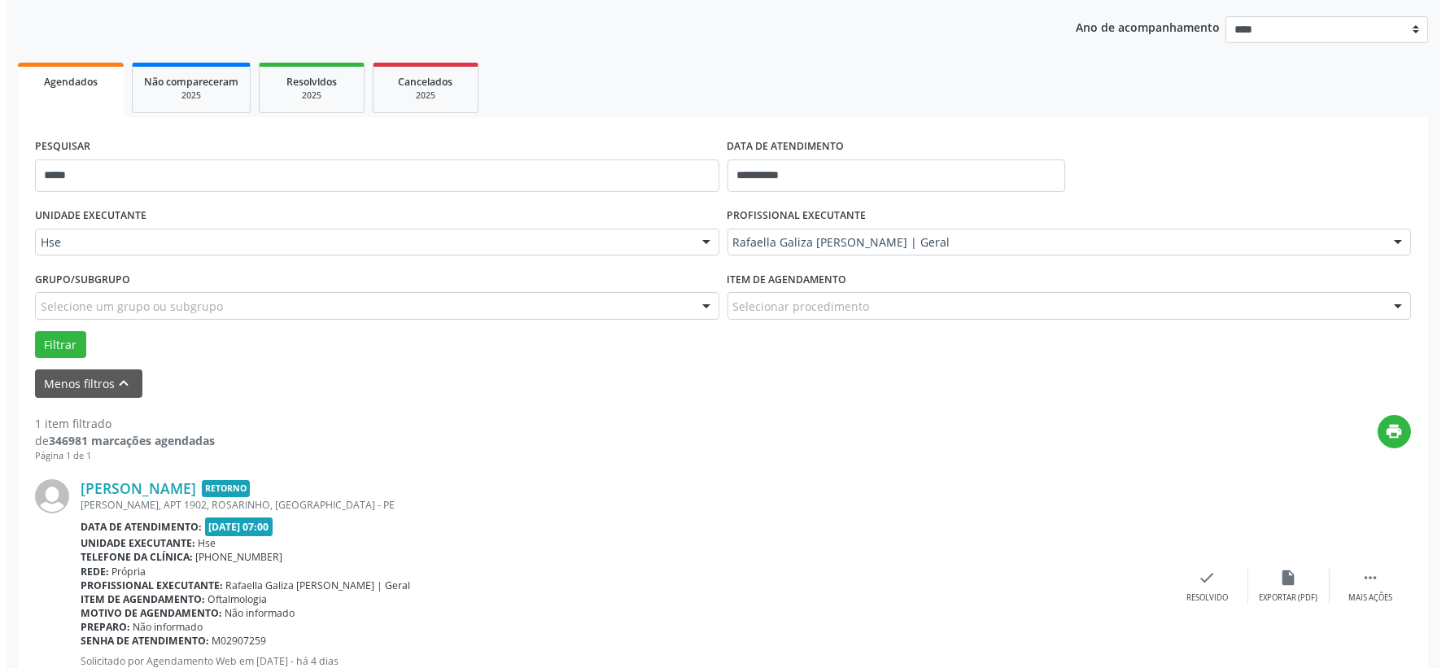
scroll to position [250, 0]
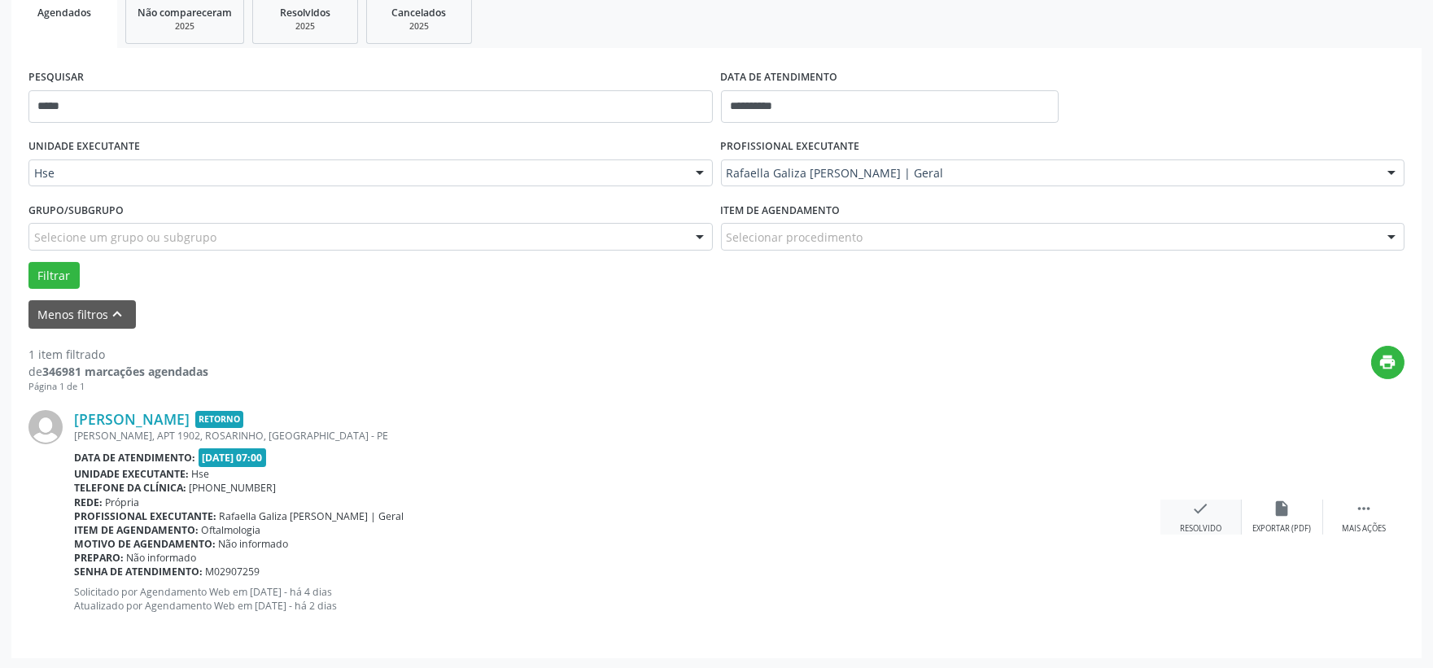
click at [1210, 500] on div "check Resolvido" at bounding box center [1200, 517] width 81 height 35
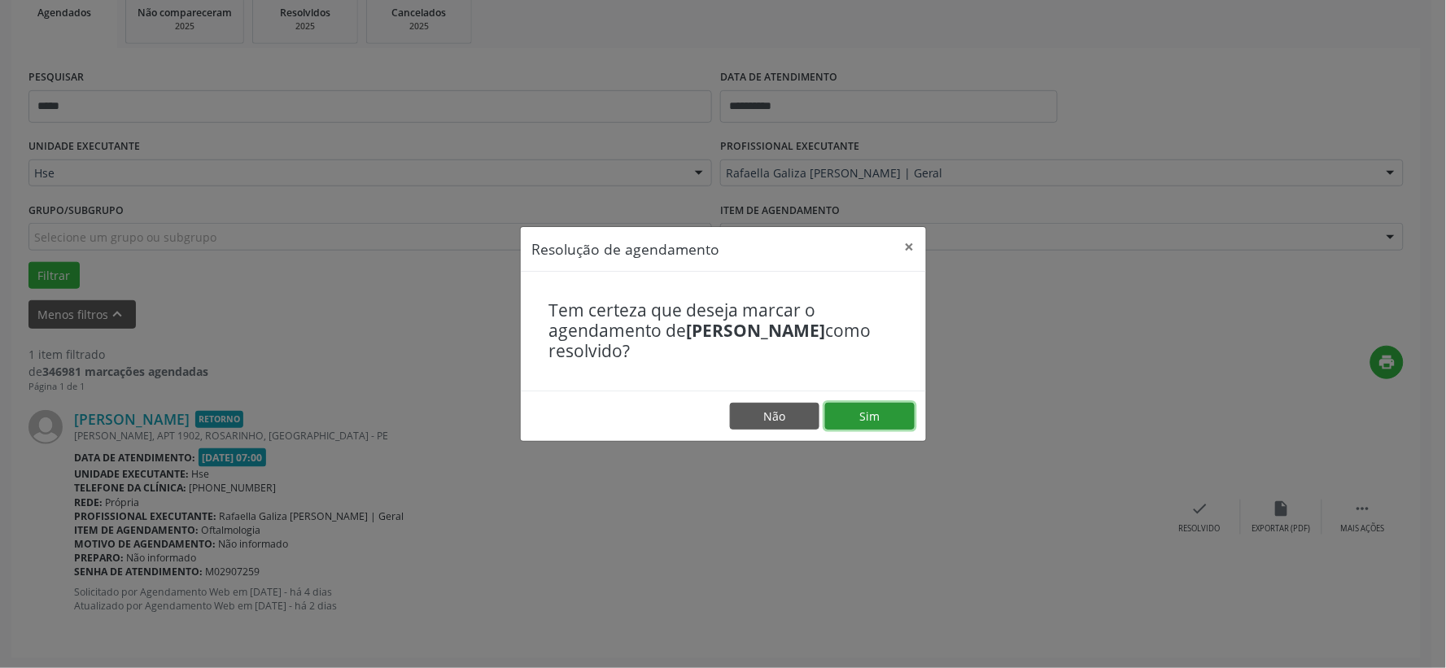
click at [887, 411] on button "Sim" at bounding box center [870, 417] width 90 height 28
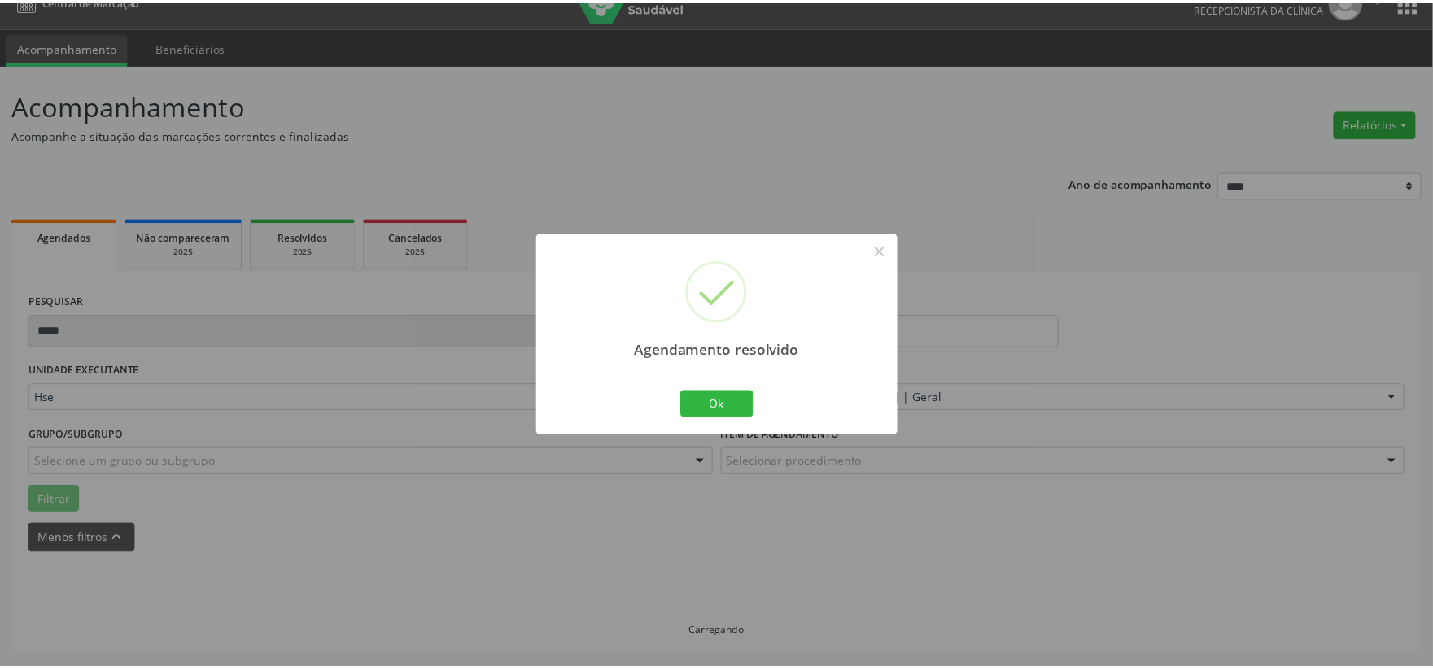
scroll to position [24, 0]
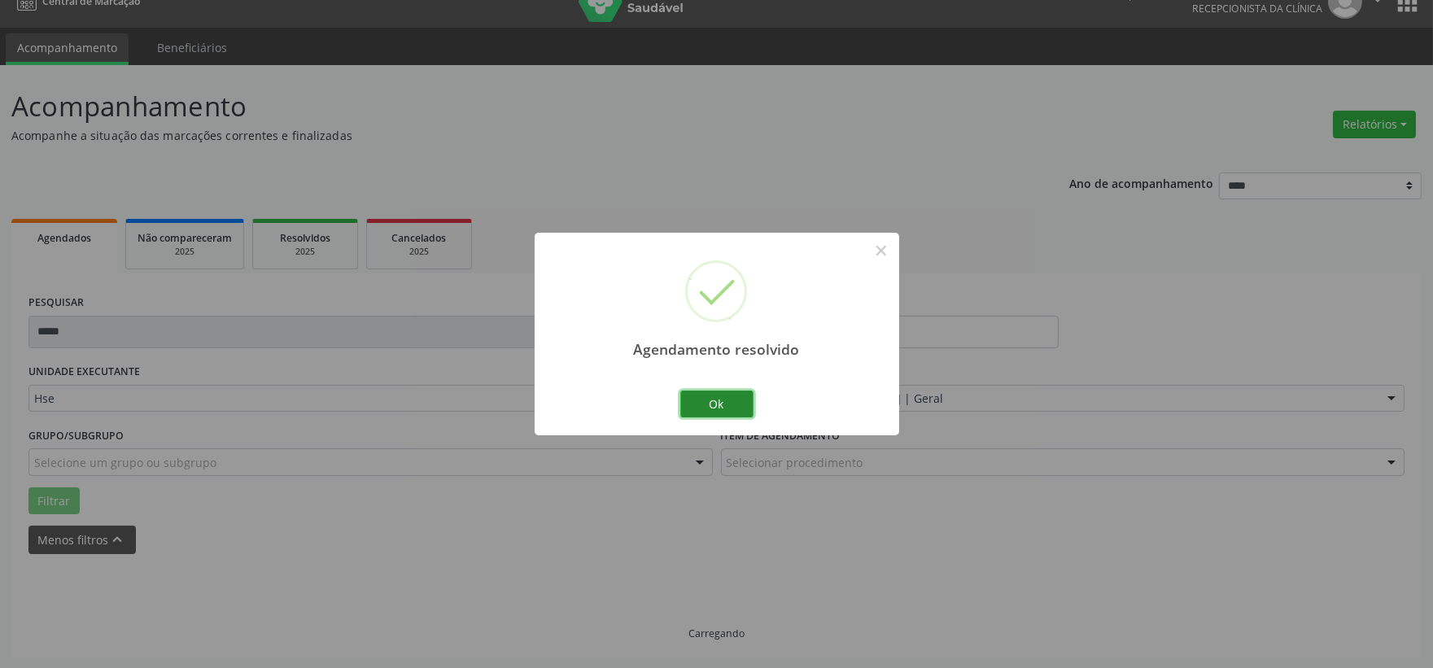
click at [706, 405] on button "Ok" at bounding box center [716, 405] width 73 height 28
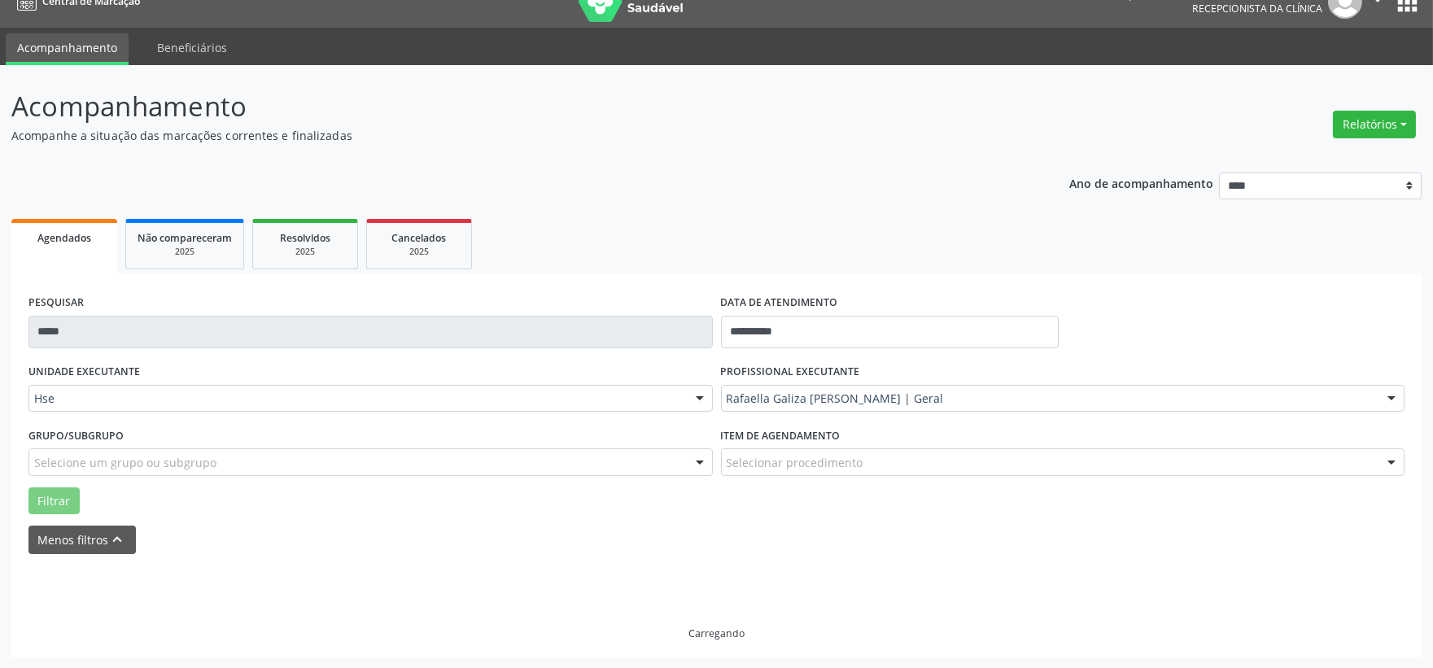
click at [515, 334] on div "PESQUISAR *****" at bounding box center [370, 325] width 692 height 69
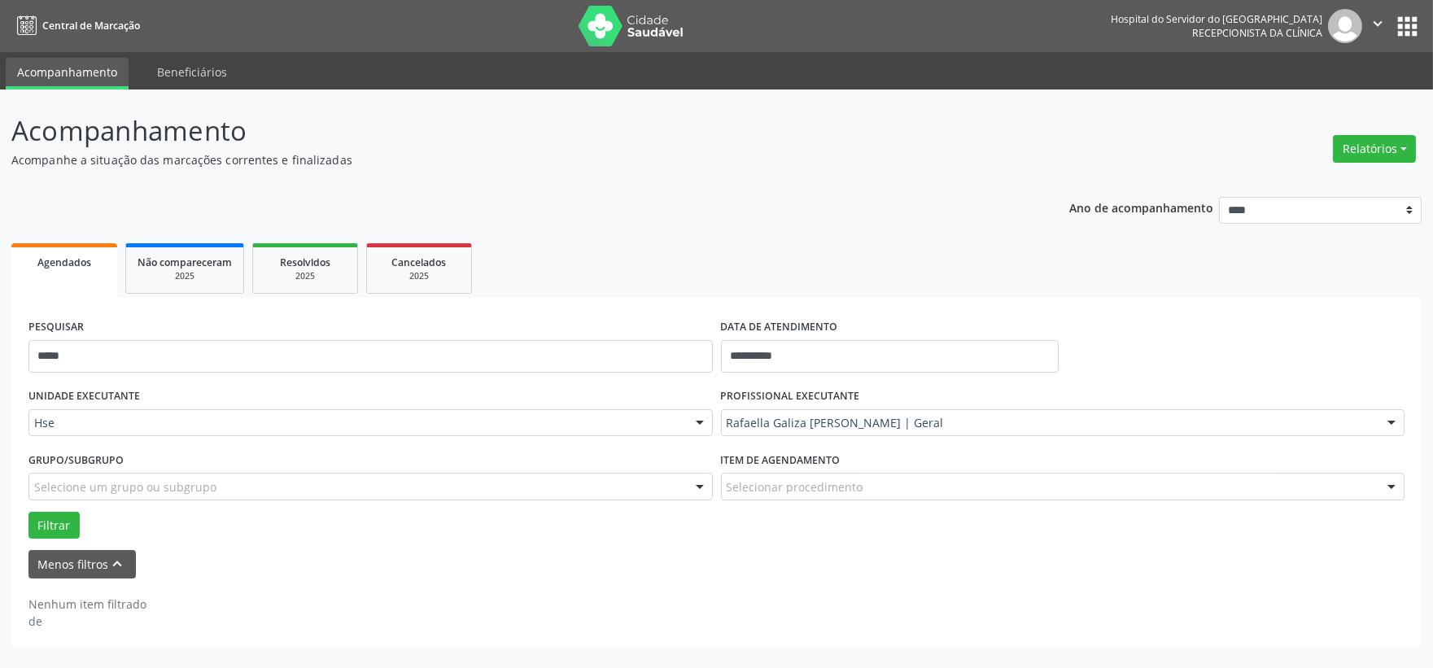
scroll to position [0, 0]
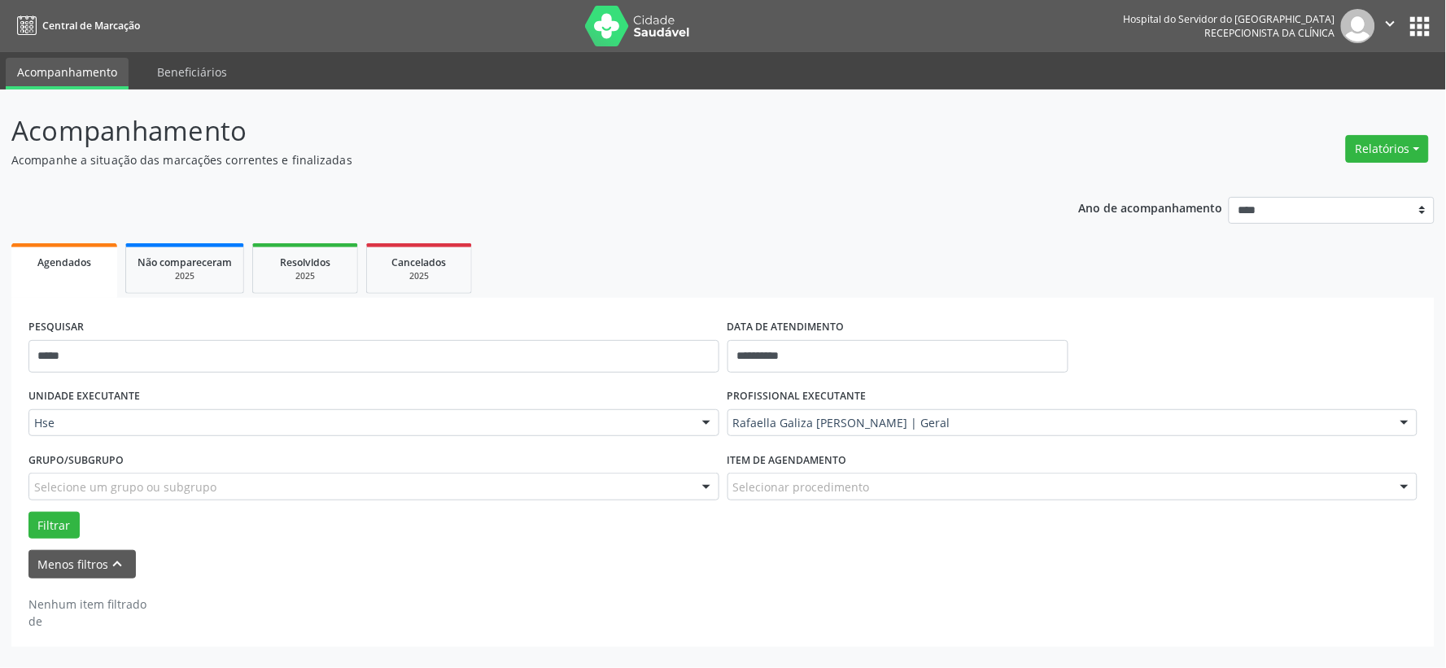
click at [515, 334] on div "PESQUISAR *****" at bounding box center [373, 349] width 699 height 69
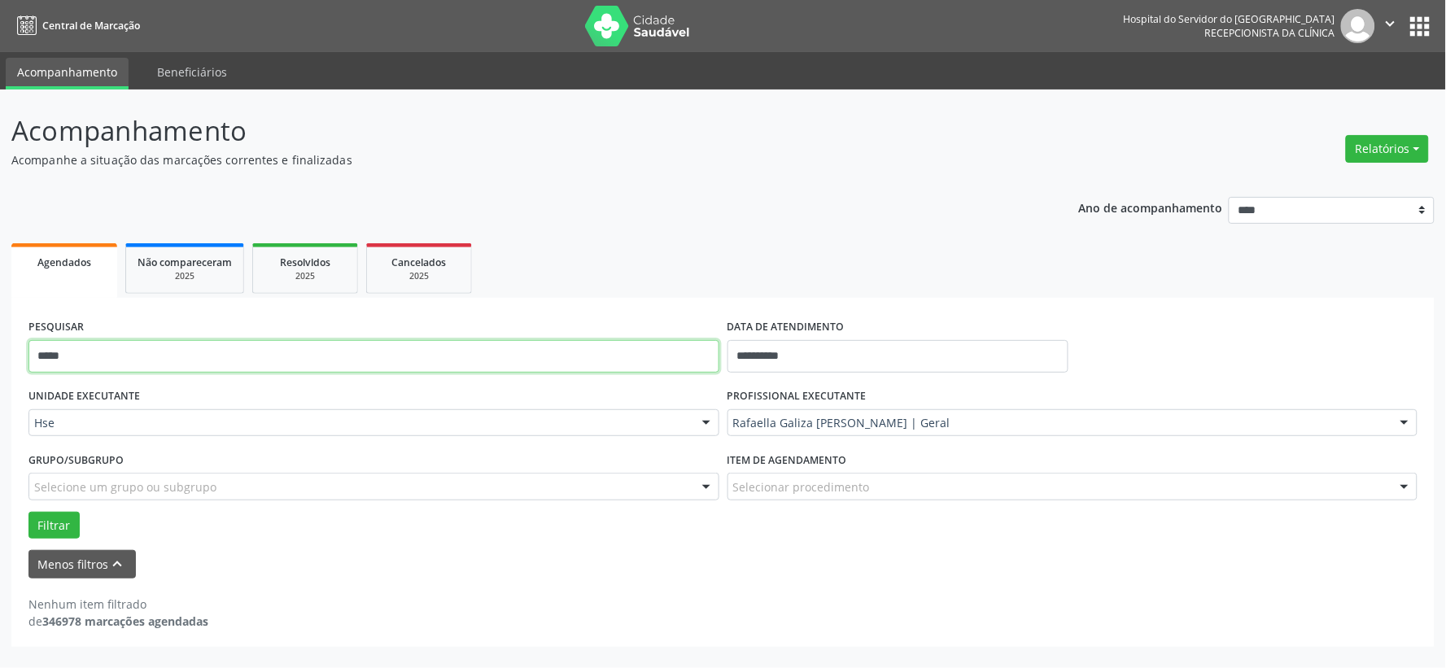
click at [505, 351] on input "*****" at bounding box center [373, 356] width 691 height 33
click at [506, 351] on input "*****" at bounding box center [373, 356] width 691 height 33
type input "**********"
click at [28, 512] on button "Filtrar" at bounding box center [53, 526] width 51 height 28
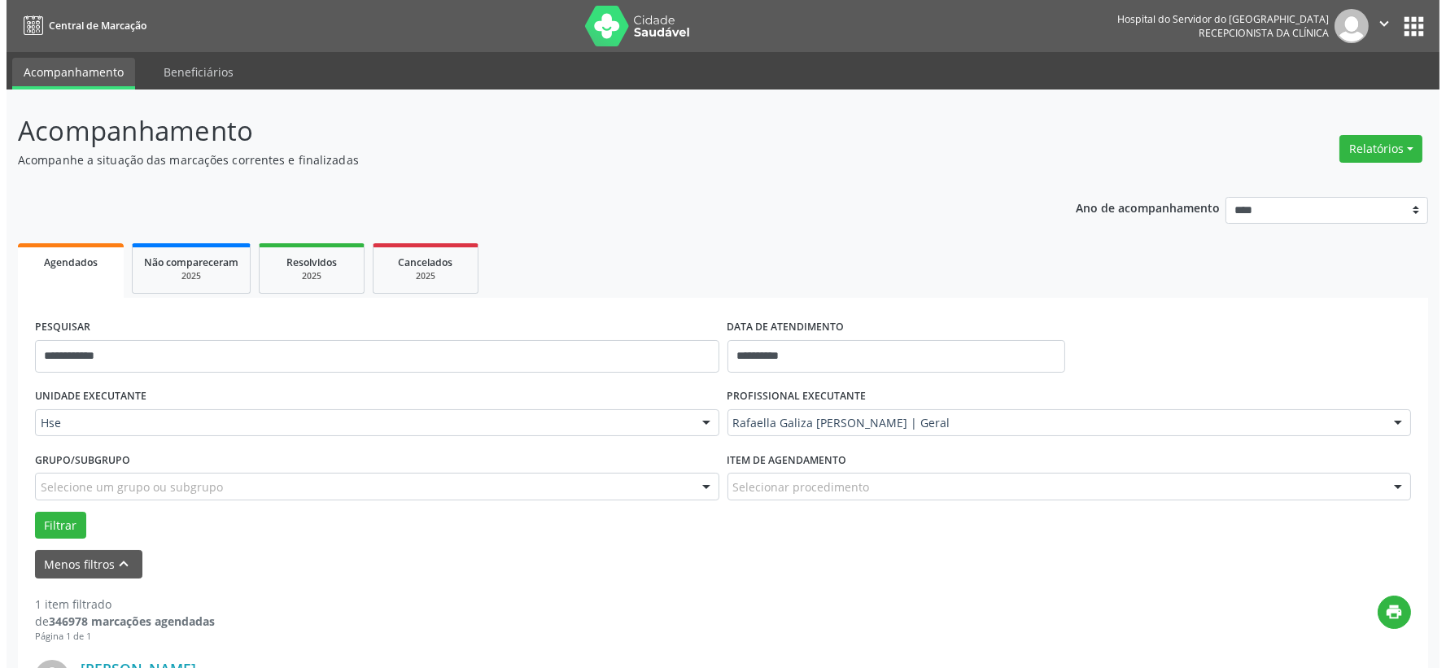
scroll to position [250, 0]
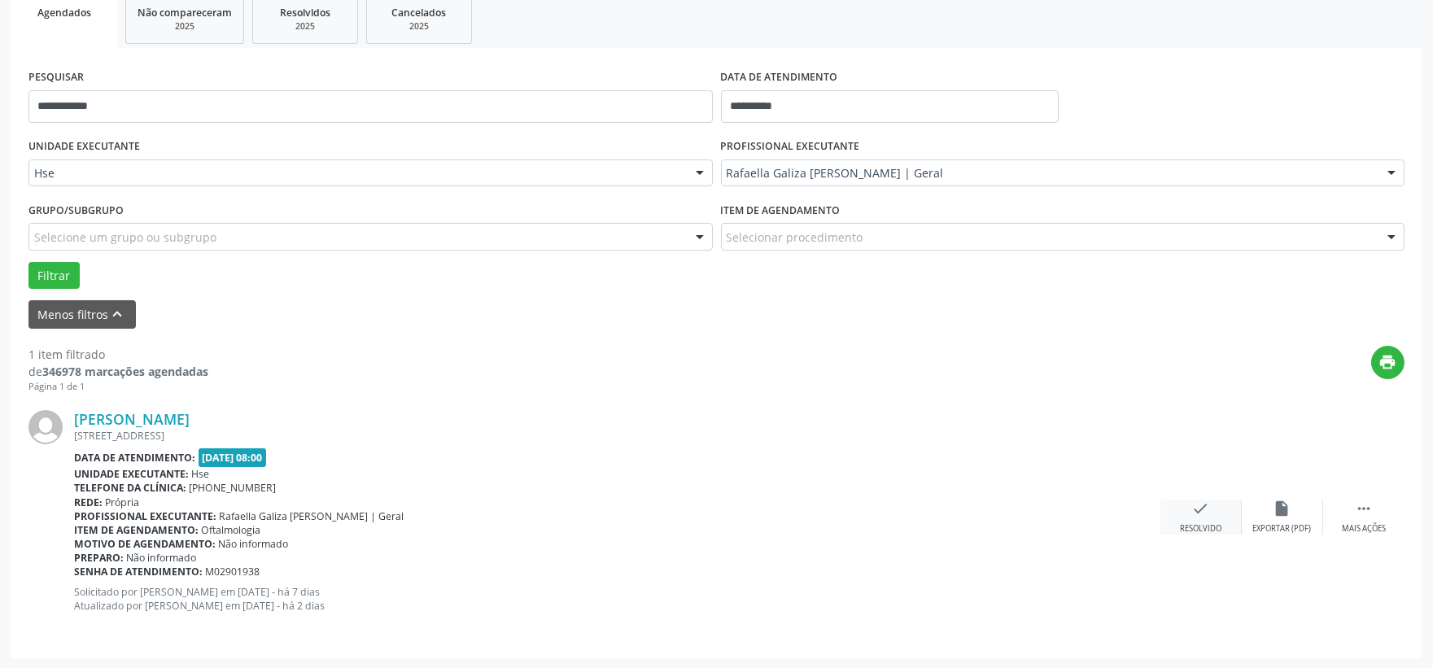
click at [1198, 510] on icon "check" at bounding box center [1201, 509] width 18 height 18
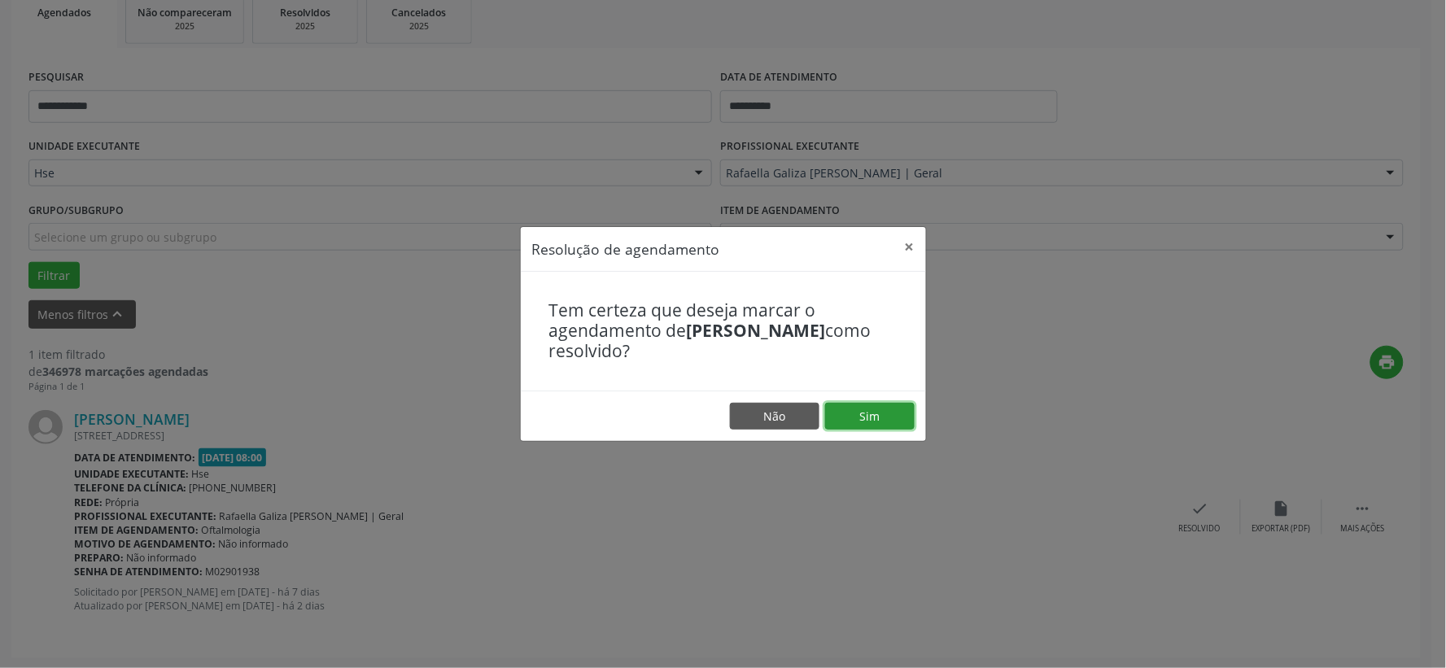
click at [851, 417] on button "Sim" at bounding box center [870, 417] width 90 height 28
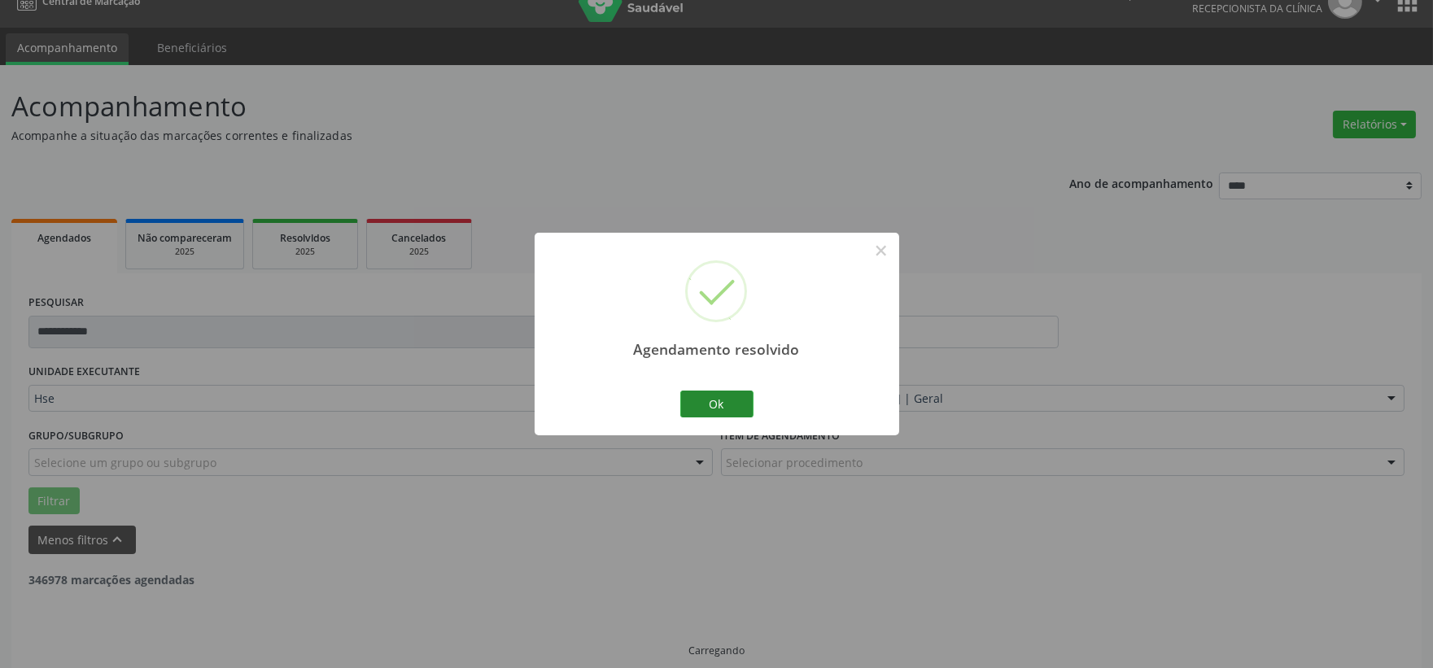
scroll to position [42, 0]
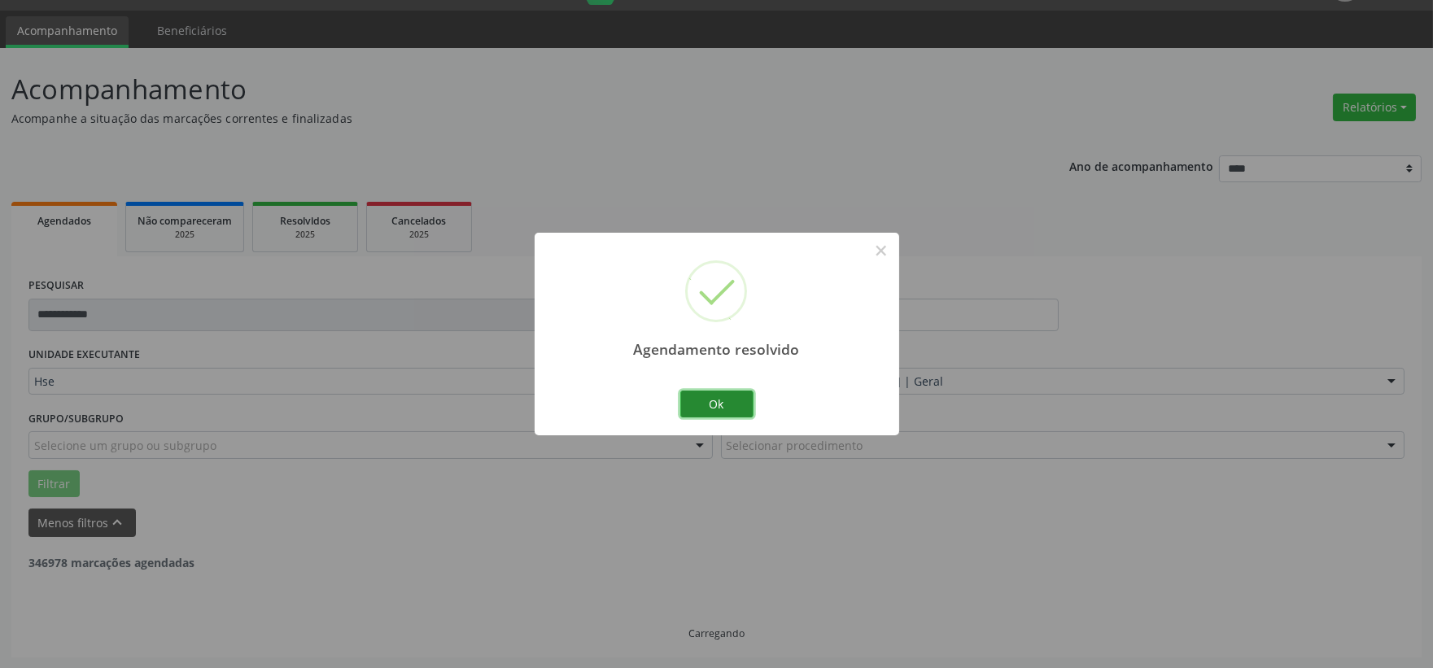
click at [718, 396] on button "Ok" at bounding box center [716, 405] width 73 height 28
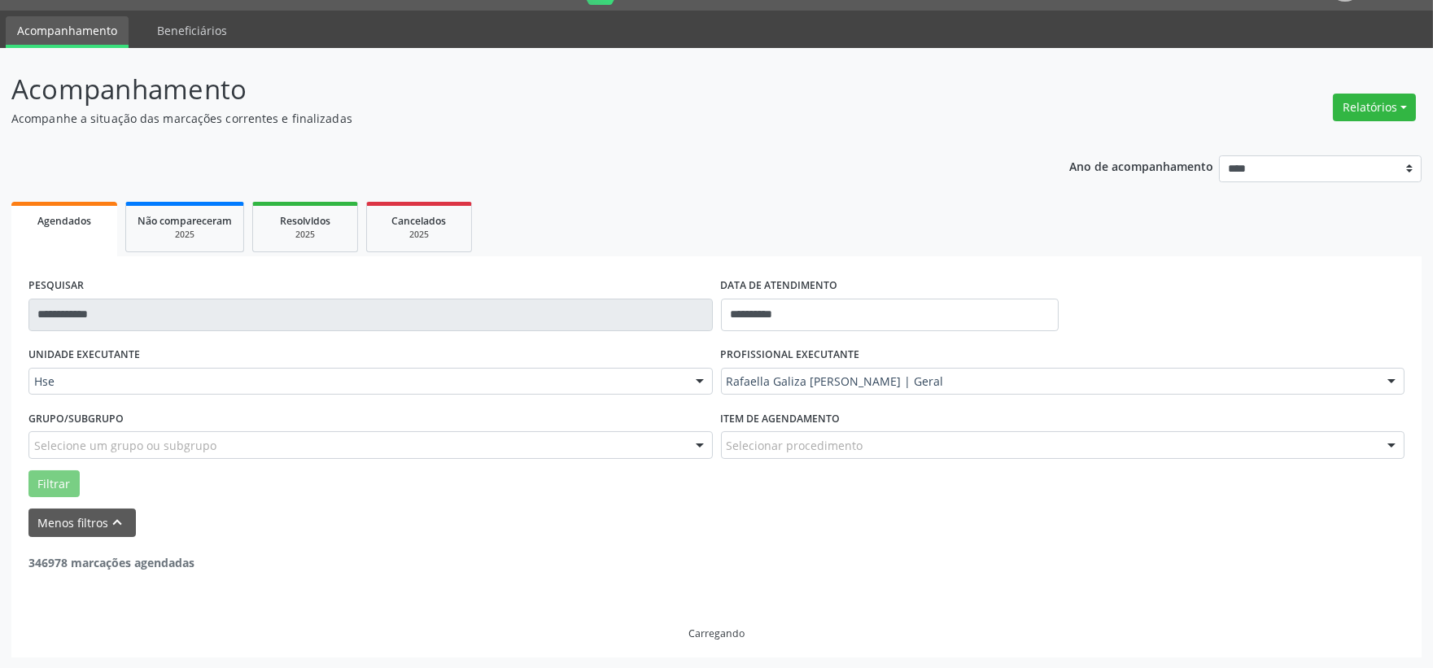
scroll to position [0, 0]
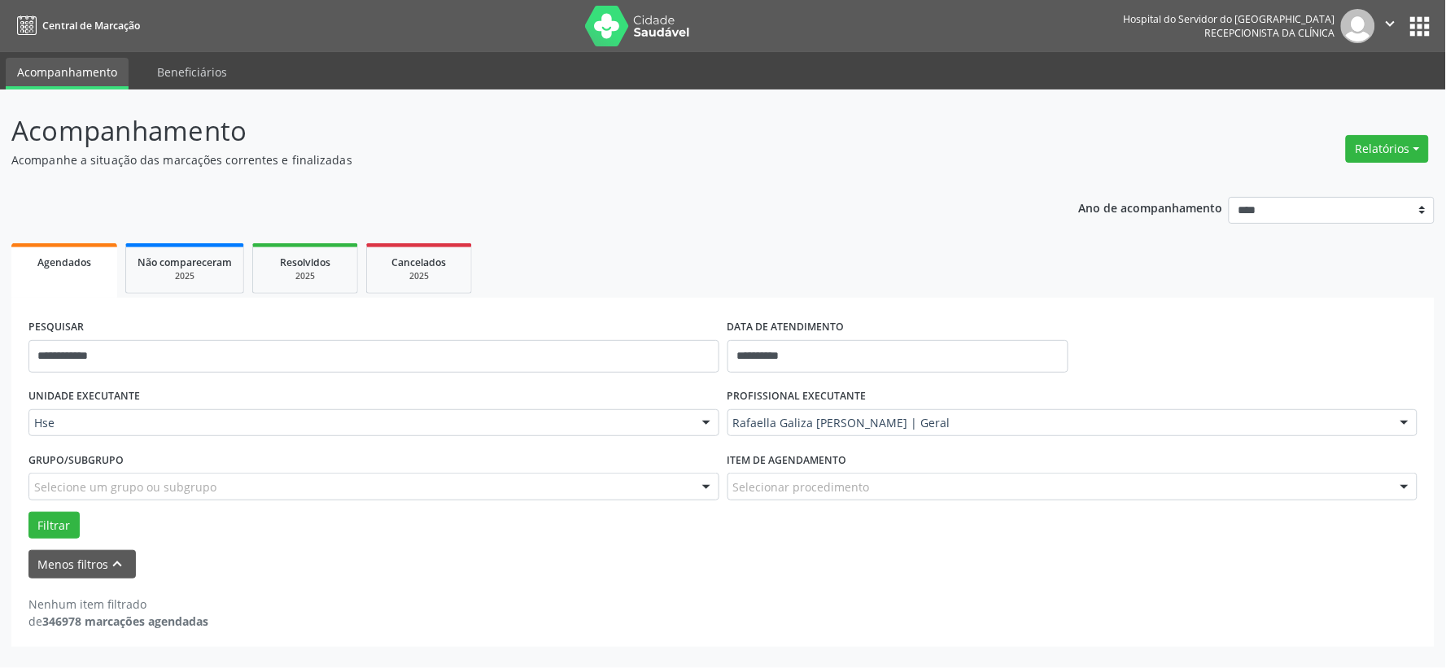
click at [502, 311] on div "**********" at bounding box center [722, 472] width 1423 height 349
click at [505, 338] on div "**********" at bounding box center [373, 349] width 699 height 69
click at [506, 338] on div "**********" at bounding box center [373, 349] width 699 height 69
click at [508, 338] on div "**********" at bounding box center [373, 349] width 699 height 69
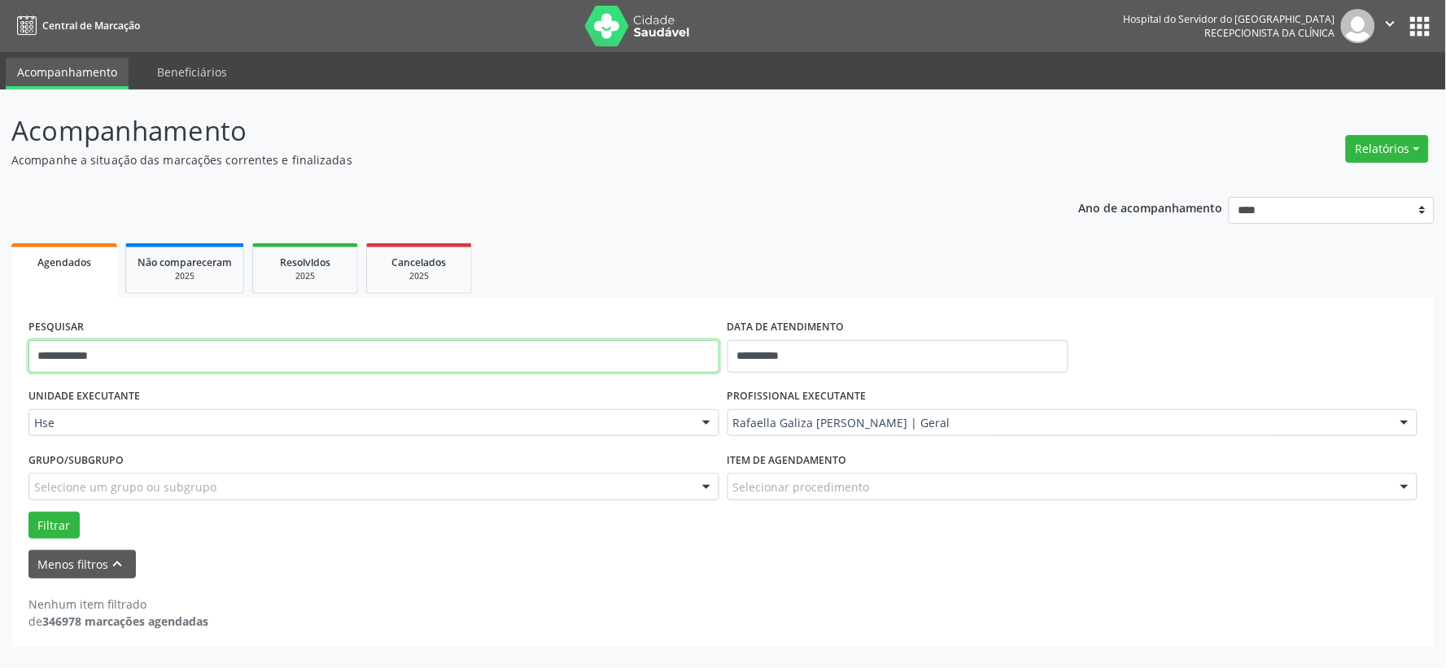
click at [521, 359] on input "**********" at bounding box center [373, 356] width 691 height 33
click at [523, 359] on input "**********" at bounding box center [373, 356] width 691 height 33
click at [525, 356] on input "**********" at bounding box center [373, 356] width 691 height 33
click at [526, 352] on input "**********" at bounding box center [373, 356] width 691 height 33
click at [445, 356] on input "**********" at bounding box center [373, 356] width 691 height 33
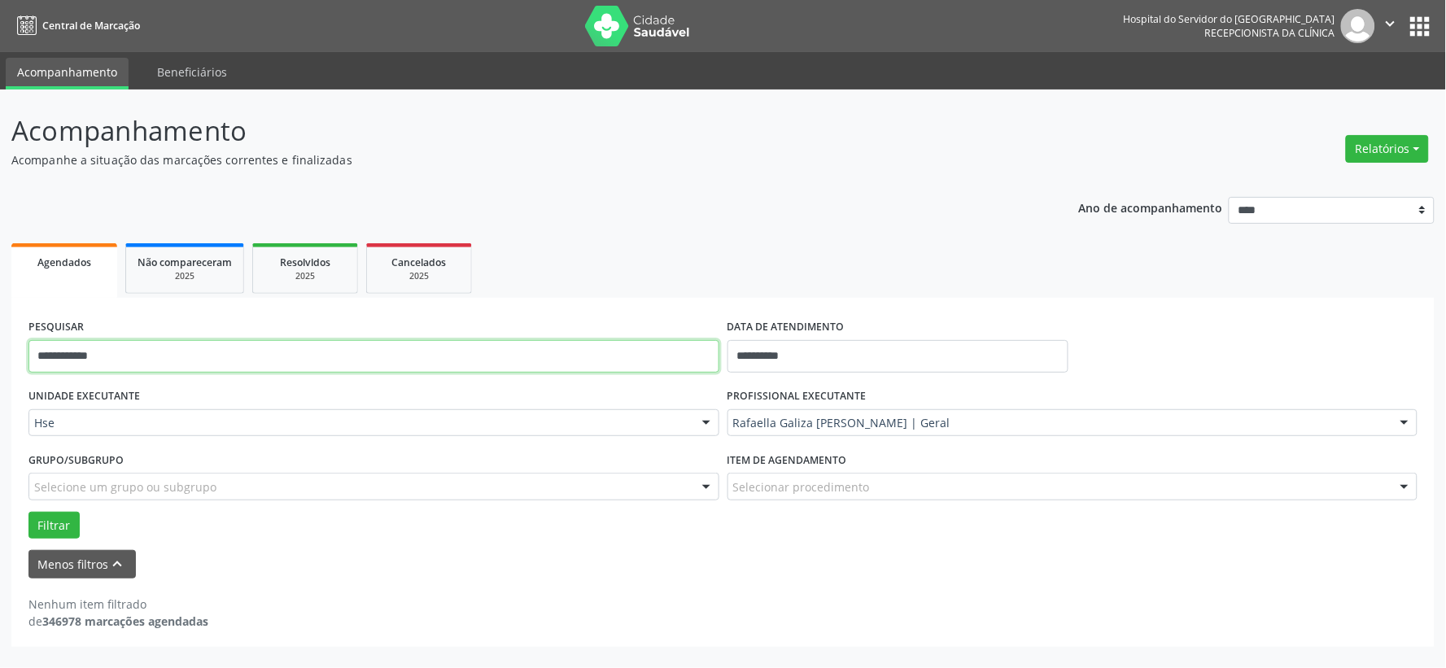
click at [445, 356] on input "**********" at bounding box center [373, 356] width 691 height 33
click at [28, 512] on button "Filtrar" at bounding box center [53, 526] width 51 height 28
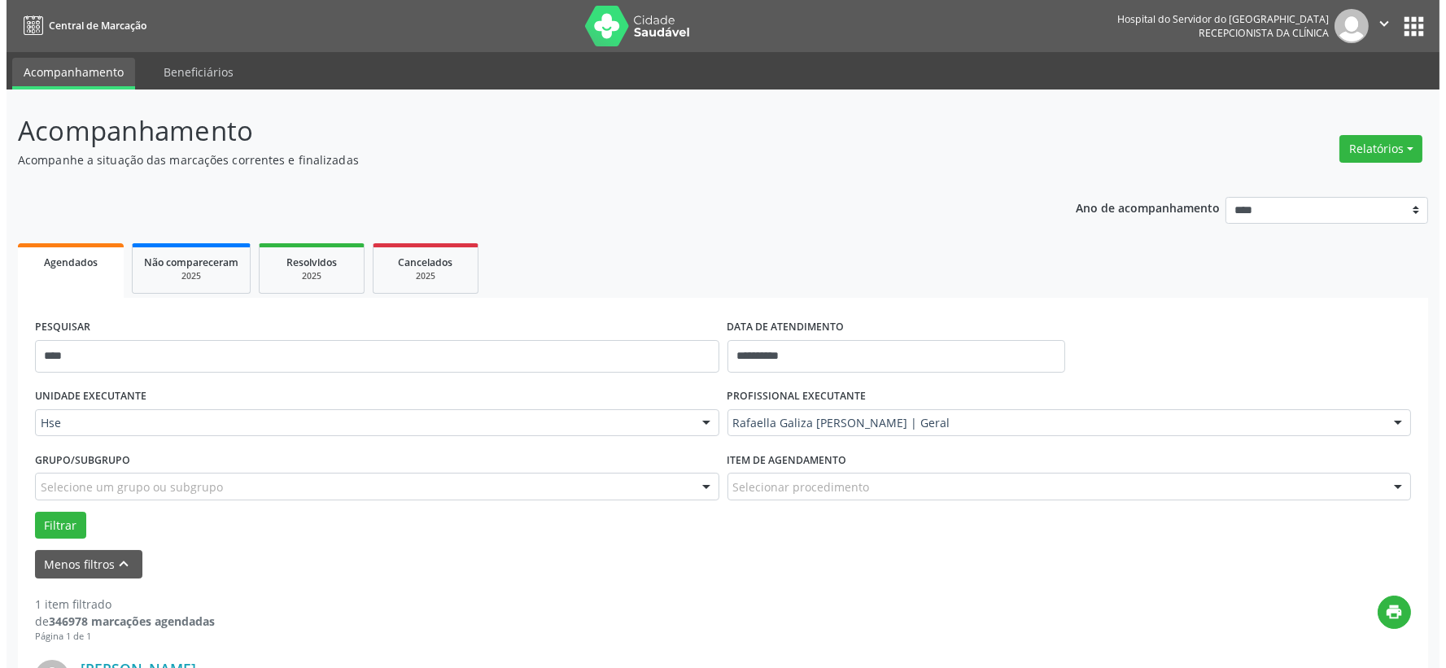
scroll to position [250, 0]
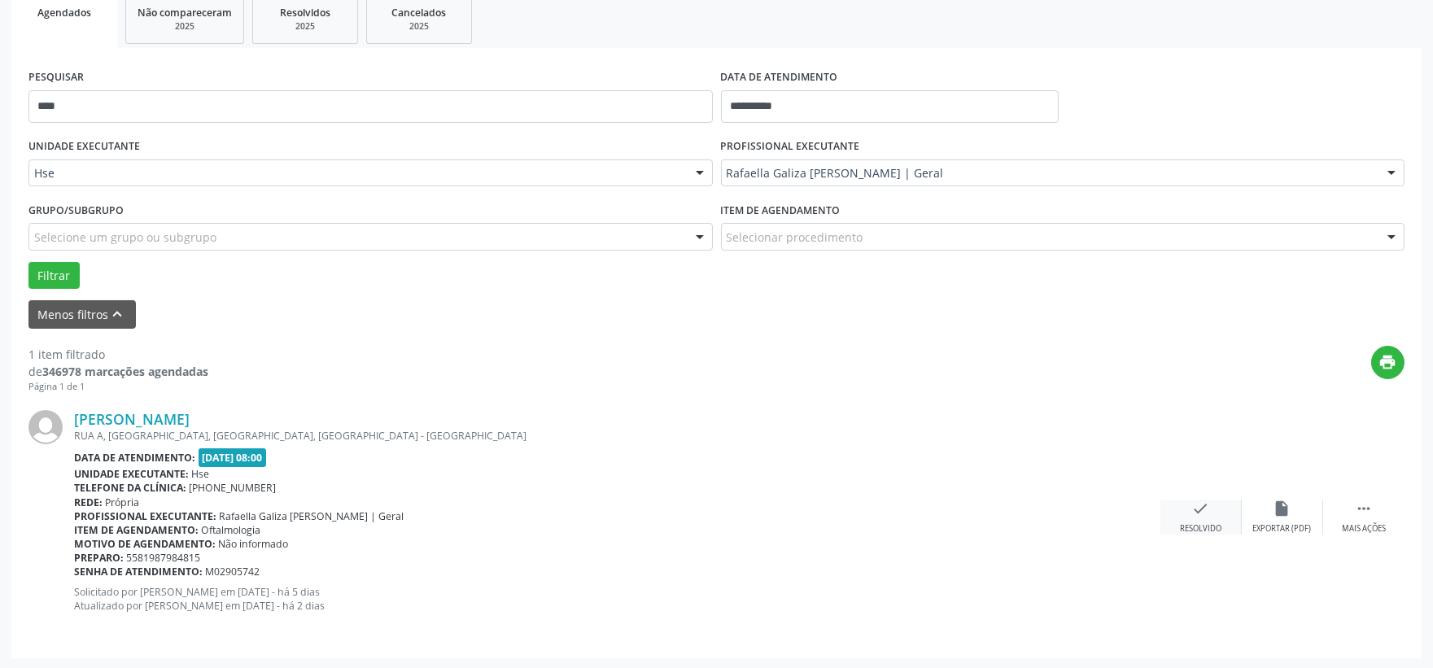
click at [1192, 508] on icon "check" at bounding box center [1201, 509] width 18 height 18
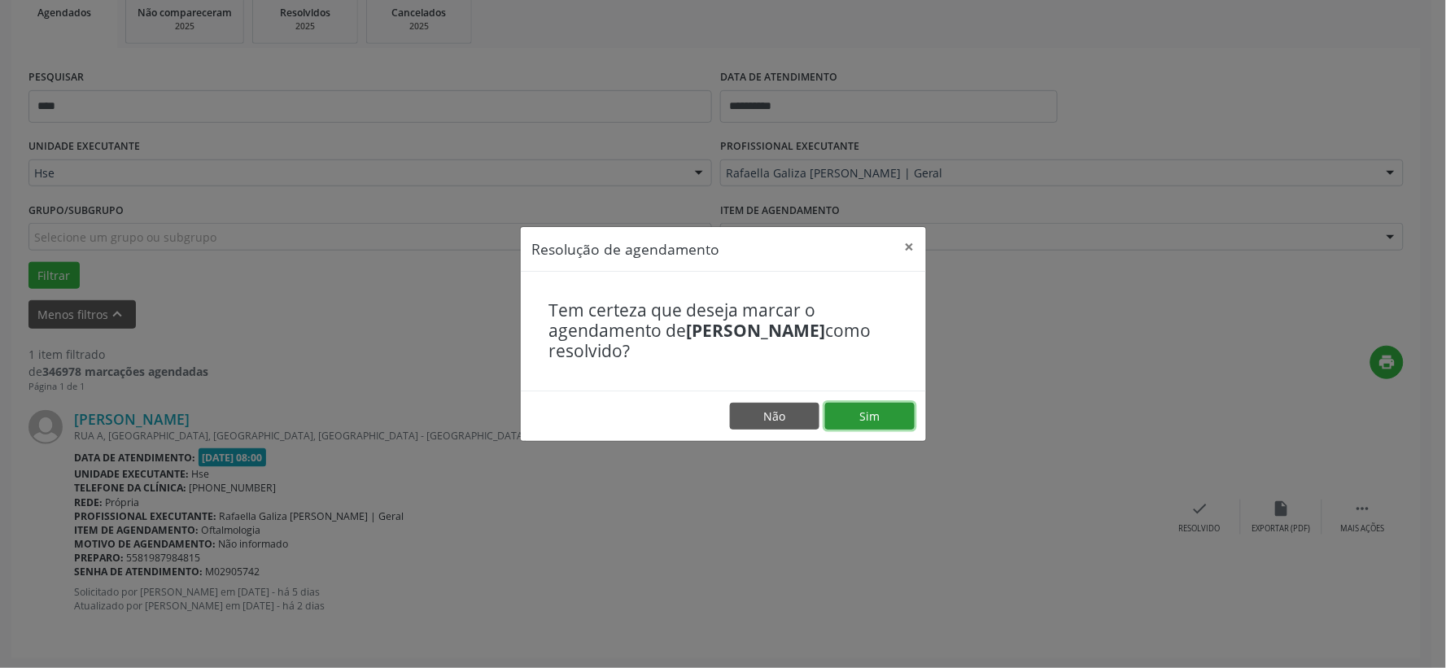
click at [885, 420] on button "Sim" at bounding box center [870, 417] width 90 height 28
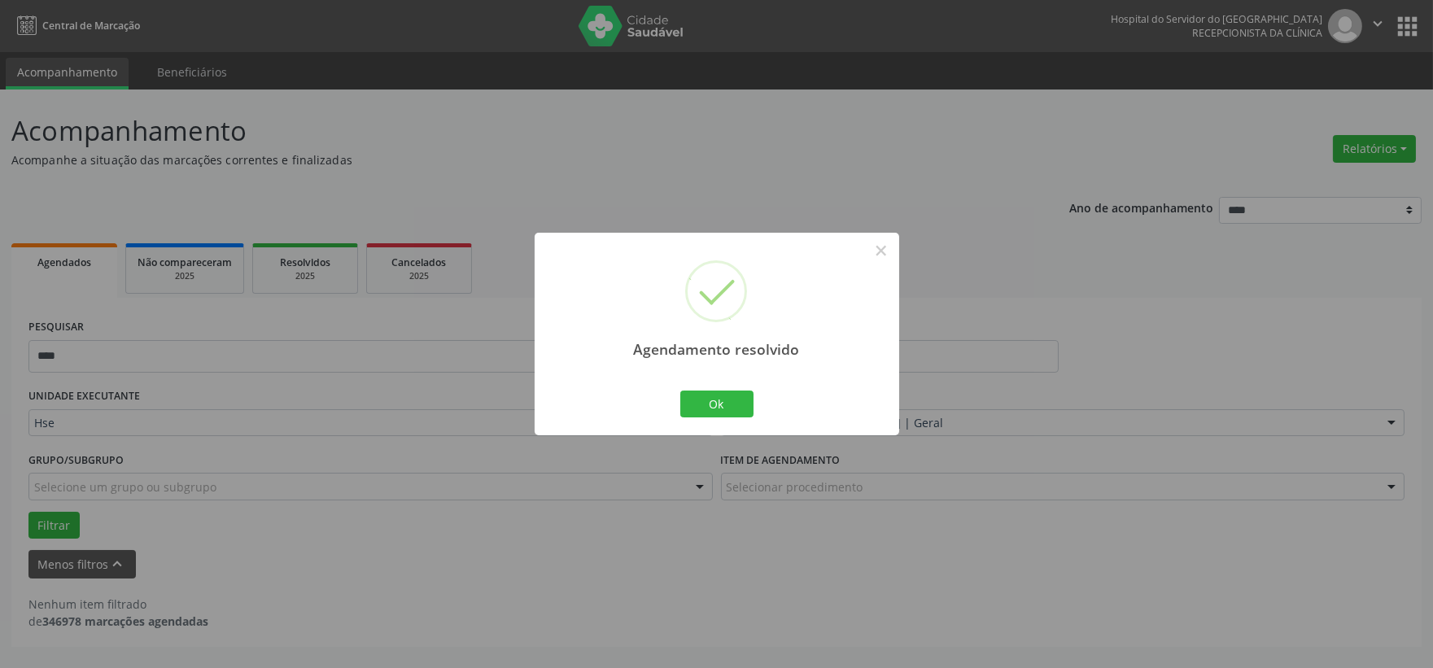
scroll to position [0, 0]
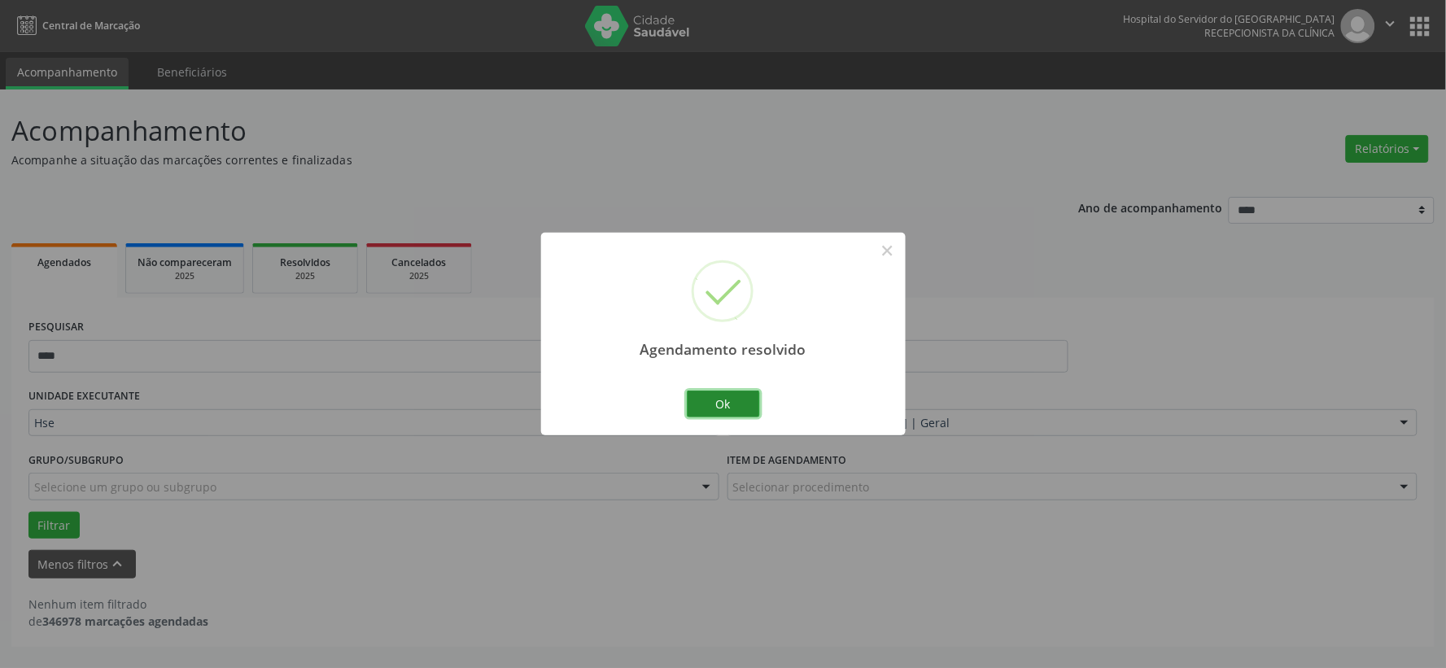
click at [714, 405] on button "Ok" at bounding box center [723, 405] width 73 height 28
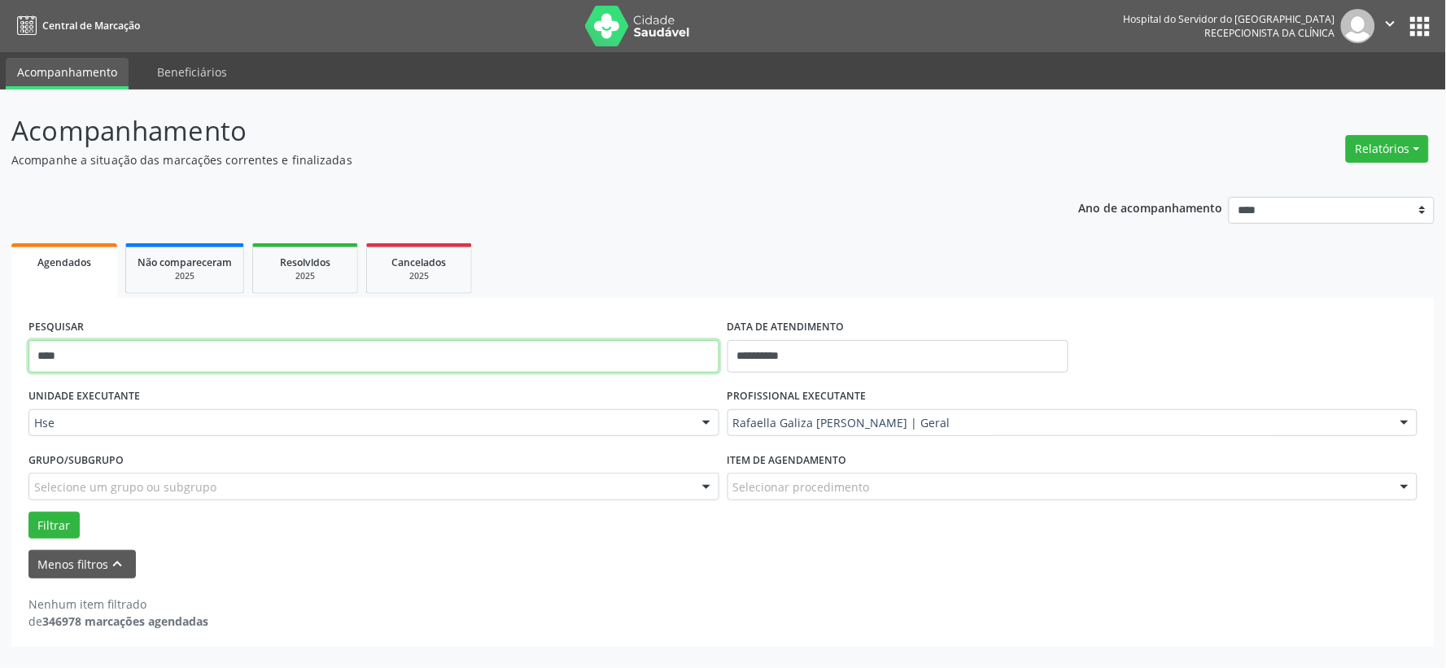
click at [546, 364] on input "****" at bounding box center [373, 356] width 691 height 33
click at [546, 363] on input "****" at bounding box center [373, 356] width 691 height 33
click at [28, 512] on button "Filtrar" at bounding box center [53, 526] width 51 height 28
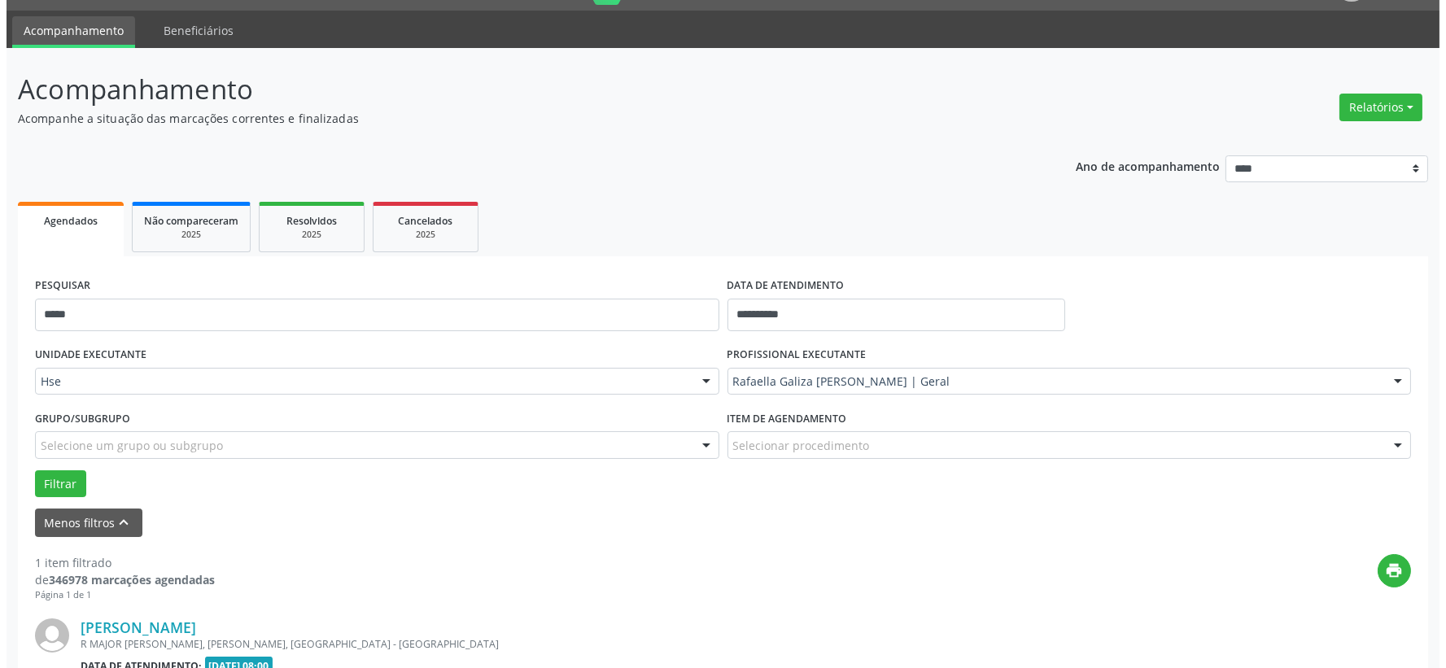
scroll to position [250, 0]
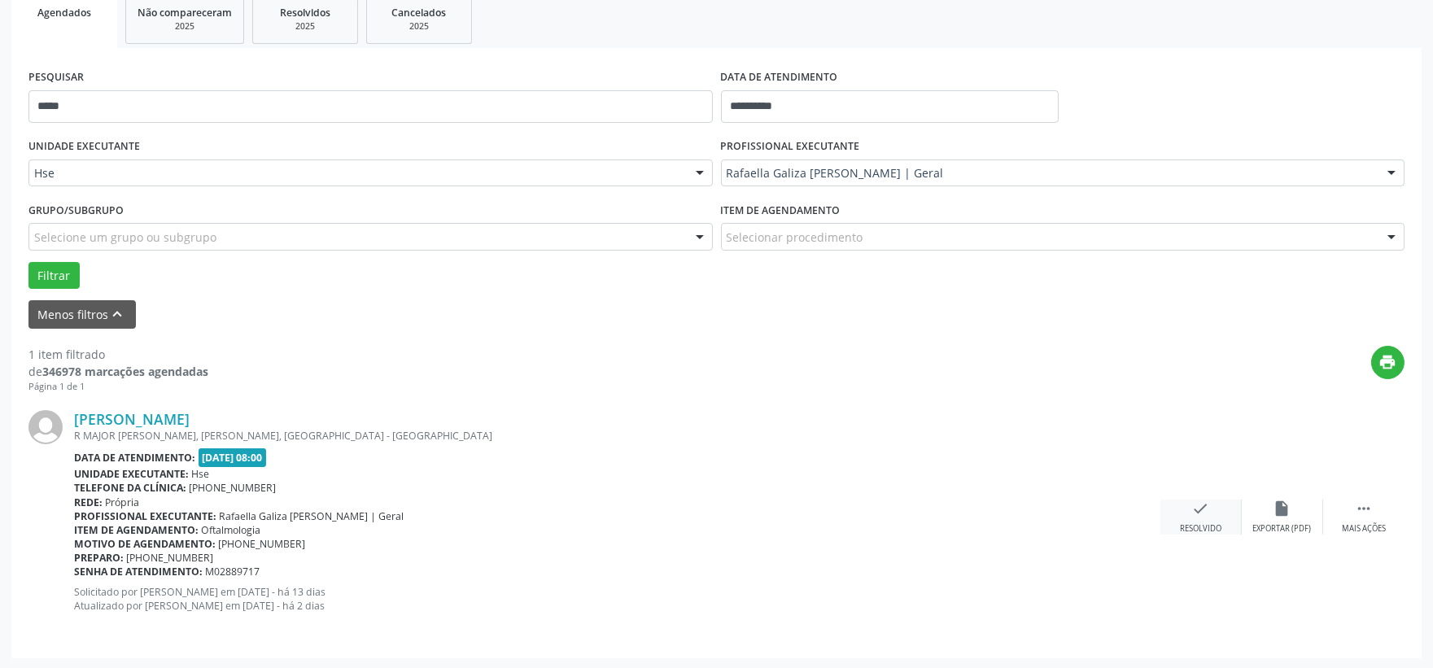
click at [1192, 509] on icon "check" at bounding box center [1201, 509] width 18 height 18
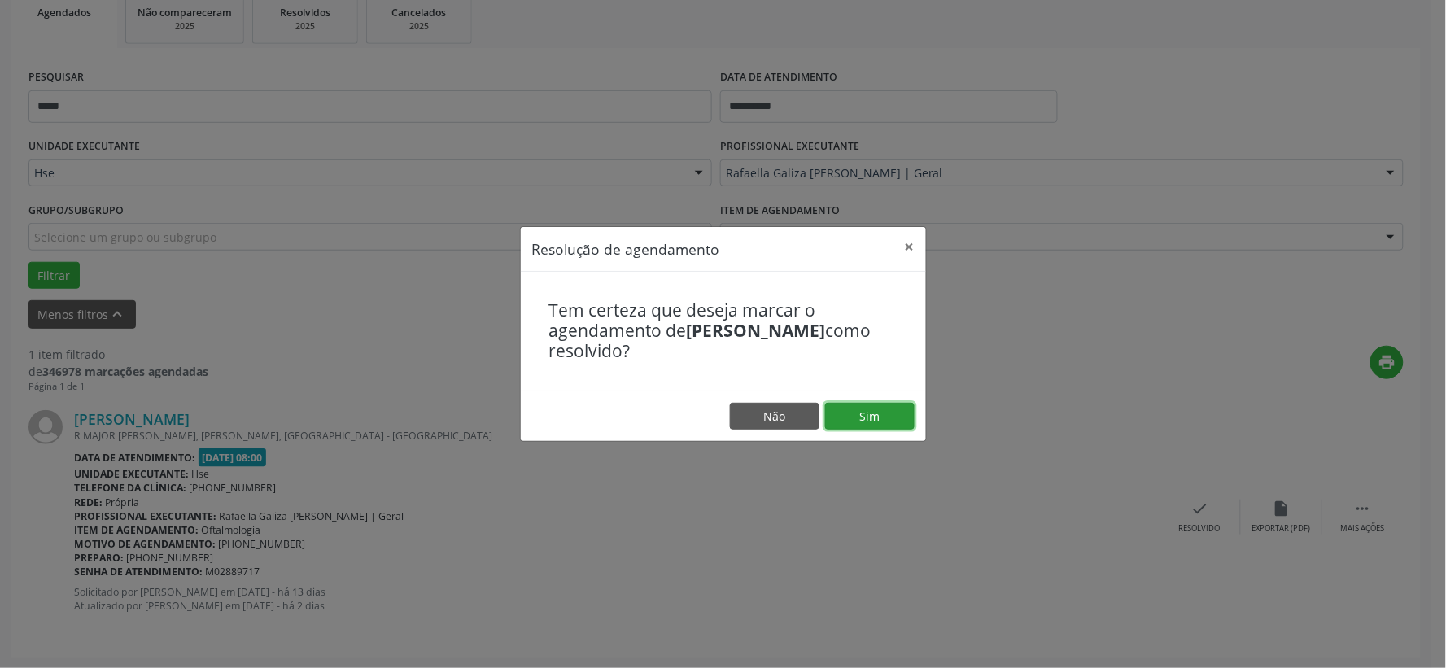
click at [831, 421] on button "Sim" at bounding box center [870, 417] width 90 height 28
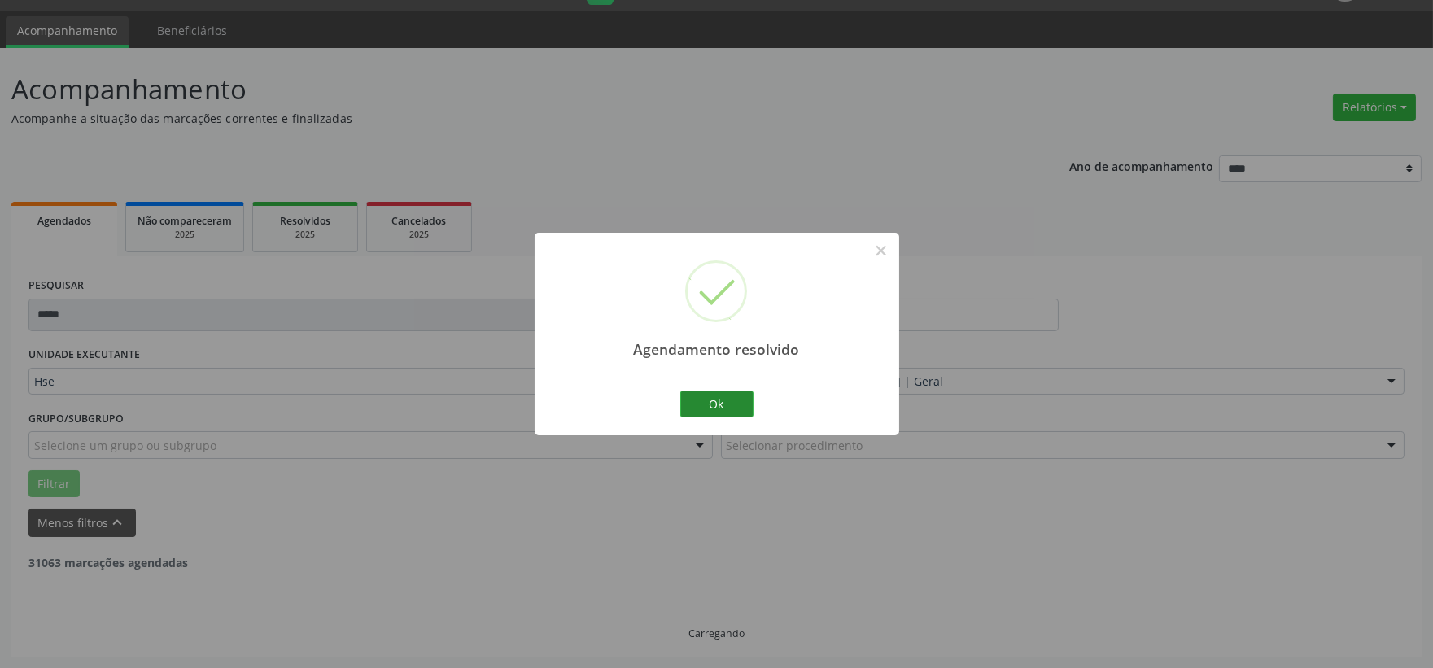
scroll to position [0, 0]
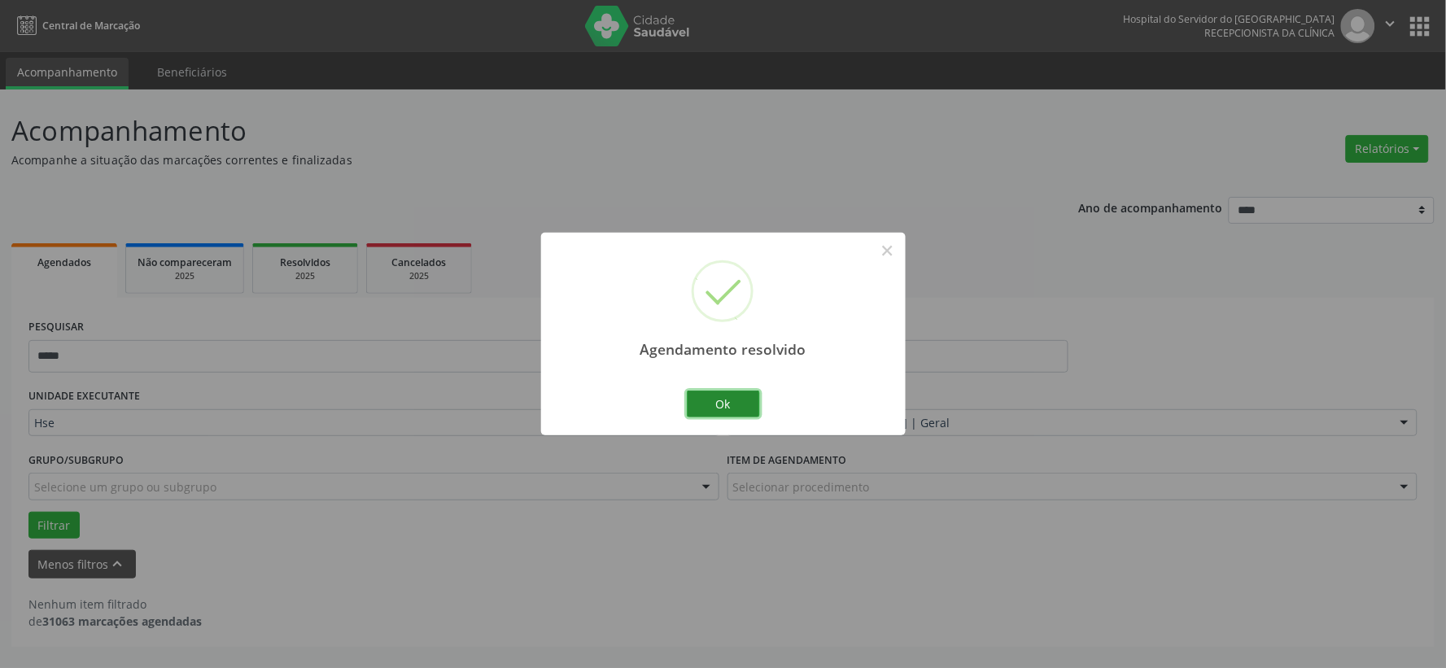
click at [729, 400] on button "Ok" at bounding box center [723, 405] width 73 height 28
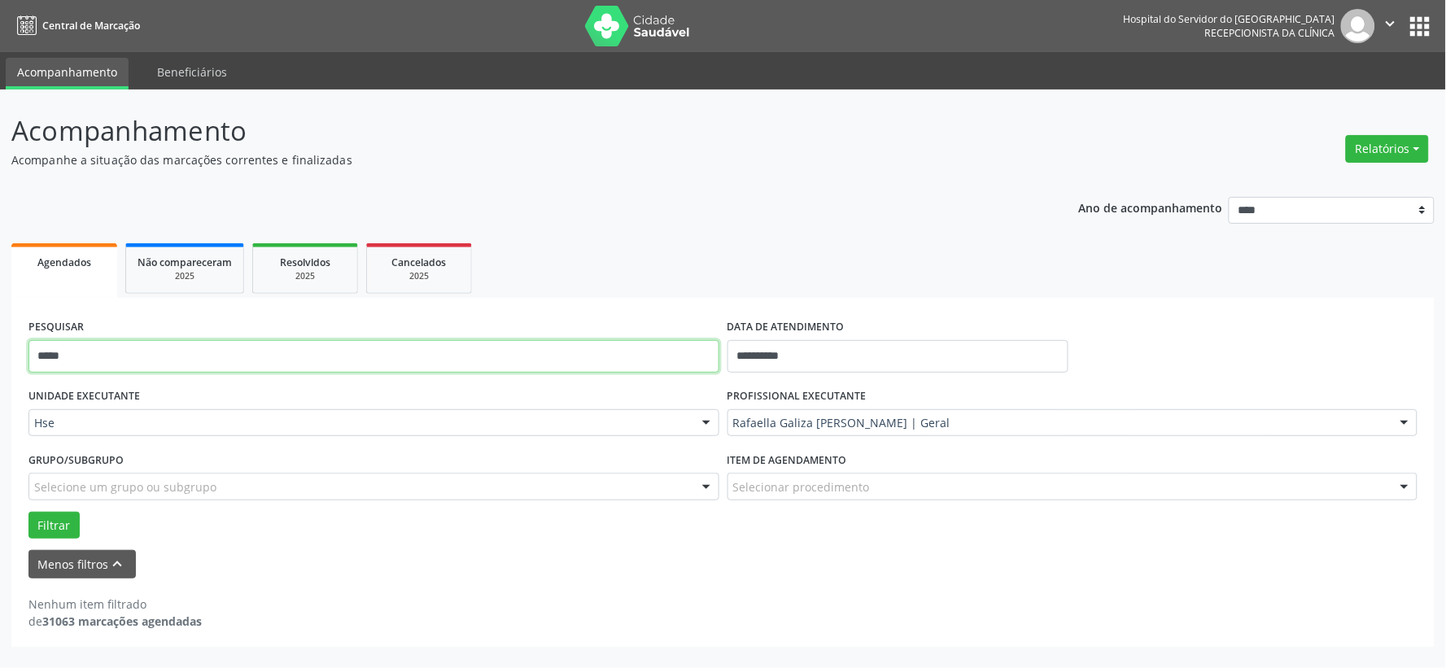
click at [610, 365] on input "*****" at bounding box center [373, 356] width 691 height 33
type input "*****"
click at [28, 512] on button "Filtrar" at bounding box center [53, 526] width 51 height 28
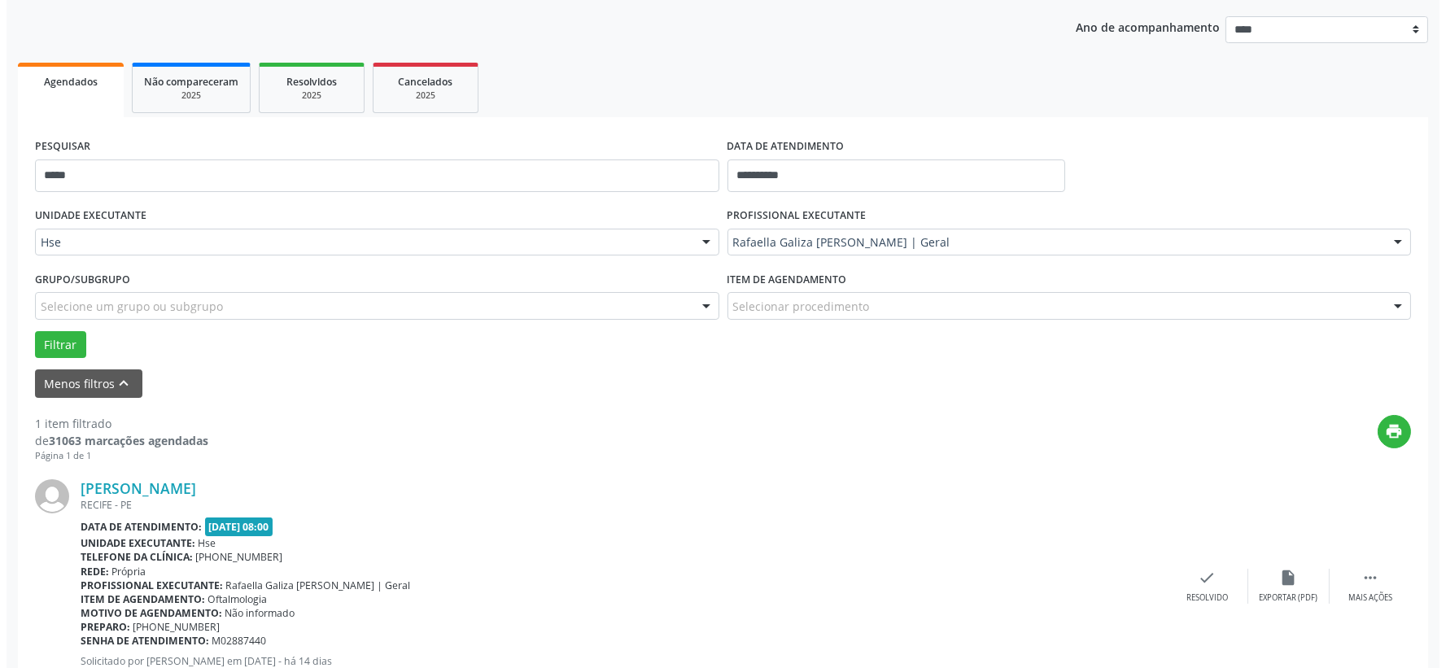
scroll to position [250, 0]
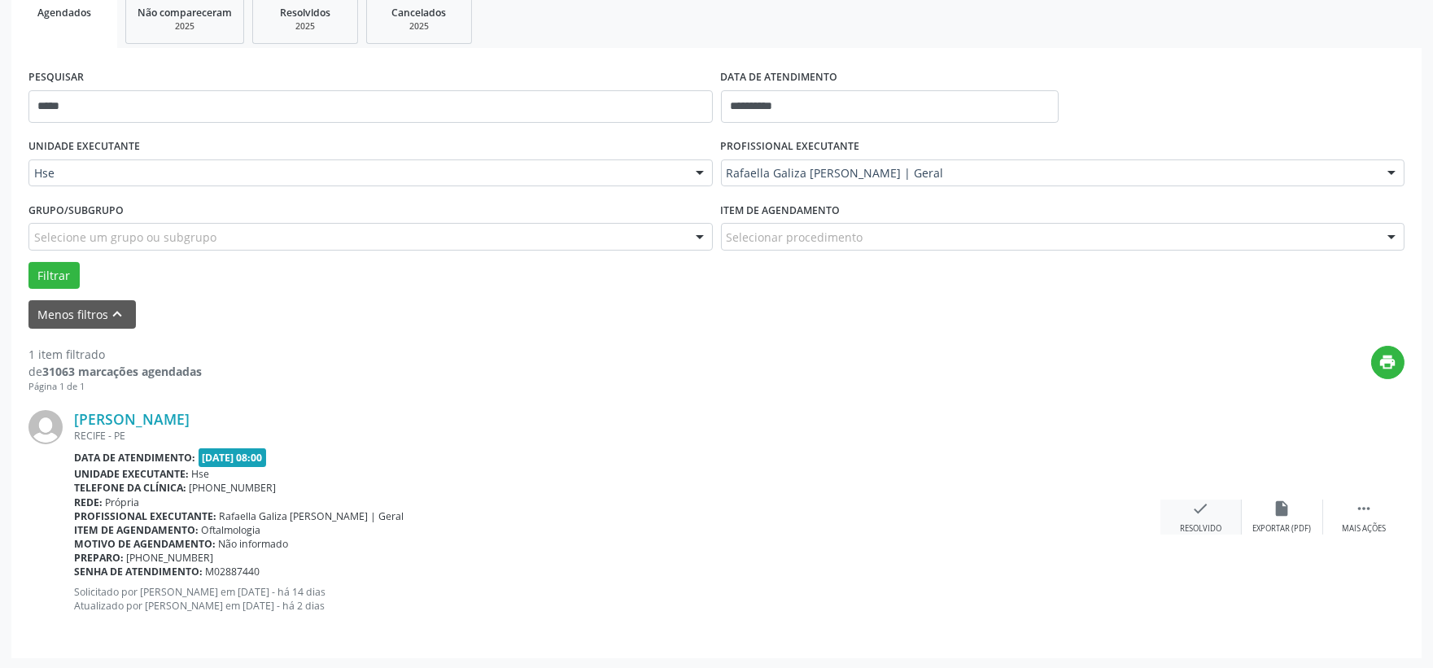
click at [1186, 505] on div "check Resolvido" at bounding box center [1200, 517] width 81 height 35
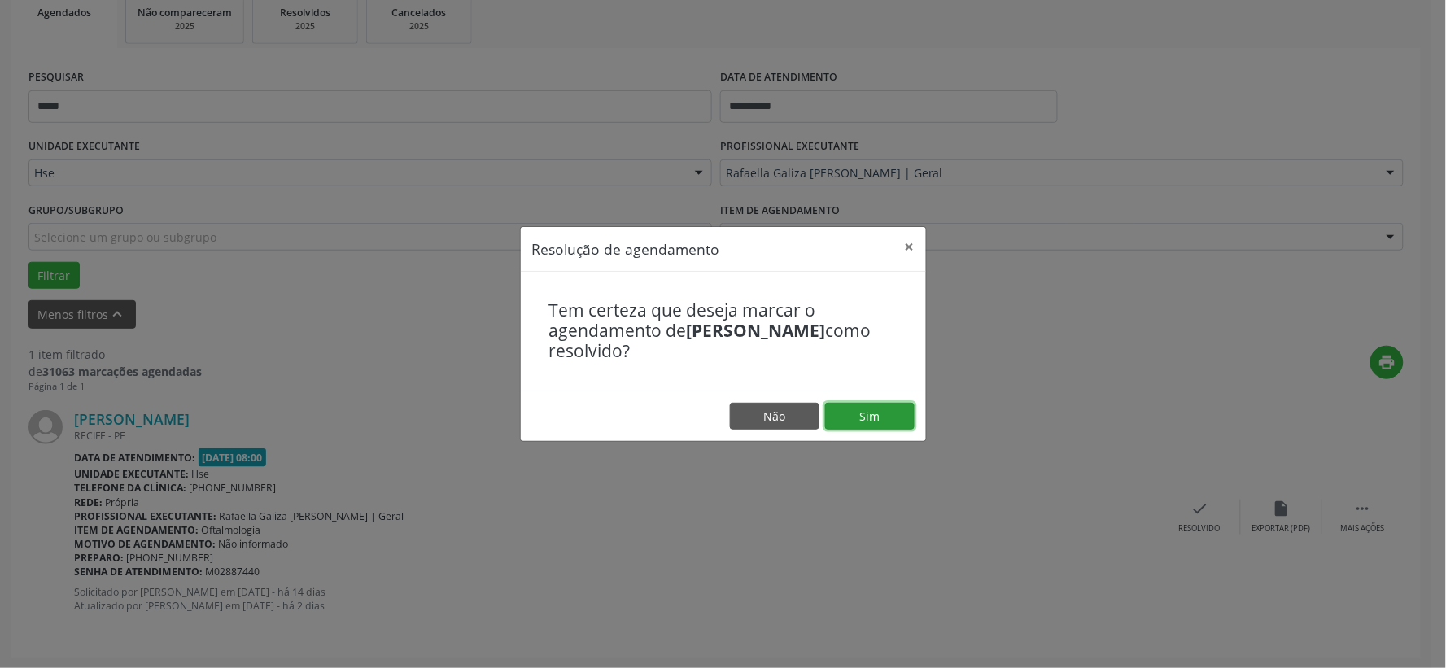
click at [904, 415] on button "Sim" at bounding box center [870, 417] width 90 height 28
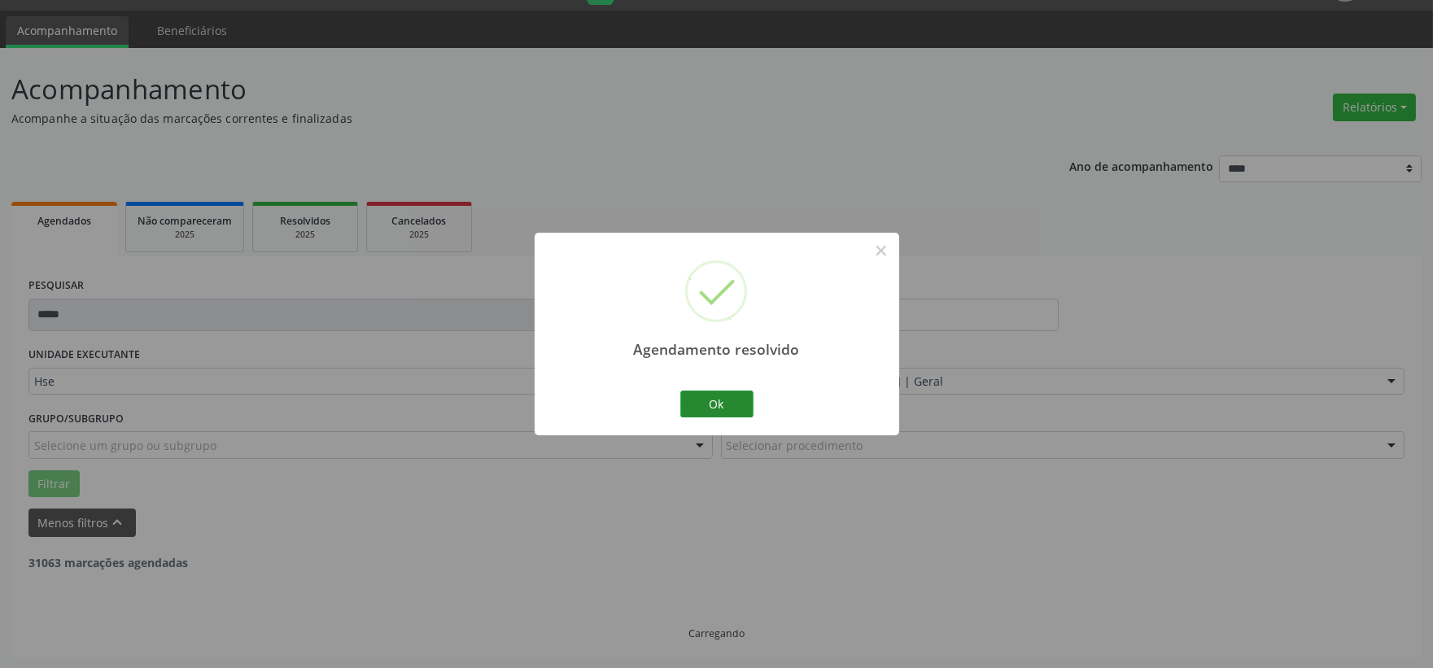
scroll to position [0, 0]
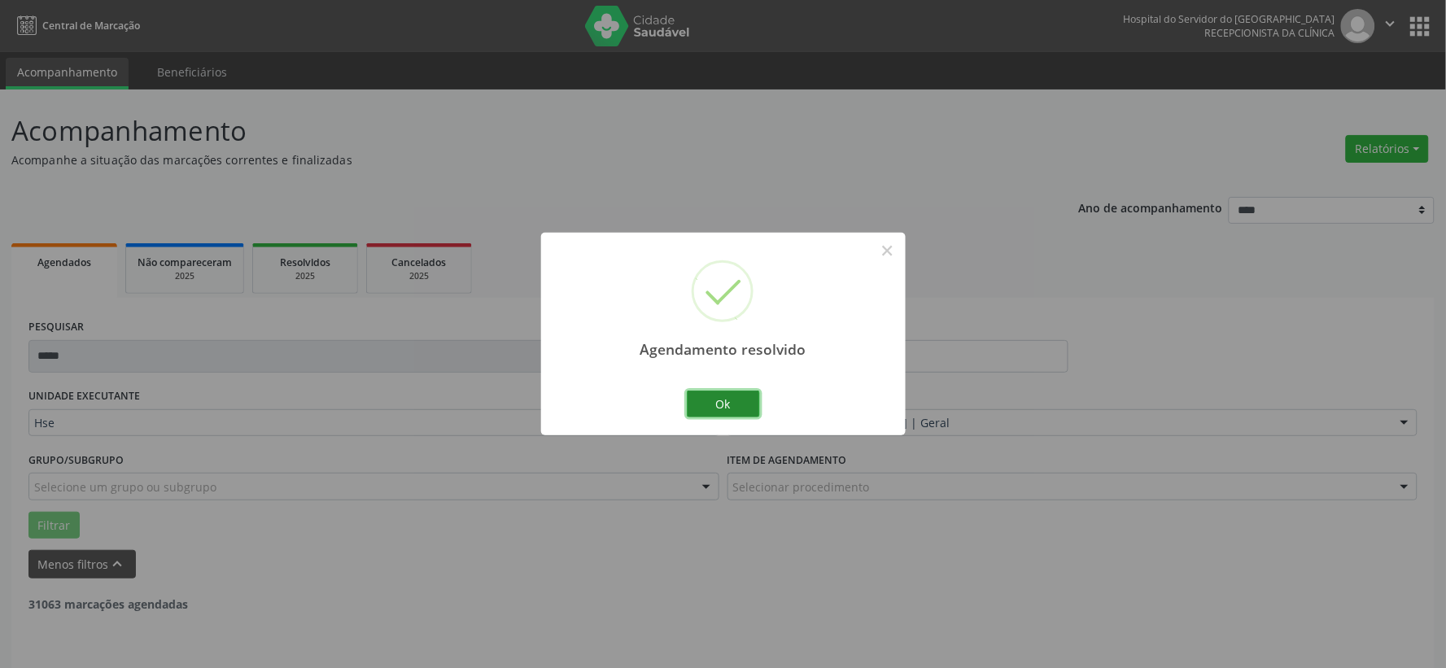
click at [735, 395] on button "Ok" at bounding box center [723, 405] width 73 height 28
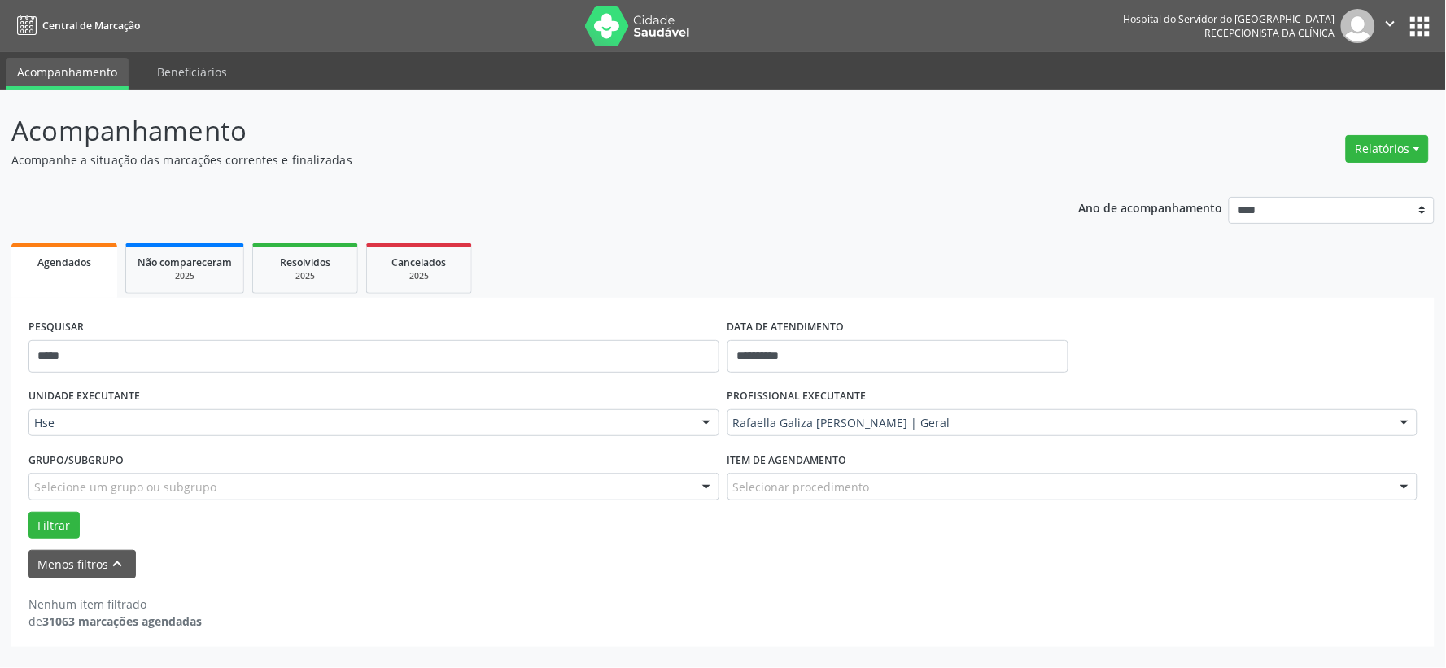
click at [400, 336] on div "PESQUISAR *****" at bounding box center [373, 349] width 699 height 69
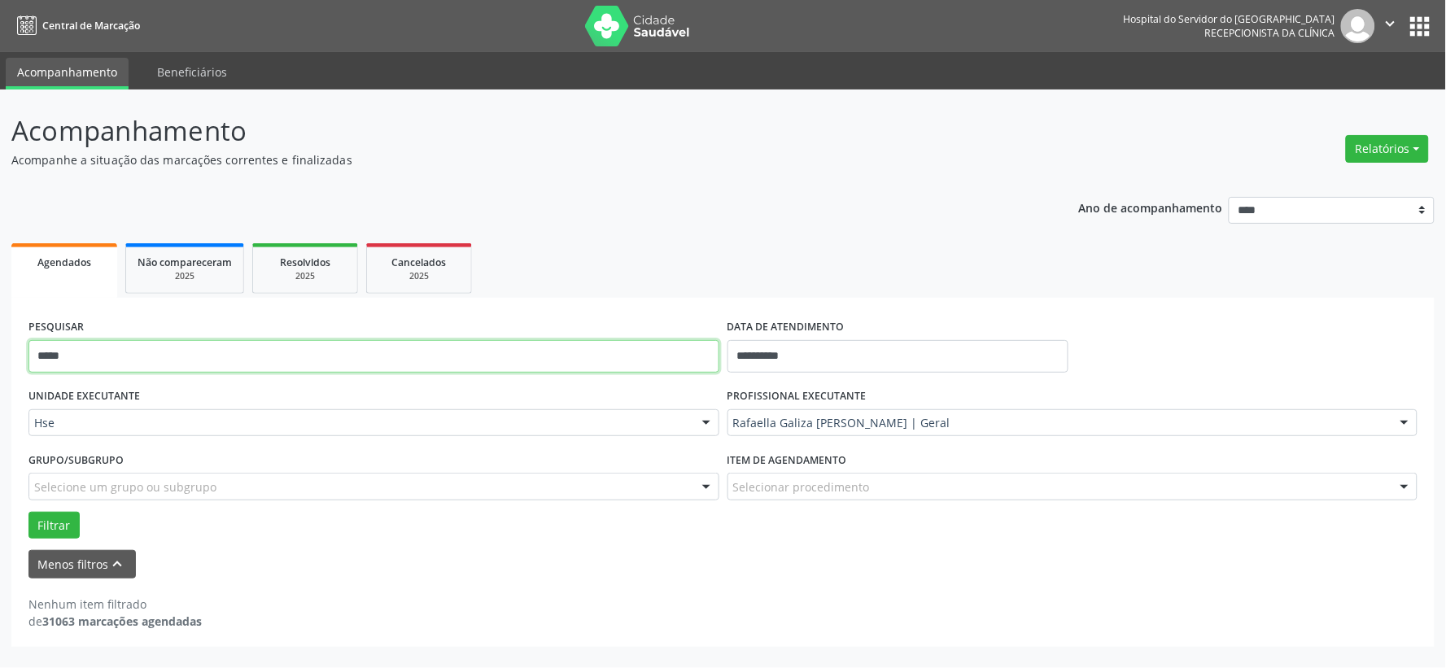
click at [391, 360] on input "*****" at bounding box center [373, 356] width 691 height 33
click at [28, 512] on button "Filtrar" at bounding box center [53, 526] width 51 height 28
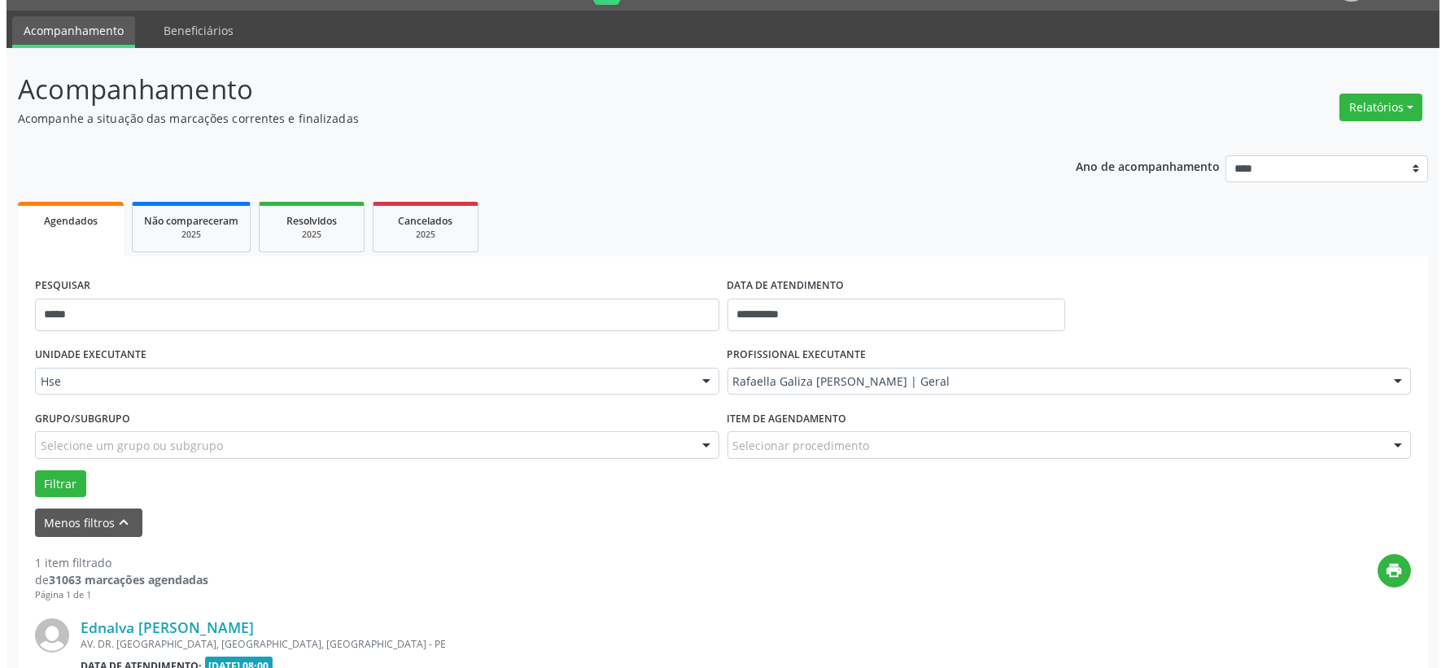
scroll to position [250, 0]
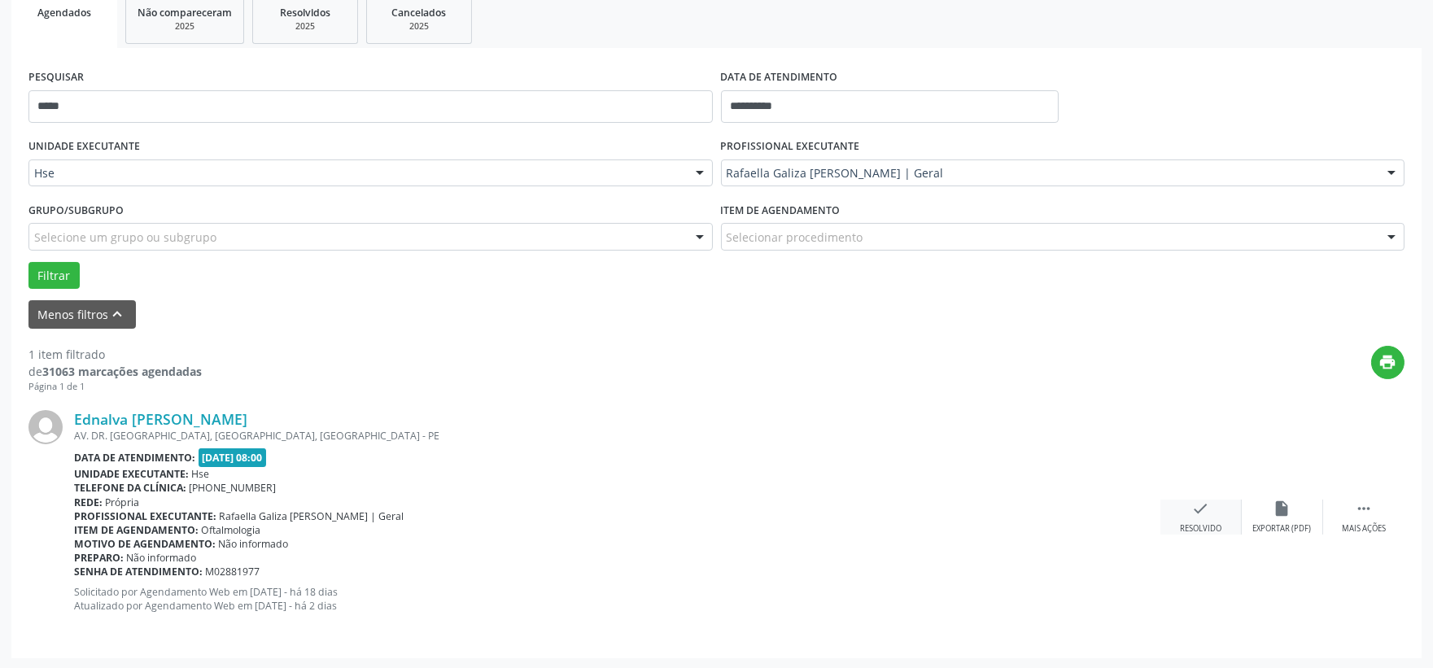
click at [1184, 519] on div "check Resolvido" at bounding box center [1200, 517] width 81 height 35
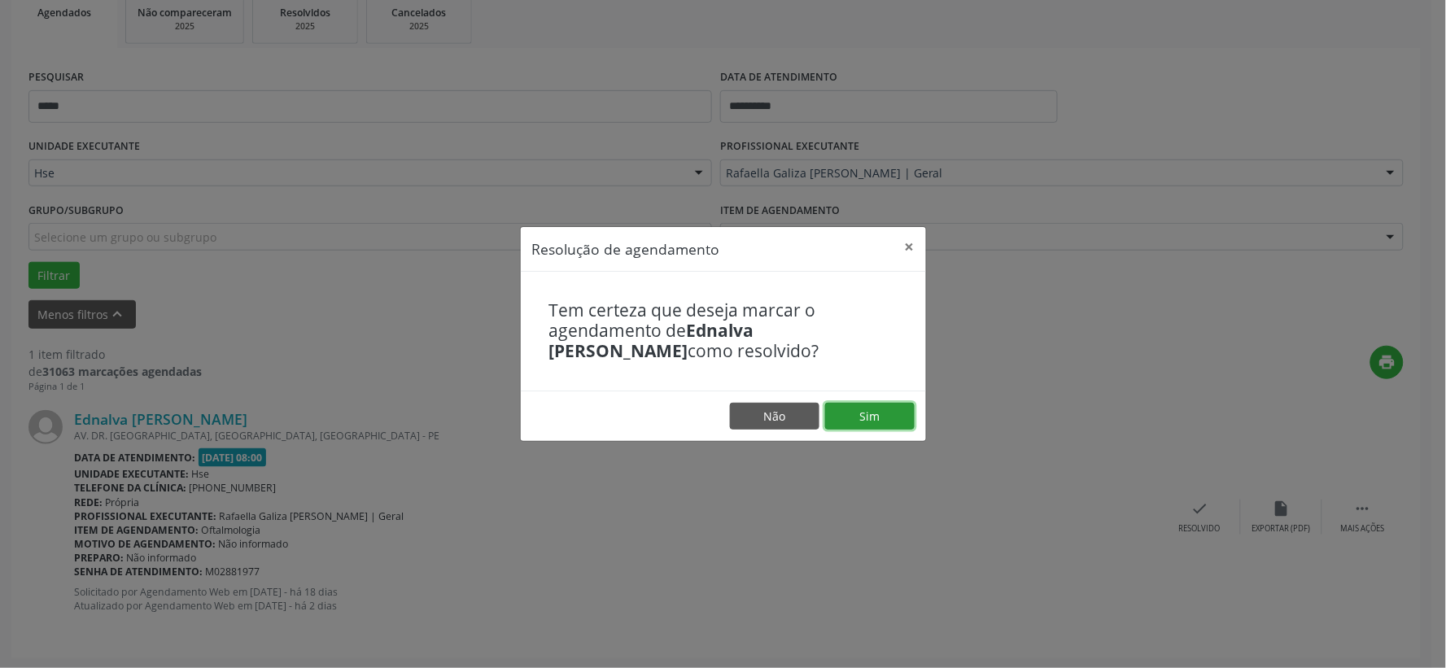
click at [826, 408] on button "Sim" at bounding box center [870, 417] width 90 height 28
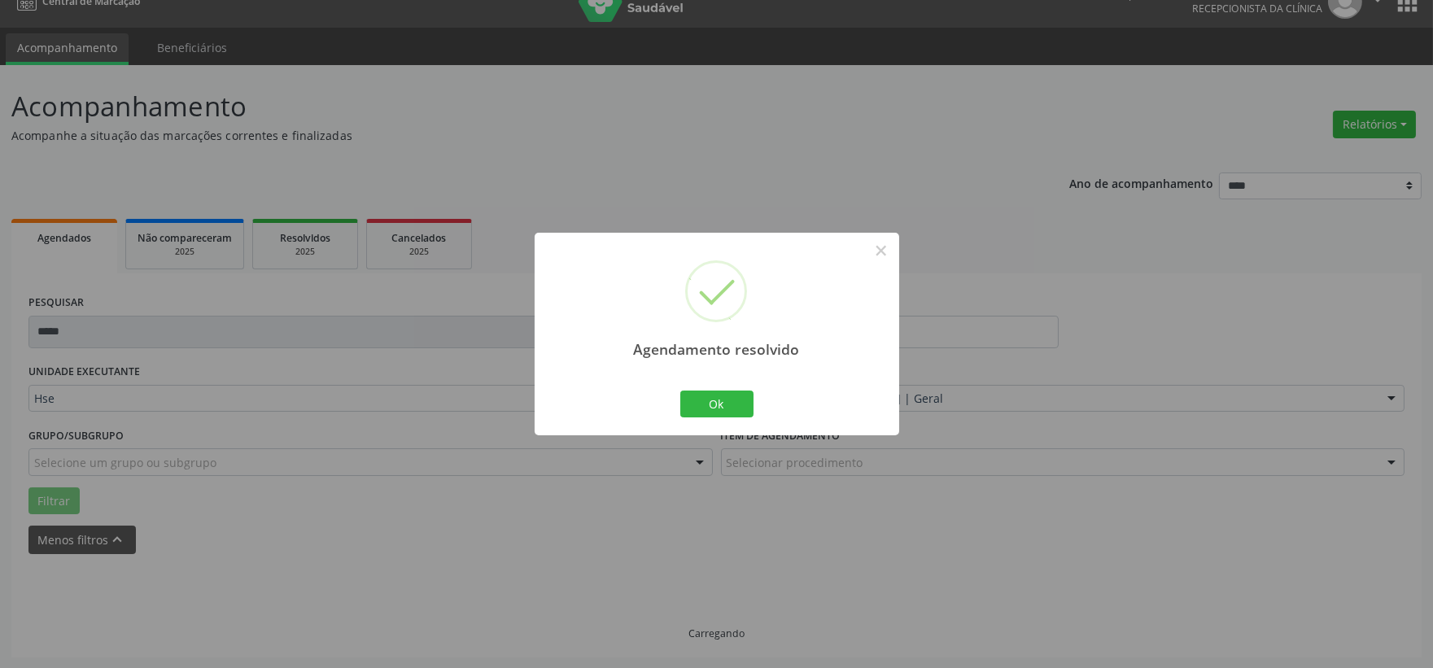
scroll to position [42, 0]
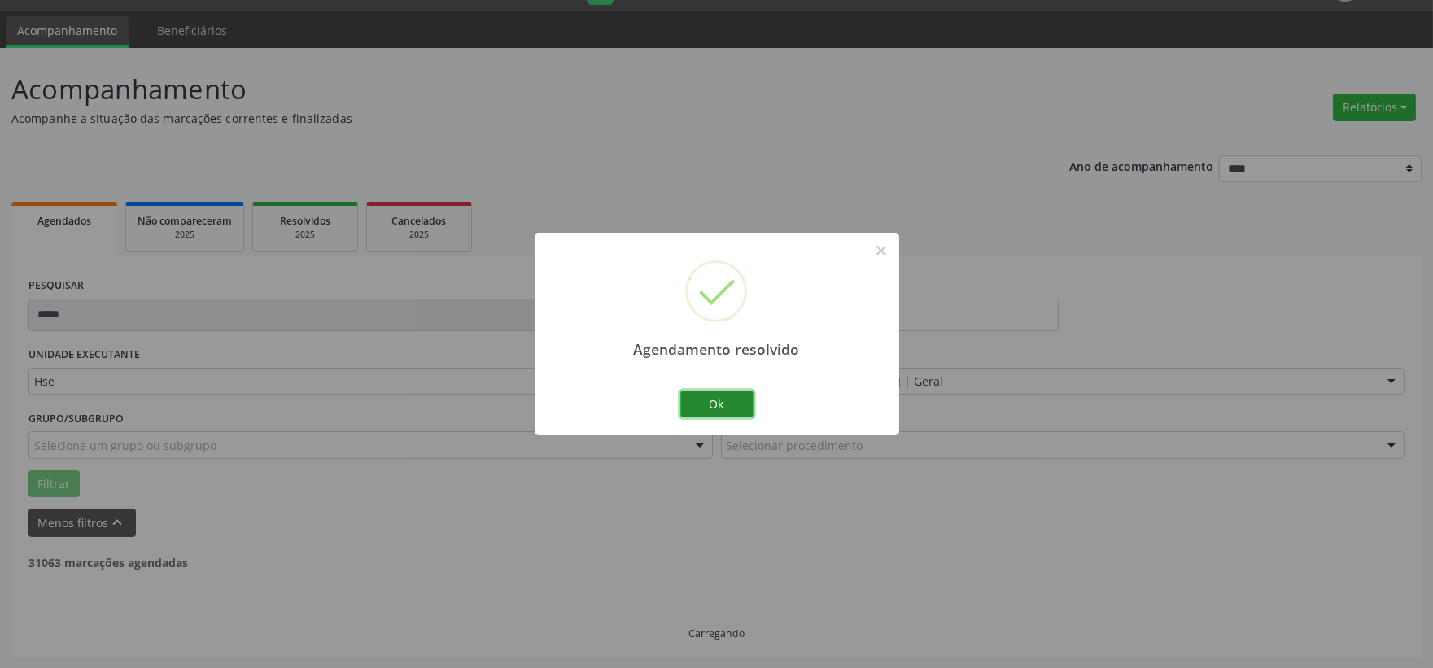
click at [729, 409] on button "Ok" at bounding box center [716, 405] width 73 height 28
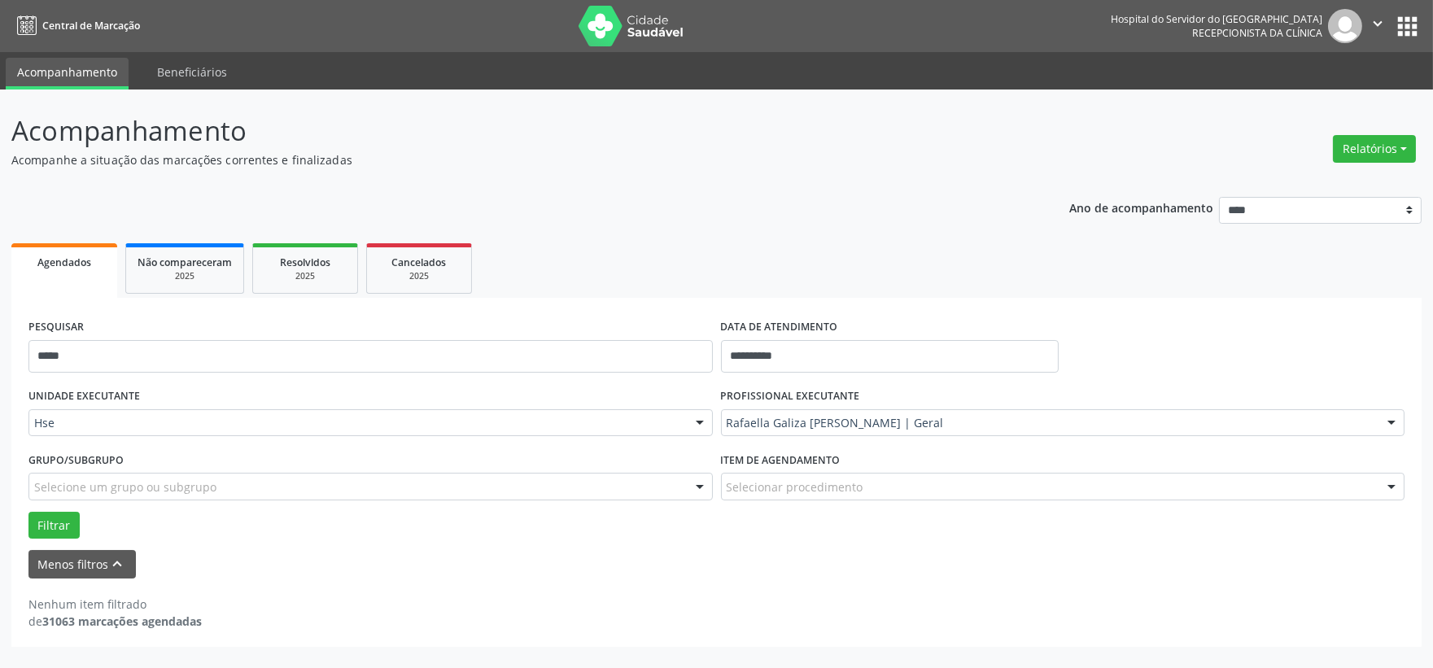
scroll to position [0, 0]
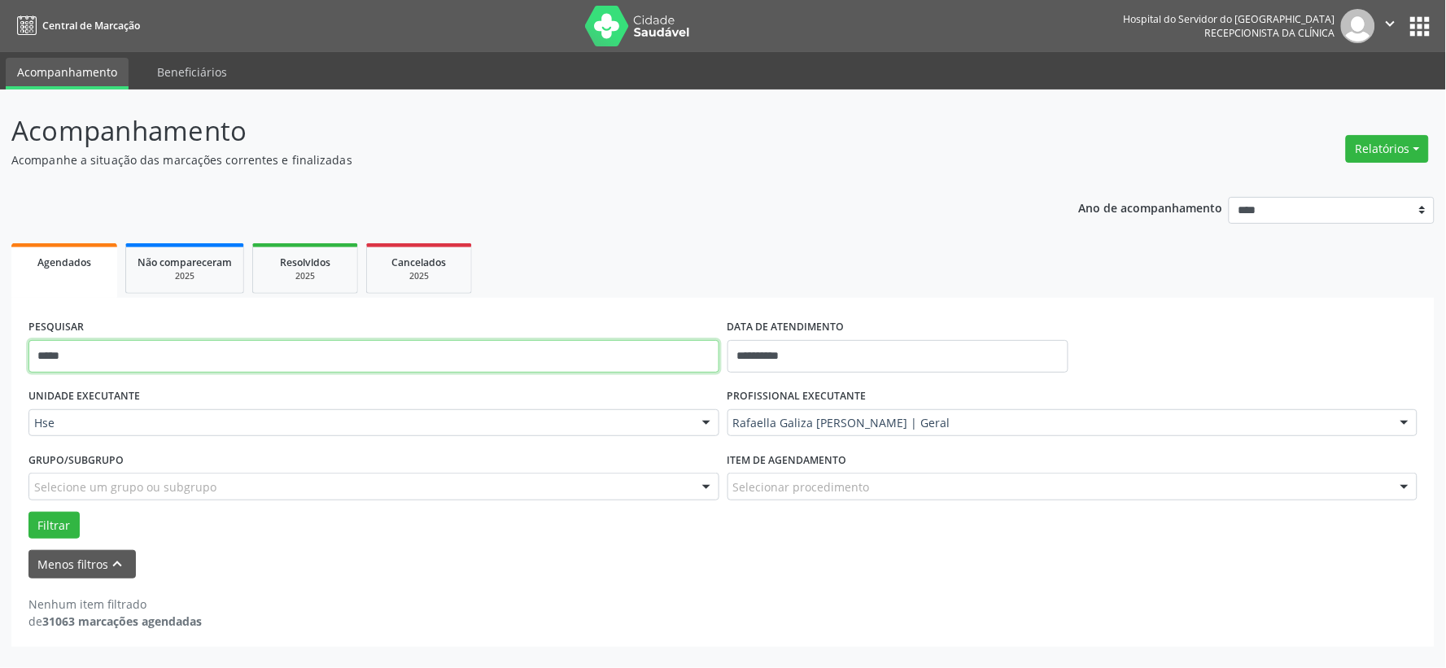
click at [656, 358] on input "*****" at bounding box center [373, 356] width 691 height 33
click at [656, 356] on input "*****" at bounding box center [373, 356] width 691 height 33
type input "*****"
click at [28, 512] on button "Filtrar" at bounding box center [53, 526] width 51 height 28
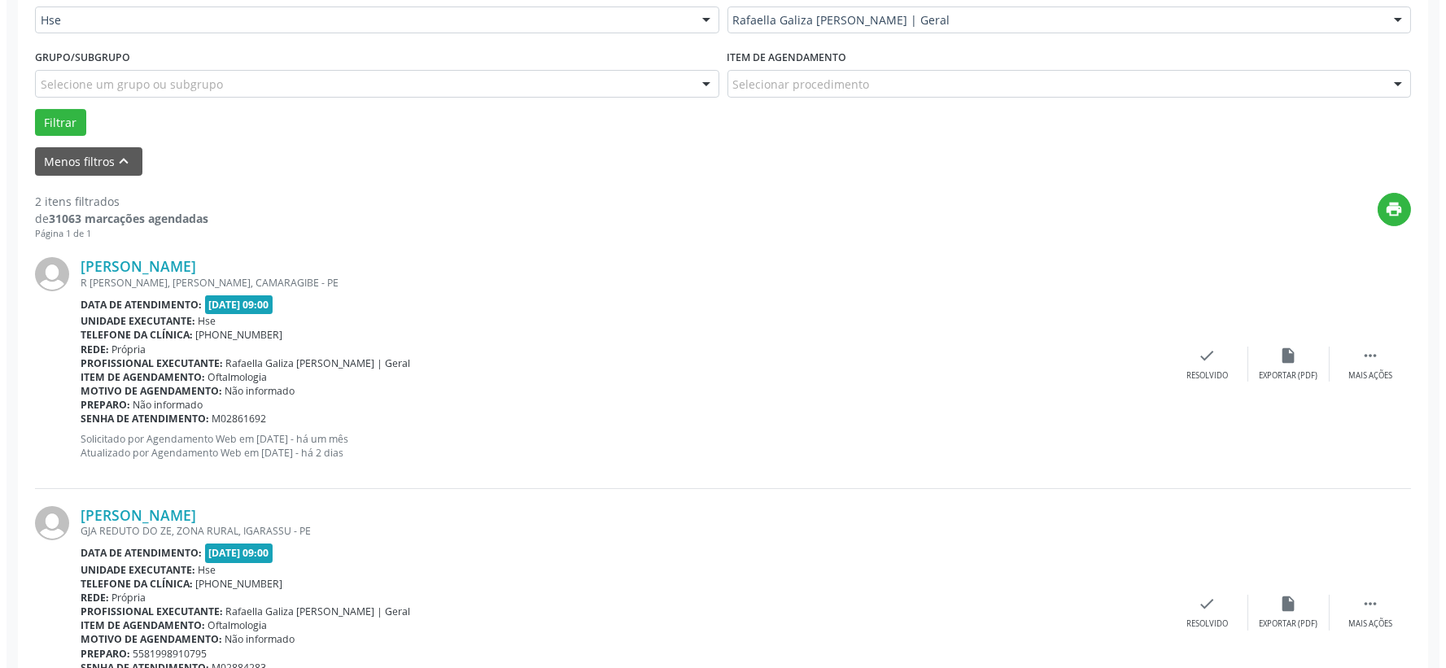
scroll to position [499, 0]
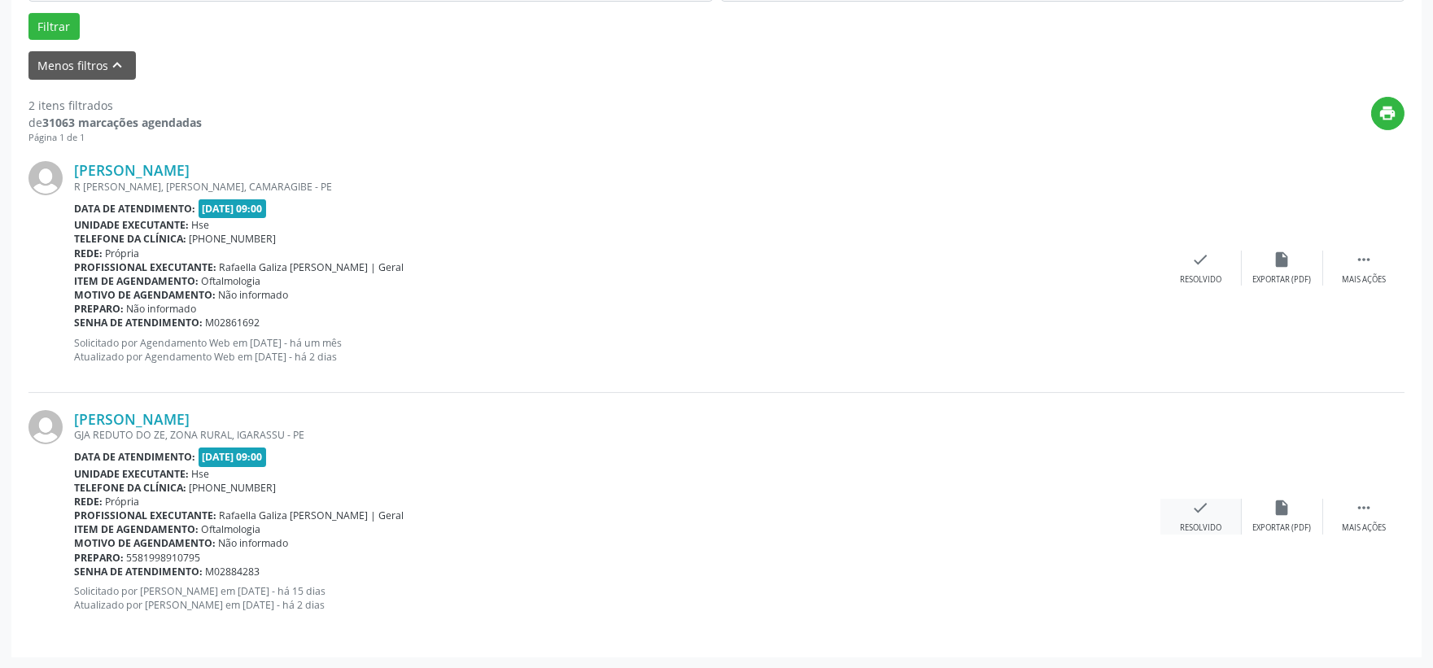
click at [1199, 505] on icon "check" at bounding box center [1201, 508] width 18 height 18
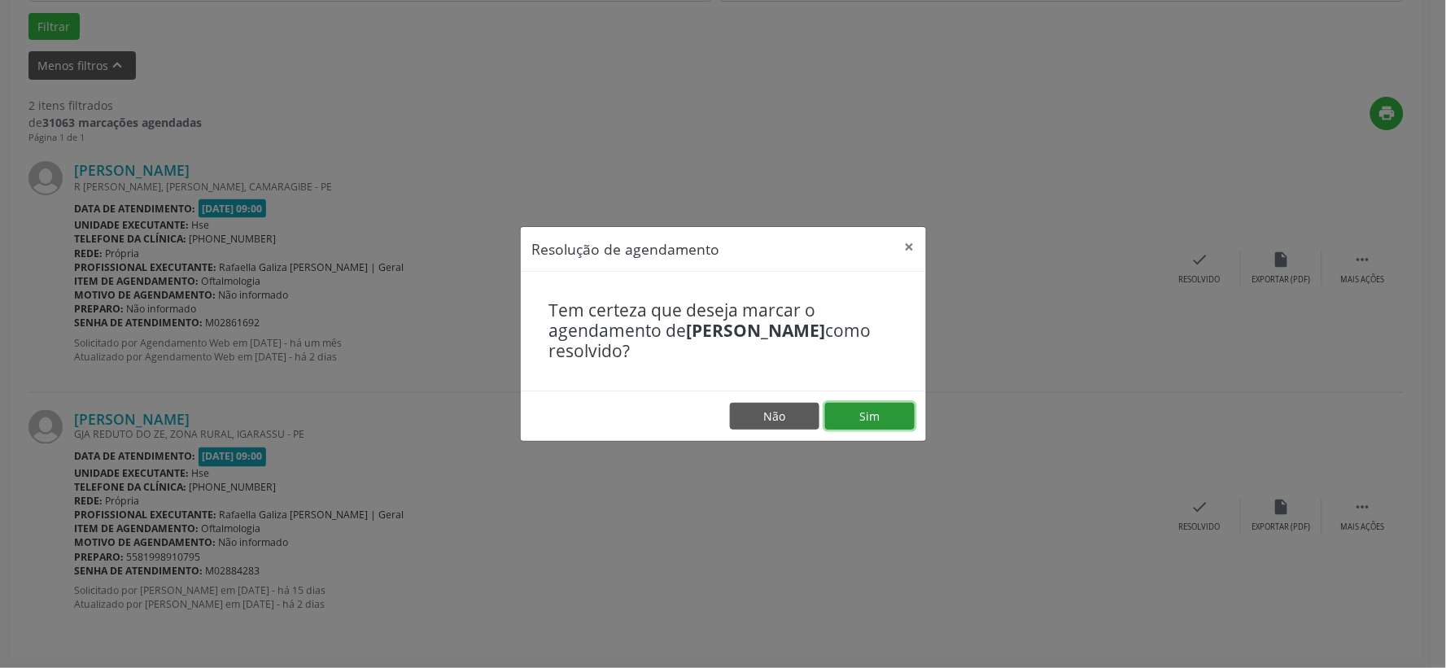
click at [873, 418] on button "Sim" at bounding box center [870, 417] width 90 height 28
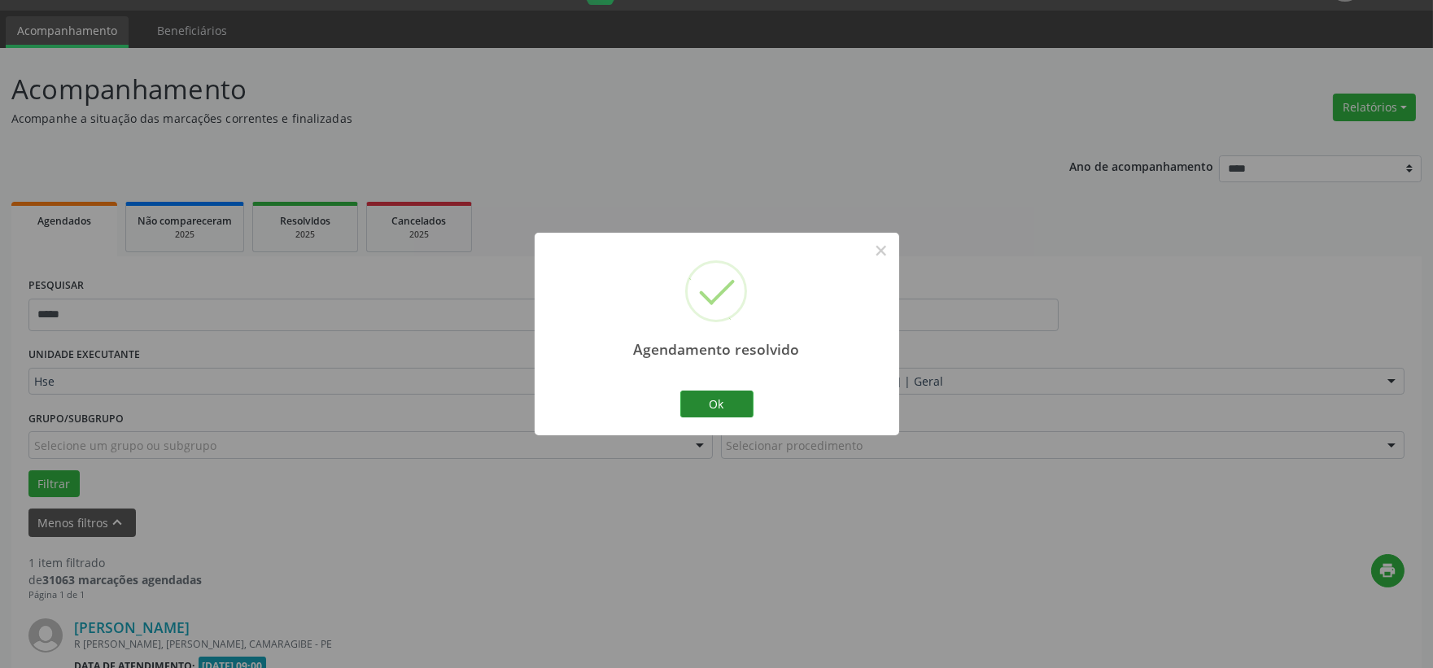
scroll to position [250, 0]
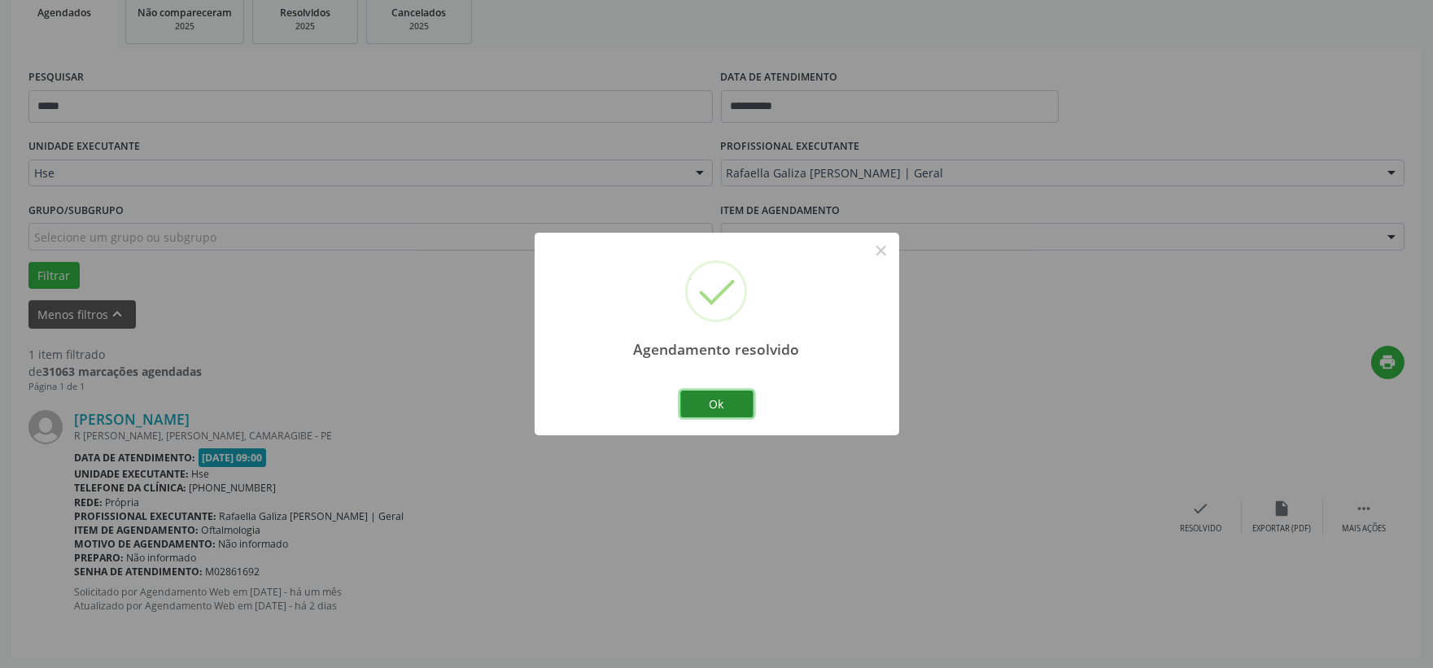
click at [706, 409] on button "Ok" at bounding box center [716, 405] width 73 height 28
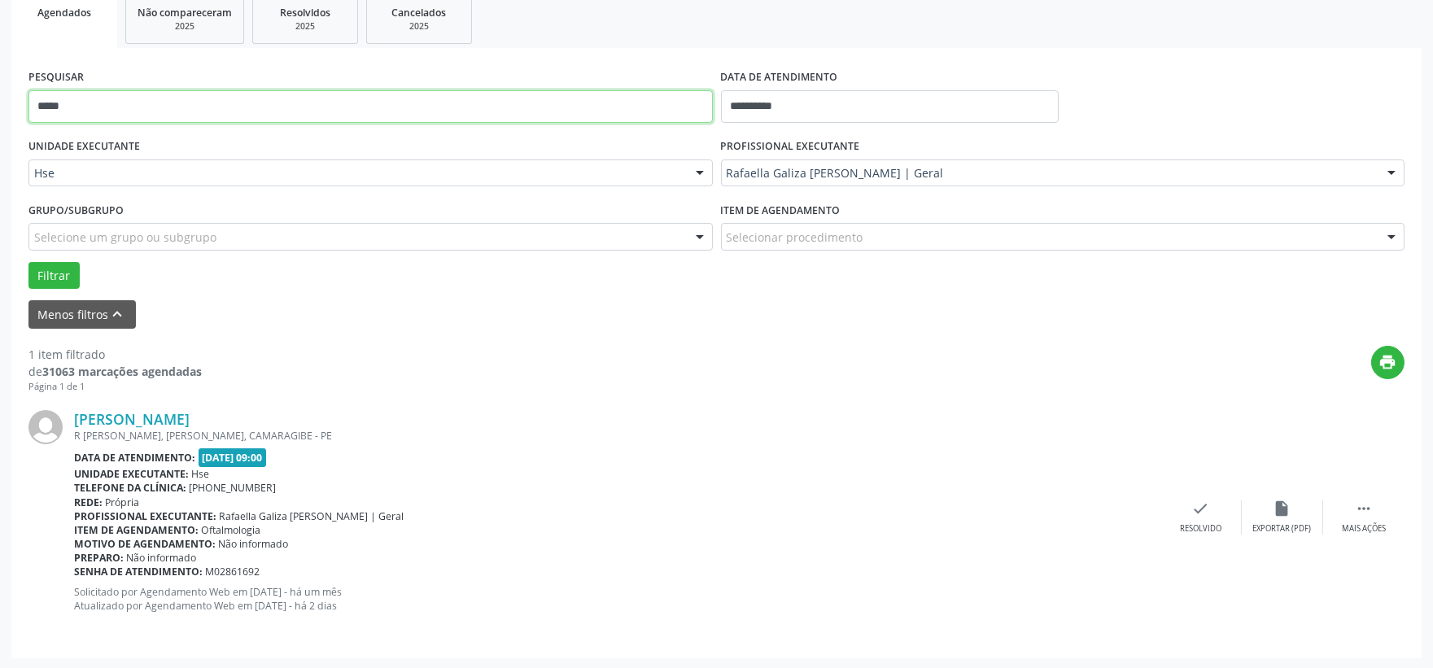
click at [638, 112] on input "*****" at bounding box center [370, 106] width 684 height 33
click at [28, 262] on button "Filtrar" at bounding box center [53, 276] width 51 height 28
click at [1189, 511] on div "check Resolvido" at bounding box center [1200, 517] width 81 height 35
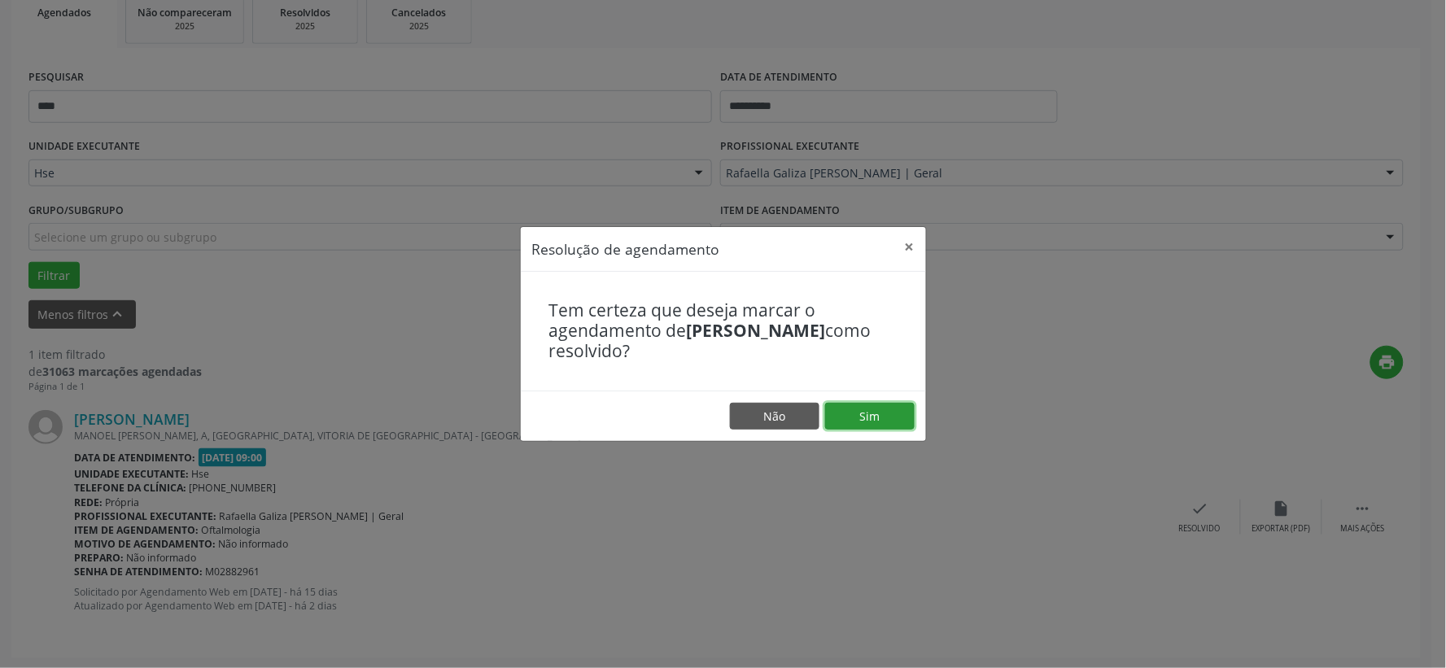
click at [860, 412] on button "Sim" at bounding box center [870, 417] width 90 height 28
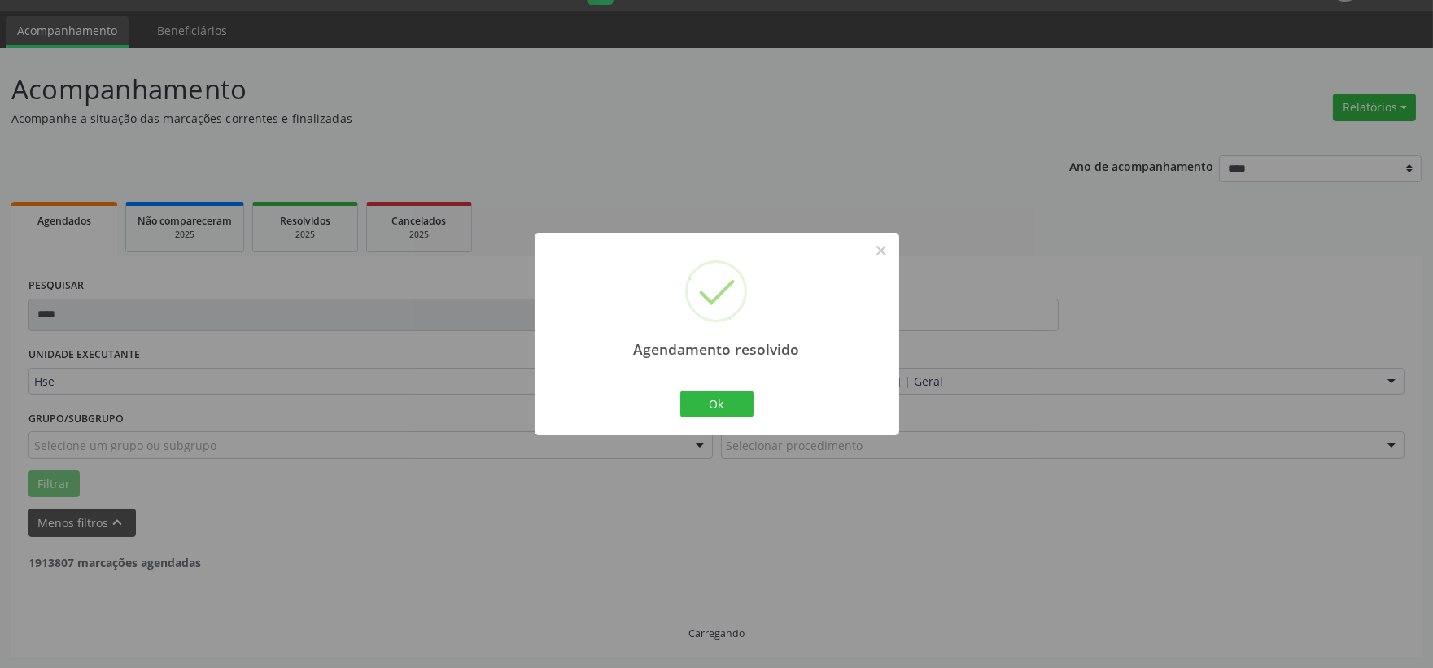
scroll to position [0, 0]
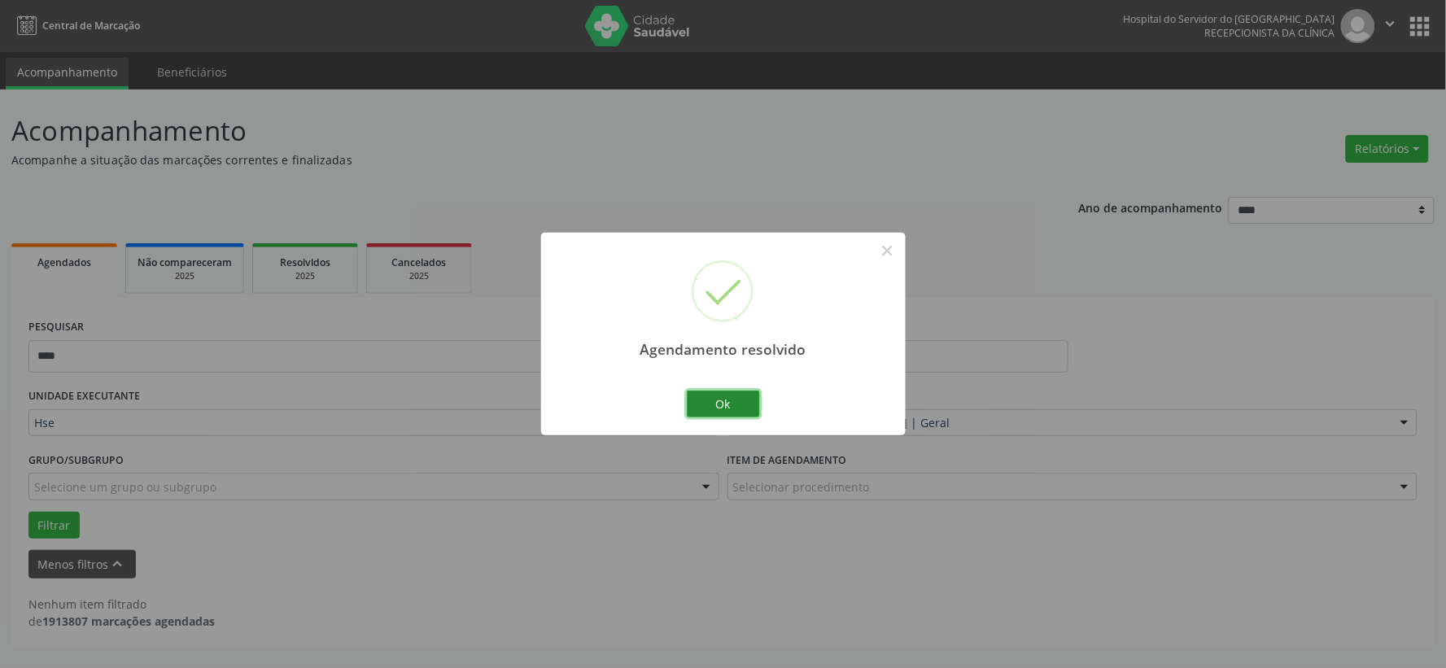
click at [754, 412] on button "Ok" at bounding box center [723, 405] width 73 height 28
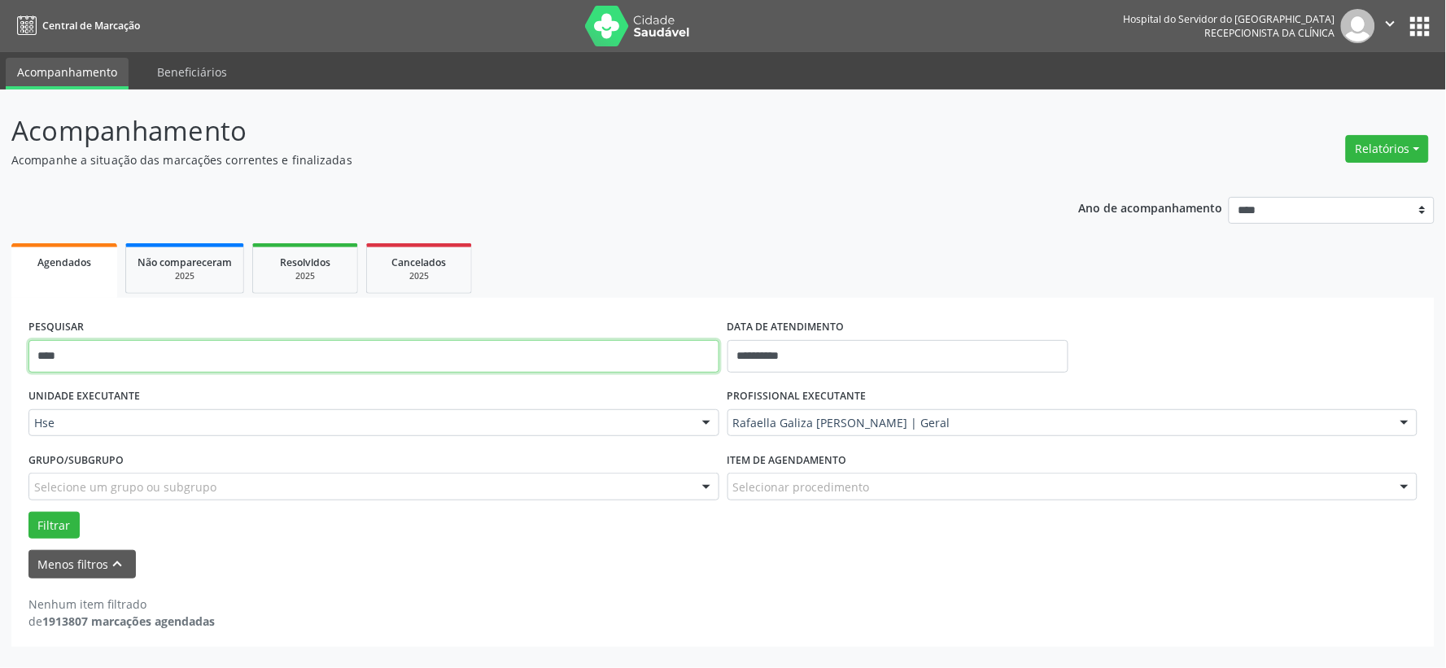
click at [228, 360] on input "****" at bounding box center [373, 356] width 691 height 33
click at [28, 512] on button "Filtrar" at bounding box center [53, 526] width 51 height 28
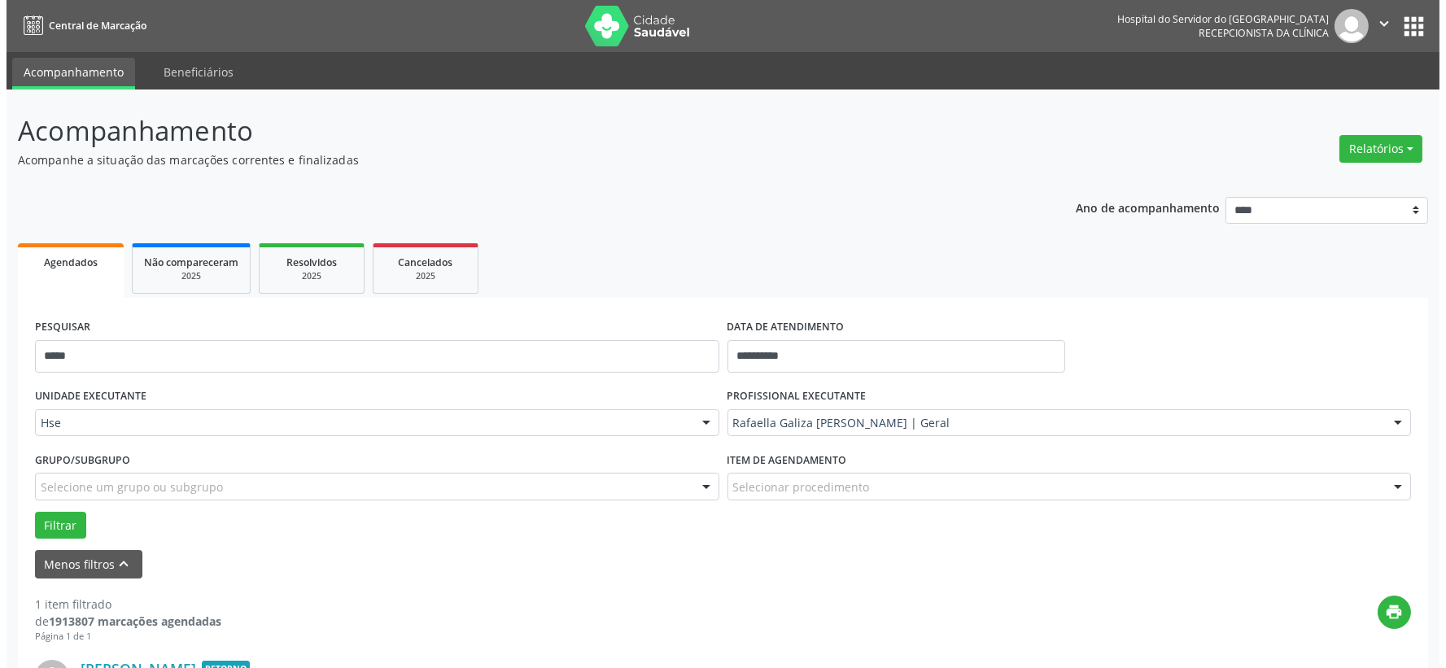
scroll to position [250, 0]
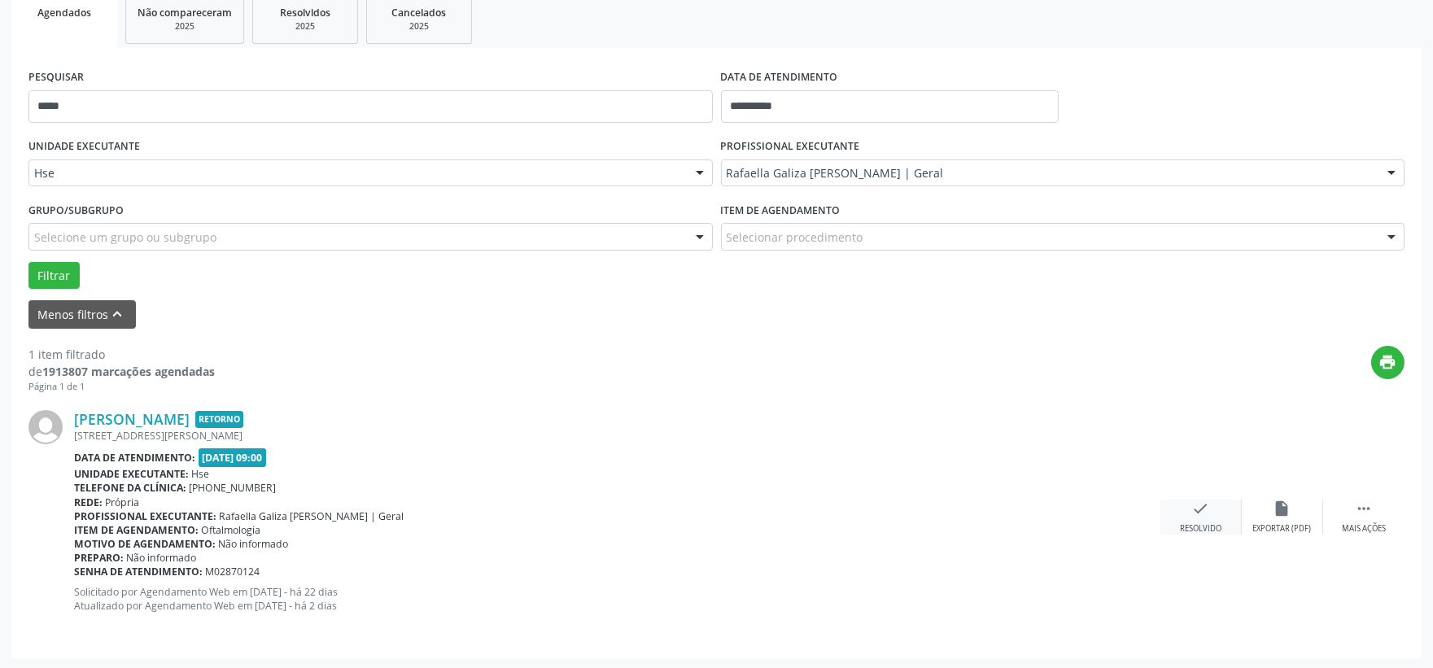
click at [1198, 500] on icon "check" at bounding box center [1201, 509] width 18 height 18
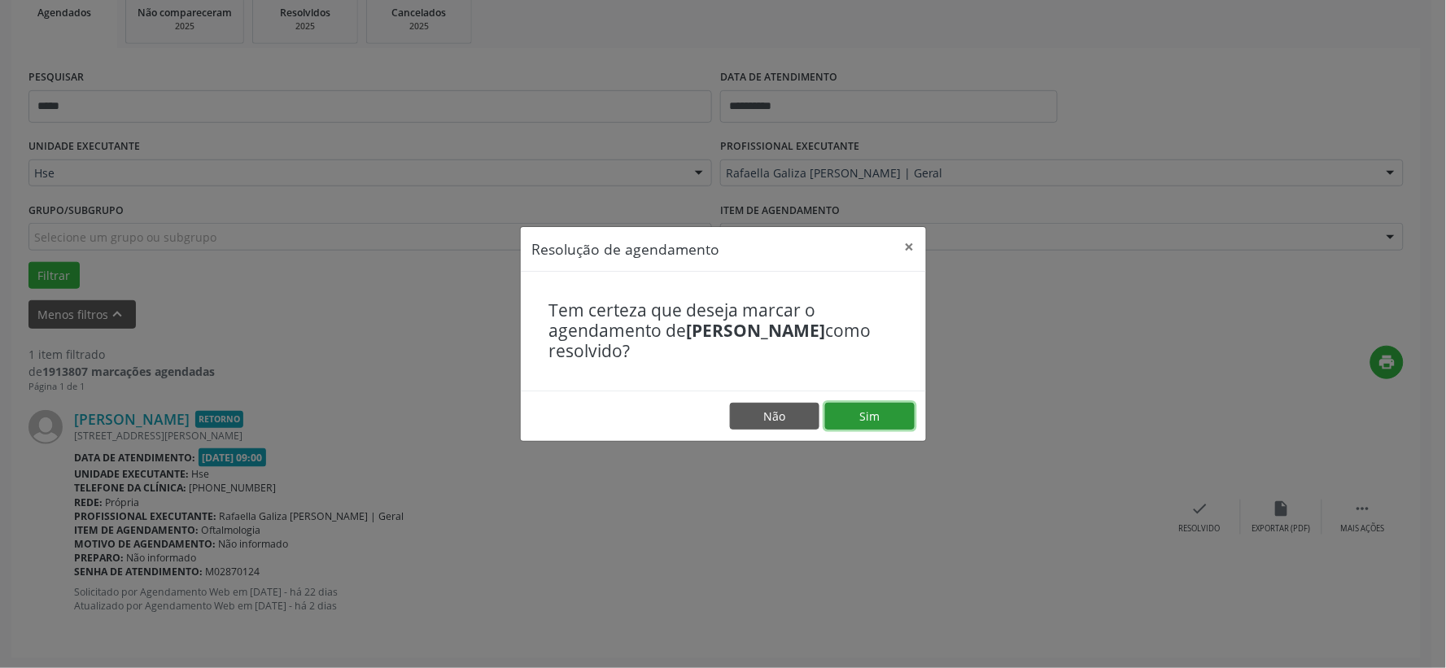
click at [890, 423] on button "Sim" at bounding box center [870, 417] width 90 height 28
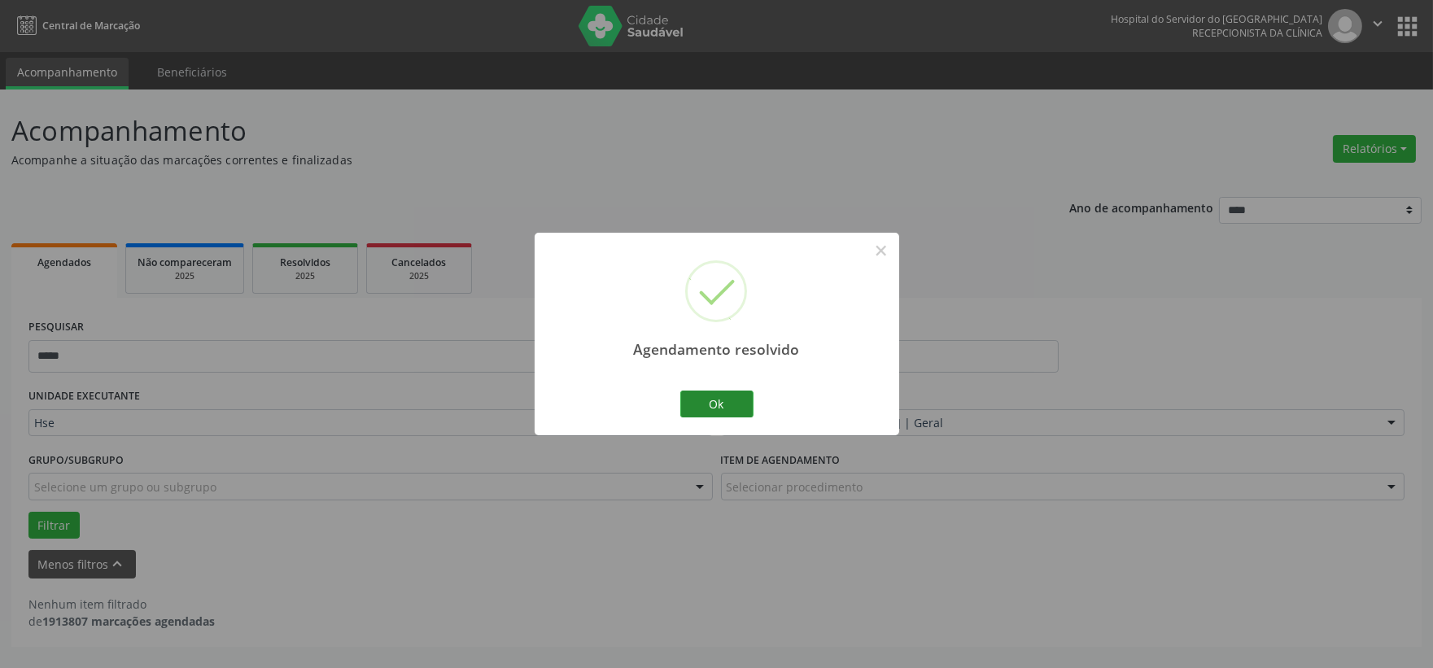
scroll to position [0, 0]
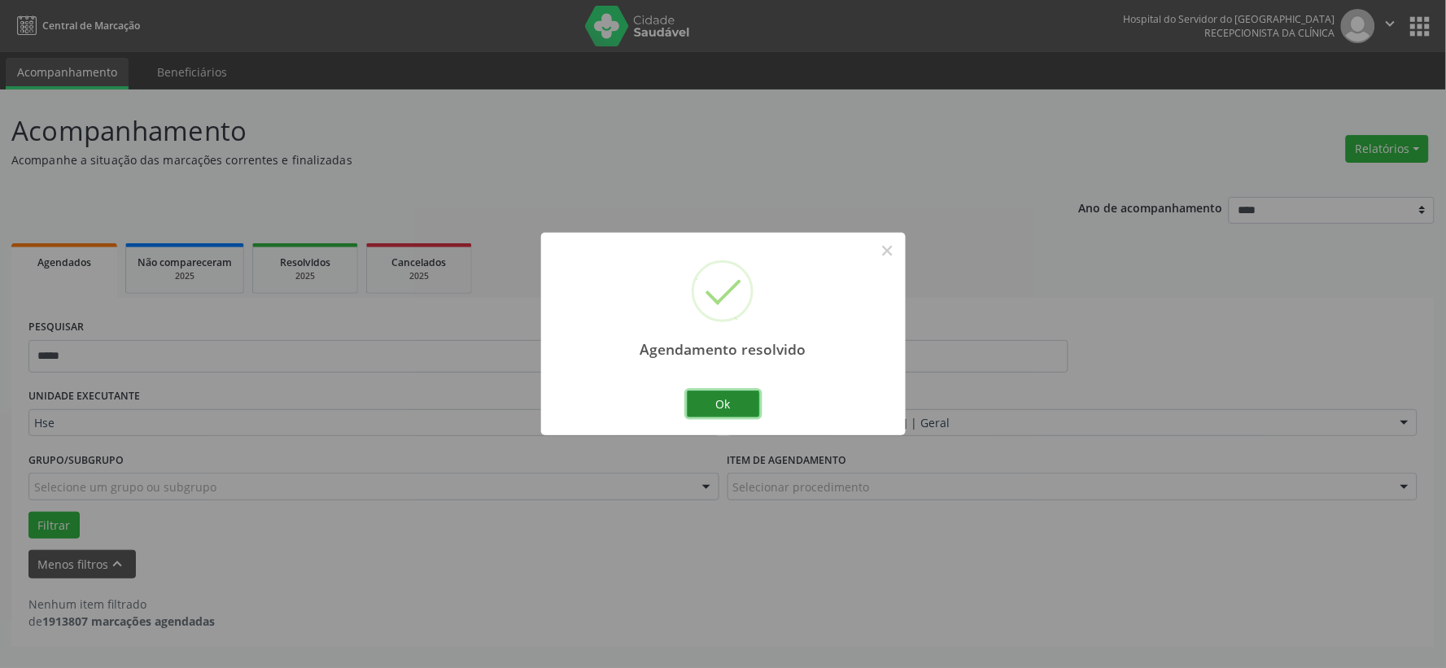
click at [702, 402] on button "Ok" at bounding box center [723, 405] width 73 height 28
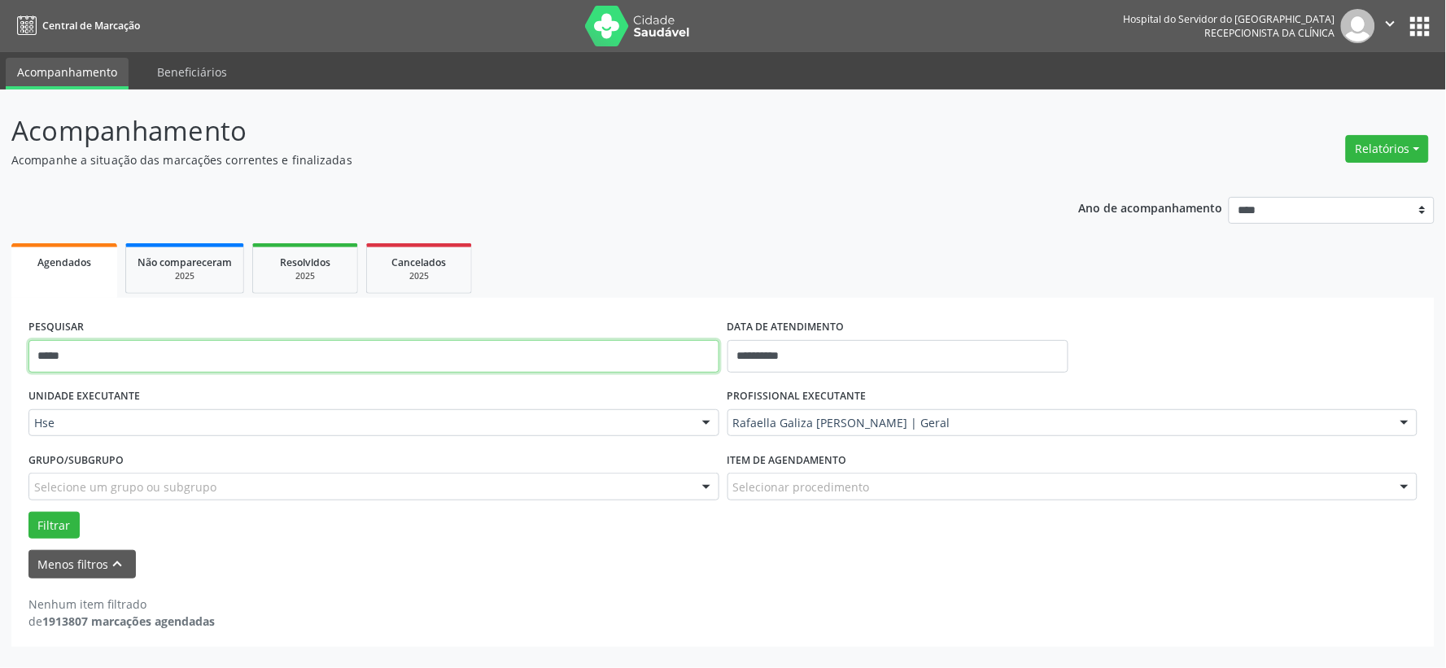
click at [559, 352] on input "*****" at bounding box center [373, 356] width 691 height 33
click at [559, 351] on input "*****" at bounding box center [373, 356] width 691 height 33
click at [28, 512] on button "Filtrar" at bounding box center [53, 526] width 51 height 28
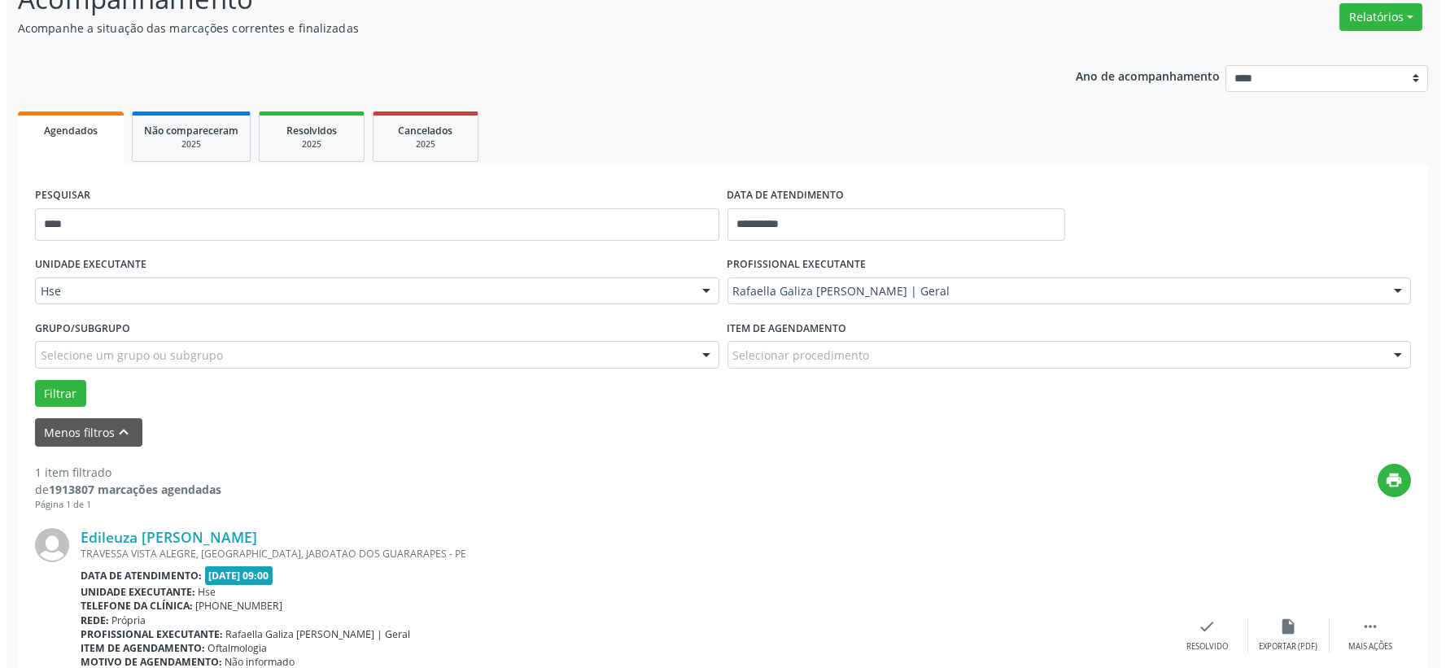
scroll to position [250, 0]
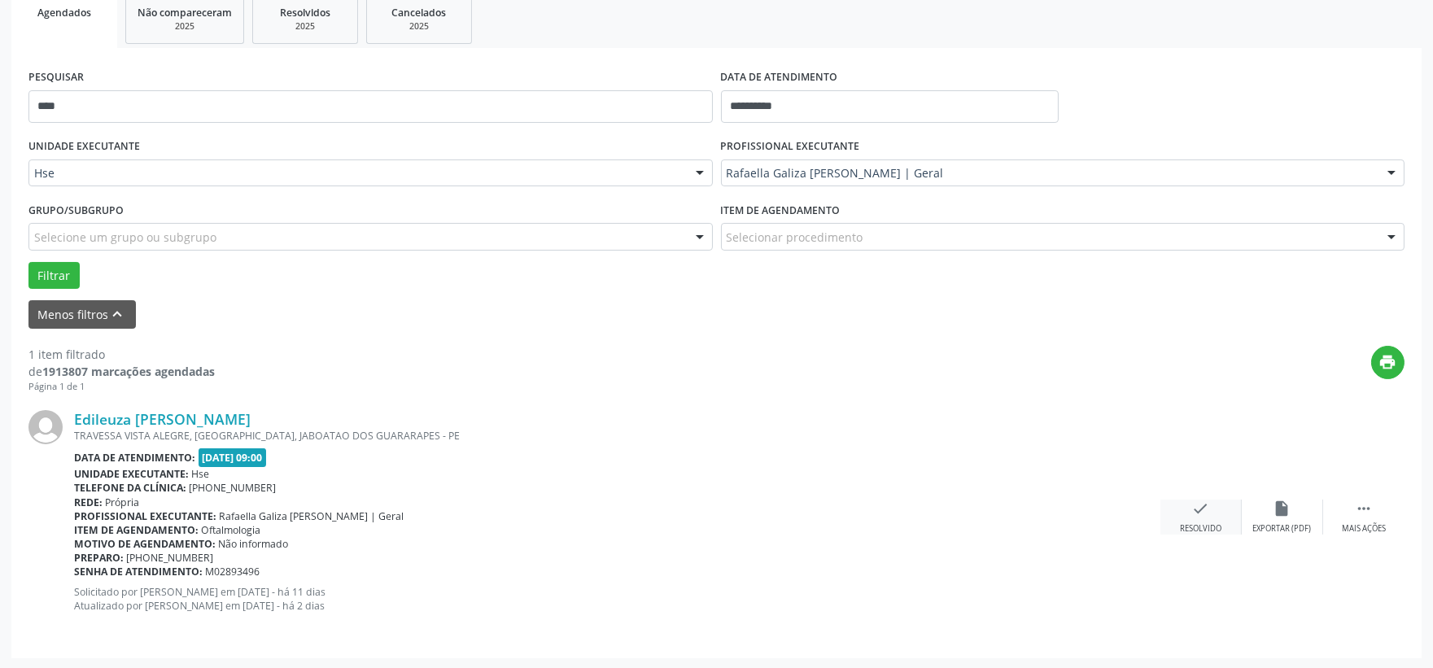
click at [1196, 518] on div "check Resolvido" at bounding box center [1200, 517] width 81 height 35
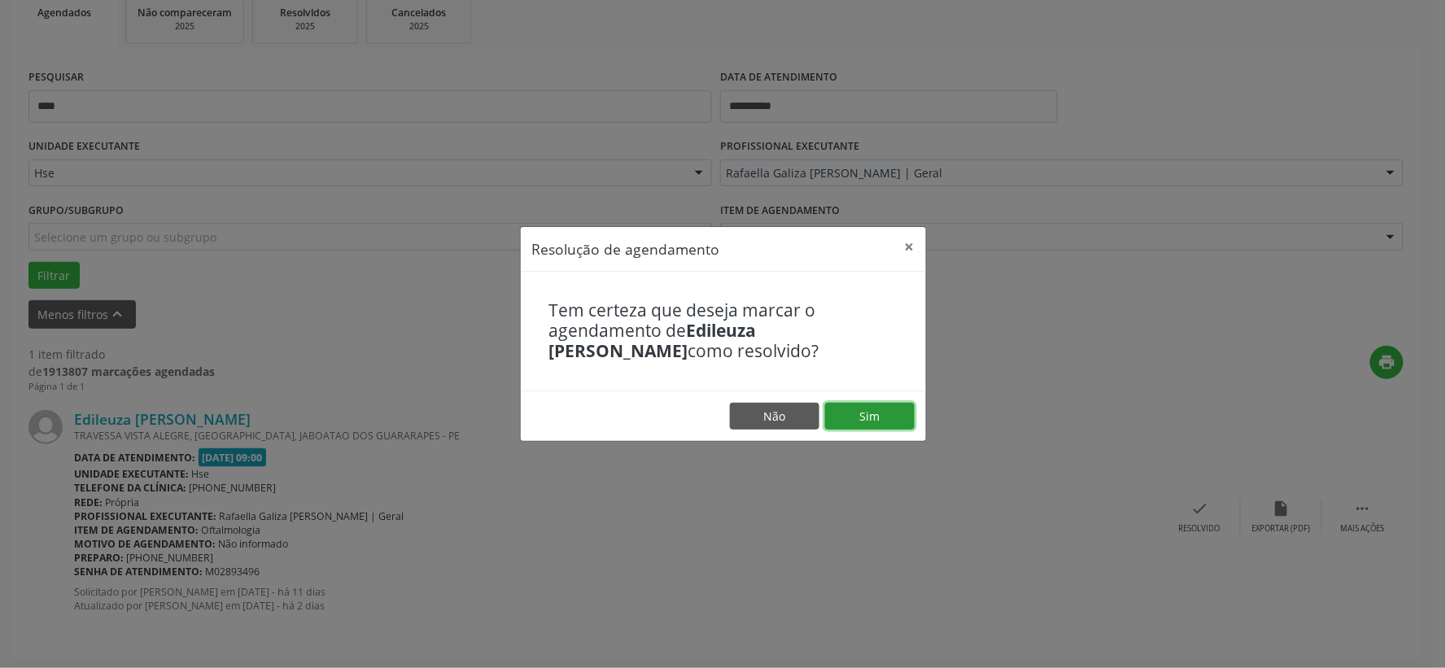
click at [876, 410] on button "Sim" at bounding box center [870, 417] width 90 height 28
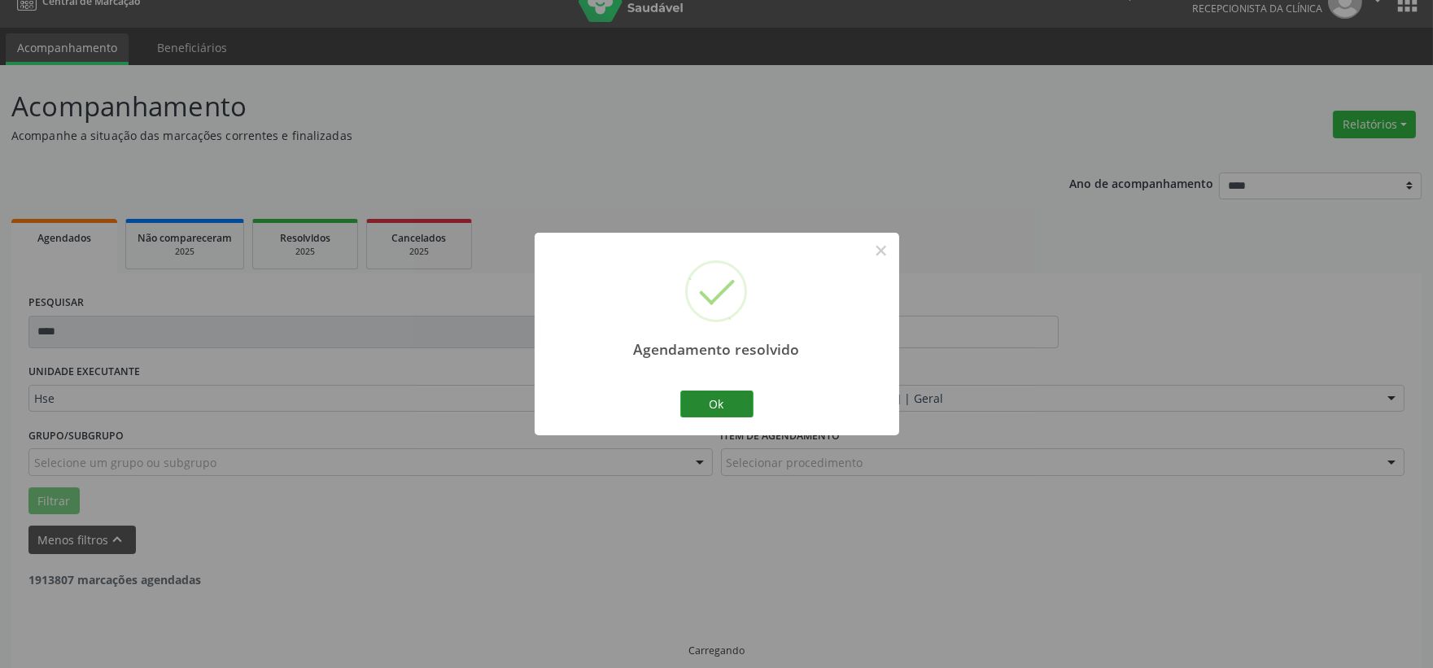
scroll to position [42, 0]
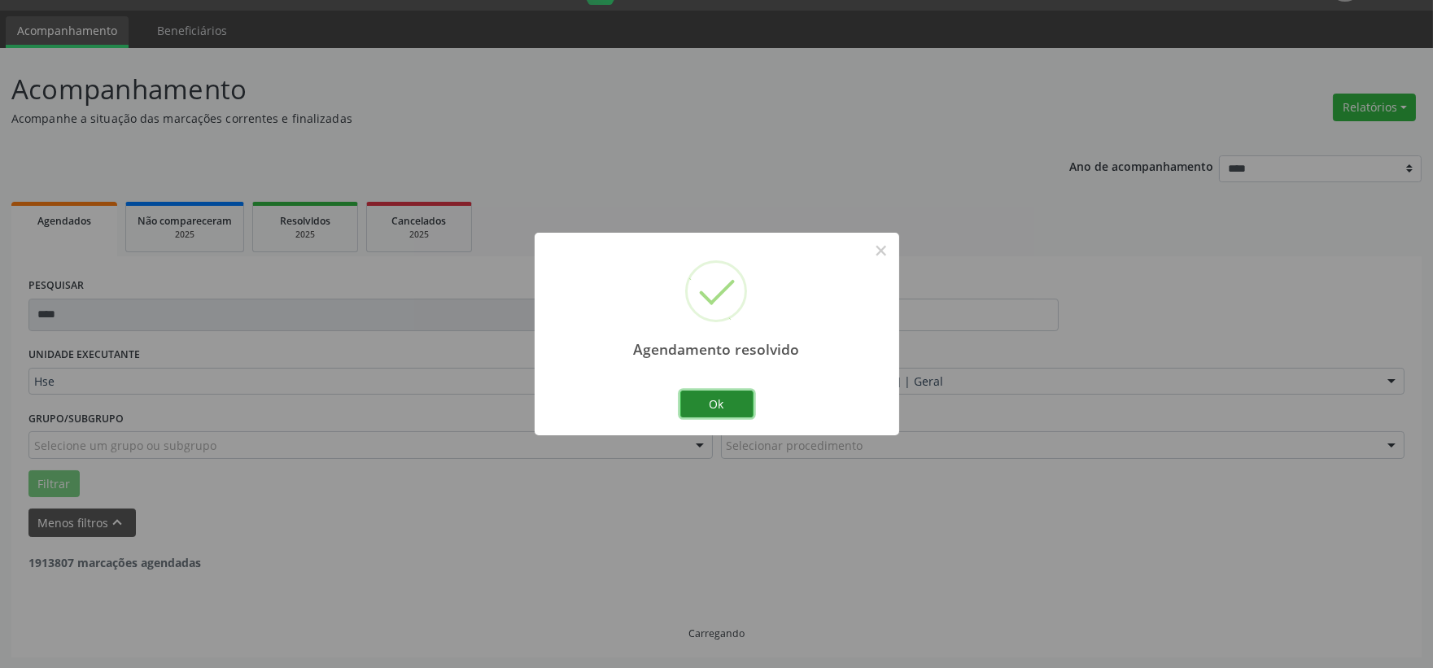
click at [736, 402] on button "Ok" at bounding box center [716, 405] width 73 height 28
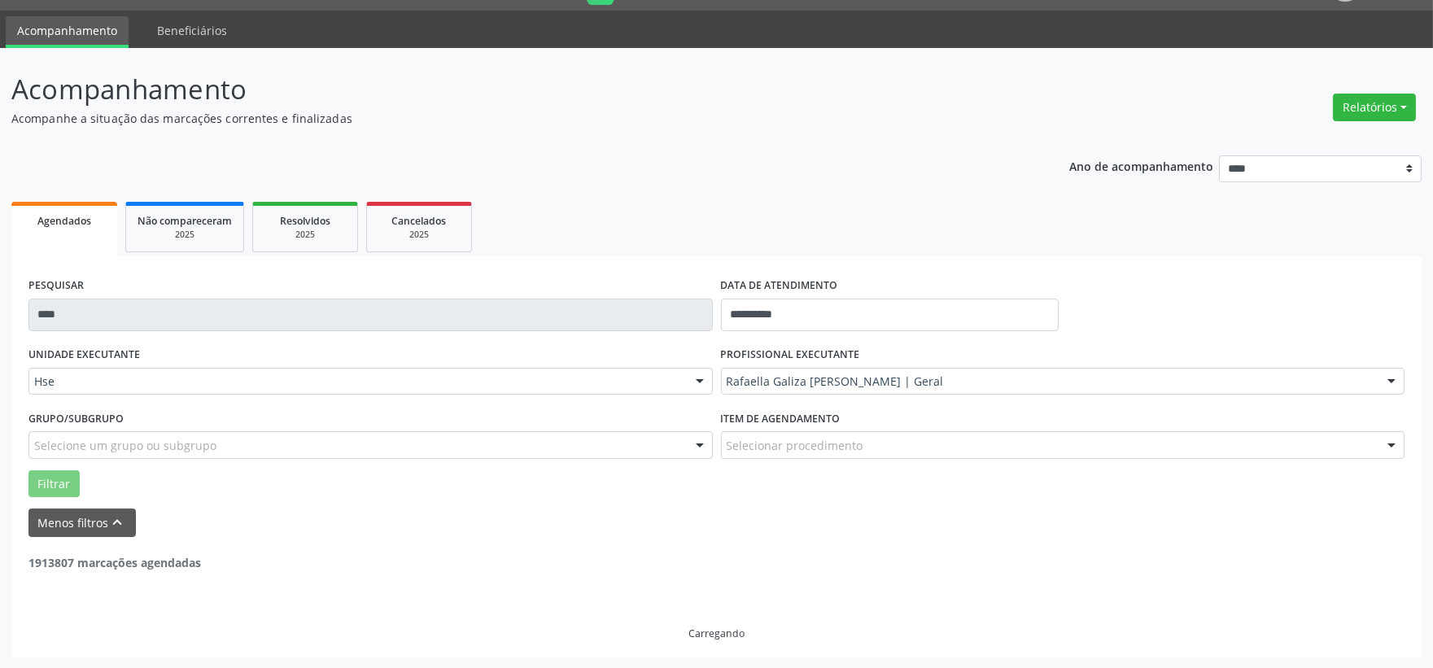
scroll to position [0, 0]
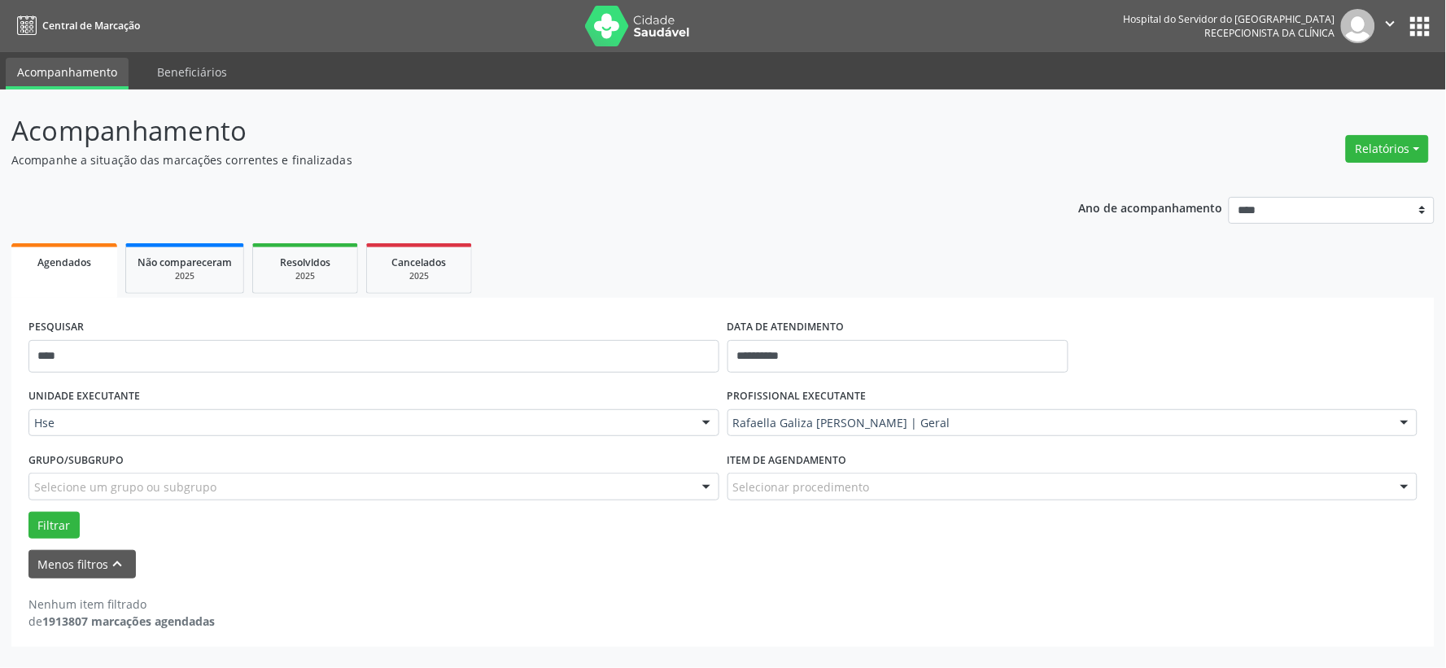
click at [474, 332] on div "PESQUISAR ****" at bounding box center [373, 349] width 699 height 69
click at [475, 332] on div "PESQUISAR ****" at bounding box center [373, 349] width 699 height 69
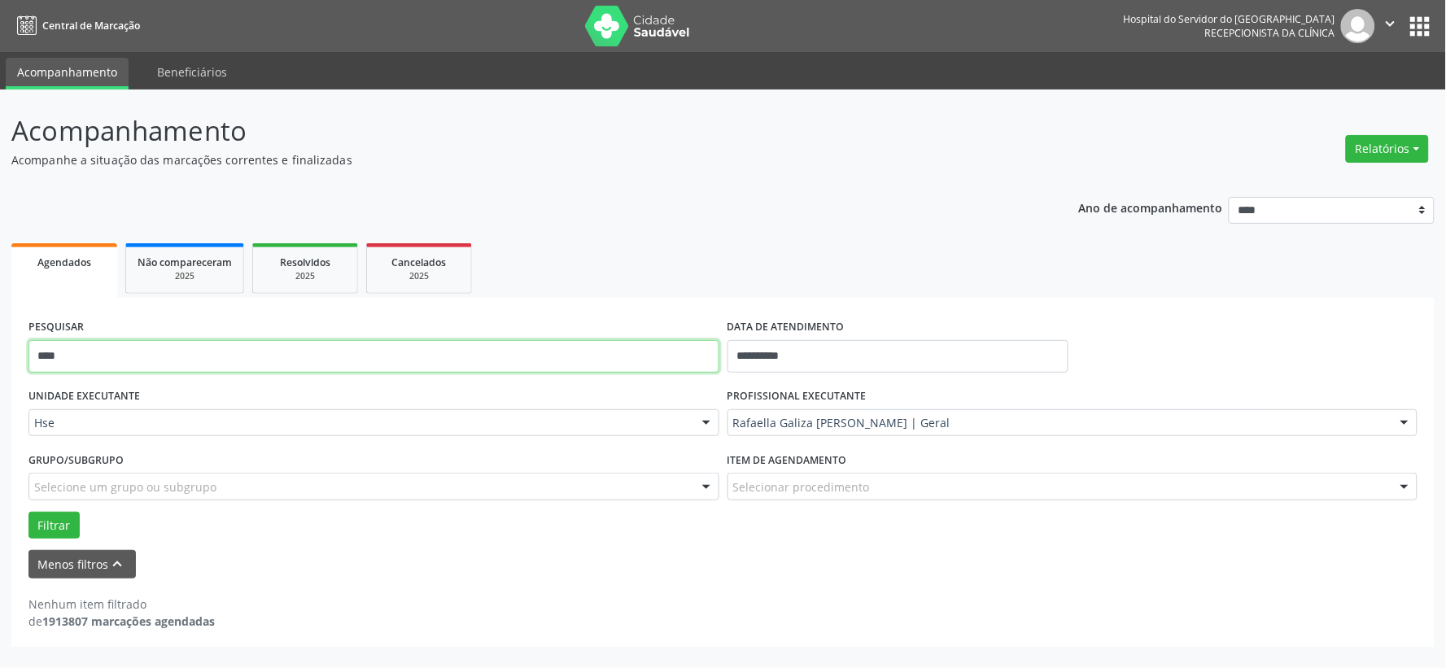
click at [481, 342] on input "****" at bounding box center [373, 356] width 691 height 33
click at [483, 344] on input "****" at bounding box center [373, 356] width 691 height 33
type input "*****"
click at [28, 512] on button "Filtrar" at bounding box center [53, 526] width 51 height 28
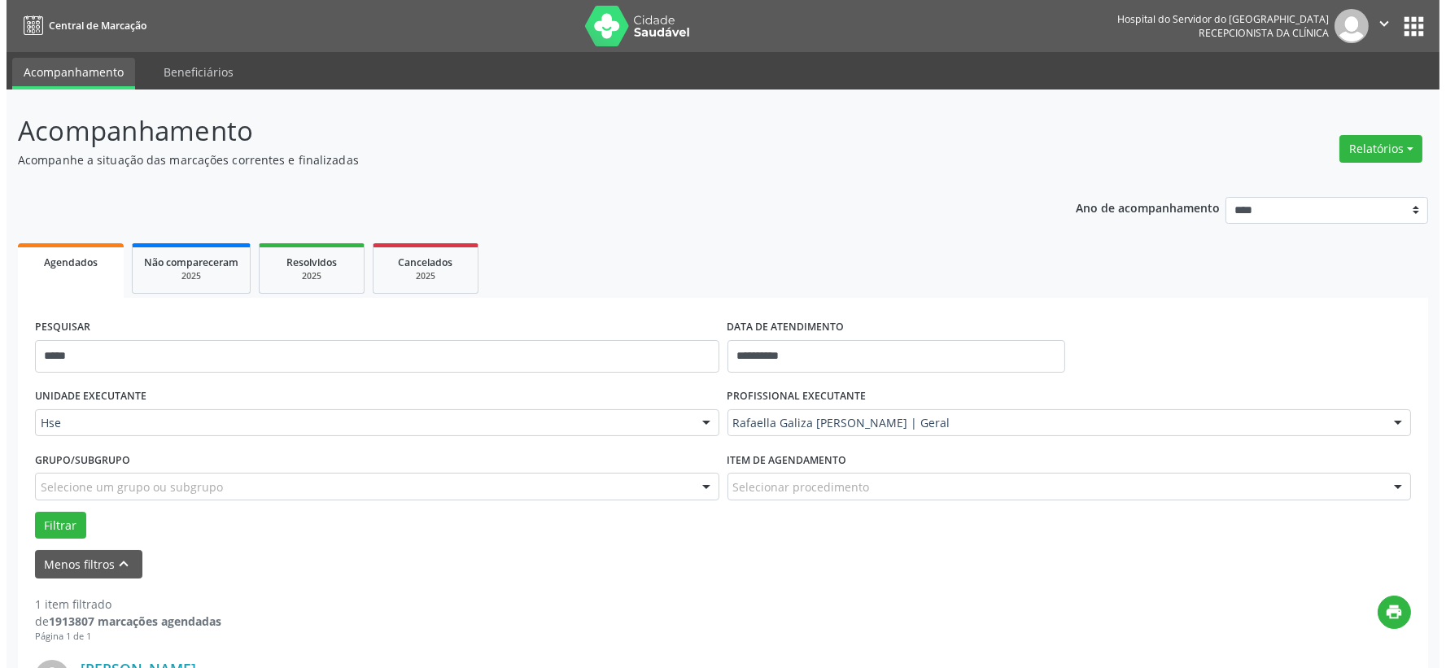
scroll to position [250, 0]
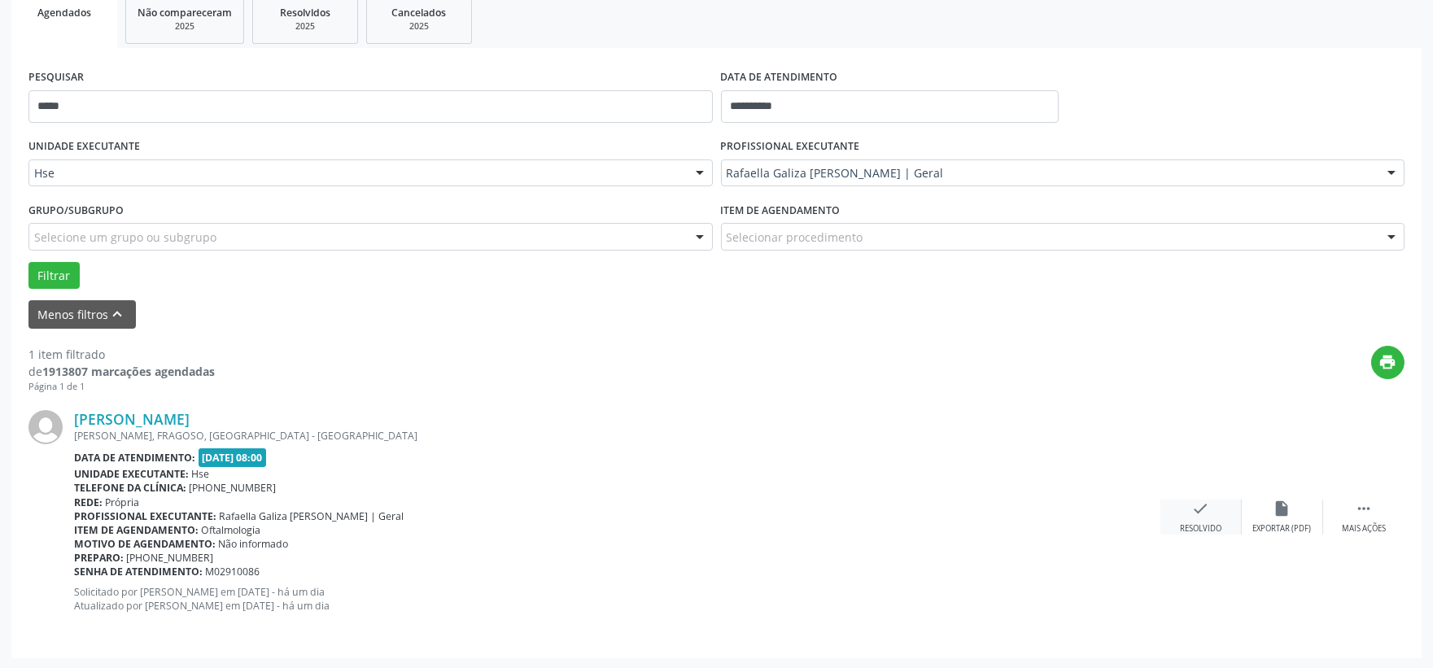
click at [1188, 511] on div "check Resolvido" at bounding box center [1200, 517] width 81 height 35
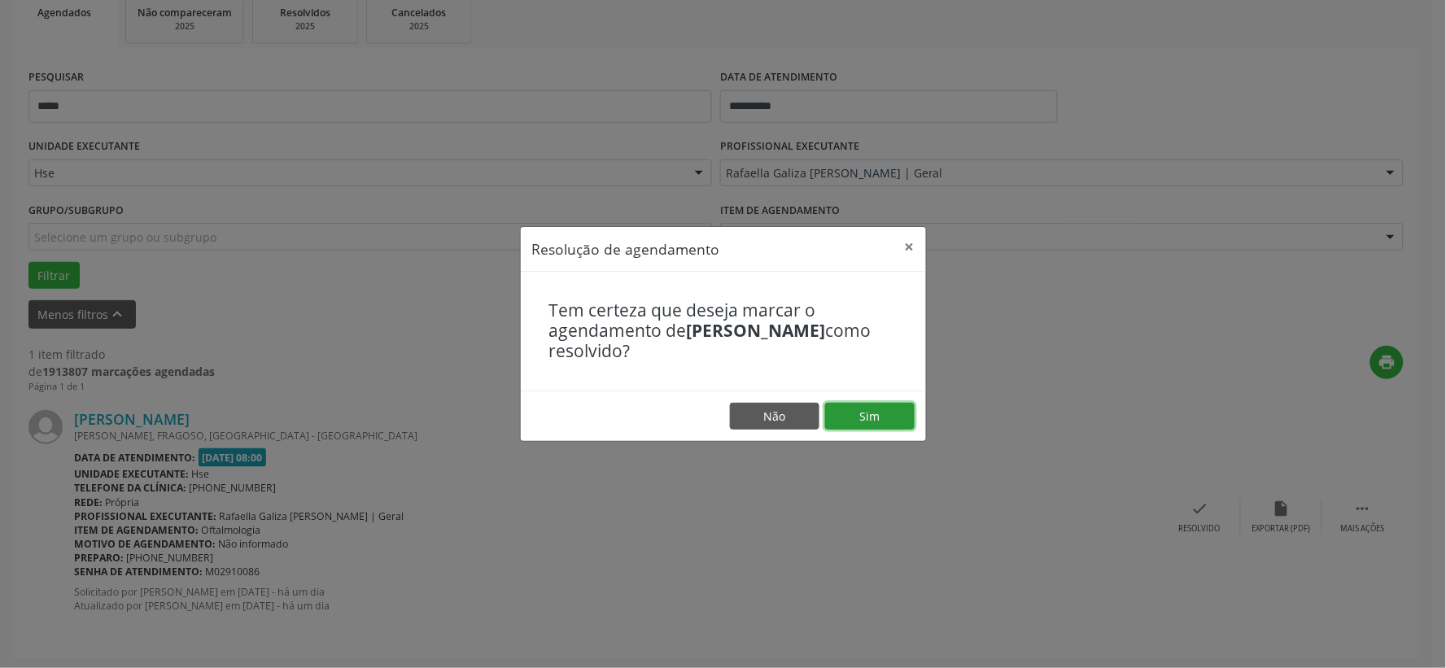
click at [889, 417] on button "Sim" at bounding box center [870, 417] width 90 height 28
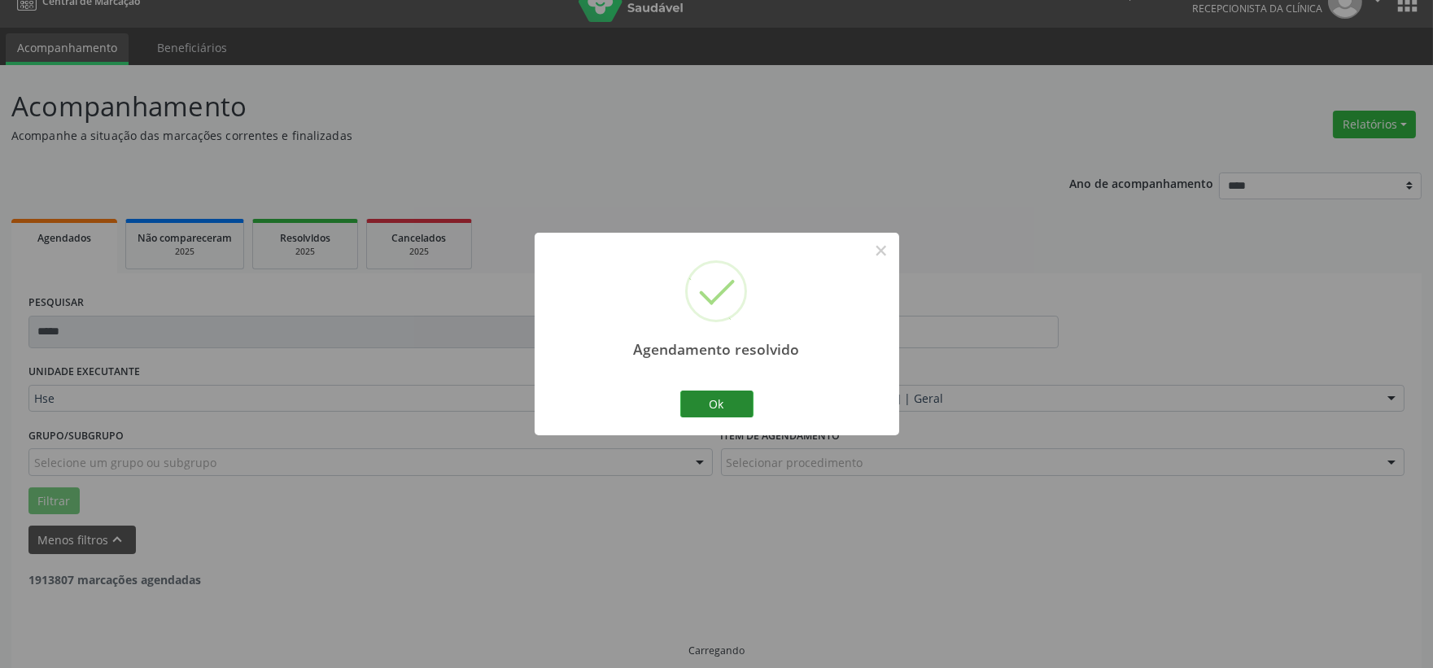
scroll to position [42, 0]
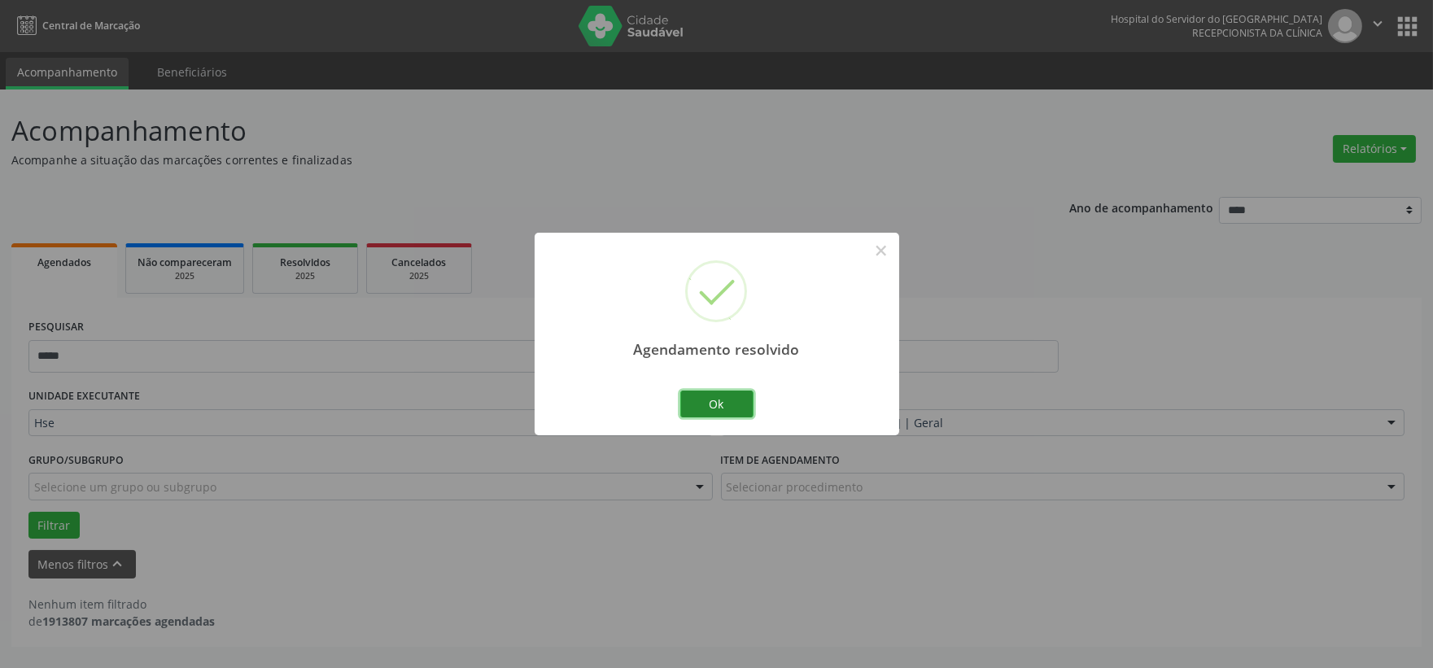
drag, startPoint x: 705, startPoint y: 400, endPoint x: 495, endPoint y: 352, distance: 215.4
click at [706, 400] on button "Ok" at bounding box center [716, 405] width 73 height 28
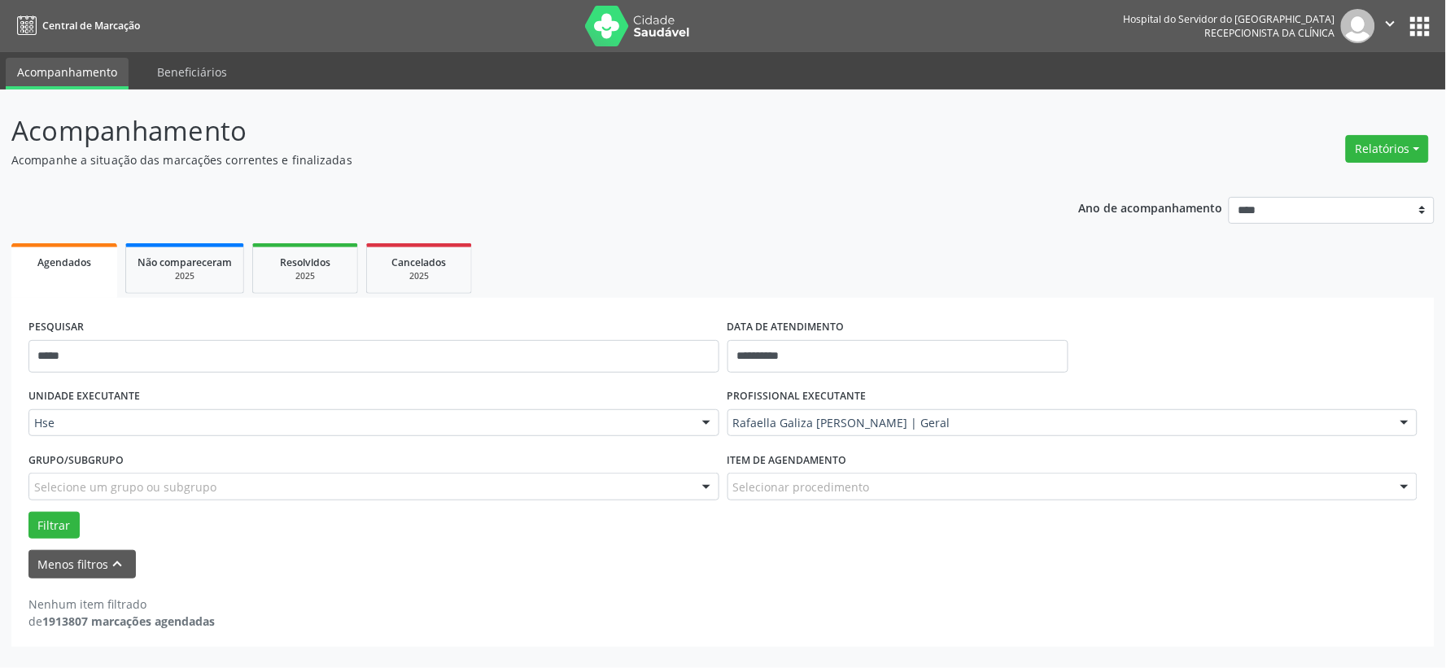
click at [314, 375] on div "PESQUISAR *****" at bounding box center [373, 349] width 699 height 69
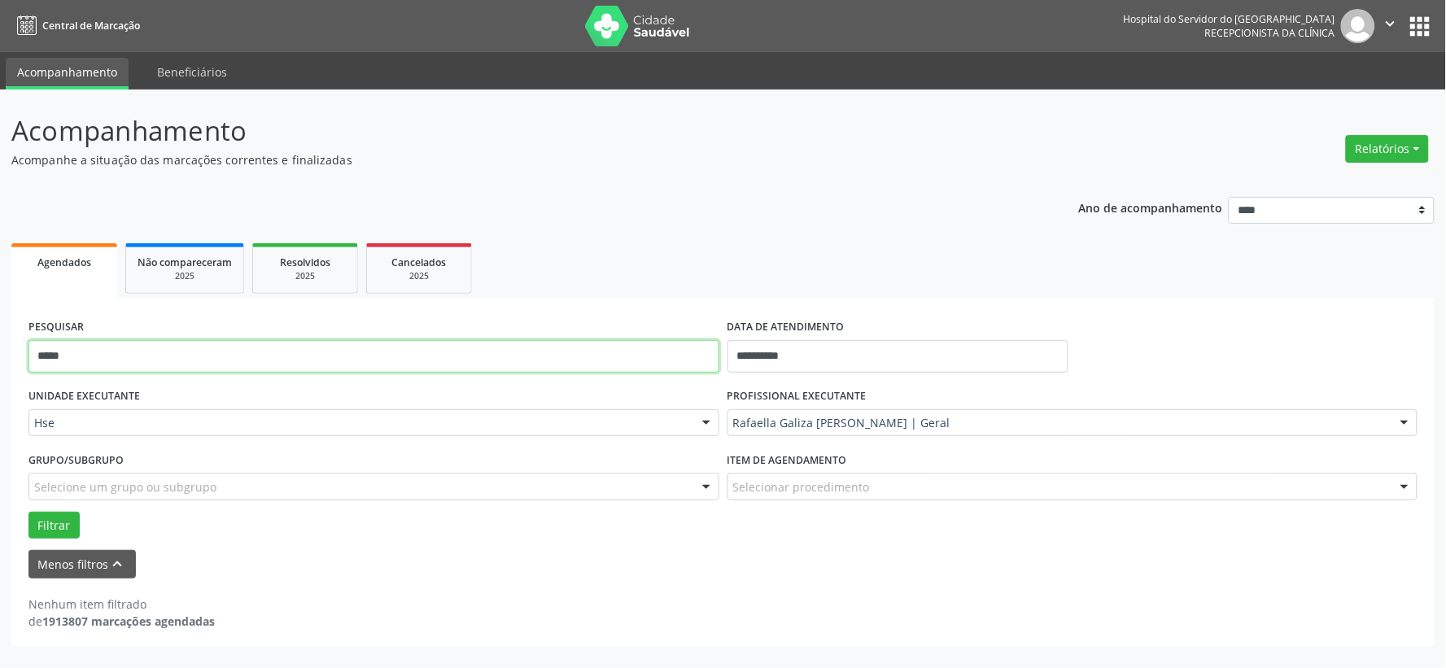
click at [315, 369] on input "*****" at bounding box center [373, 356] width 691 height 33
click at [28, 512] on button "Filtrar" at bounding box center [53, 526] width 51 height 28
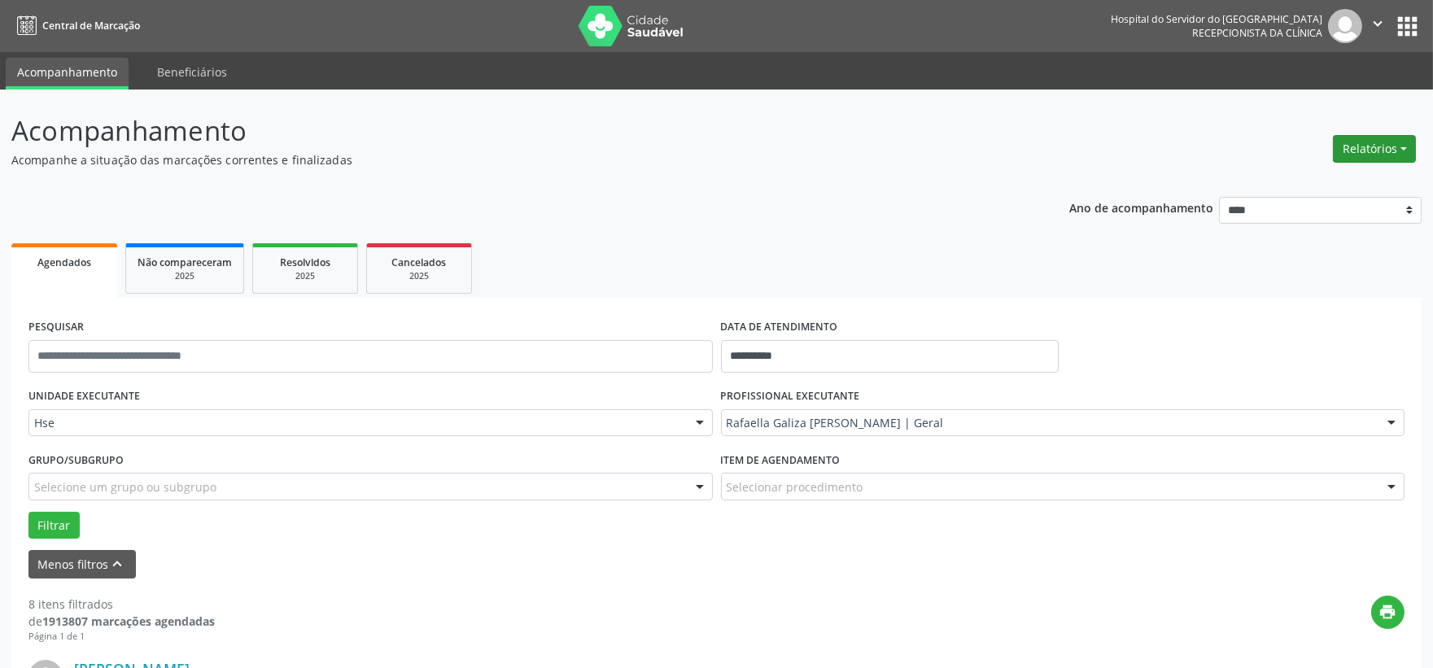
click at [1396, 148] on button "Relatórios" at bounding box center [1374, 149] width 83 height 28
click at [1346, 186] on link "Agendamentos" at bounding box center [1327, 183] width 175 height 23
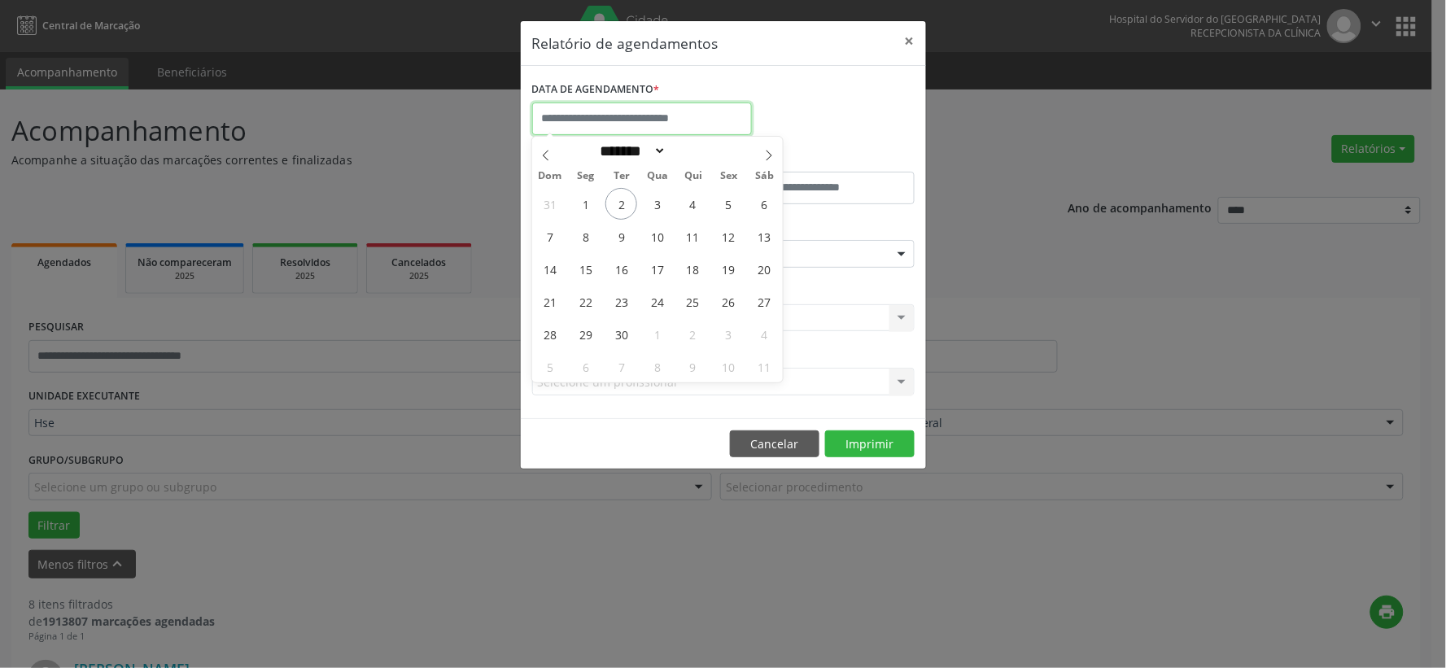
click at [681, 108] on input "text" at bounding box center [642, 119] width 220 height 33
click at [618, 200] on span "2" at bounding box center [621, 204] width 32 height 32
type input "**********"
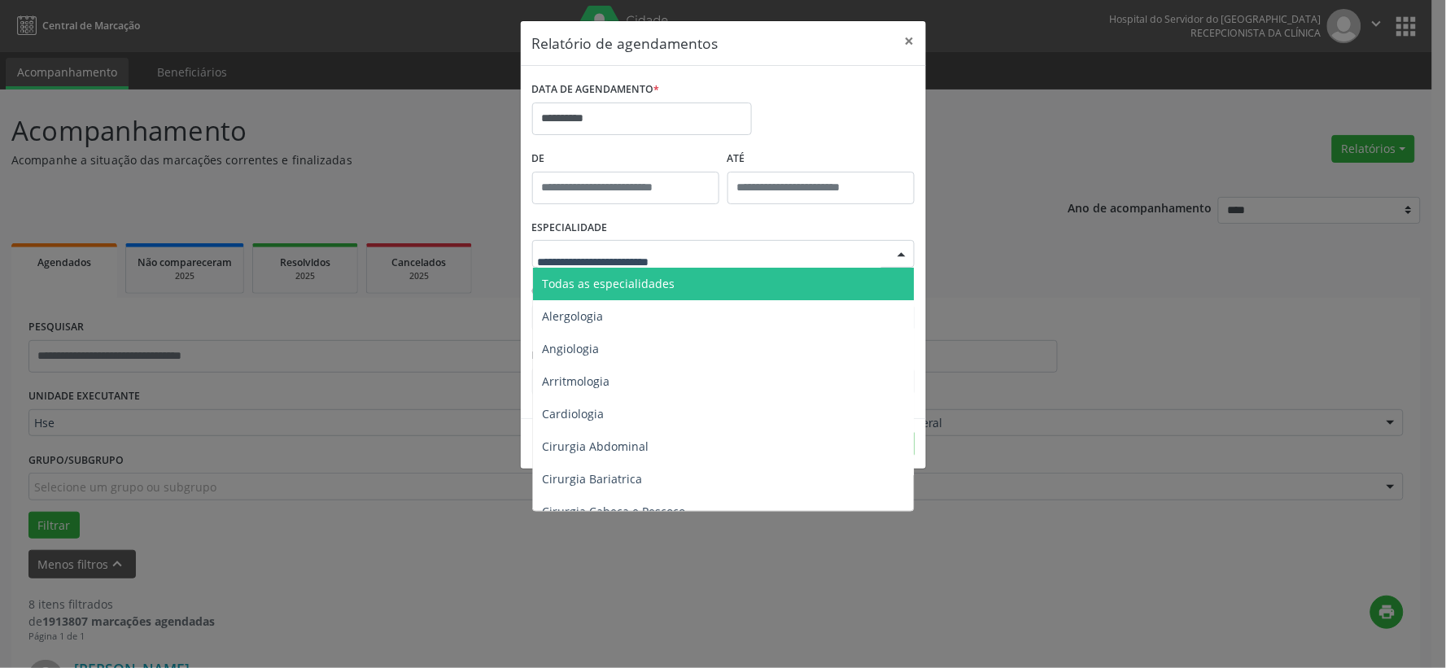
type input "*"
type input "*****"
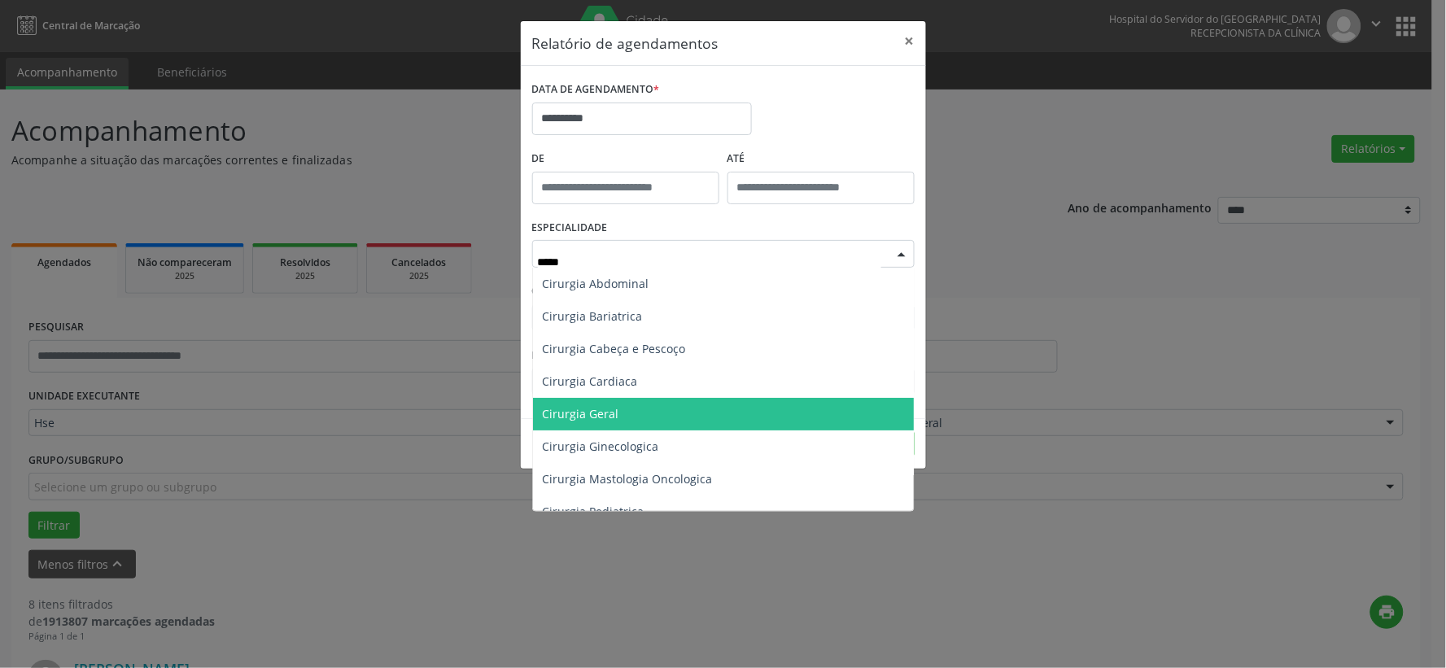
click at [679, 409] on span "Cirurgia Geral" at bounding box center [723, 414] width 381 height 33
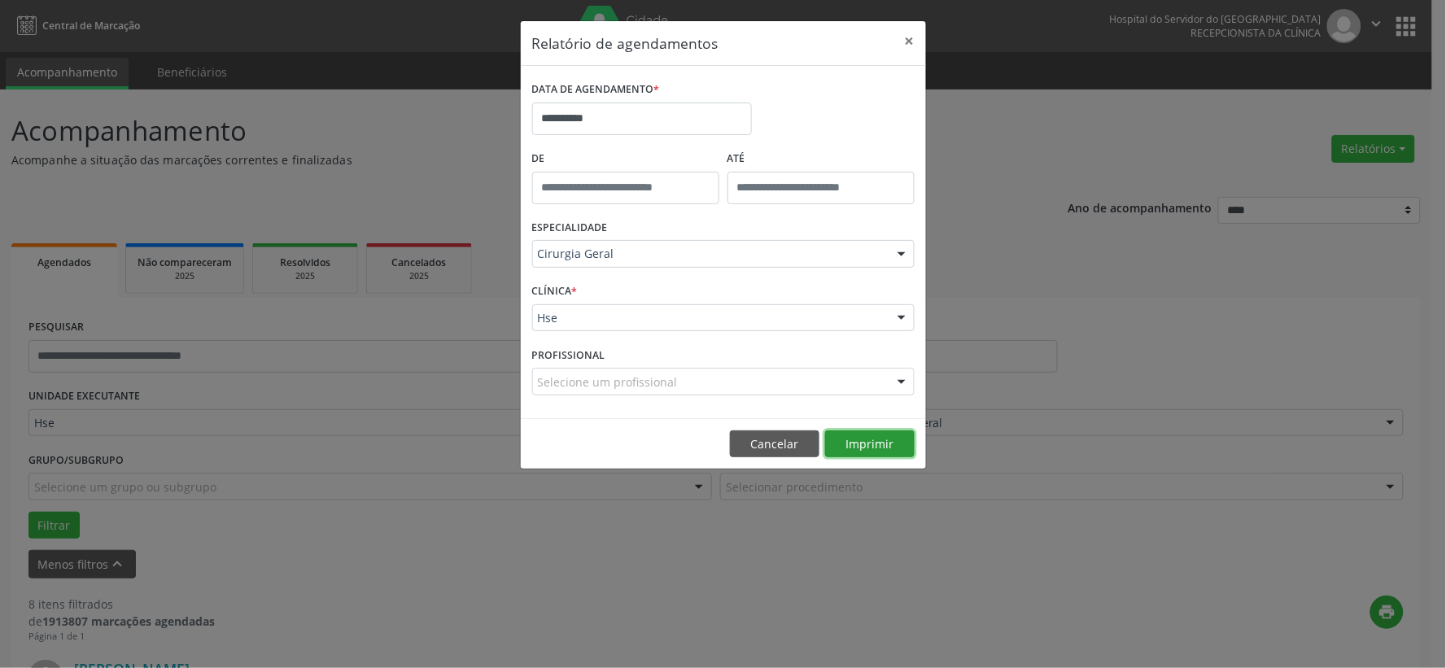
click at [845, 443] on button "Imprimir" at bounding box center [870, 444] width 90 height 28
click at [909, 46] on button "×" at bounding box center [909, 41] width 33 height 40
